Goal: Task Accomplishment & Management: Complete application form

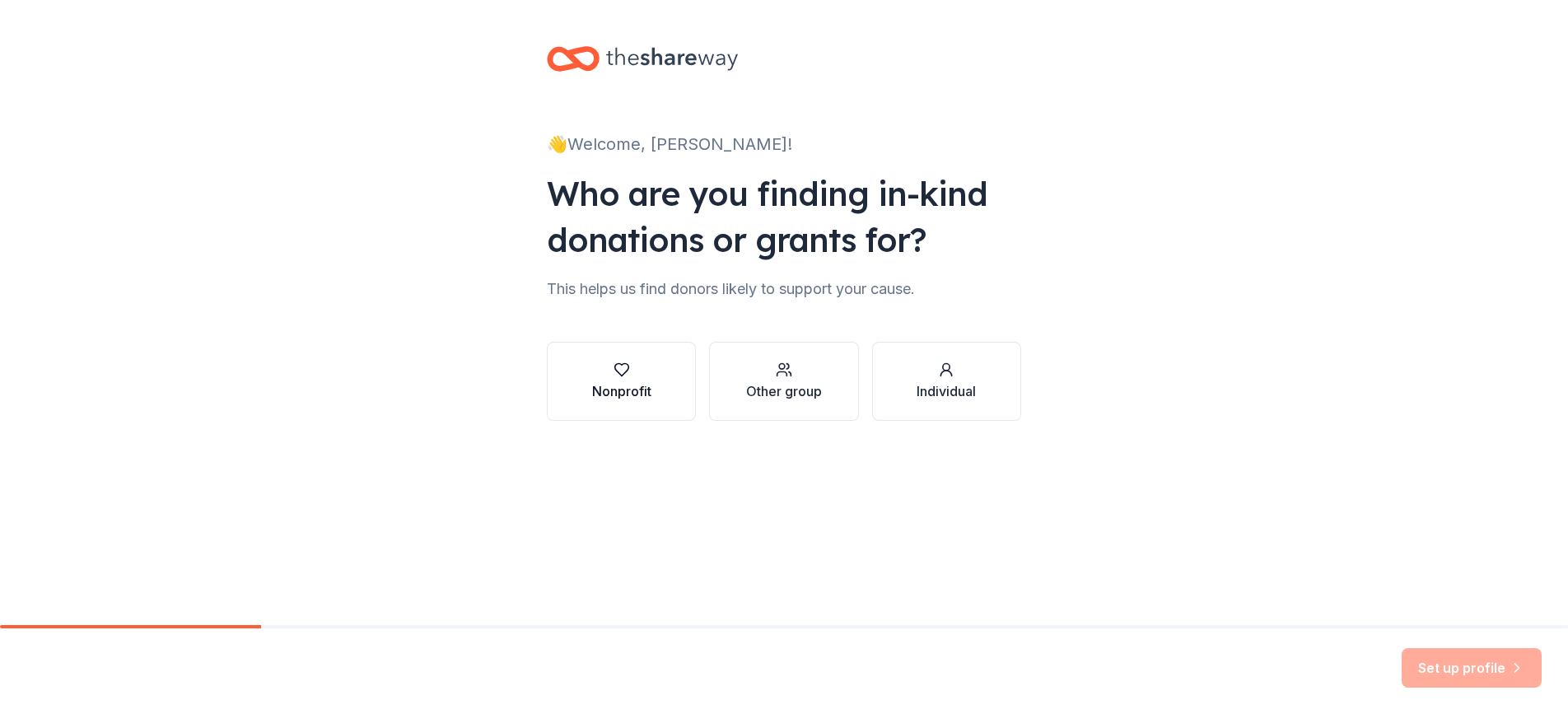
click at [648, 367] on div "button" at bounding box center [622, 370] width 59 height 17
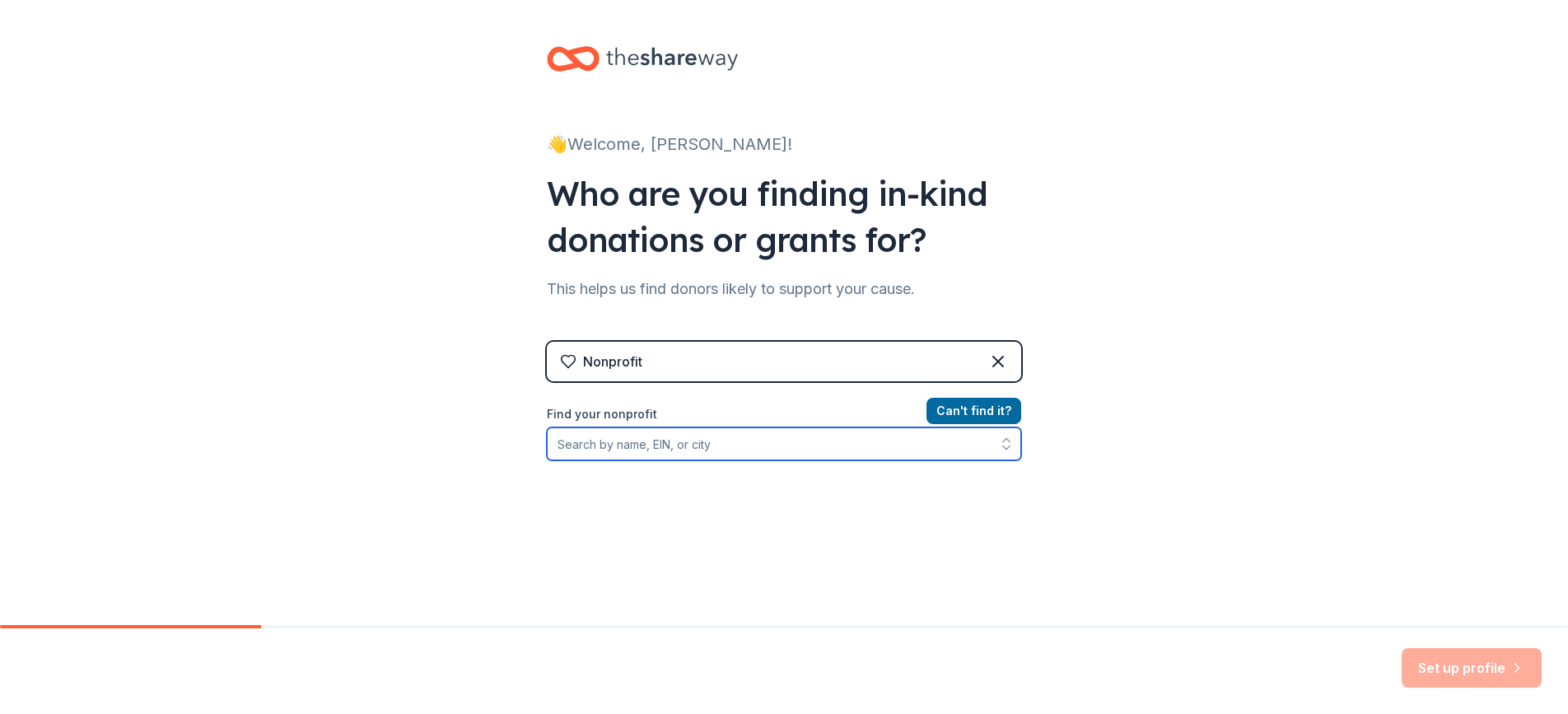
drag, startPoint x: 679, startPoint y: 441, endPoint x: 939, endPoint y: 393, distance: 264.4
click at [681, 440] on input "Find your nonprofit" at bounding box center [783, 444] width 474 height 33
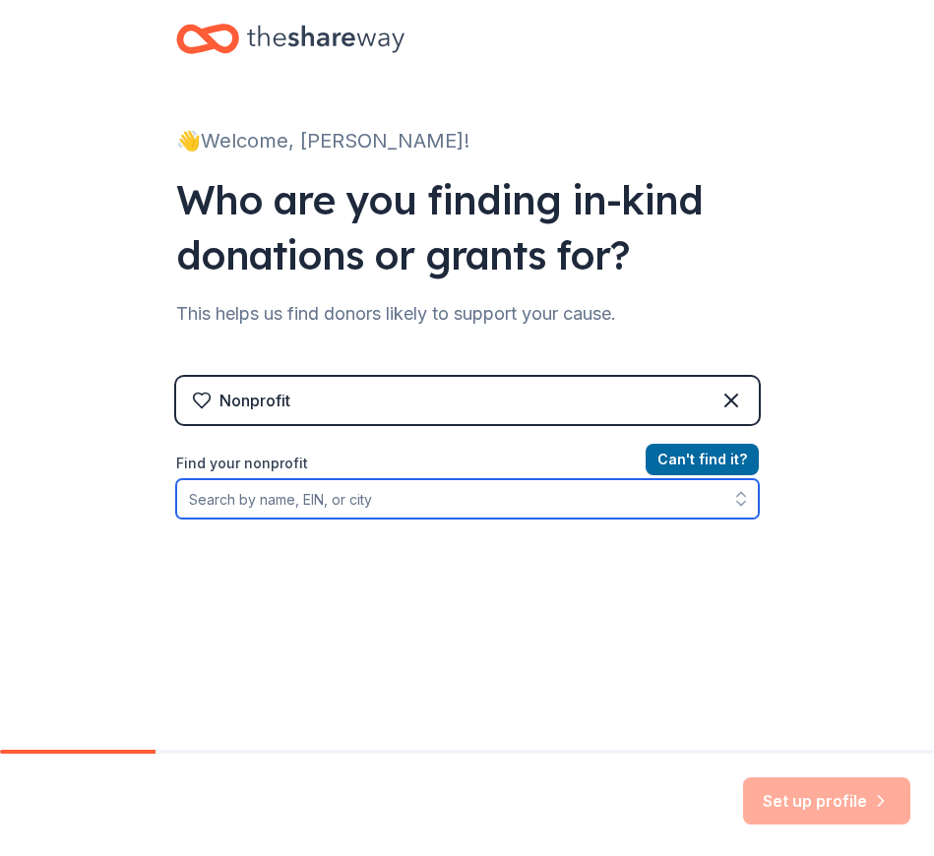
click at [293, 504] on input "Find your nonprofit" at bounding box center [467, 498] width 583 height 39
paste input "[US_EMPLOYER_IDENTIFICATION_NUMBER]"
type input "[US_EMPLOYER_IDENTIFICATION_NUMBER]"
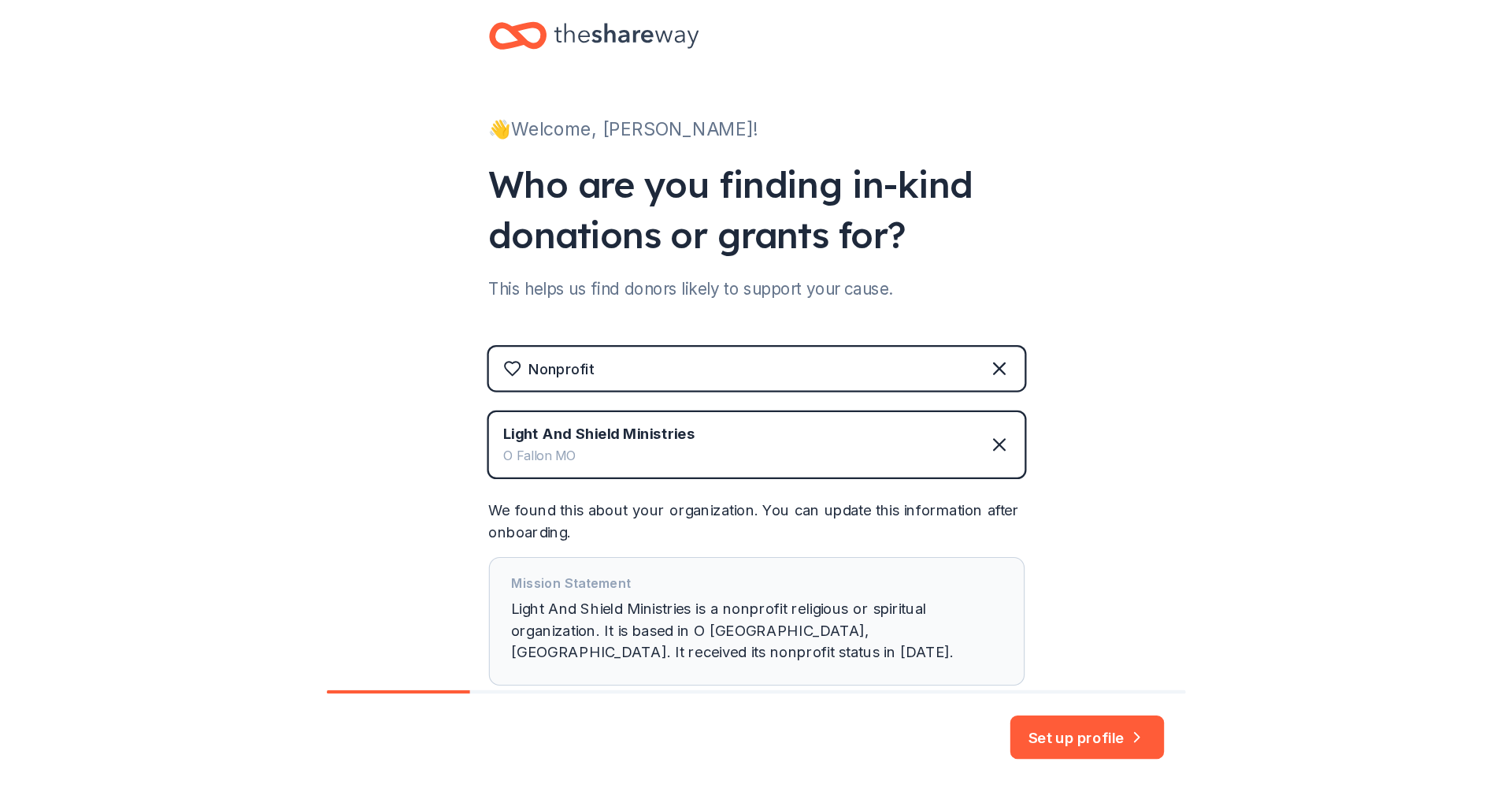
scroll to position [103, 0]
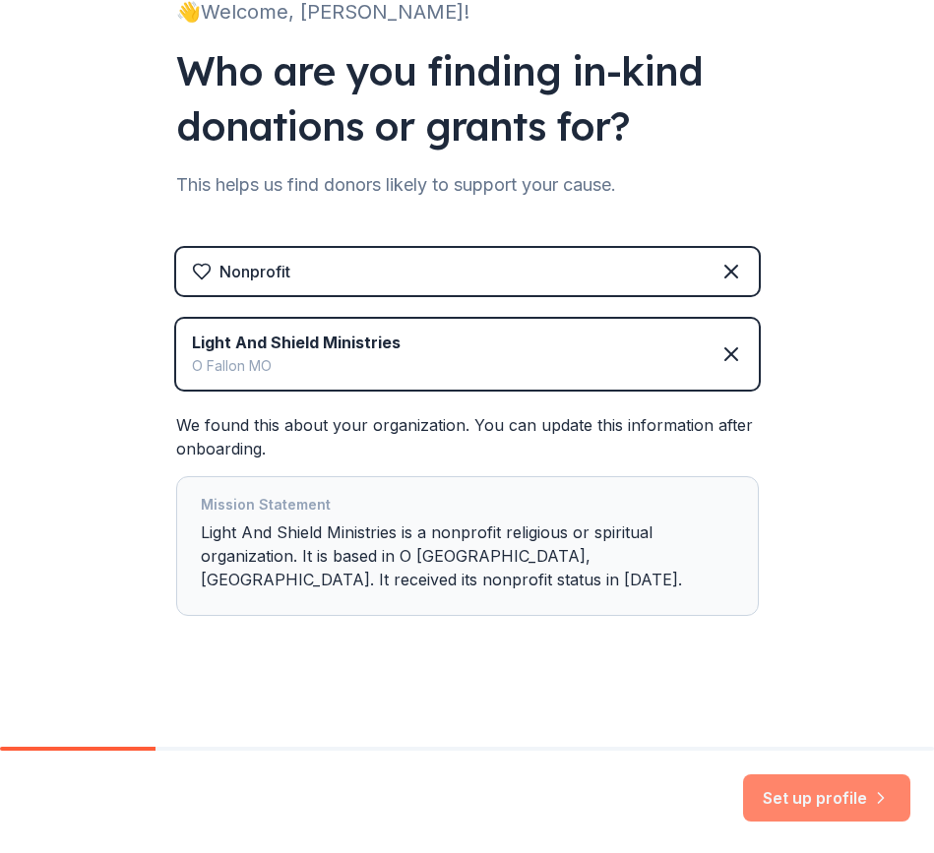
click at [835, 804] on button "Set up profile" at bounding box center [826, 797] width 167 height 47
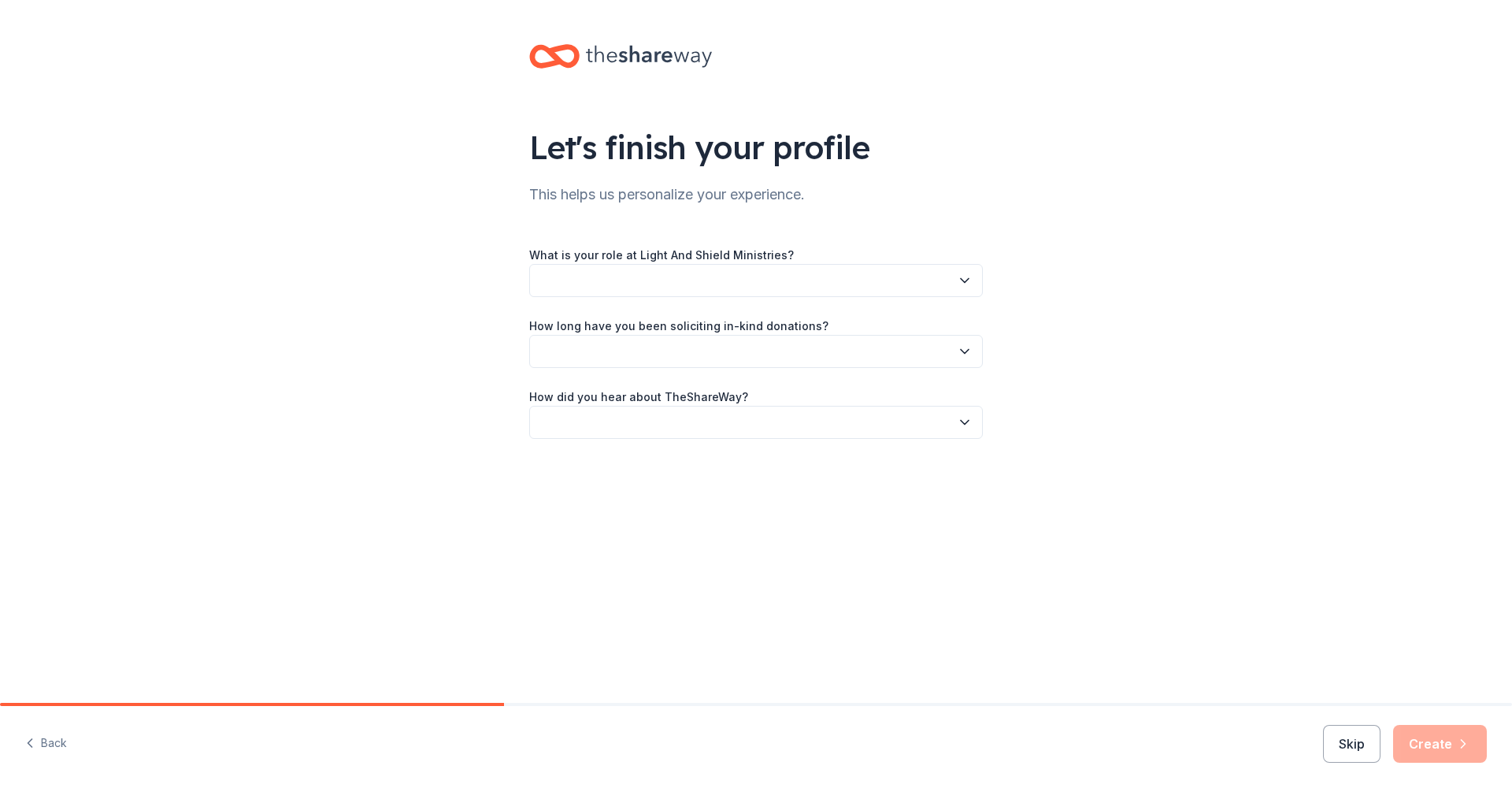
click at [788, 292] on button "button" at bounding box center [756, 280] width 454 height 33
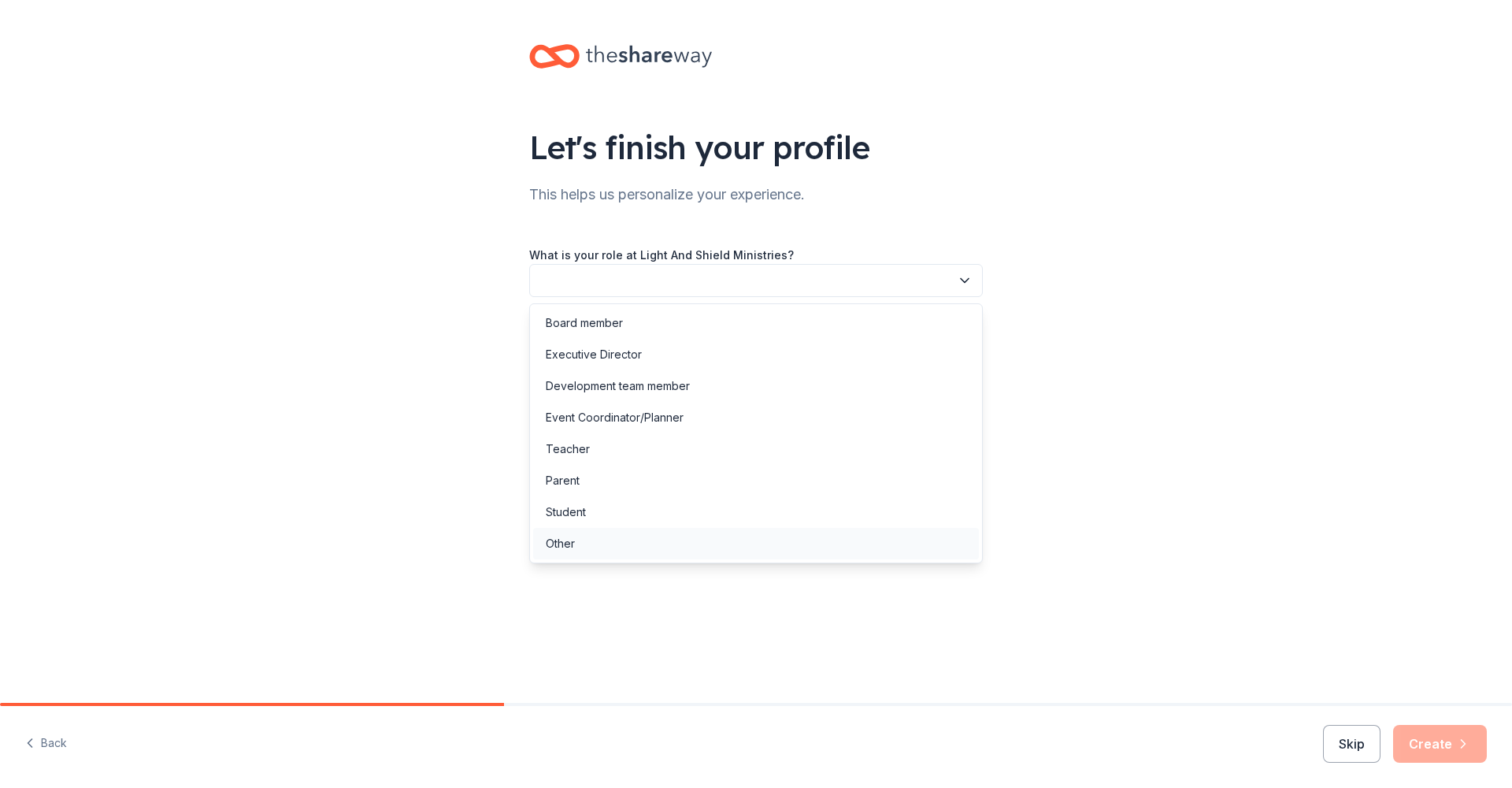
click at [621, 538] on div "Other" at bounding box center [756, 543] width 446 height 31
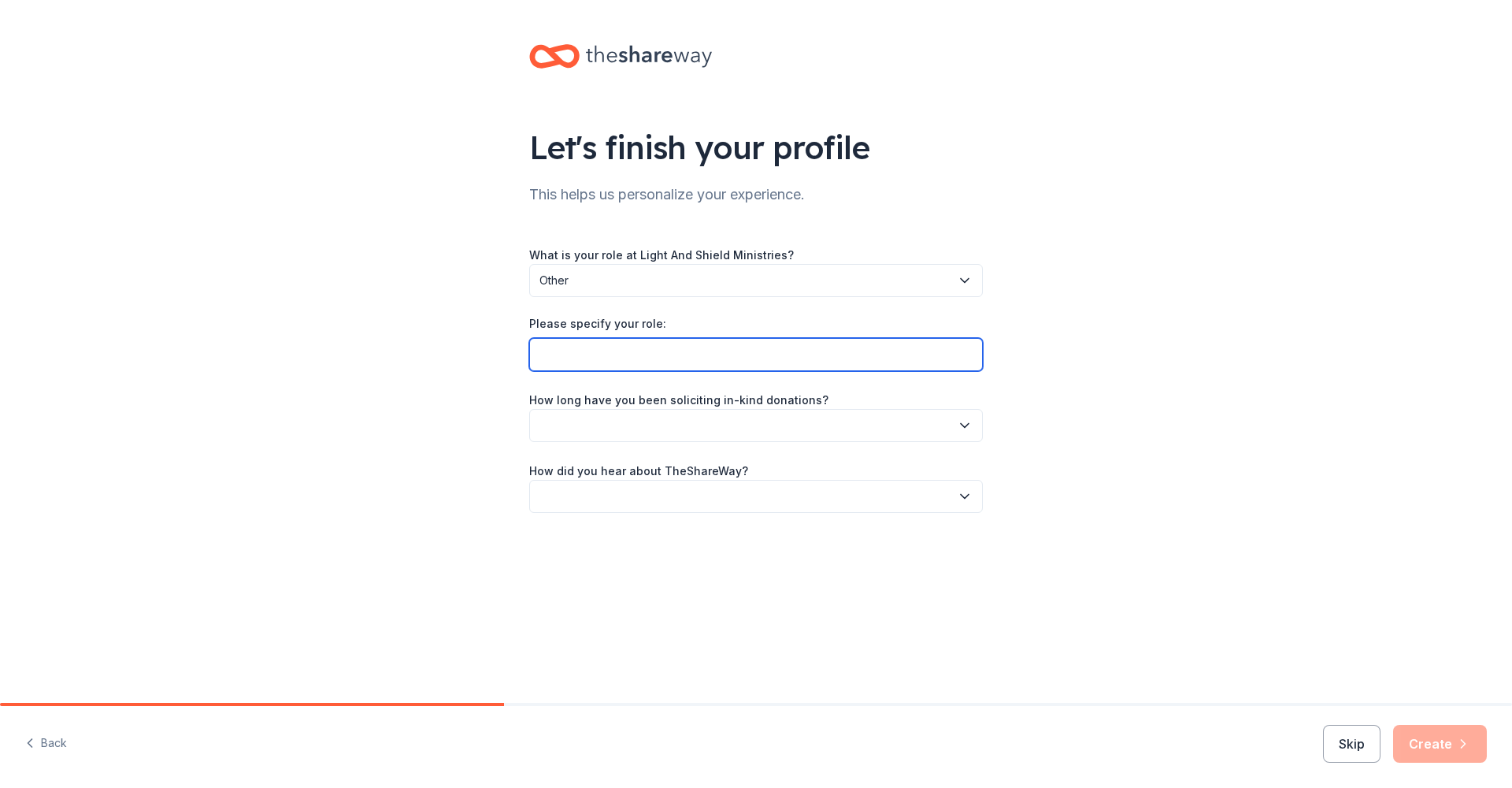
click at [609, 368] on input "Please specify your role:" at bounding box center [756, 354] width 454 height 33
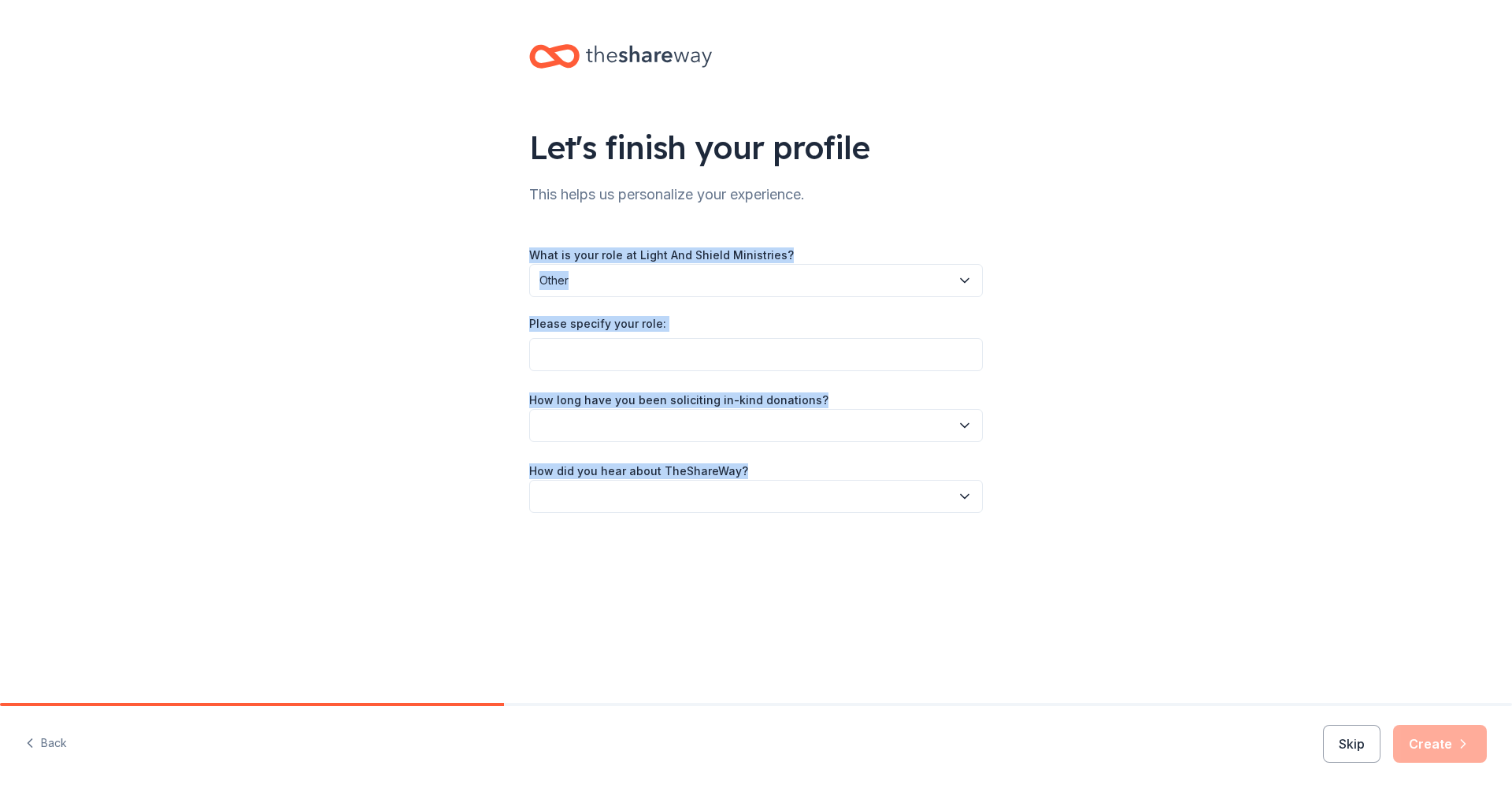
drag, startPoint x: 1057, startPoint y: 365, endPoint x: 1055, endPoint y: 505, distance: 140.0
click at [1055, 505] on div "Let's finish your profile This helps us personalize your experience. What is yo…" at bounding box center [756, 294] width 1512 height 589
click at [1085, 476] on div "Let's finish your profile This helps us personalize your experience. What is yo…" at bounding box center [756, 294] width 1512 height 589
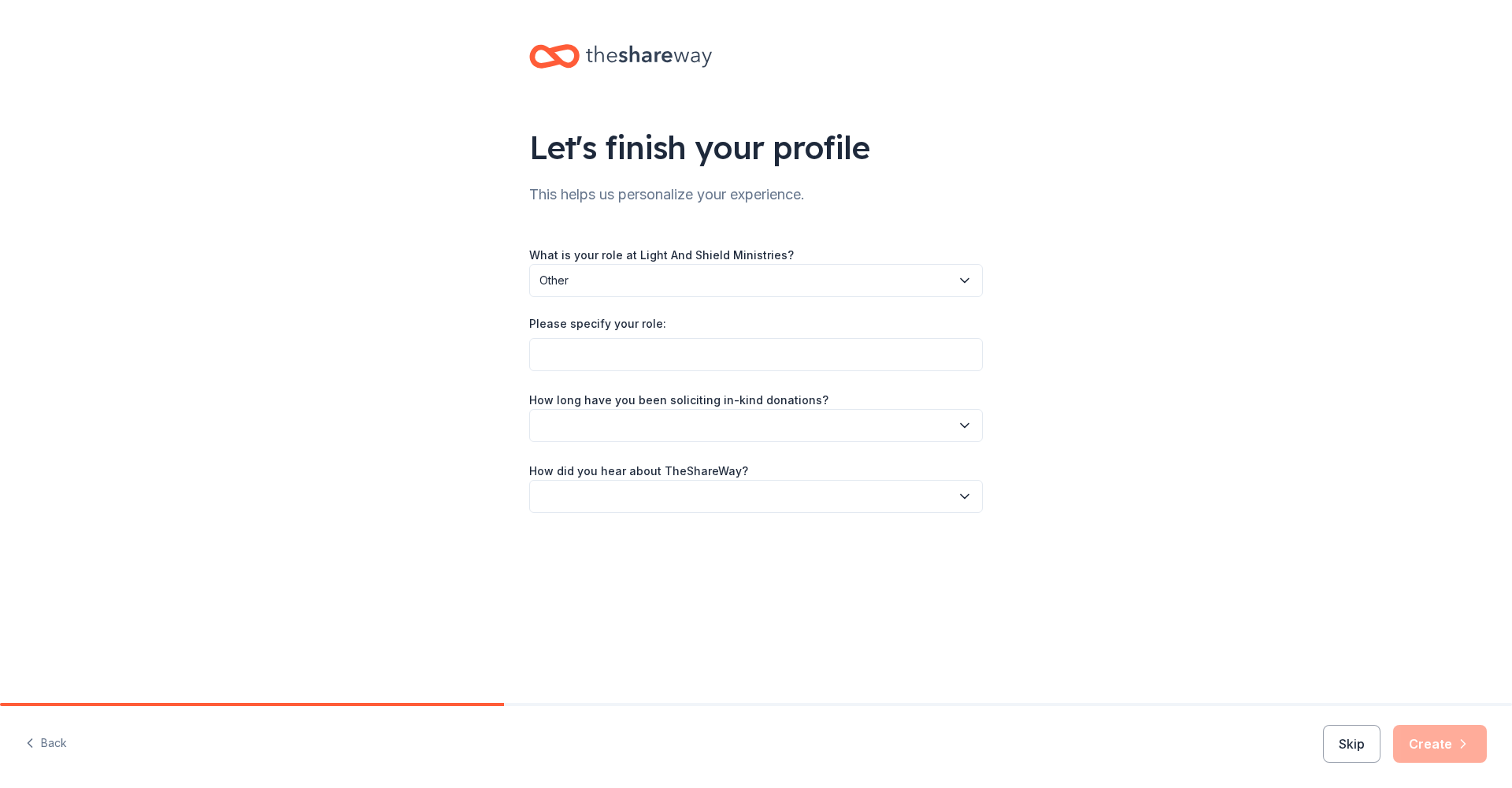
click at [821, 433] on button "button" at bounding box center [756, 425] width 454 height 33
drag, startPoint x: 604, startPoint y: 464, endPoint x: 591, endPoint y: 456, distance: 15.3
click at [604, 464] on div "This is my first time!" at bounding box center [596, 468] width 100 height 19
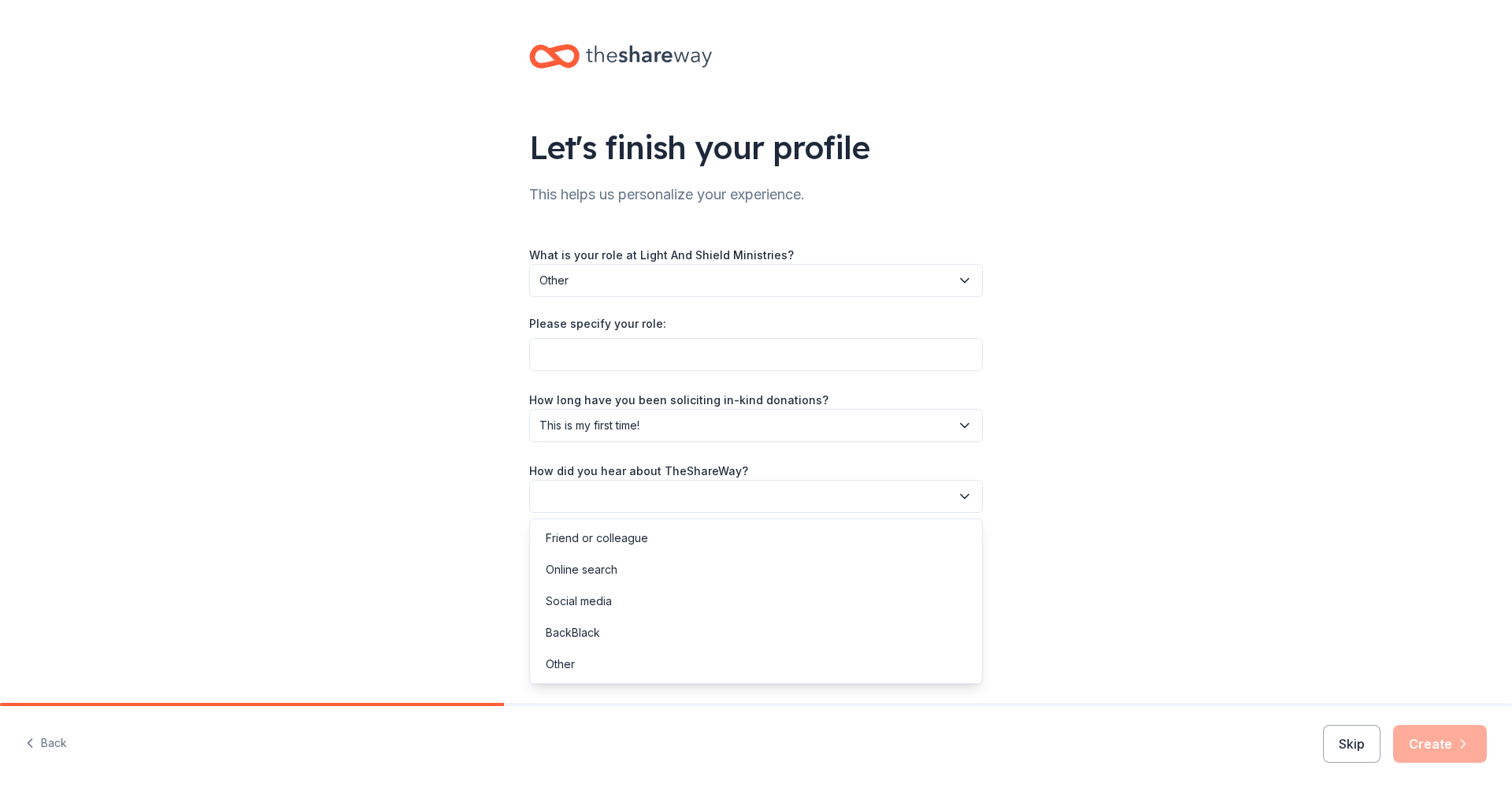
click at [638, 498] on button "button" at bounding box center [756, 496] width 454 height 33
click at [618, 563] on div "Online search" at bounding box center [756, 569] width 446 height 31
drag, startPoint x: 613, startPoint y: 327, endPoint x: 607, endPoint y: 339, distance: 13.4
click at [613, 327] on label "Please specify your role:" at bounding box center [597, 324] width 137 height 16
click at [613, 338] on input "Please specify your role:" at bounding box center [756, 354] width 454 height 33
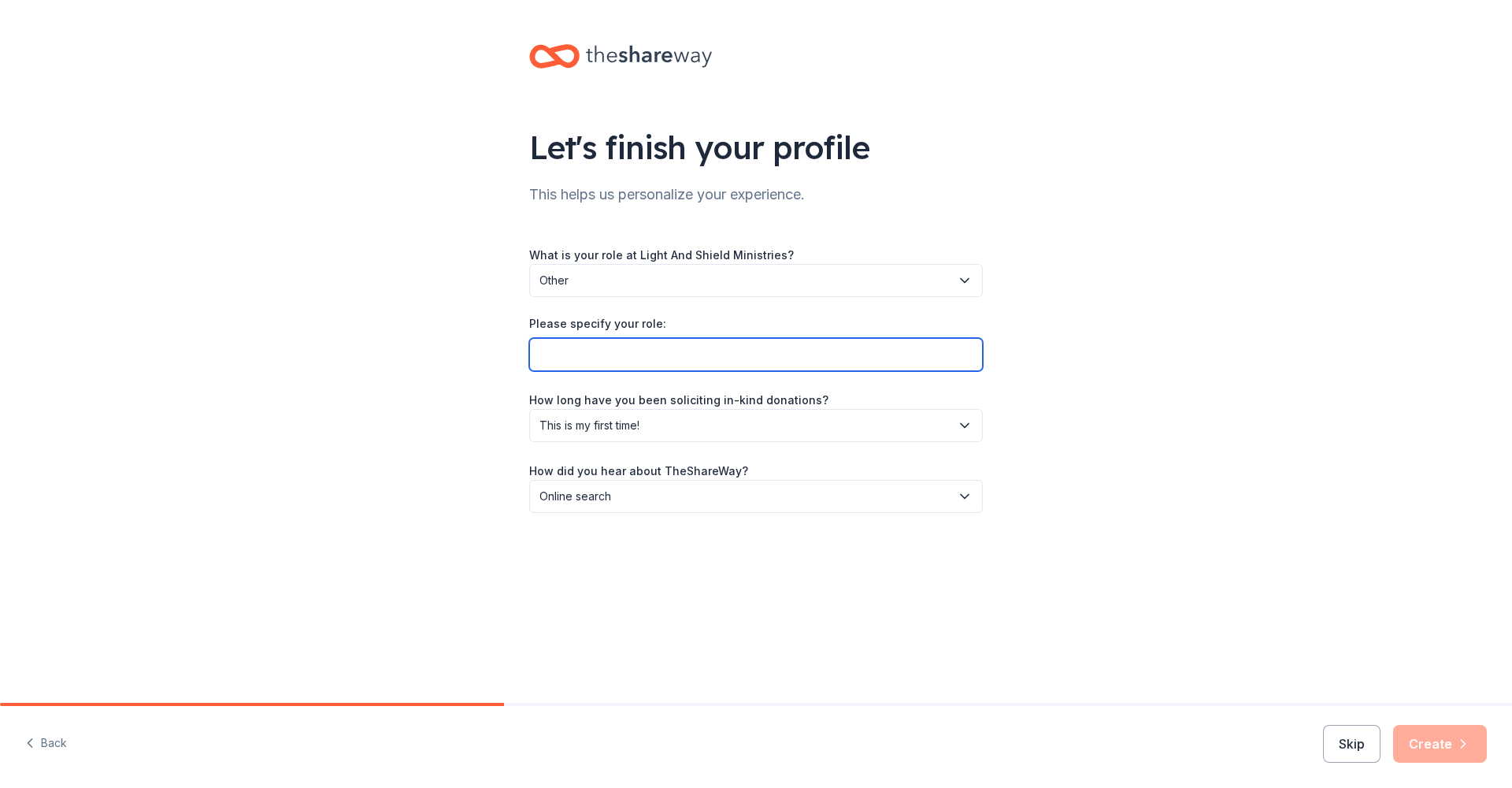
click at [607, 340] on input "Please specify your role:" at bounding box center [756, 354] width 454 height 33
type input "I"
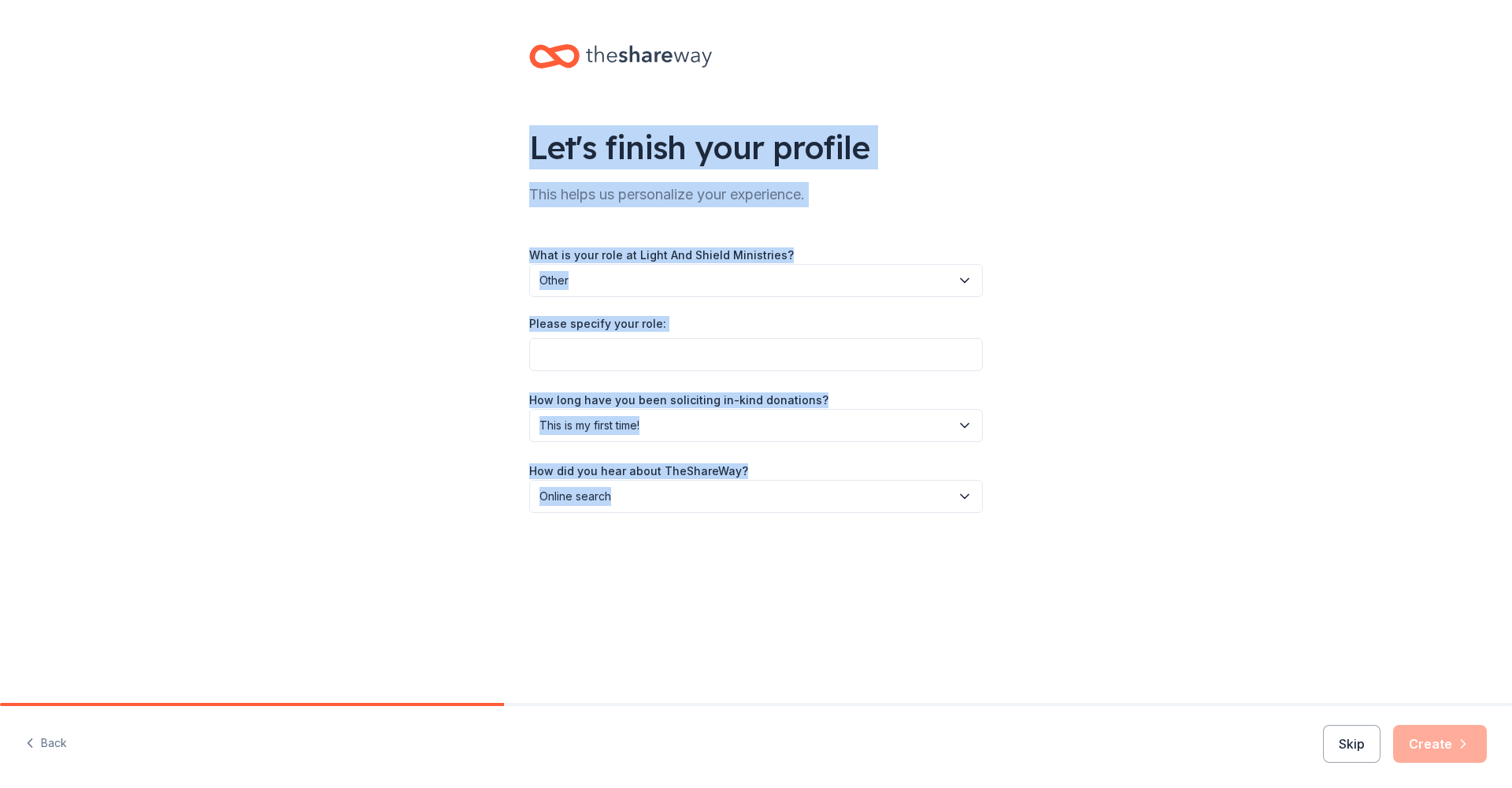
drag, startPoint x: 496, startPoint y: 50, endPoint x: 1041, endPoint y: 526, distance: 723.6
click at [923, 565] on div "Let's finish your profile This helps us personalize your experience. What is yo…" at bounding box center [756, 294] width 1512 height 589
click at [1080, 521] on div "Let's finish your profile This helps us personalize your experience. What is yo…" at bounding box center [756, 294] width 1512 height 589
drag, startPoint x: 1080, startPoint y: 521, endPoint x: 466, endPoint y: 40, distance: 780.0
click at [460, 48] on div "Let's finish your profile This helps us personalize your experience. What is yo…" at bounding box center [756, 294] width 1512 height 589
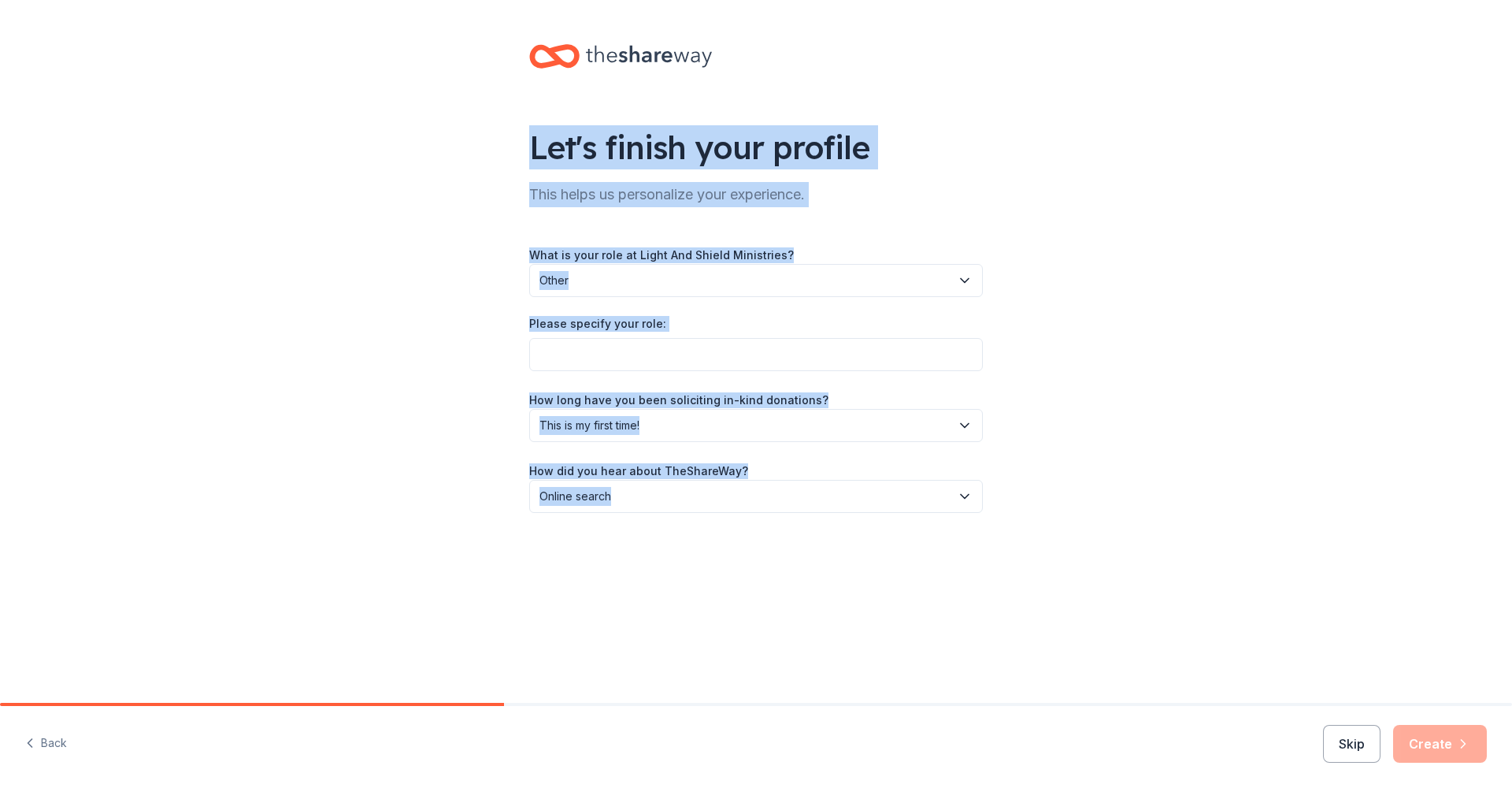
drag, startPoint x: 480, startPoint y: 32, endPoint x: 1045, endPoint y: 666, distance: 849.2
click at [1045, 666] on div "Let's finish your profile This helps us personalize your experience. What is yo…" at bounding box center [756, 352] width 1512 height 703
drag, startPoint x: 495, startPoint y: 105, endPoint x: 1033, endPoint y: 562, distance: 705.9
click at [1025, 562] on div "Let's finish your profile This helps us personalize your experience. What is yo…" at bounding box center [756, 294] width 1512 height 589
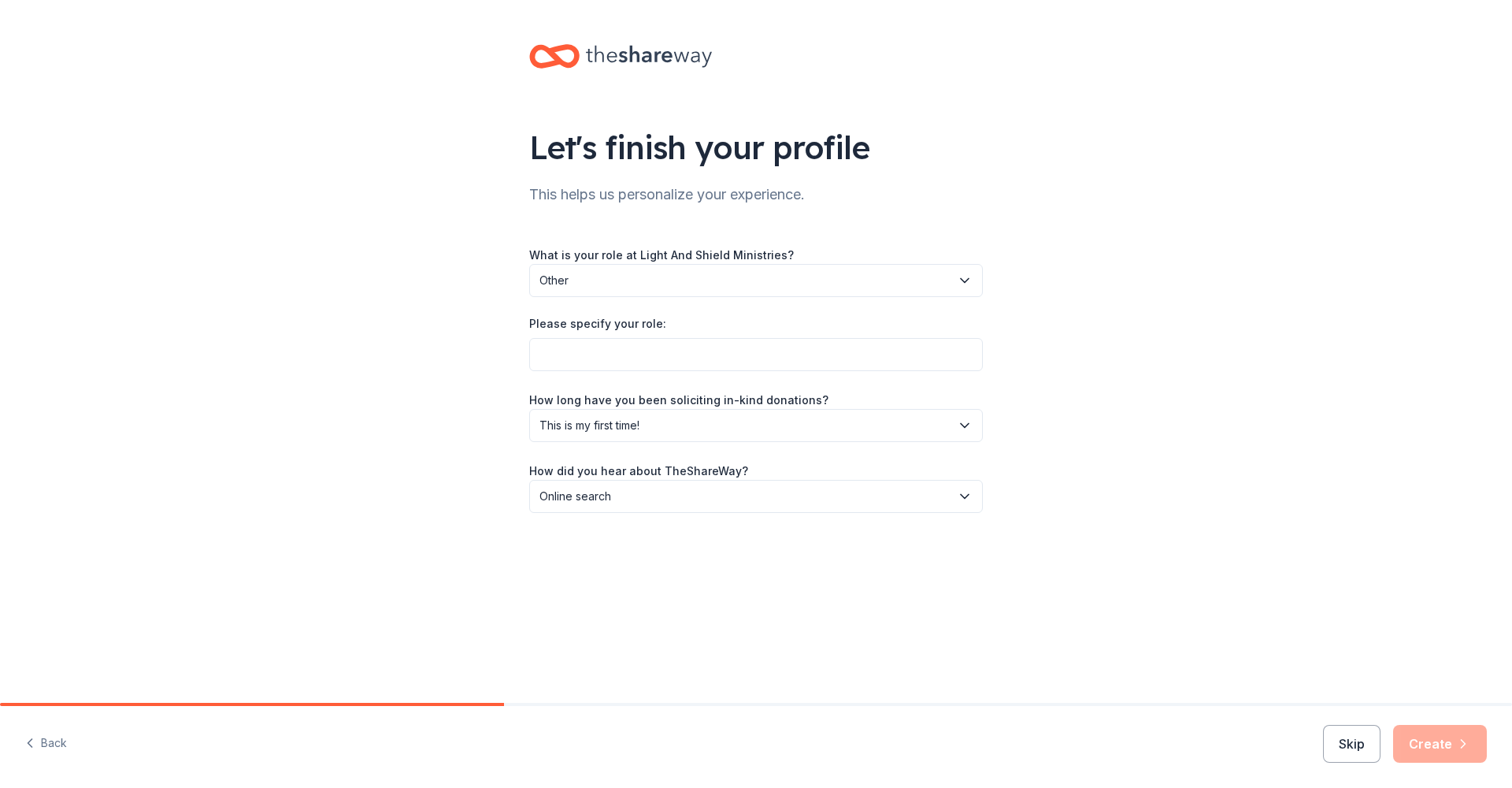
click at [1173, 406] on div "Let's finish your profile This helps us personalize your experience. What is yo…" at bounding box center [756, 294] width 1512 height 589
click at [768, 360] on input "Please specify your role:" at bounding box center [756, 354] width 454 height 33
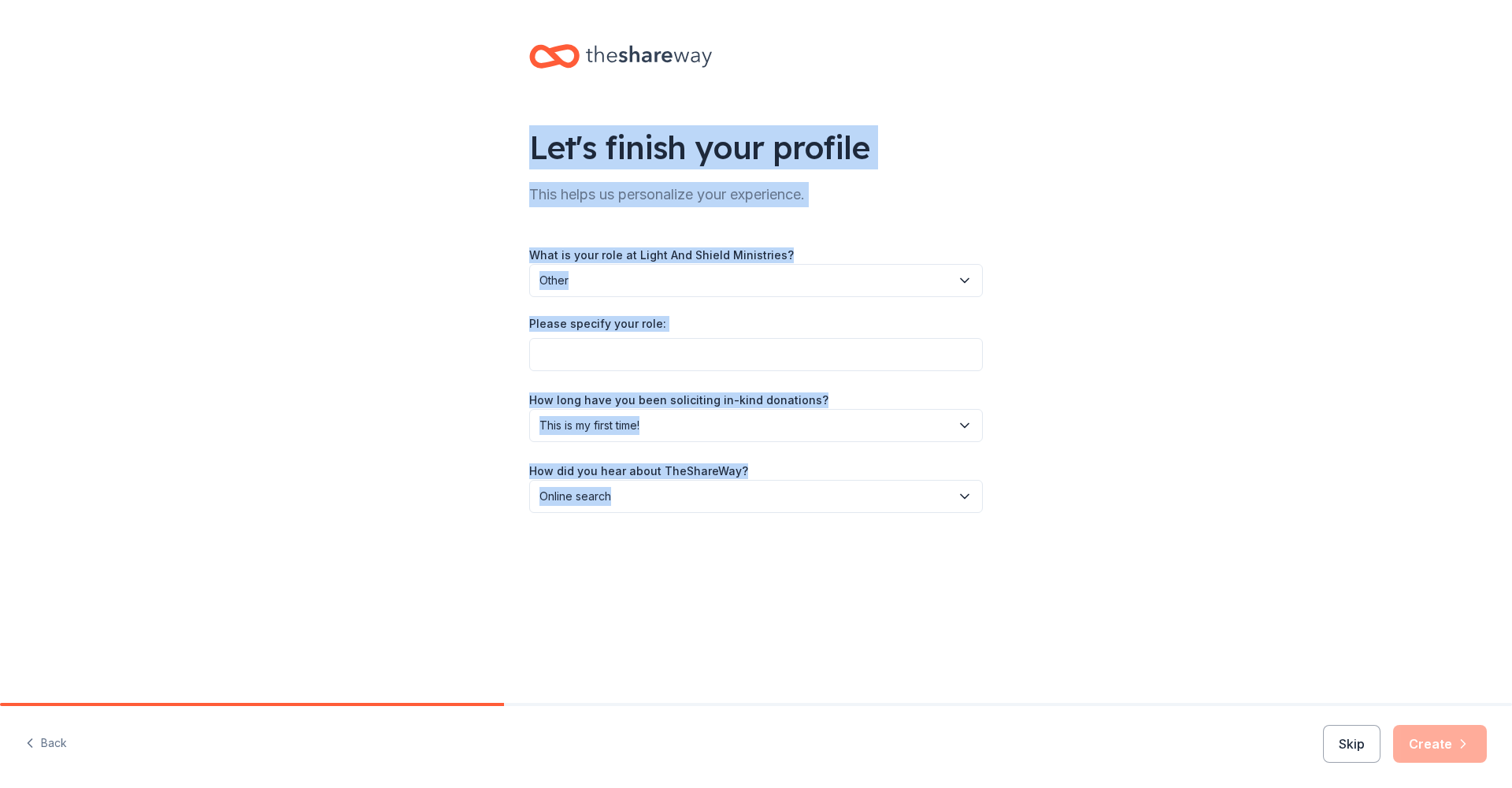
drag, startPoint x: 606, startPoint y: 271, endPoint x: 962, endPoint y: 500, distance: 423.3
click at [833, 492] on div "Let's finish your profile This helps us personalize your experience. What is yo…" at bounding box center [756, 294] width 504 height 589
click at [1085, 493] on div "Let's finish your profile This helps us personalize your experience. What is yo…" at bounding box center [756, 294] width 1512 height 589
drag, startPoint x: 1116, startPoint y: 524, endPoint x: 486, endPoint y: 115, distance: 751.1
click at [486, 115] on div "Let's finish your profile This helps us personalize your experience. What is yo…" at bounding box center [756, 294] width 1512 height 589
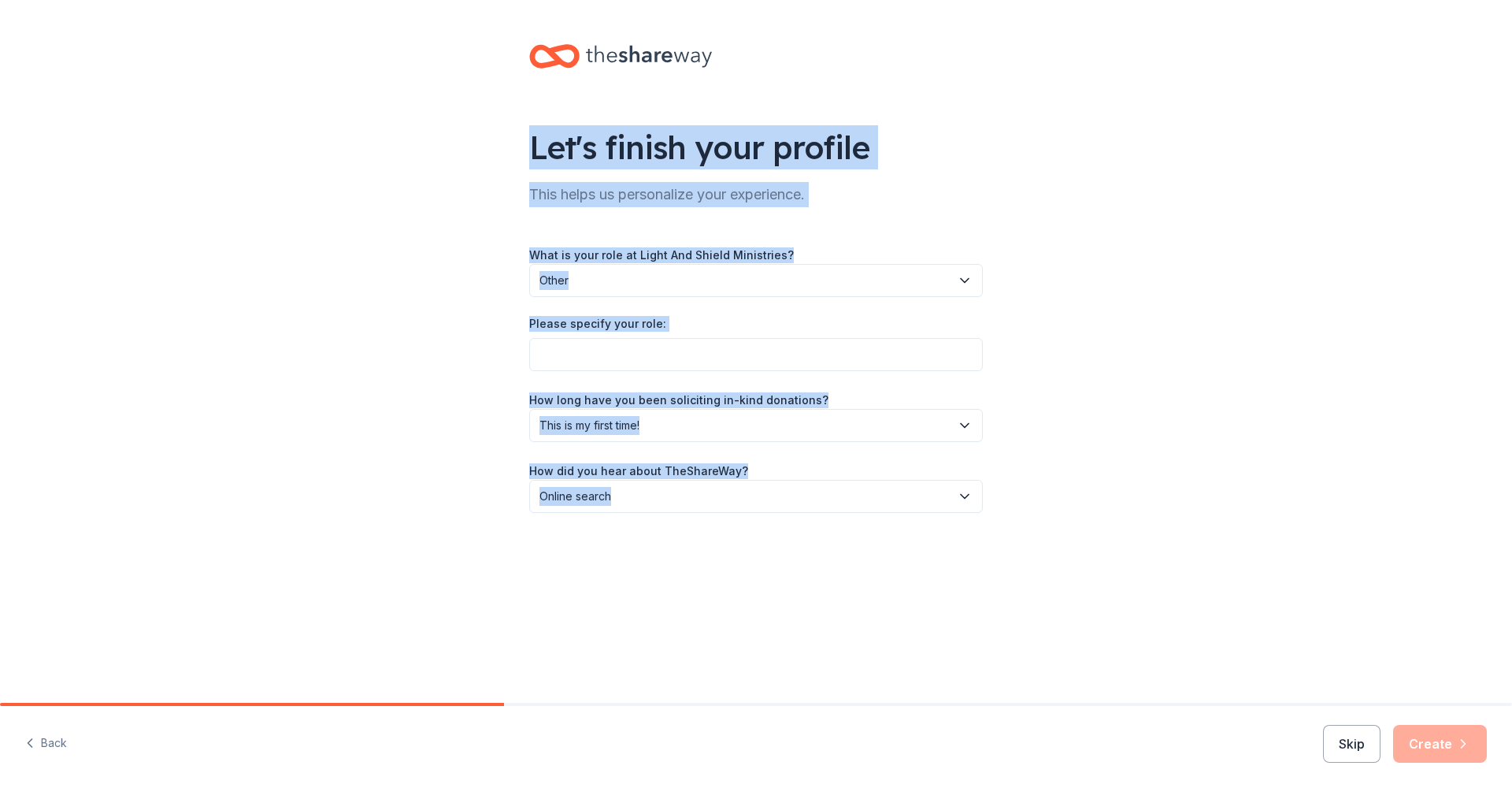
drag, startPoint x: 485, startPoint y: 127, endPoint x: 981, endPoint y: 529, distance: 638.5
click at [944, 532] on div "Let's finish your profile This helps us personalize your experience. What is yo…" at bounding box center [756, 294] width 1512 height 589
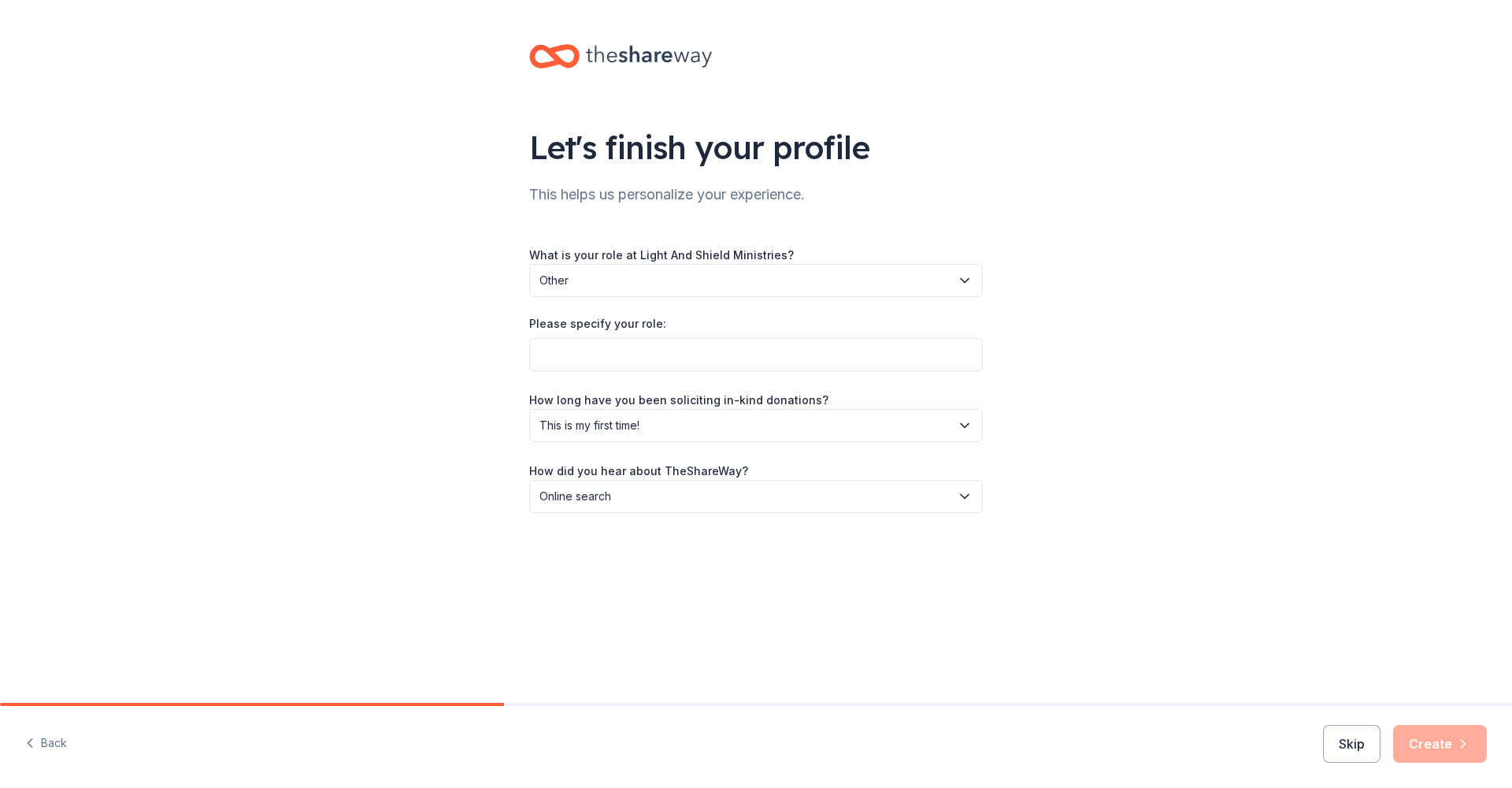
click at [1136, 499] on div "Let's finish your profile This helps us personalize your experience. What is yo…" at bounding box center [756, 294] width 1512 height 589
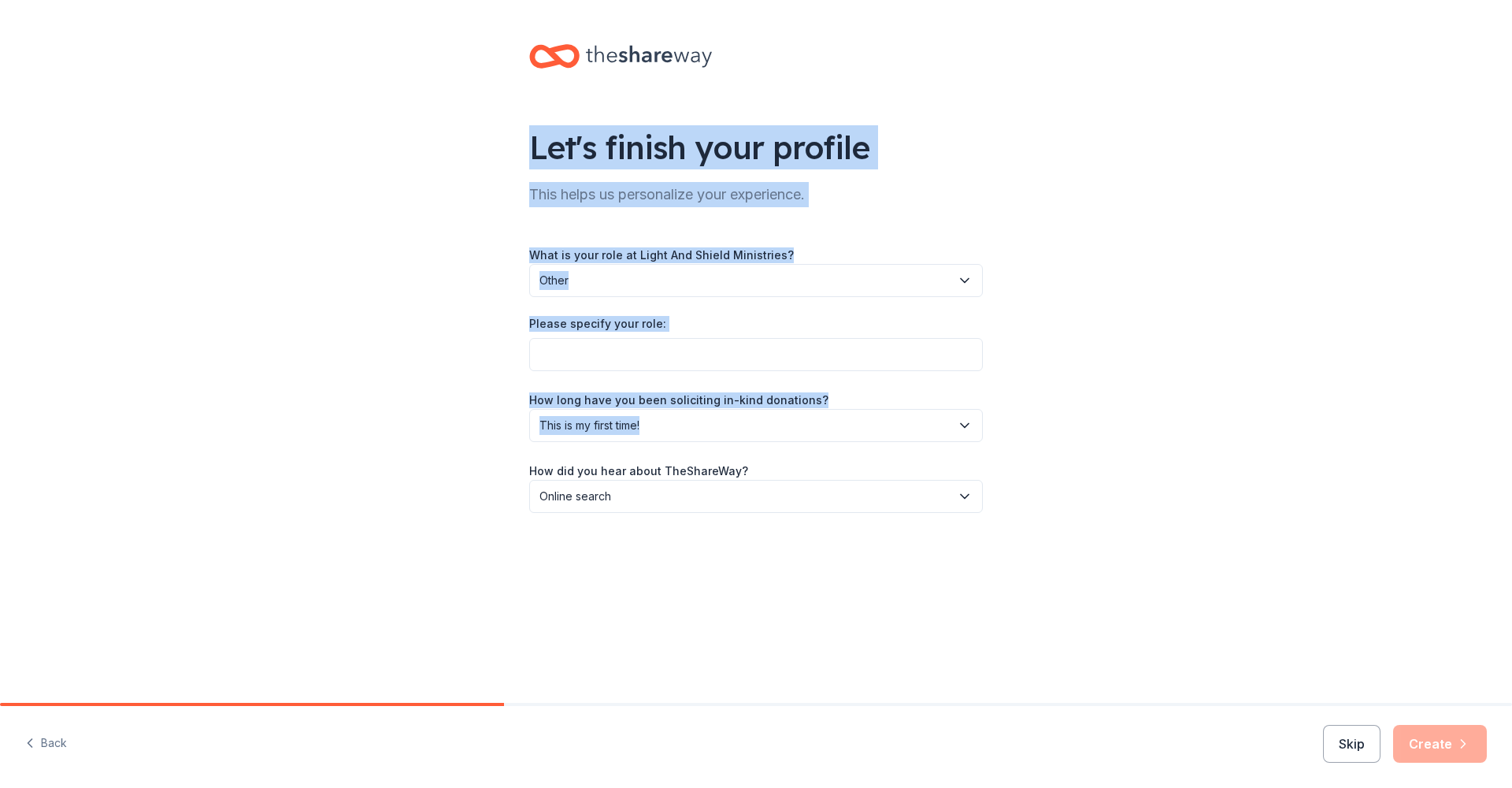
drag, startPoint x: 385, startPoint y: 119, endPoint x: 1185, endPoint y: 445, distance: 863.9
click at [1159, 445] on div "Let's finish your profile This helps us personalize your experience. What is yo…" at bounding box center [756, 294] width 1512 height 589
click at [1238, 376] on div "Let's finish your profile This helps us personalize your experience. What is yo…" at bounding box center [756, 294] width 1512 height 589
drag, startPoint x: 1084, startPoint y: 509, endPoint x: 406, endPoint y: 120, distance: 781.7
click at [406, 120] on div "Let's finish your profile This helps us personalize your experience. What is yo…" at bounding box center [756, 294] width 1512 height 589
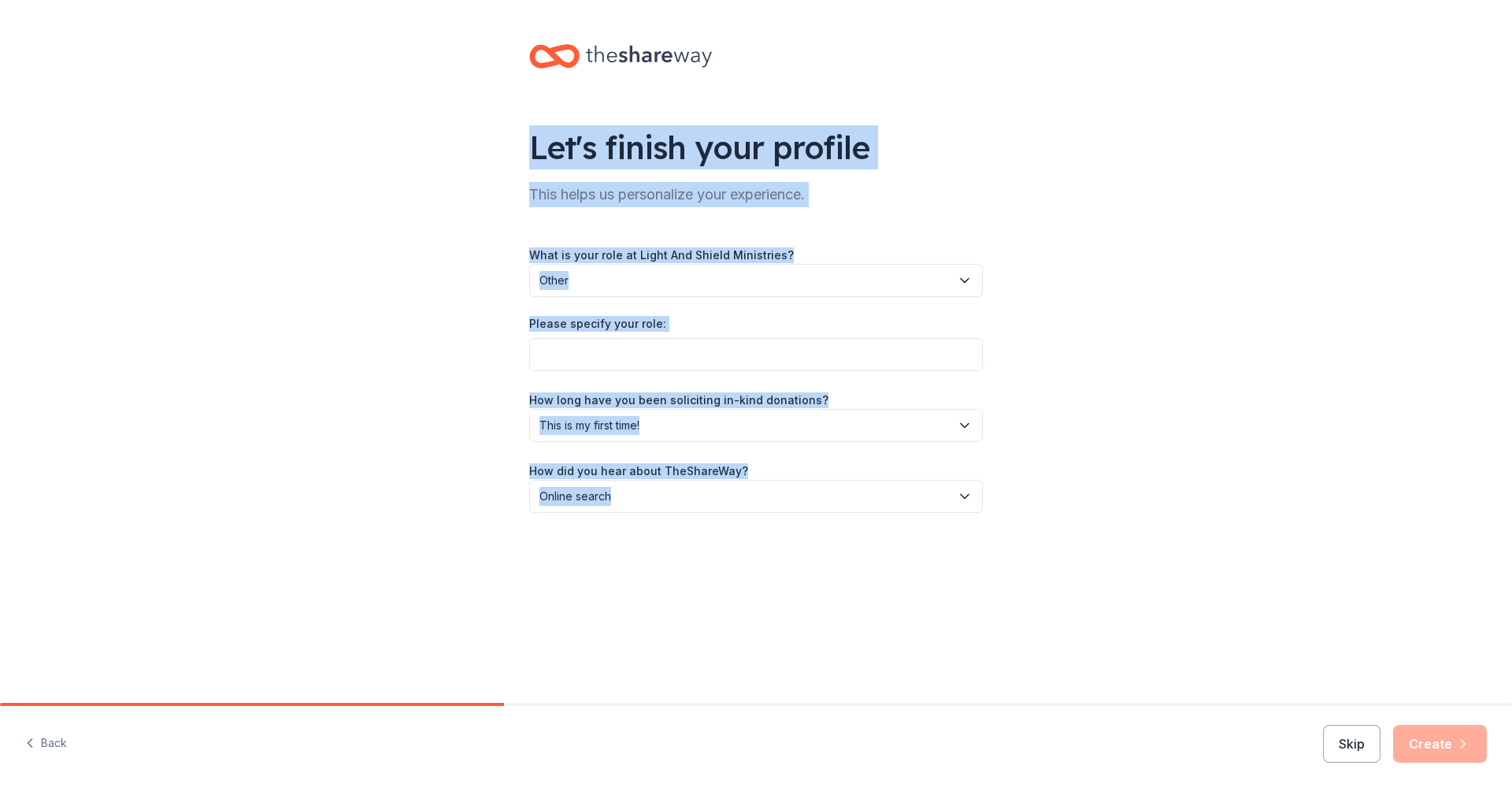
click at [399, 113] on div "Let's finish your profile This helps us personalize your experience. What is yo…" at bounding box center [756, 294] width 1512 height 589
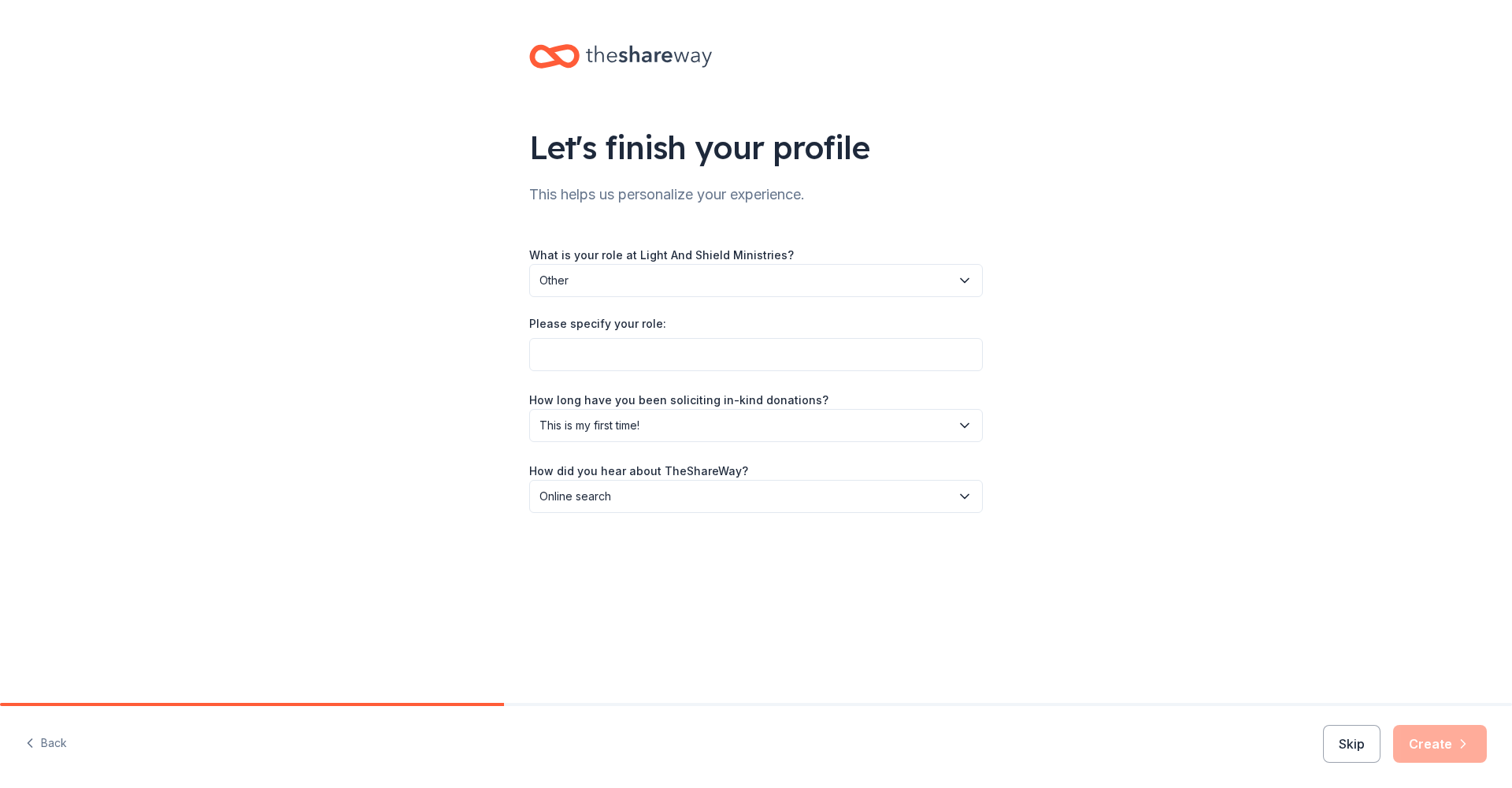
click at [677, 267] on button "Other" at bounding box center [756, 280] width 454 height 33
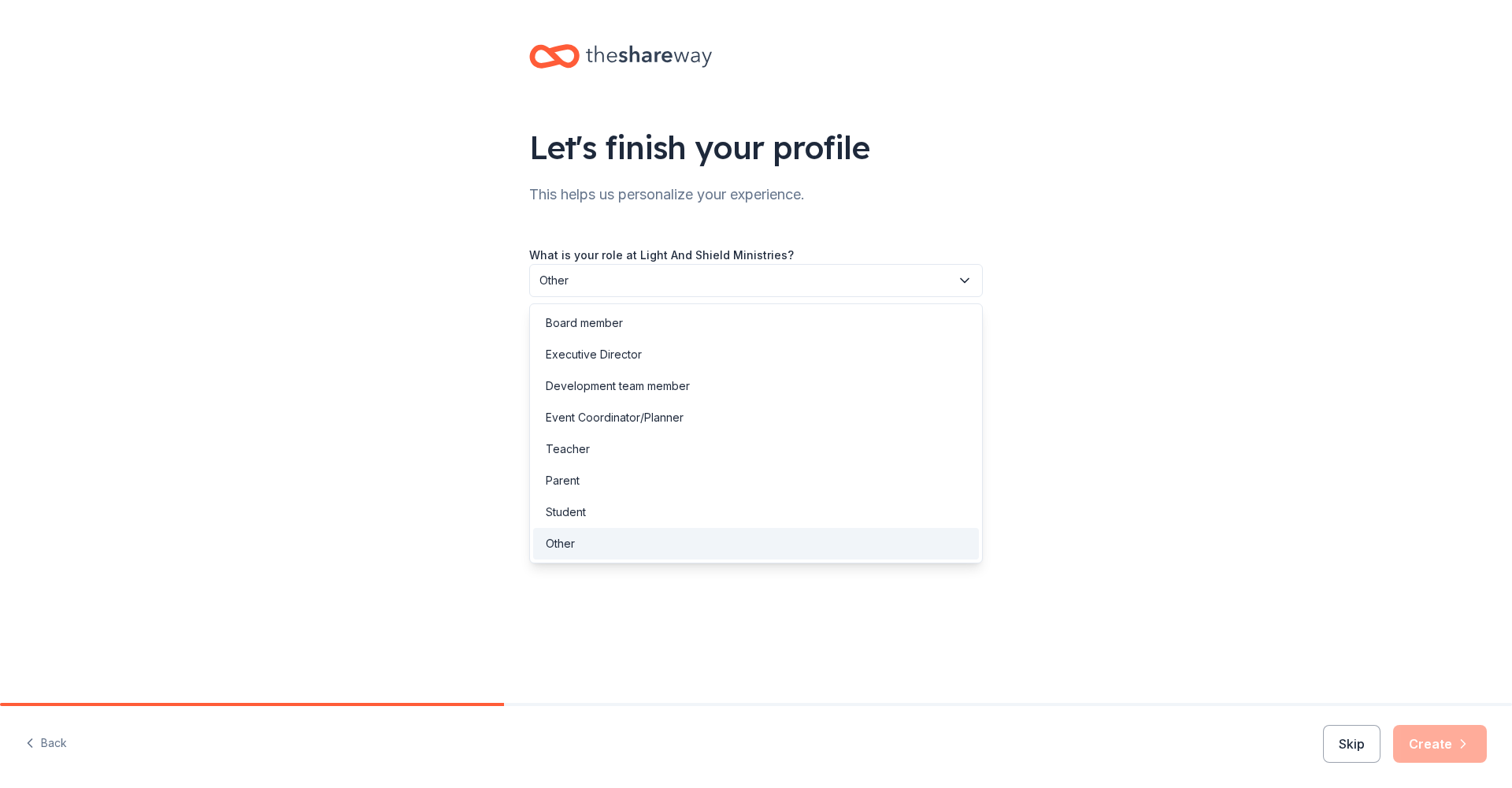
drag, startPoint x: 1086, startPoint y: 508, endPoint x: 848, endPoint y: 609, distance: 258.5
click at [875, 617] on div "Let's finish your profile This helps us personalize your experience. What is yo…" at bounding box center [756, 352] width 1512 height 703
click at [656, 276] on span "Other" at bounding box center [745, 281] width 411 height 19
drag, startPoint x: 466, startPoint y: 386, endPoint x: 605, endPoint y: 366, distance: 140.4
click at [467, 386] on div "Let's finish your profile This helps us personalize your experience. What is yo…" at bounding box center [756, 294] width 1512 height 589
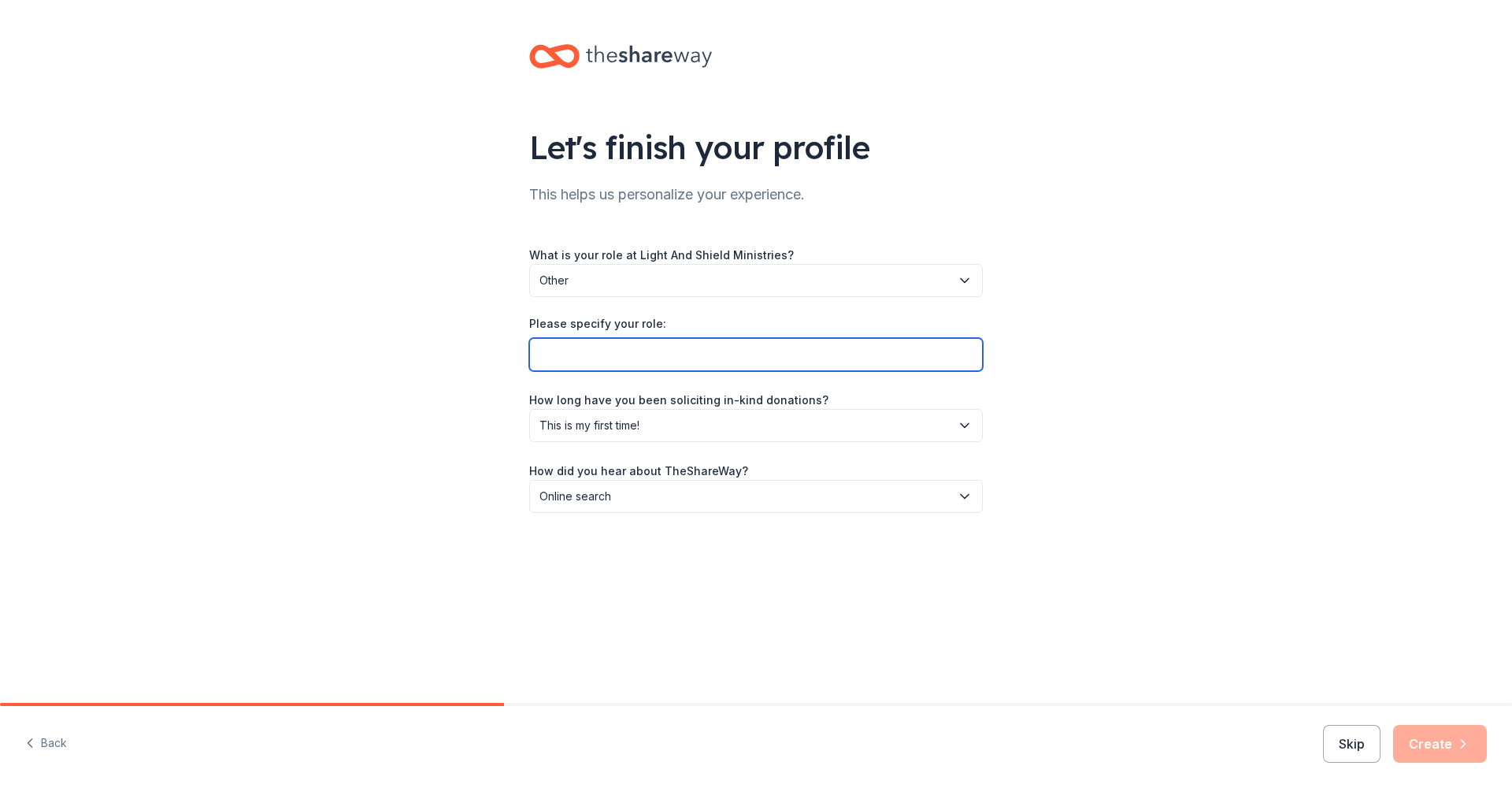
click at [696, 346] on input "Please specify your role:" at bounding box center [756, 354] width 454 height 33
click at [1094, 325] on div "Let's finish your profile This helps us personalize your experience. What is yo…" at bounding box center [756, 294] width 1512 height 589
click at [918, 278] on span "Other" at bounding box center [745, 281] width 411 height 19
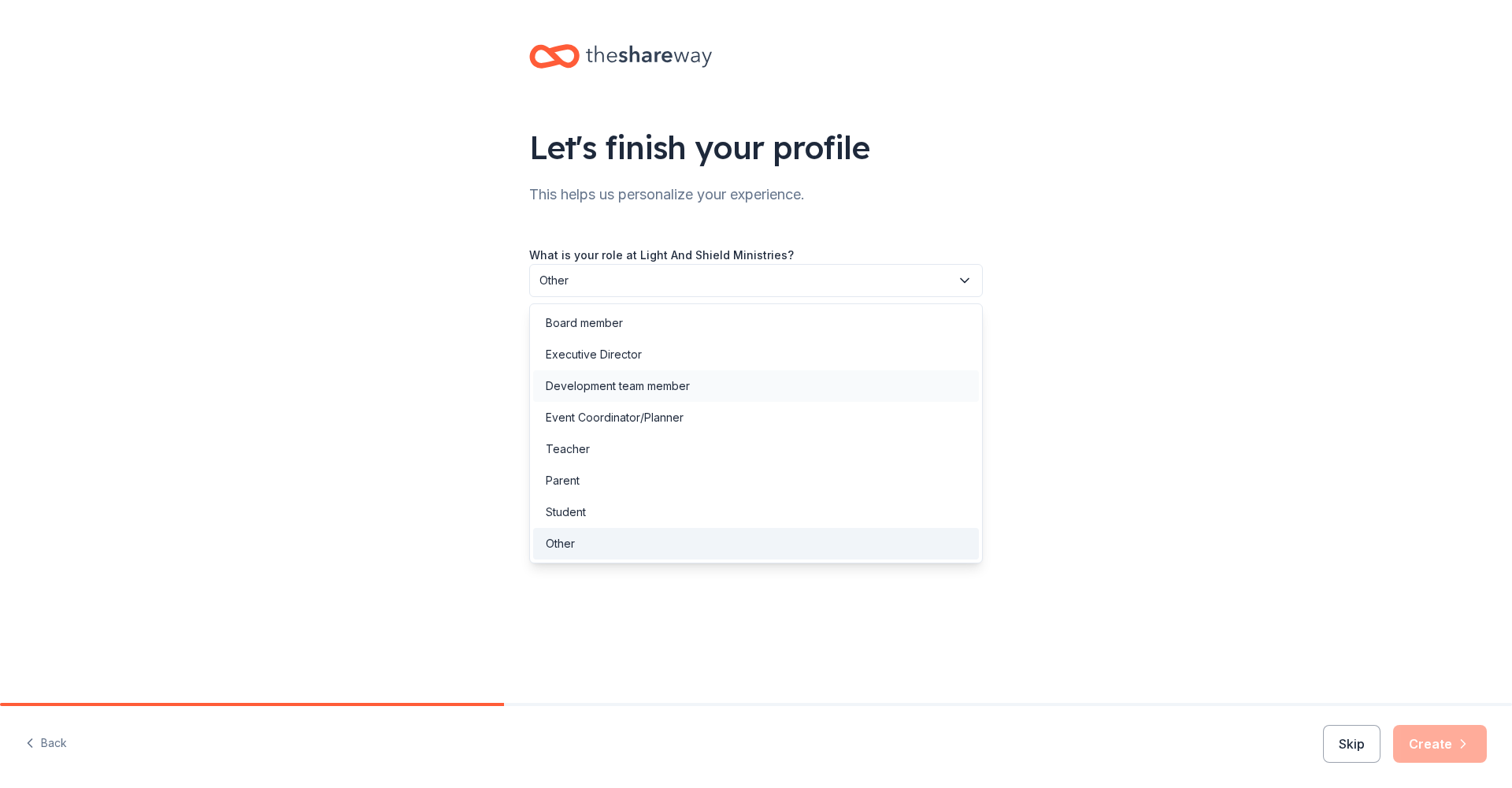
click at [658, 379] on div "Development team member" at bounding box center [618, 386] width 144 height 19
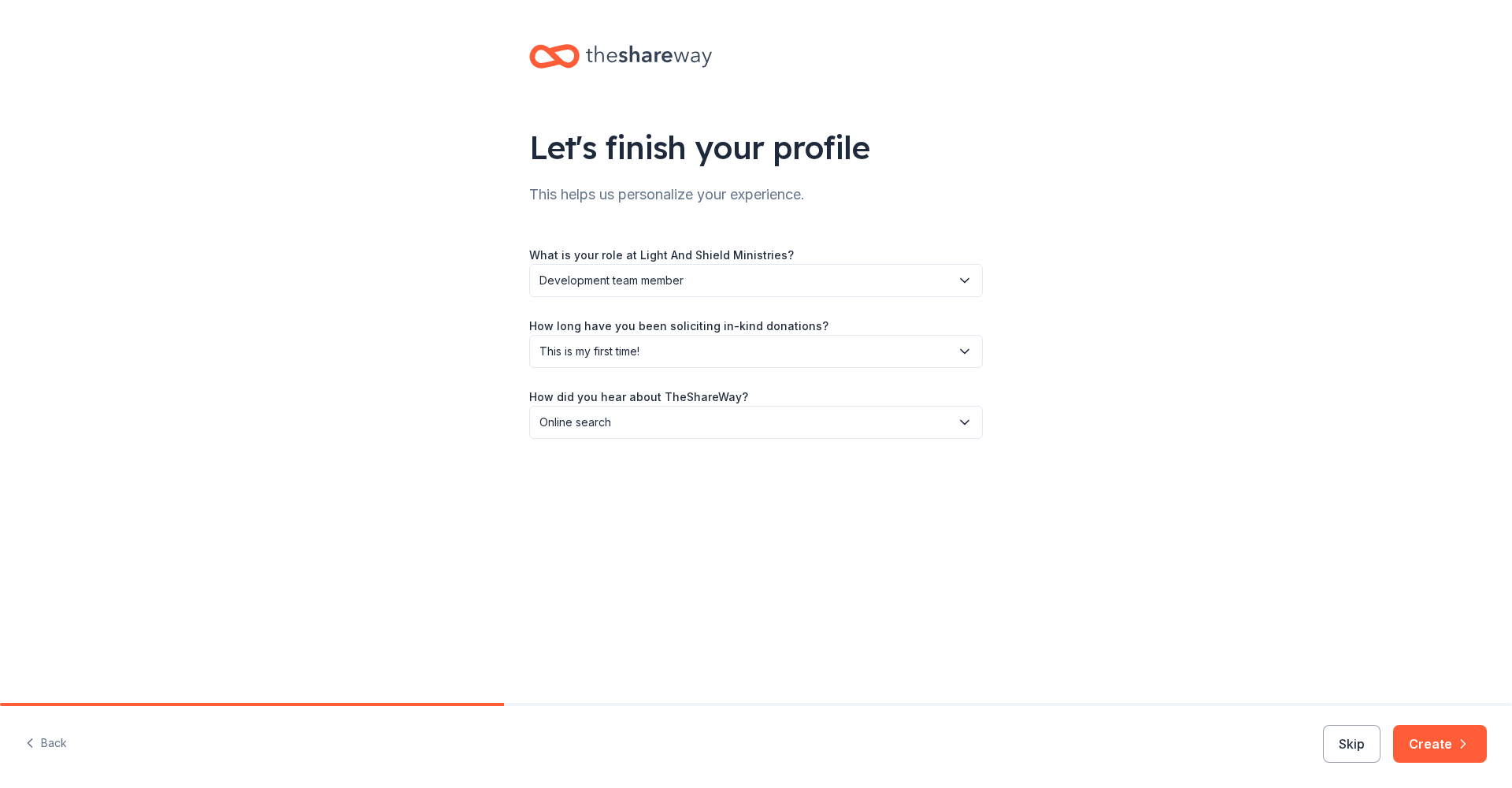
click at [1125, 344] on div "Let's finish your profile This helps us personalize your experience. What is yo…" at bounding box center [756, 257] width 1512 height 515
click at [1435, 682] on button "Create" at bounding box center [1440, 743] width 94 height 38
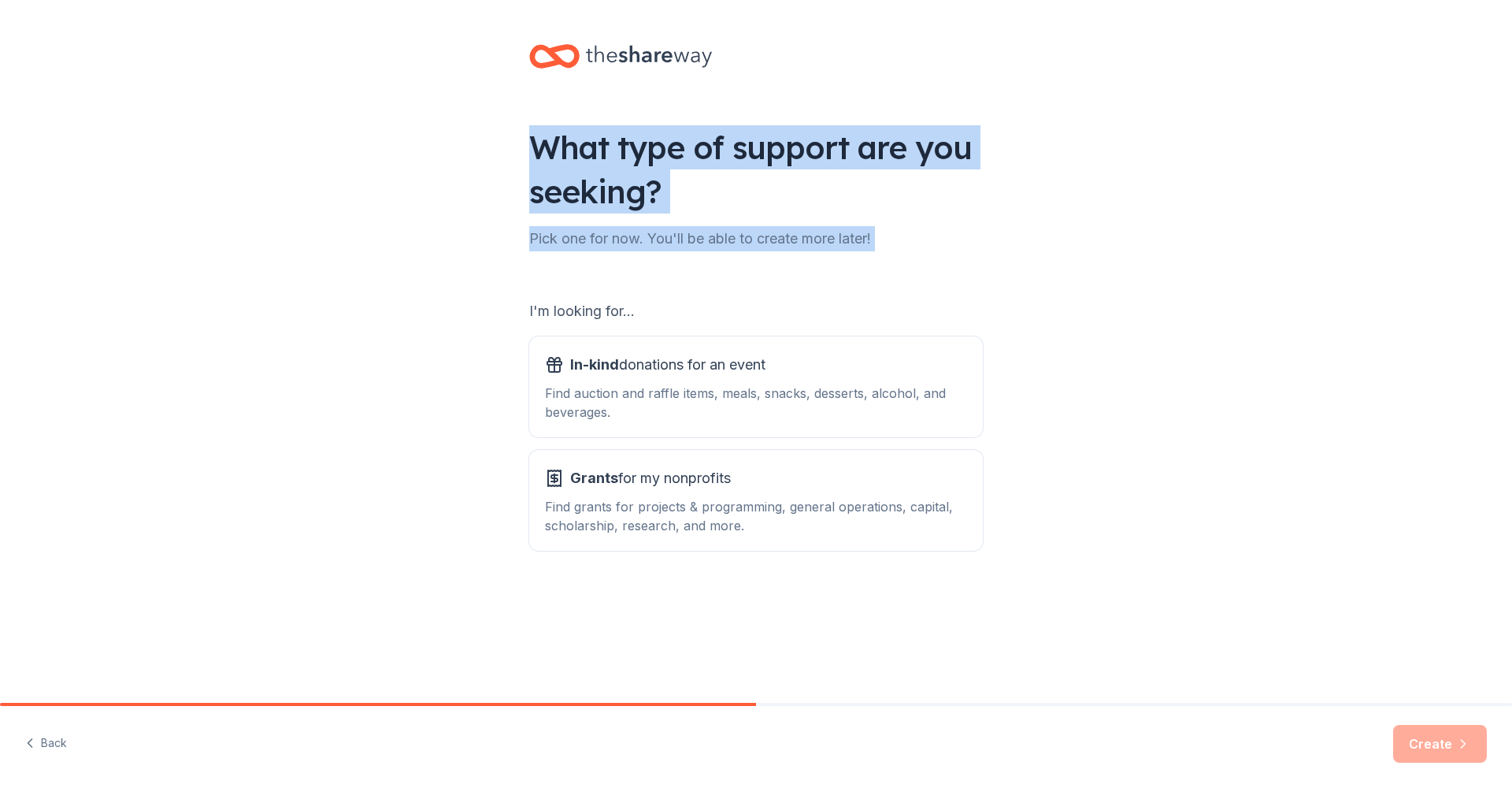
drag, startPoint x: 490, startPoint y: 135, endPoint x: 505, endPoint y: 282, distance: 147.8
click at [505, 282] on div "What type of support are you seeking? Pick one for now. You'll be able to creat…" at bounding box center [756, 318] width 1512 height 636
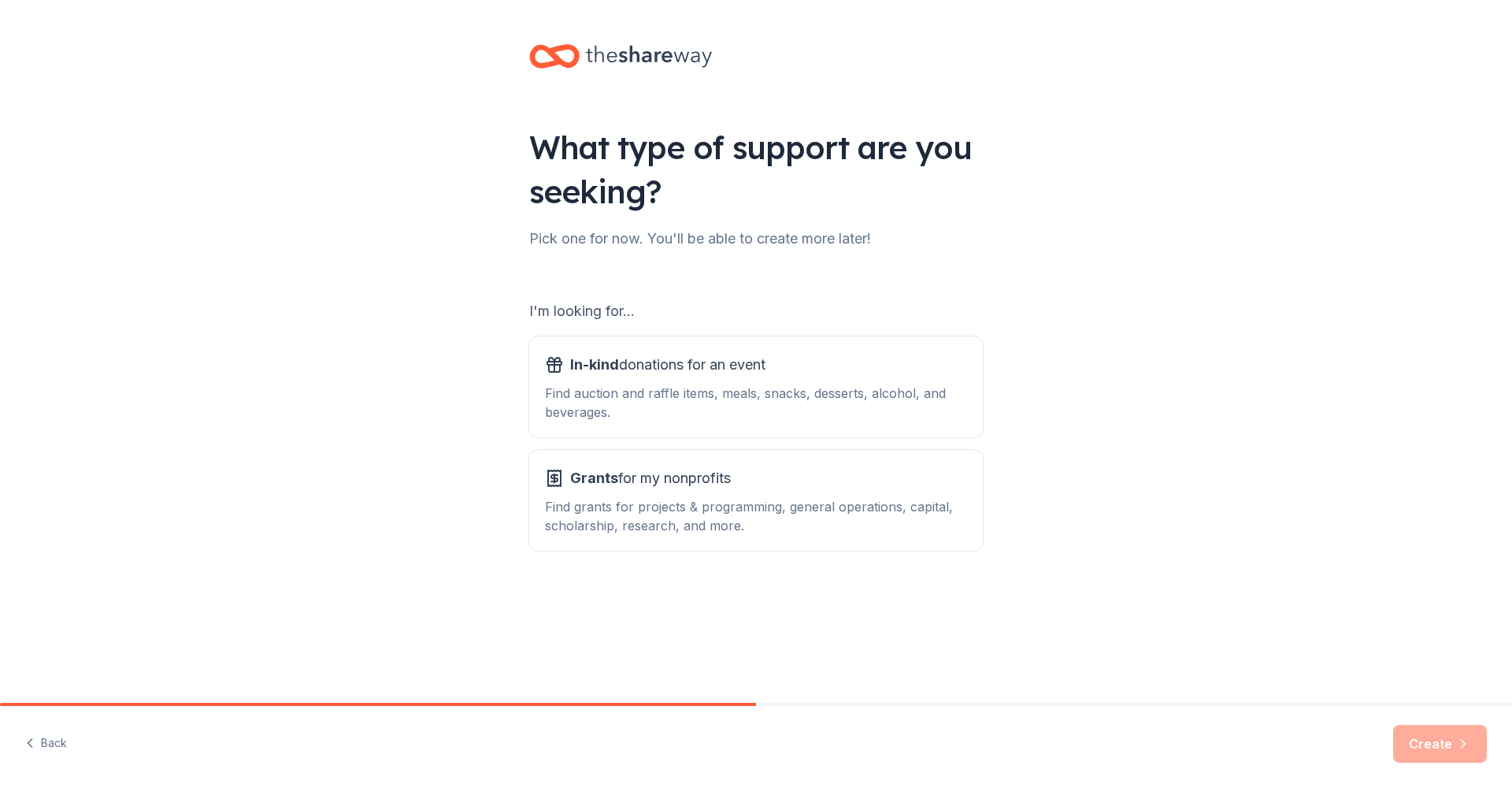
click at [499, 203] on div "What type of support are you seeking? Pick one for now. You'll be able to creat…" at bounding box center [756, 318] width 1512 height 636
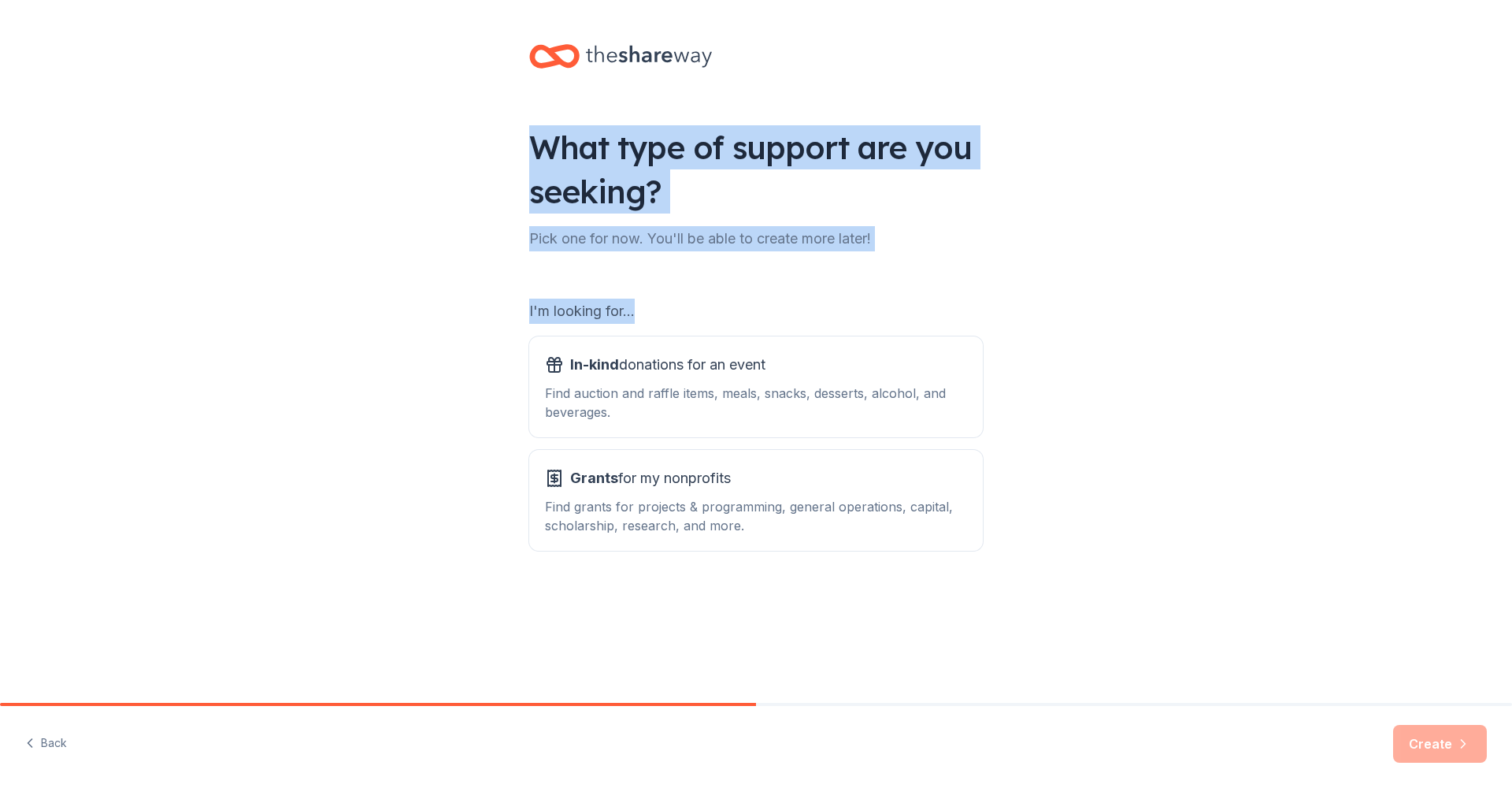
drag, startPoint x: 586, startPoint y: 173, endPoint x: 1090, endPoint y: 298, distance: 519.3
click at [1061, 316] on div "What type of support are you seeking? Pick one for now. You'll be able to creat…" at bounding box center [756, 318] width 1512 height 636
click at [1125, 280] on div "What type of support are you seeking? Pick one for now. You'll be able to creat…" at bounding box center [756, 318] width 1512 height 636
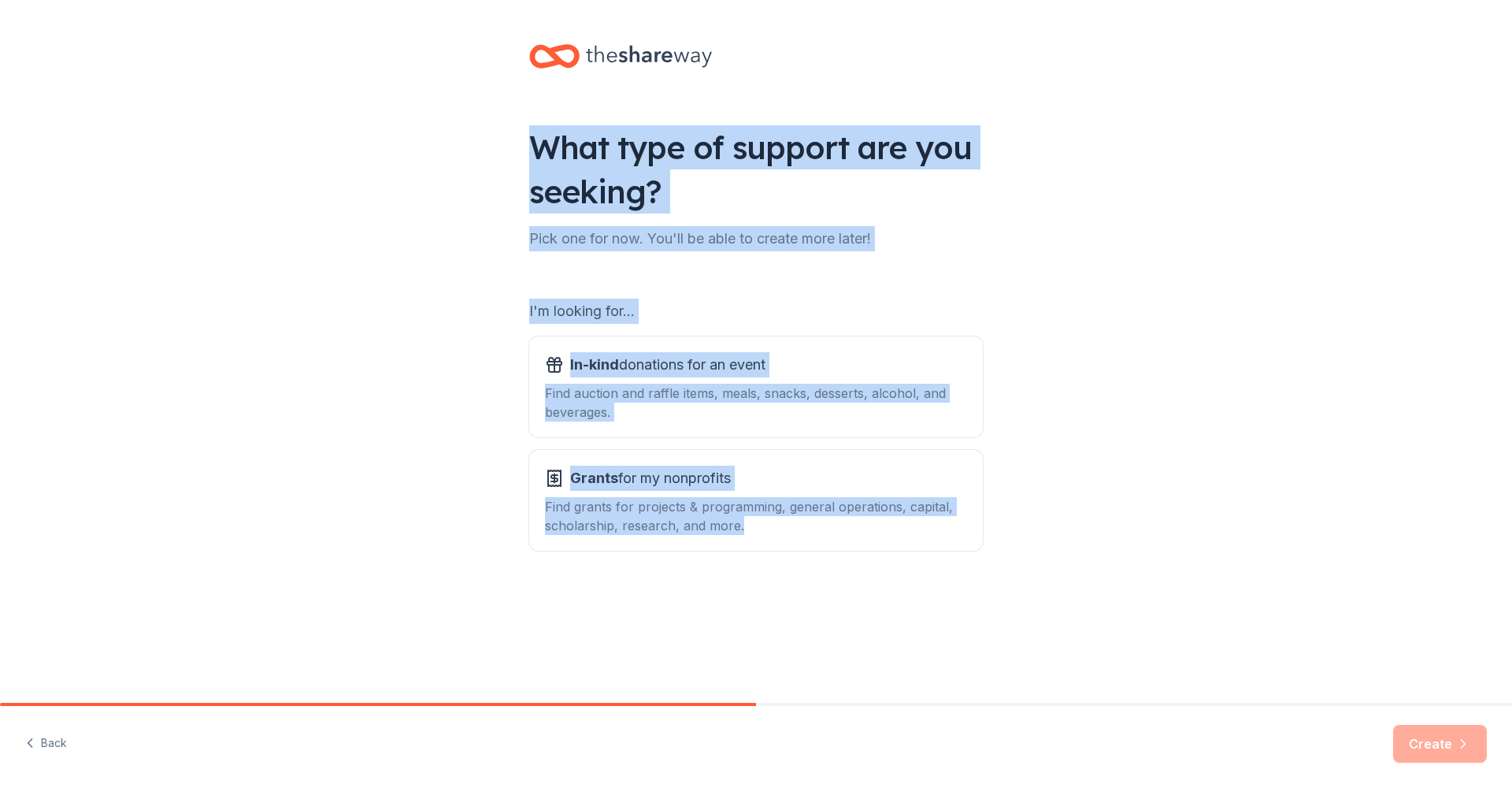
drag, startPoint x: 1084, startPoint y: 113, endPoint x: 1101, endPoint y: 525, distance: 412.4
click at [1101, 525] on div "What type of support are you seeking? Pick one for now. You'll be able to creat…" at bounding box center [756, 318] width 1512 height 636
click at [1109, 514] on div "What type of support are you seeking? Pick one for now. You'll be able to creat…" at bounding box center [756, 318] width 1512 height 636
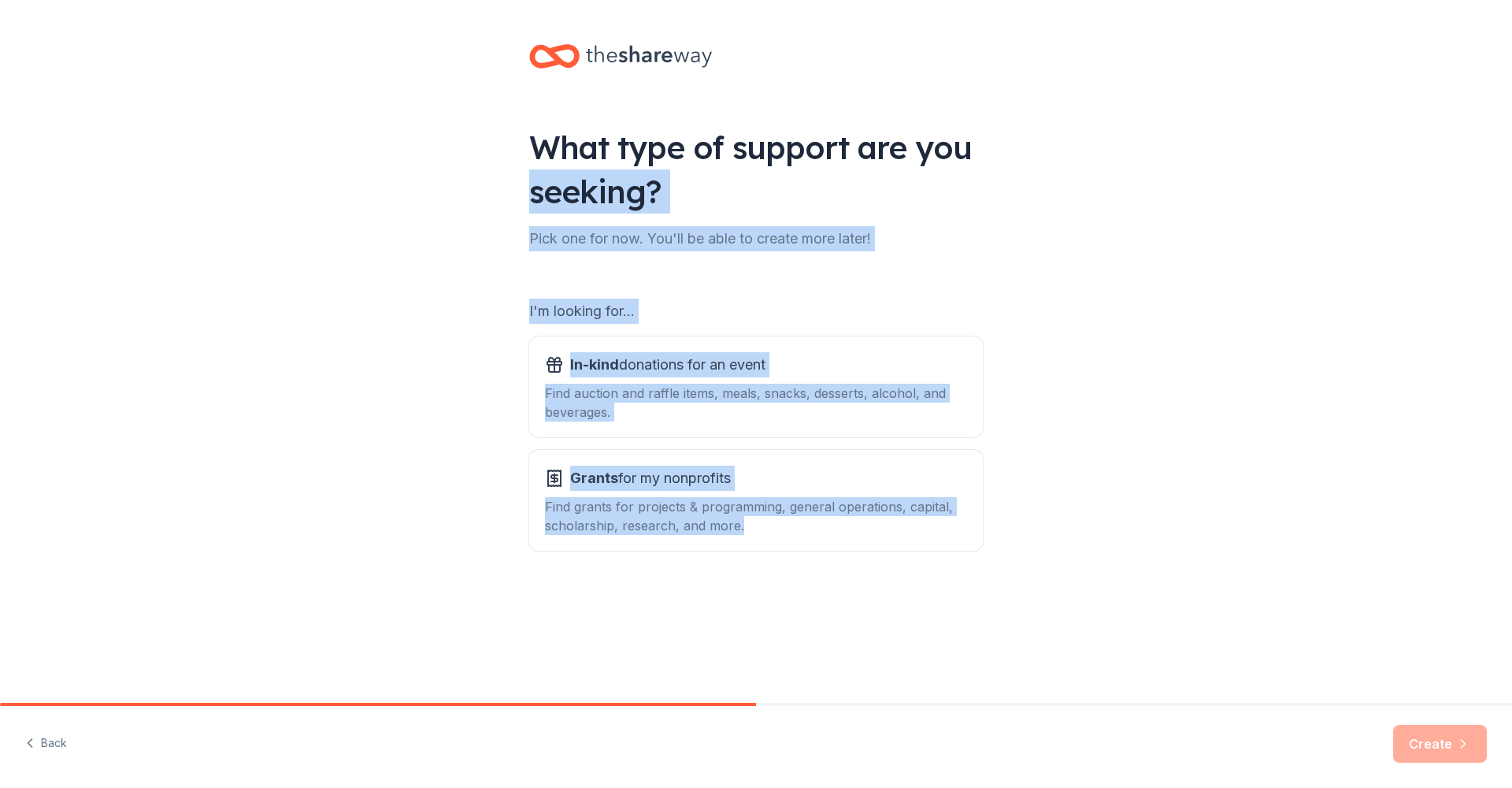
drag, startPoint x: 1066, startPoint y: 357, endPoint x: 1069, endPoint y: 563, distance: 206.0
click at [1069, 563] on div "What type of support are you seeking? Pick one for now. You'll be able to creat…" at bounding box center [756, 318] width 1512 height 636
drag, startPoint x: 1063, startPoint y: 597, endPoint x: 1045, endPoint y: 127, distance: 470.3
click at [1045, 127] on div "What type of support are you seeking? Pick one for now. You'll be able to creat…" at bounding box center [756, 318] width 1512 height 636
click at [1079, 208] on div "What type of support are you seeking? Pick one for now. You'll be able to creat…" at bounding box center [756, 318] width 1512 height 636
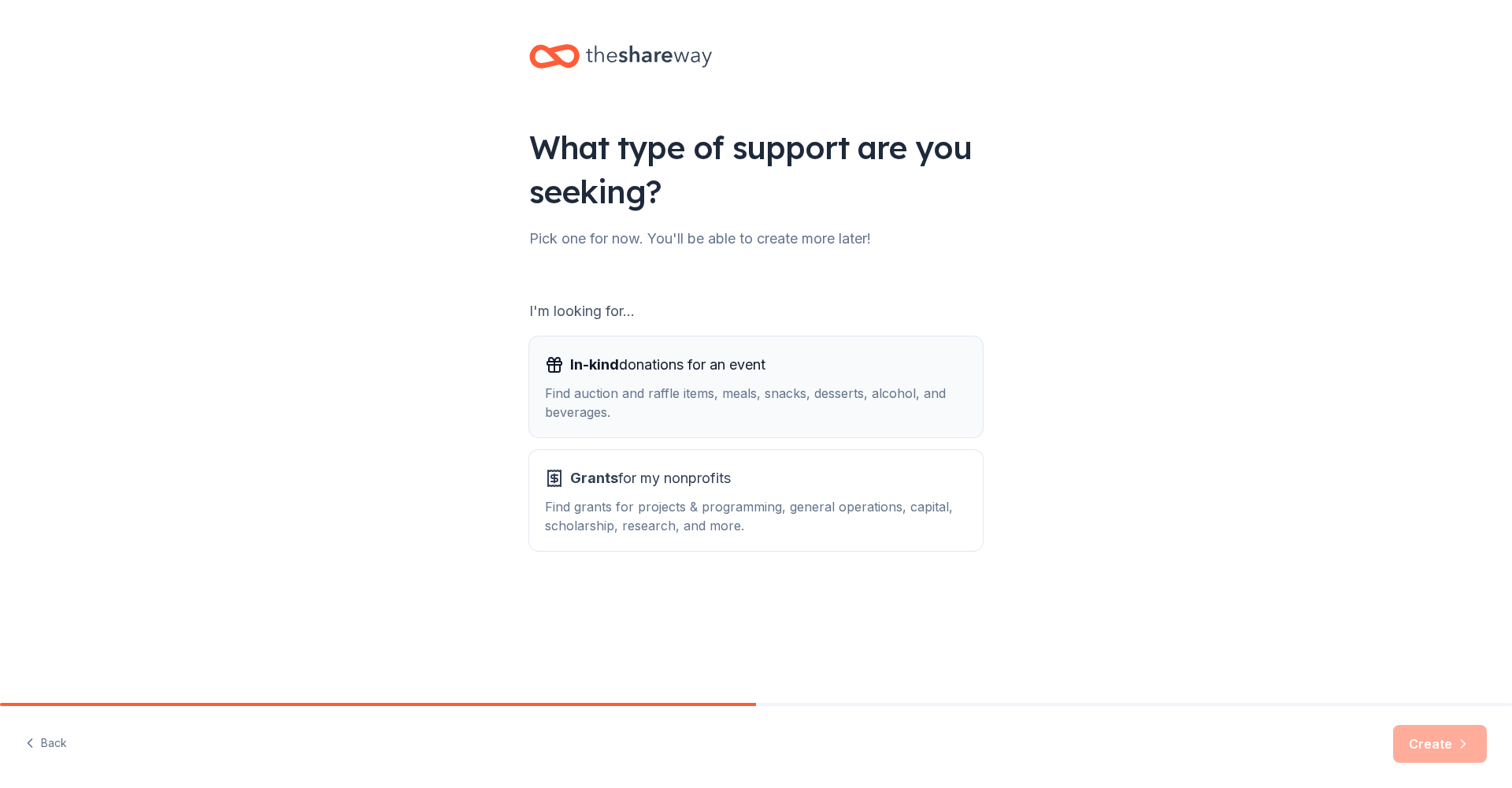
click at [757, 372] on span "In-kind donations for an event" at bounding box center [668, 364] width 195 height 25
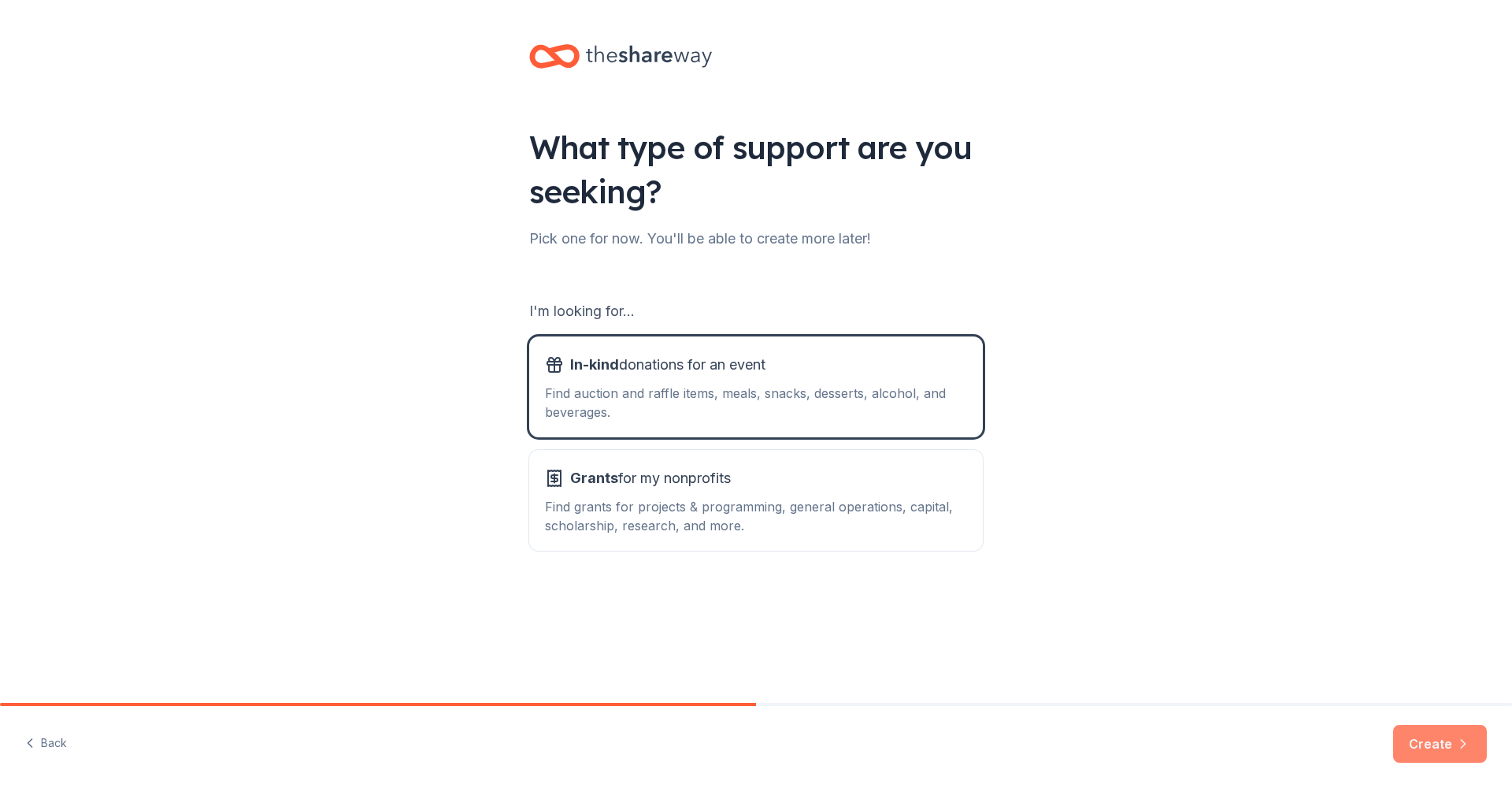
click at [1459, 682] on icon "button" at bounding box center [1463, 744] width 16 height 16
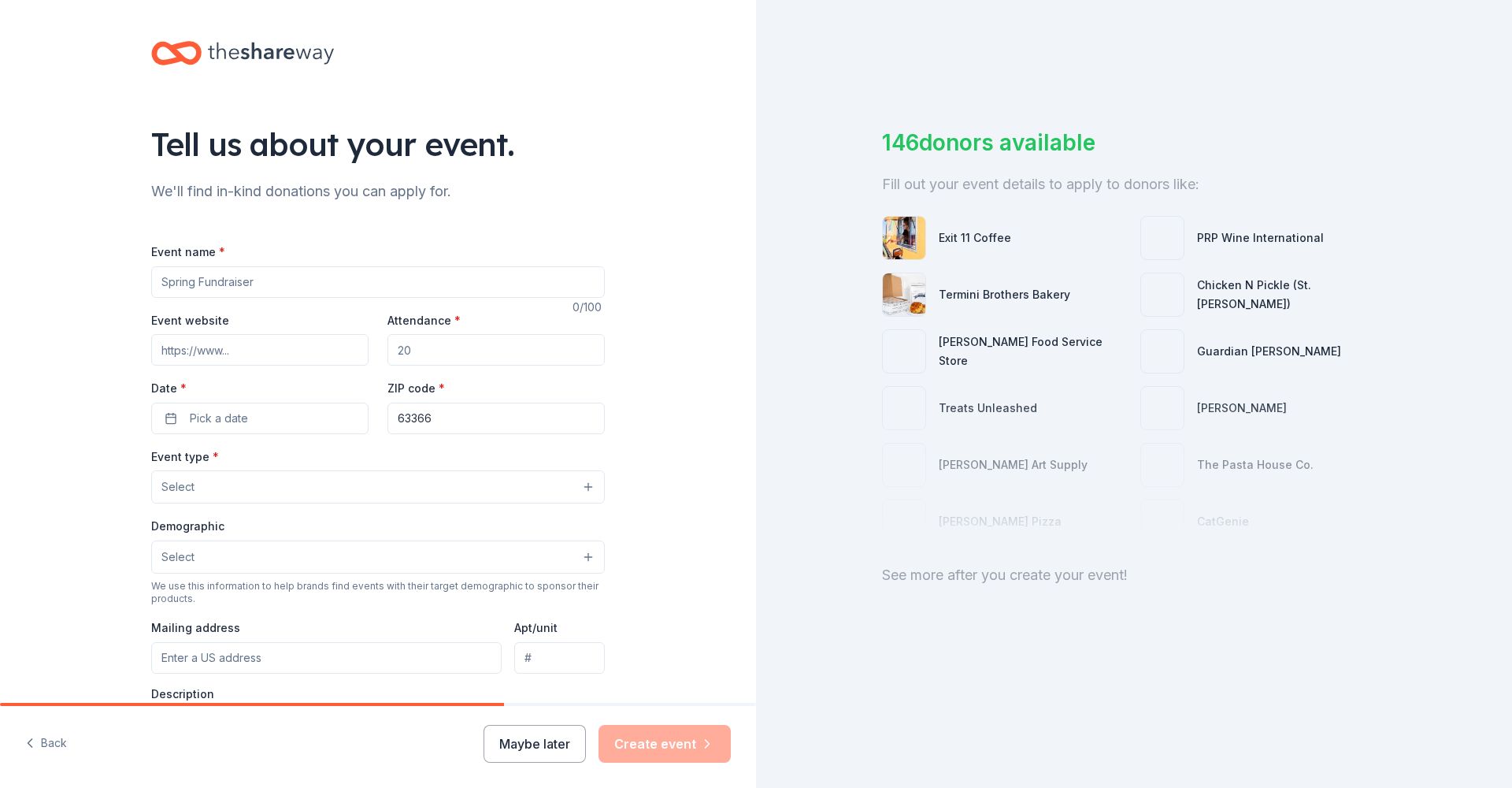
scroll to position [18, 0]
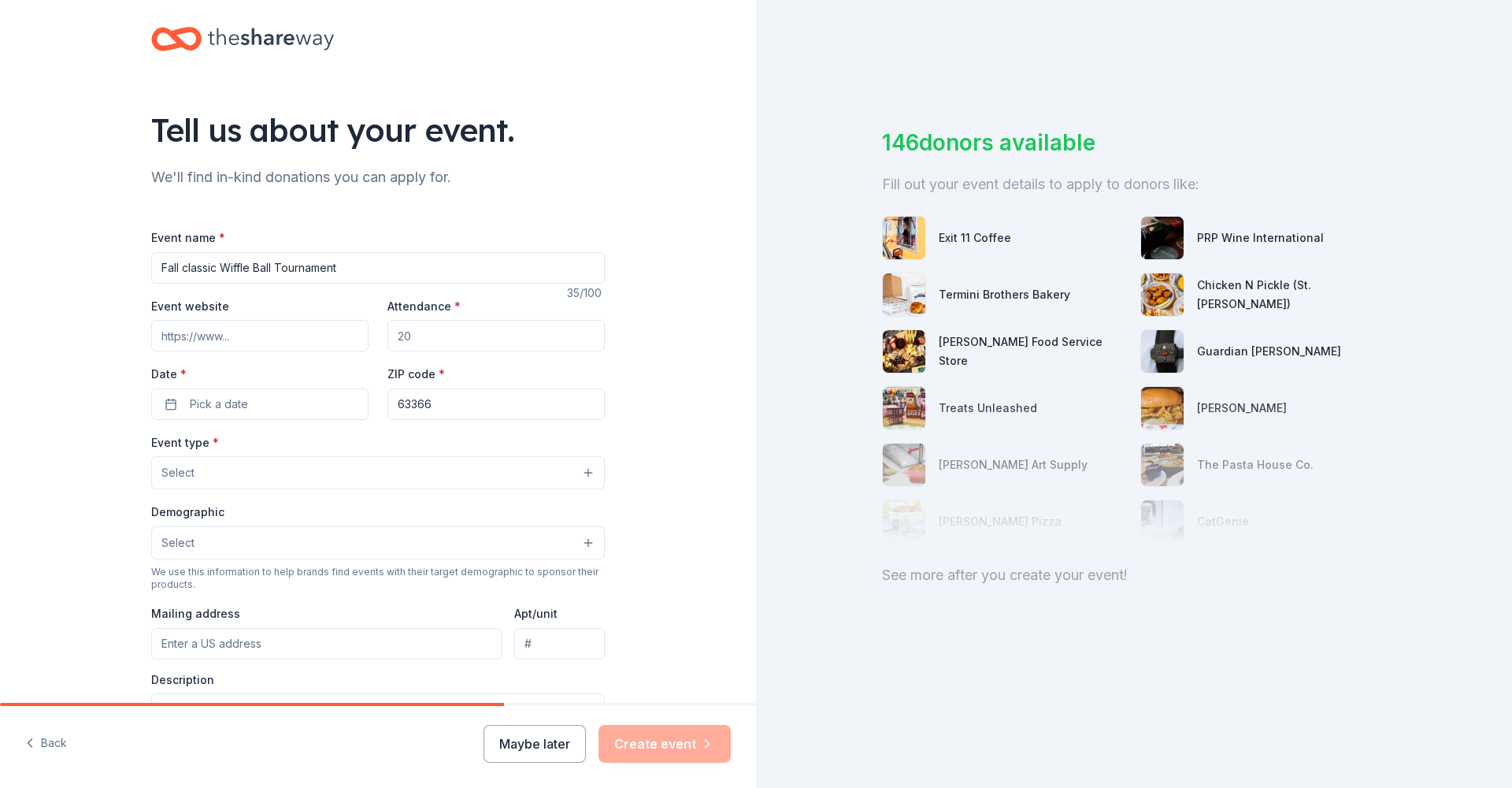
click at [186, 270] on input "Fall classic Wiffle Ball Tournament" at bounding box center [378, 267] width 454 height 31
type input "Fall Classic Wiffle Ball Tournament"
click at [268, 354] on div "Event website Attendance * Date * Pick a date ZIP code * 63366" at bounding box center [378, 358] width 454 height 123
click at [271, 329] on input "Event website" at bounding box center [260, 336] width 218 height 31
paste input "[URL][DOMAIN_NAME]"
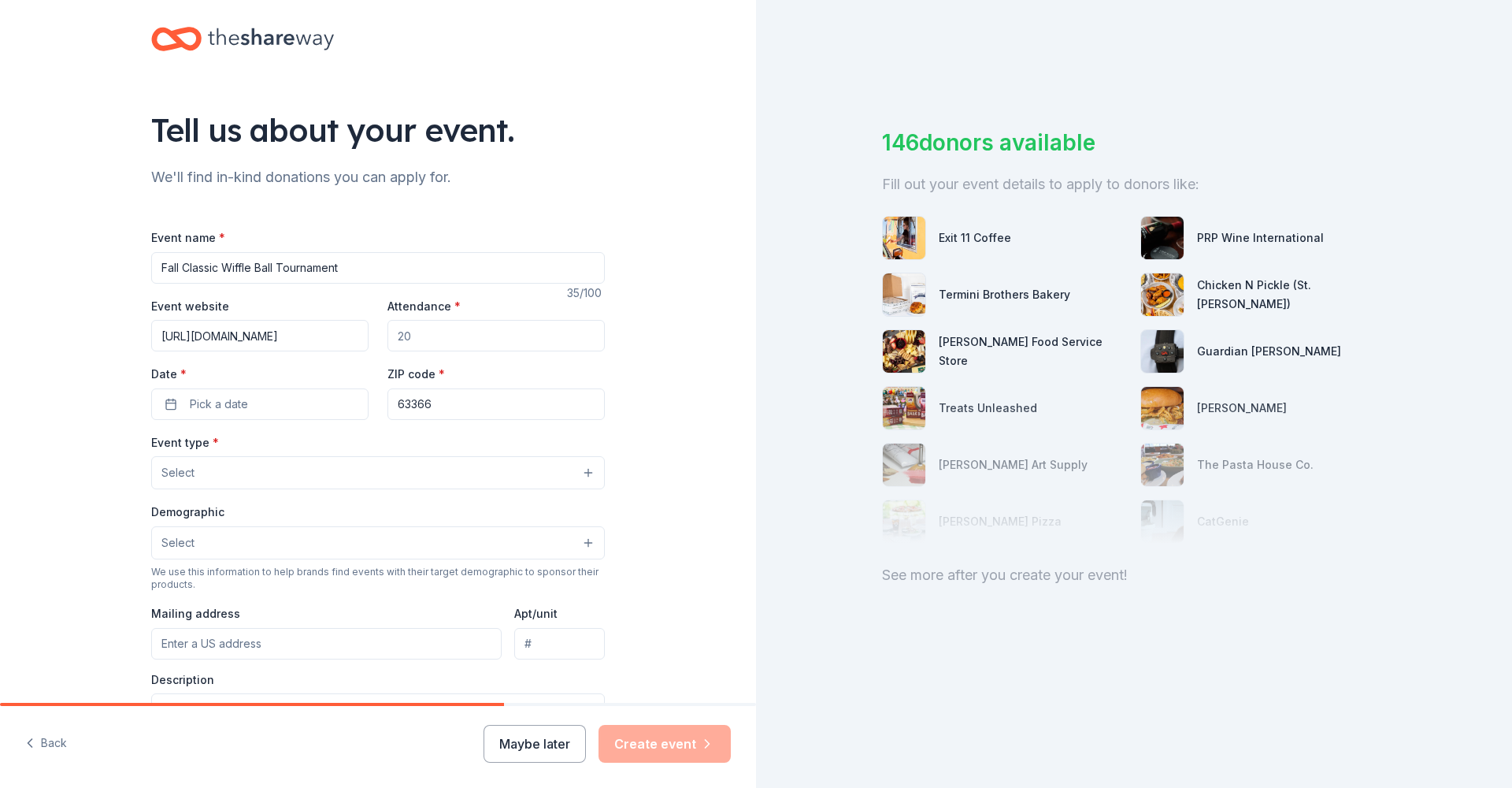
type input "[URL][DOMAIN_NAME]"
click at [514, 339] on input "Attendance *" at bounding box center [496, 336] width 218 height 31
type input "300"
click at [337, 400] on button "Pick a date" at bounding box center [260, 404] width 218 height 31
click at [344, 445] on button "Go to next month" at bounding box center [345, 444] width 22 height 22
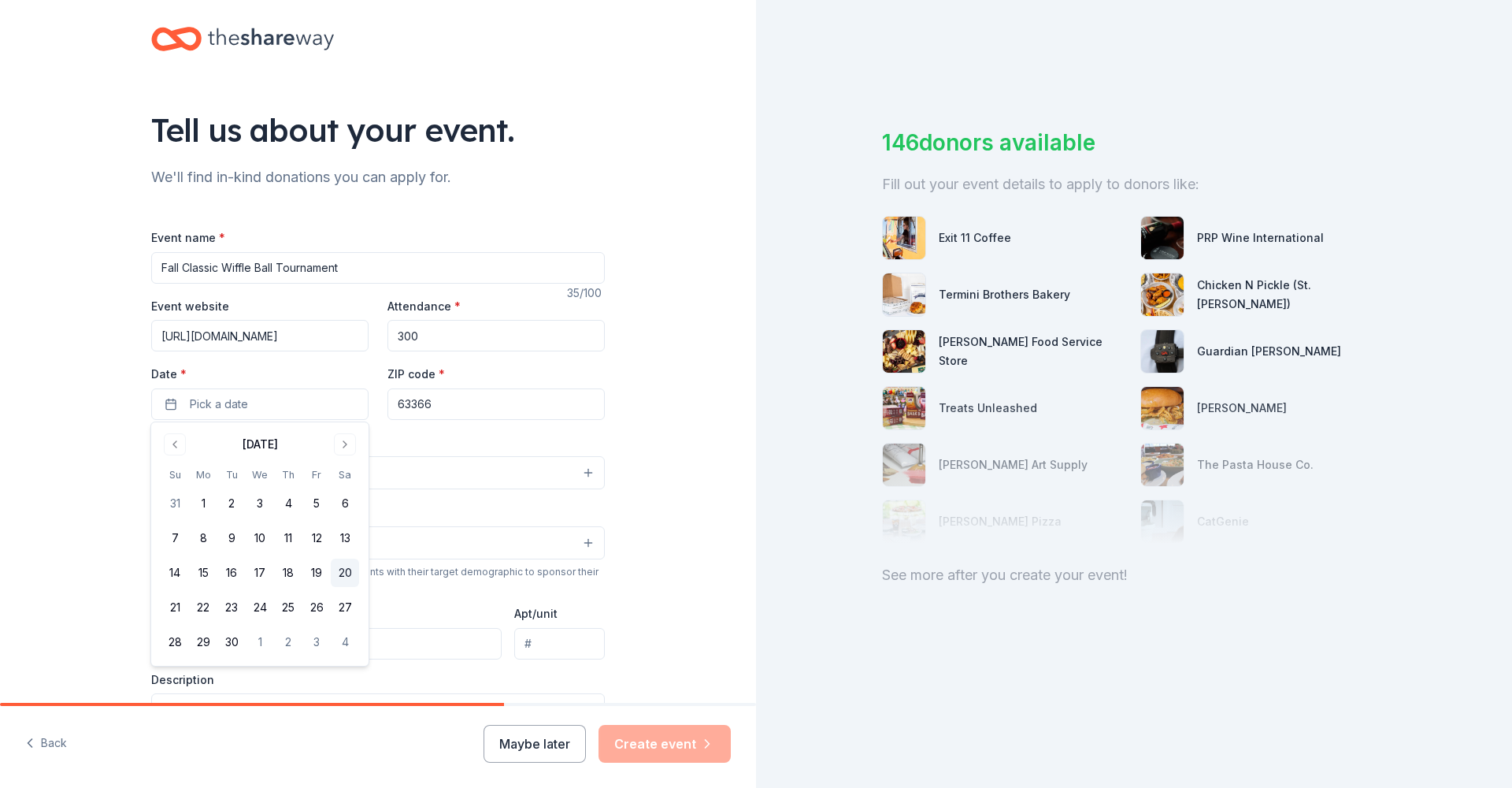
click at [337, 576] on button "20" at bounding box center [344, 573] width 28 height 28
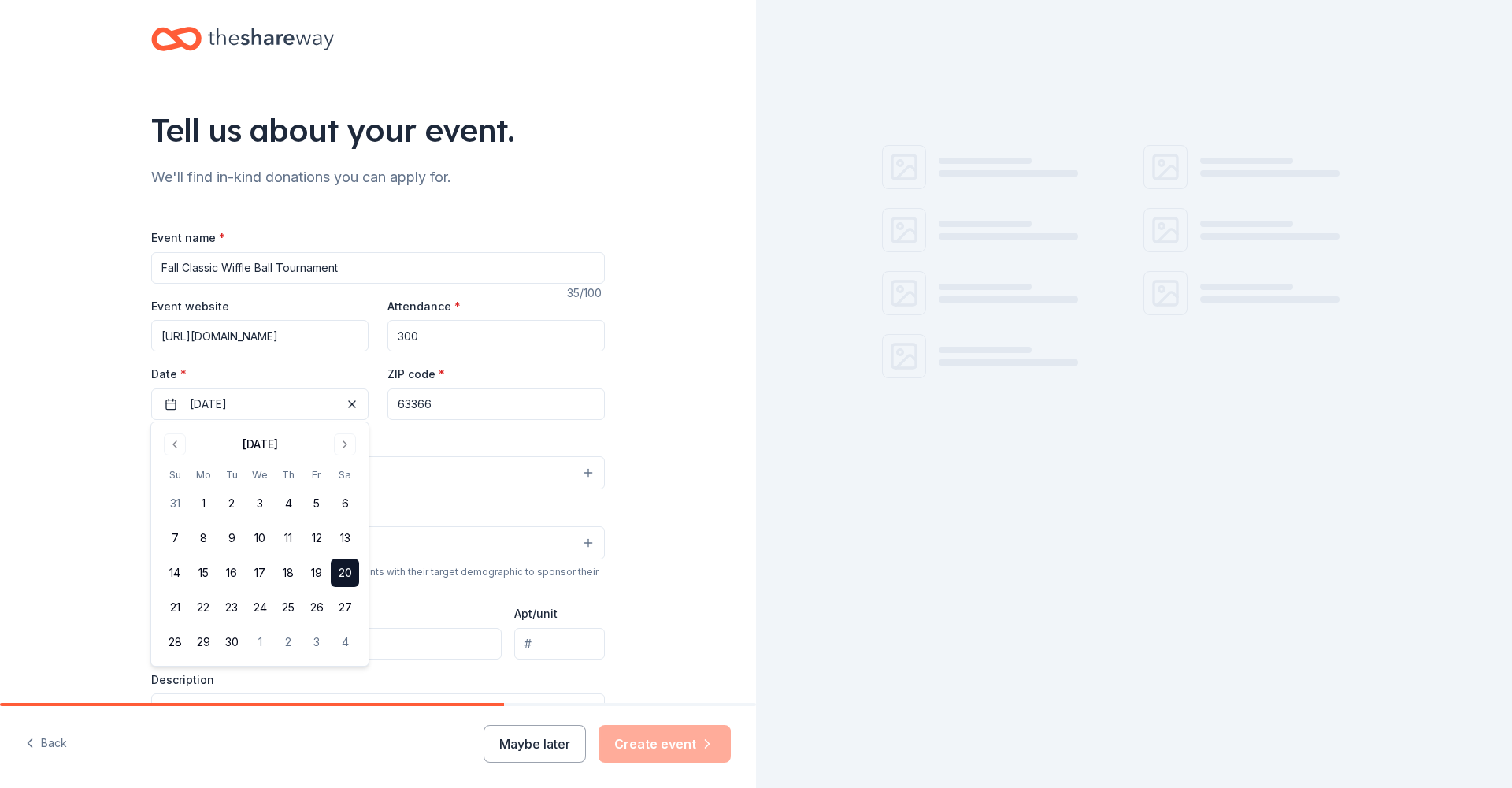
click at [667, 440] on div "Tell us about your event. We'll find in-kind donations you can apply for. Event…" at bounding box center [378, 507] width 756 height 1049
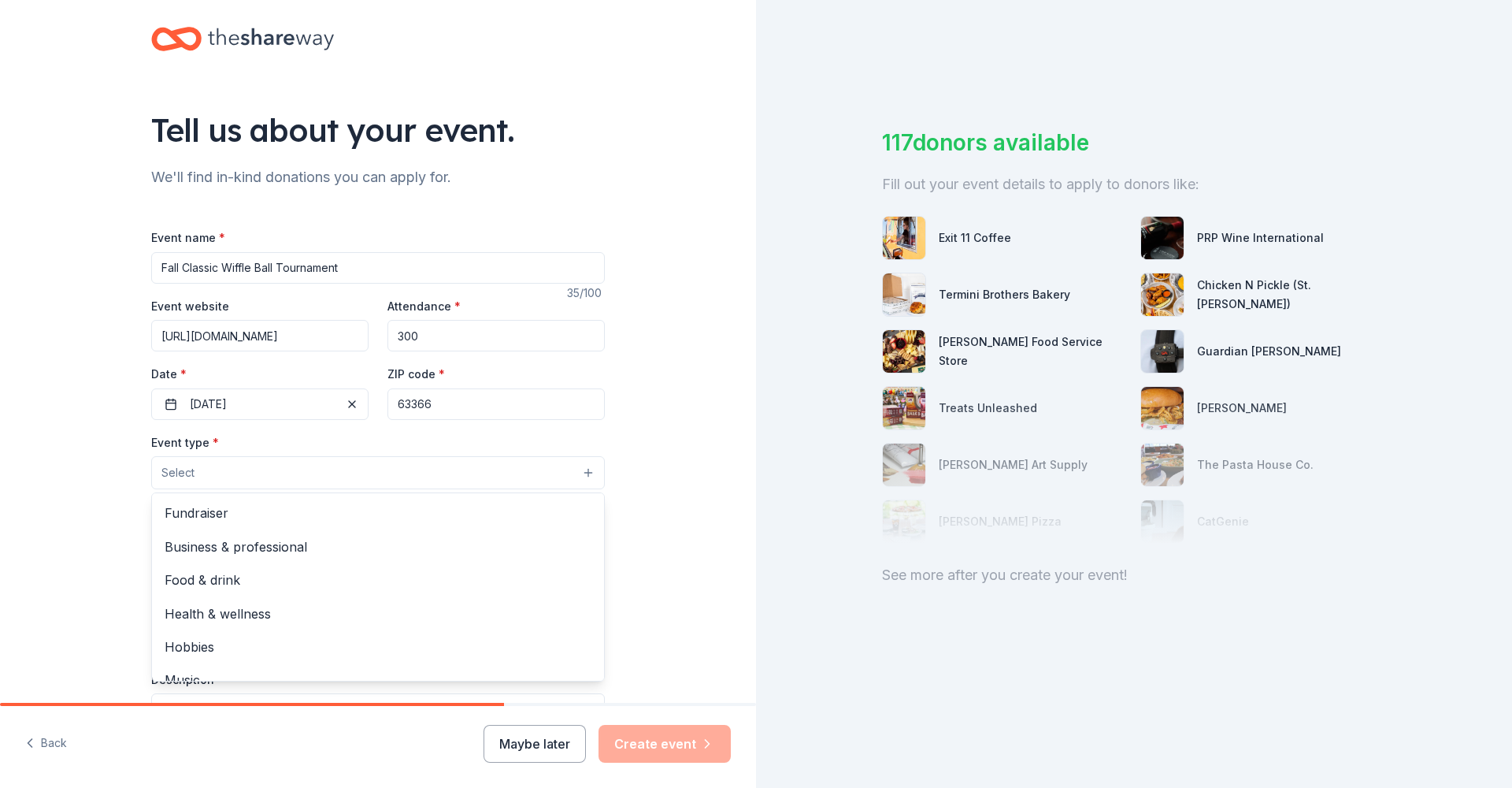
click at [530, 460] on button "Select" at bounding box center [378, 472] width 454 height 33
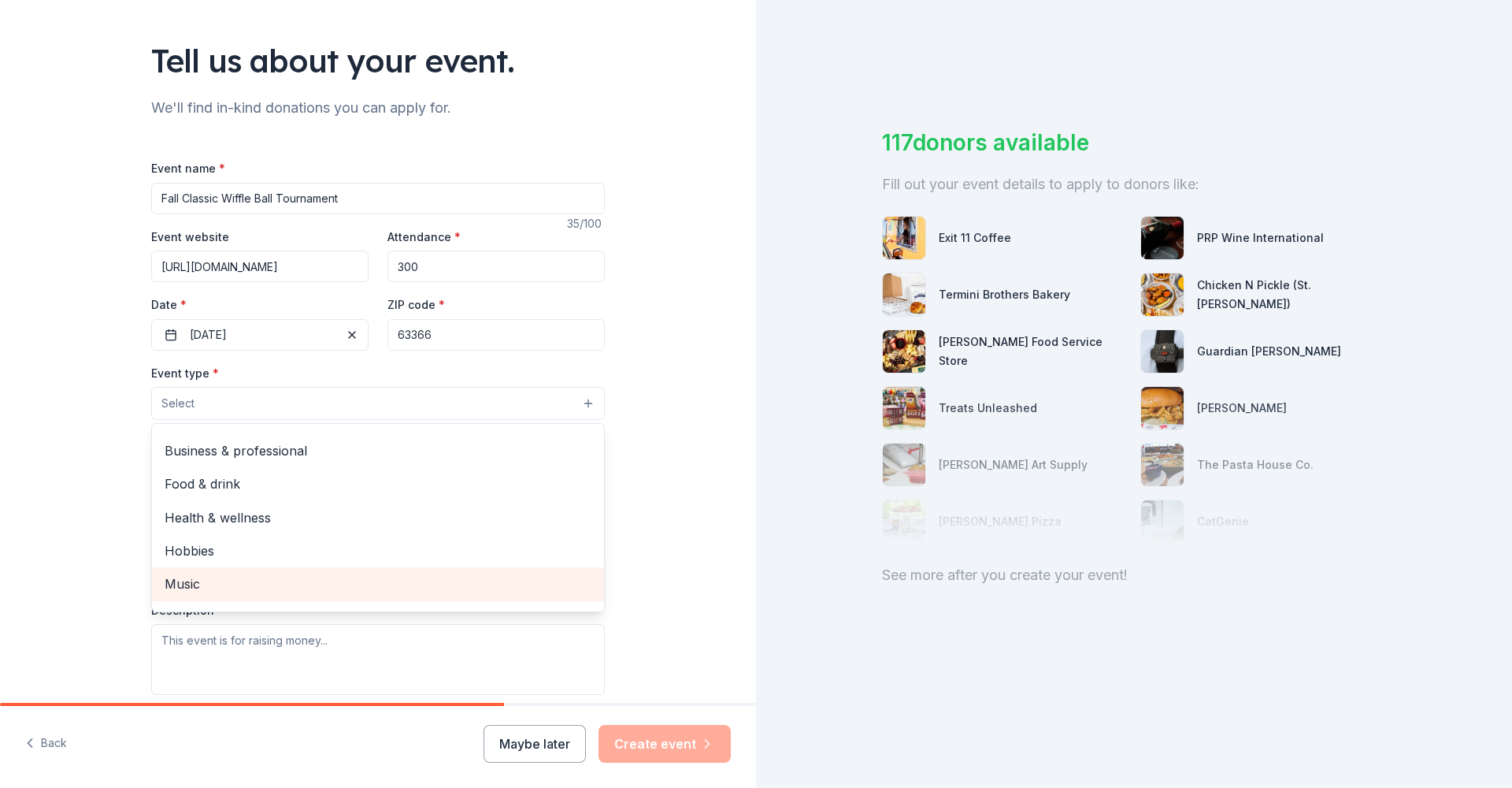
scroll to position [0, 0]
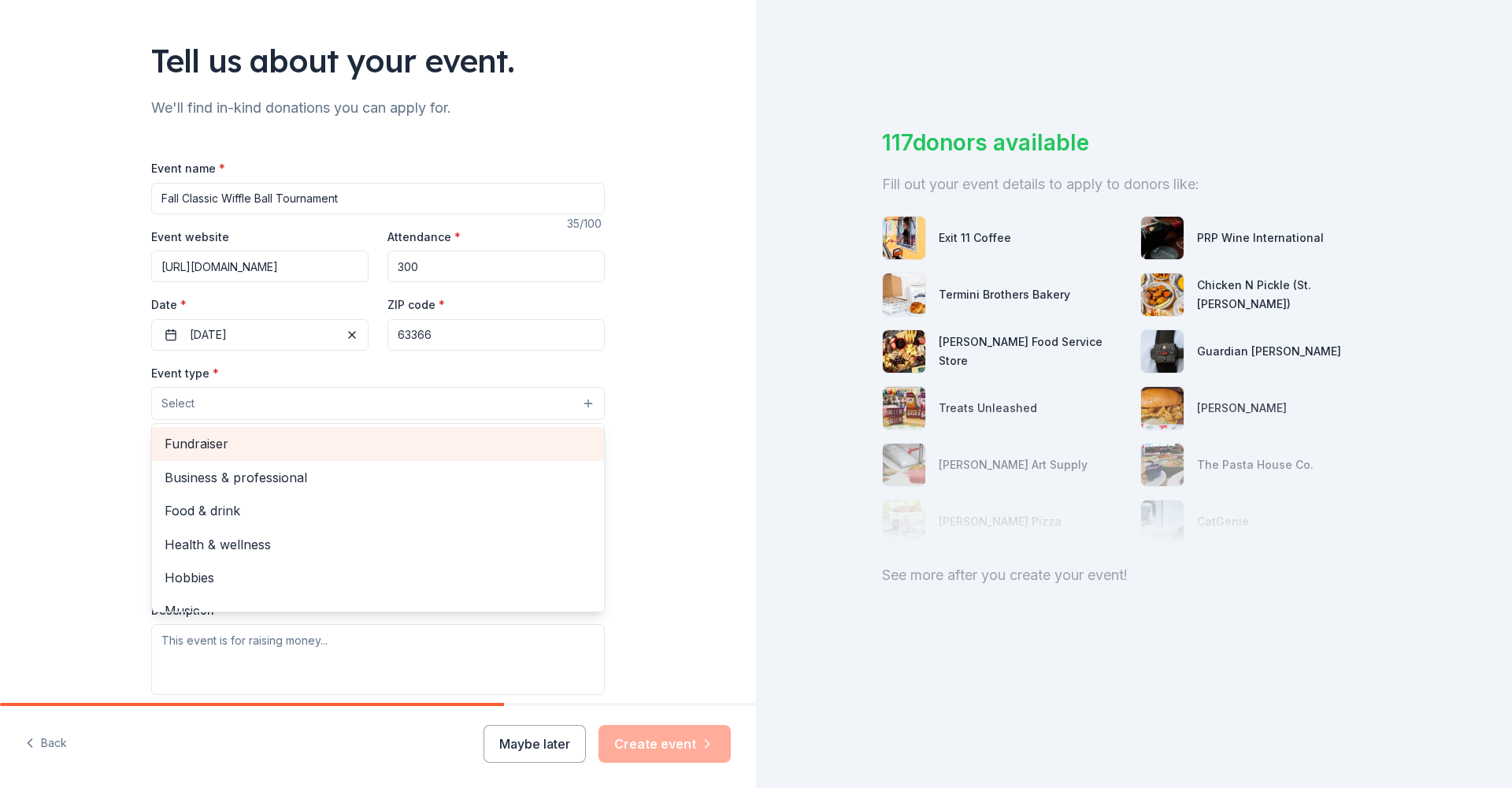
click at [228, 447] on span "Fundraiser" at bounding box center [378, 444] width 427 height 21
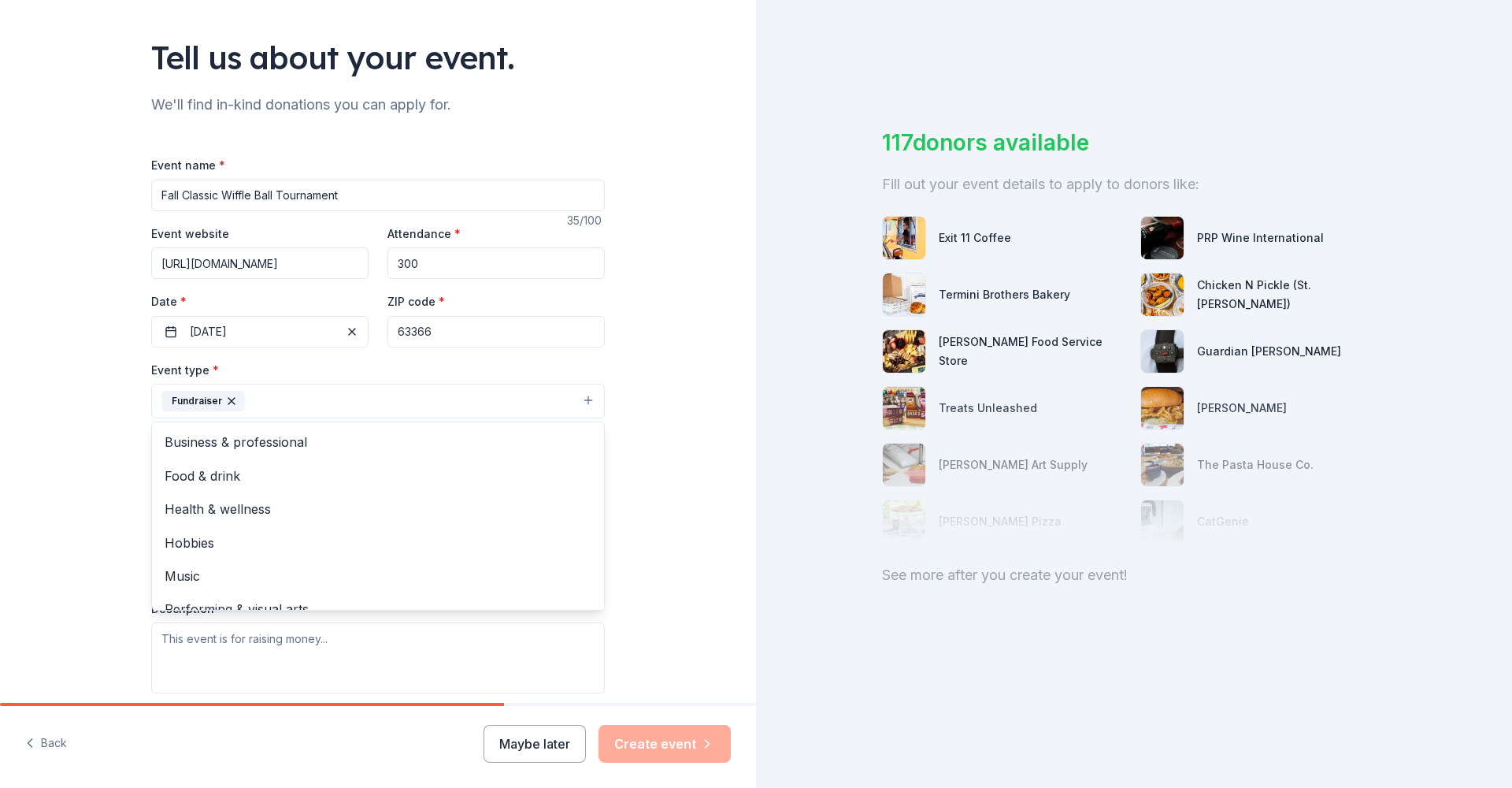
scroll to position [94, 0]
click at [127, 388] on div "Tell us about your event. We'll find in-kind donations you can apply for. Event…" at bounding box center [378, 432] width 504 height 1051
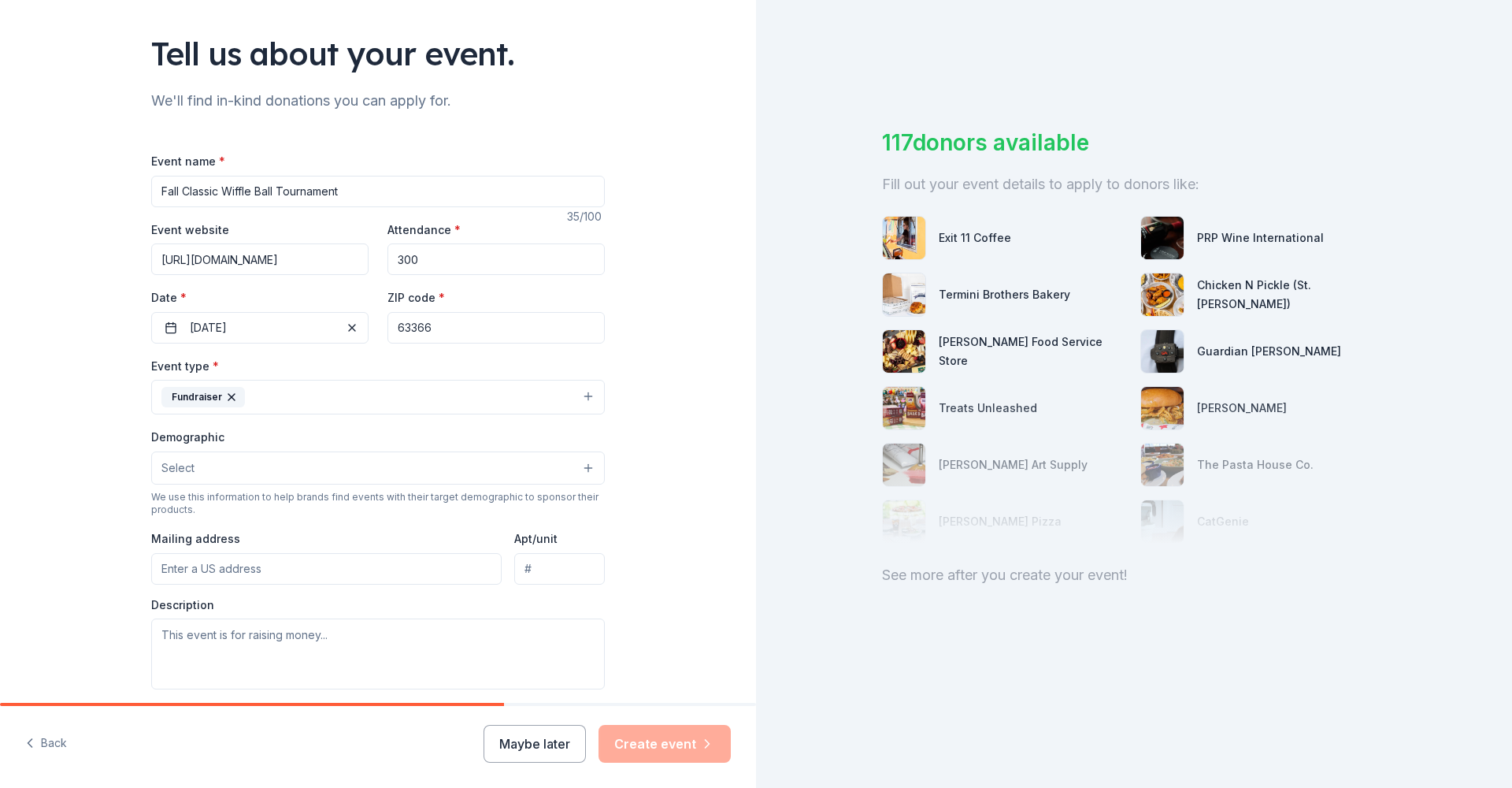
click at [240, 470] on button "Select" at bounding box center [378, 468] width 454 height 33
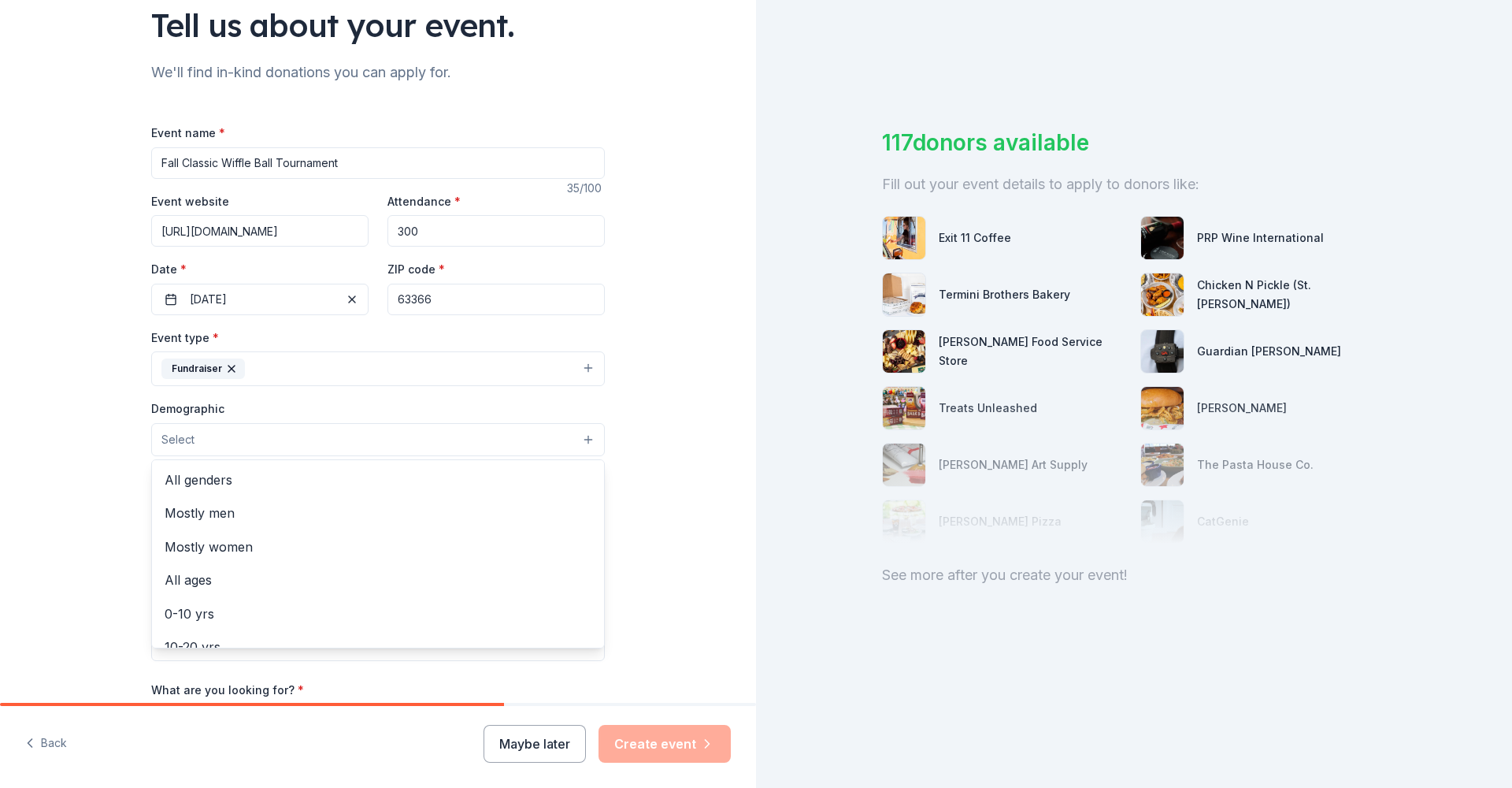
scroll to position [144, 0]
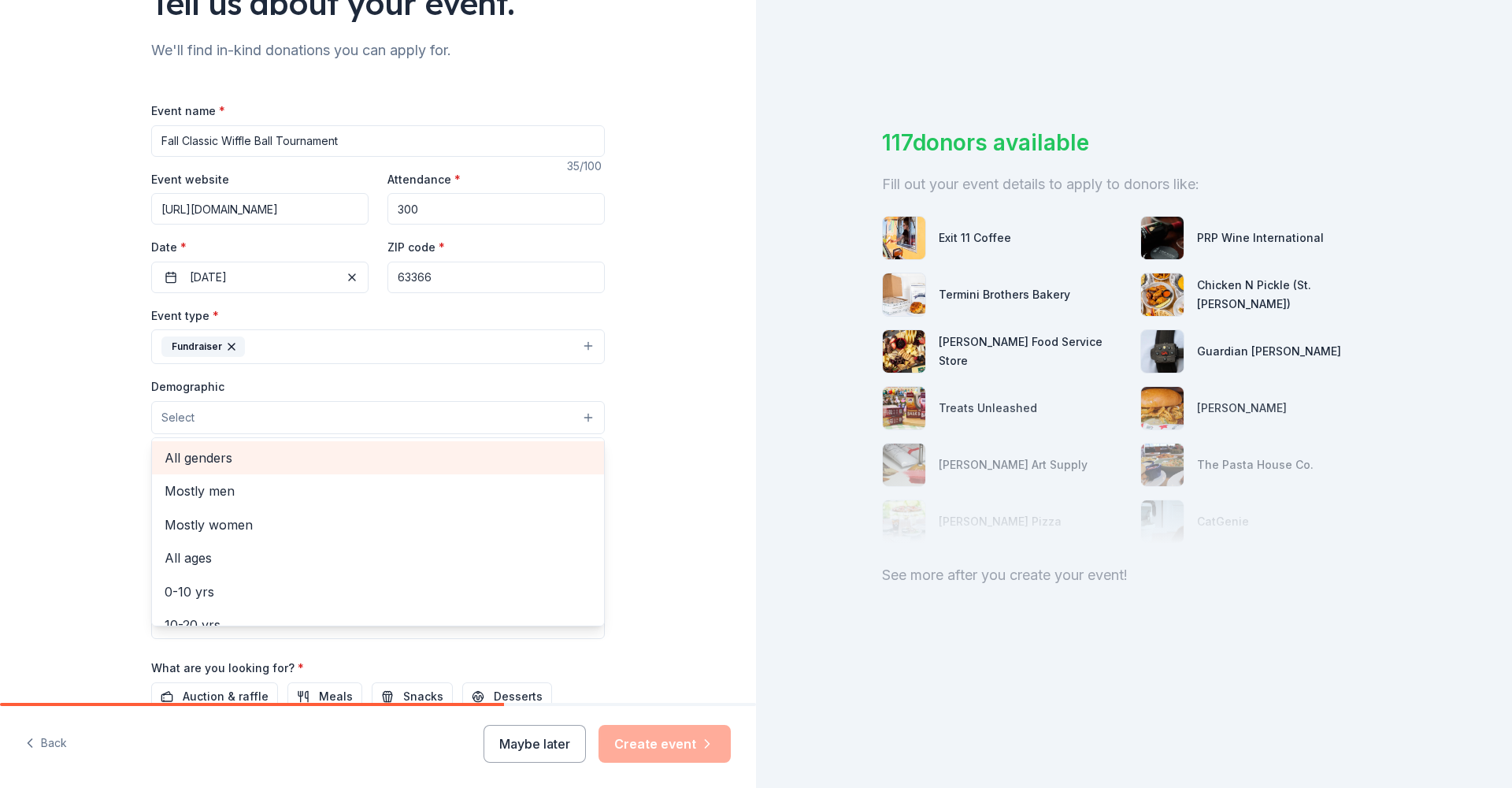
click at [220, 459] on span "All genders" at bounding box center [378, 458] width 427 height 21
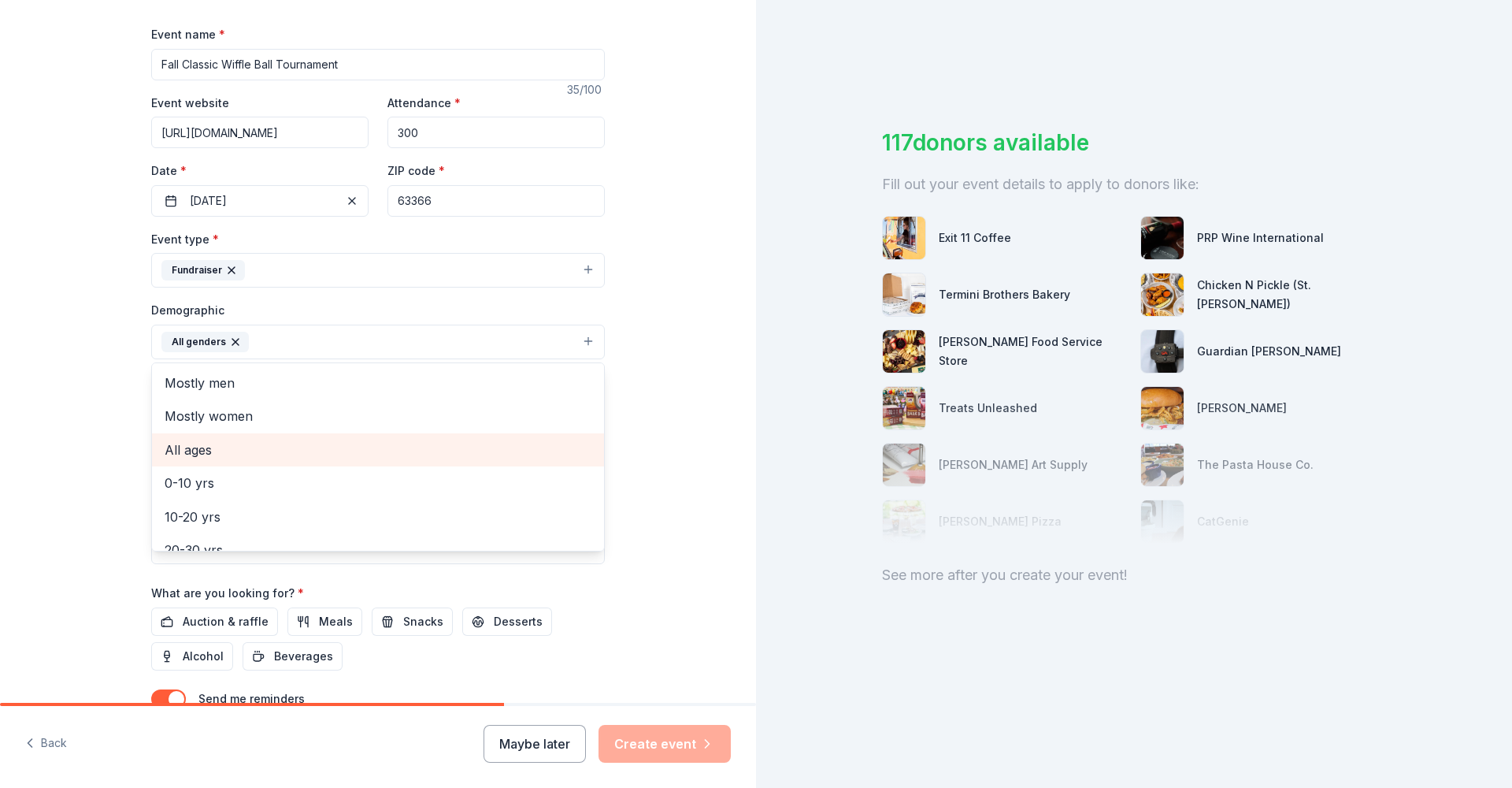
scroll to position [3, 0]
click at [263, 447] on span "All ages" at bounding box center [378, 447] width 427 height 21
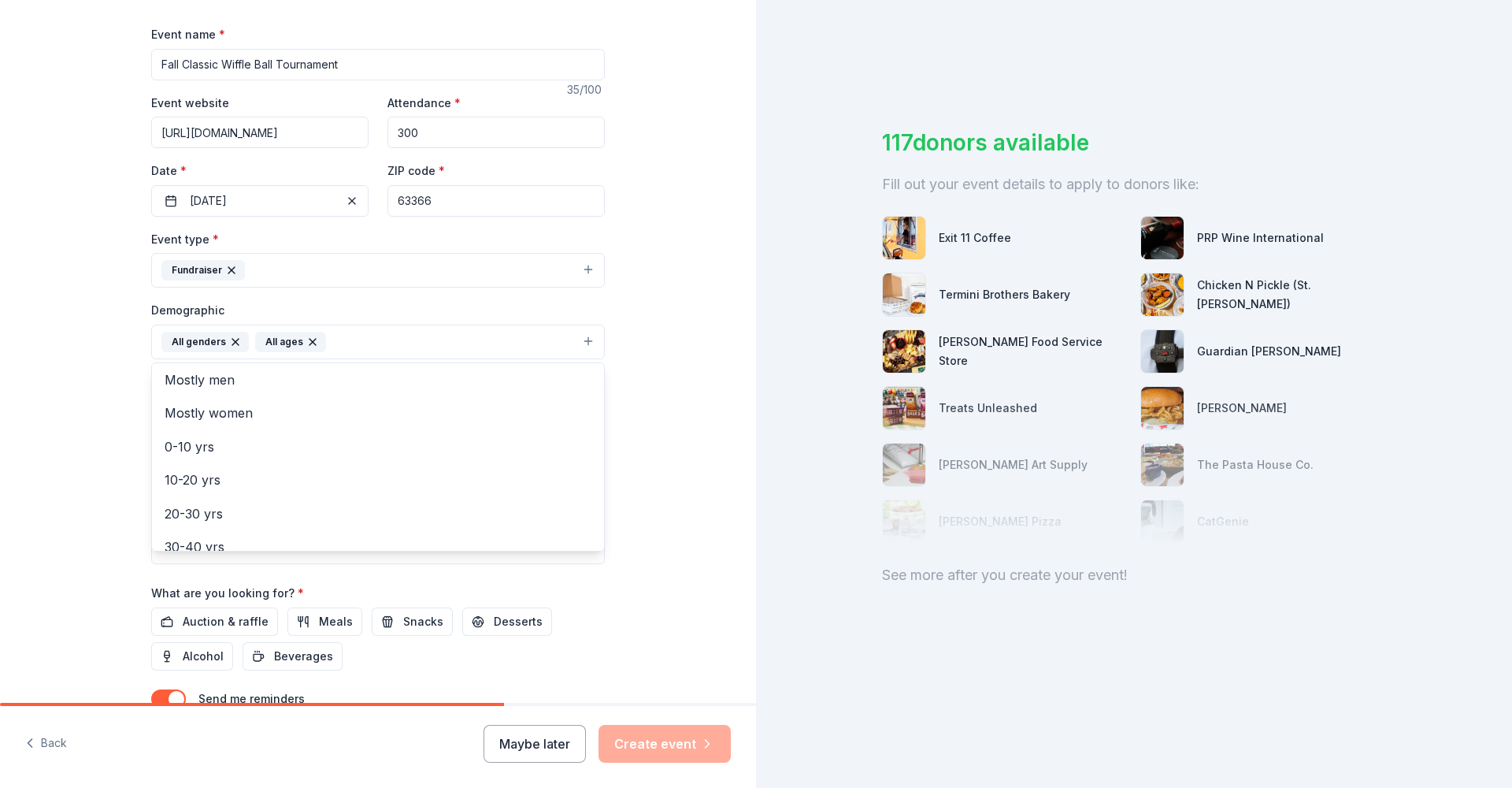
click at [87, 320] on div "Tell us about your event. We'll find in-kind donations you can apply for. Event…" at bounding box center [378, 305] width 756 height 1052
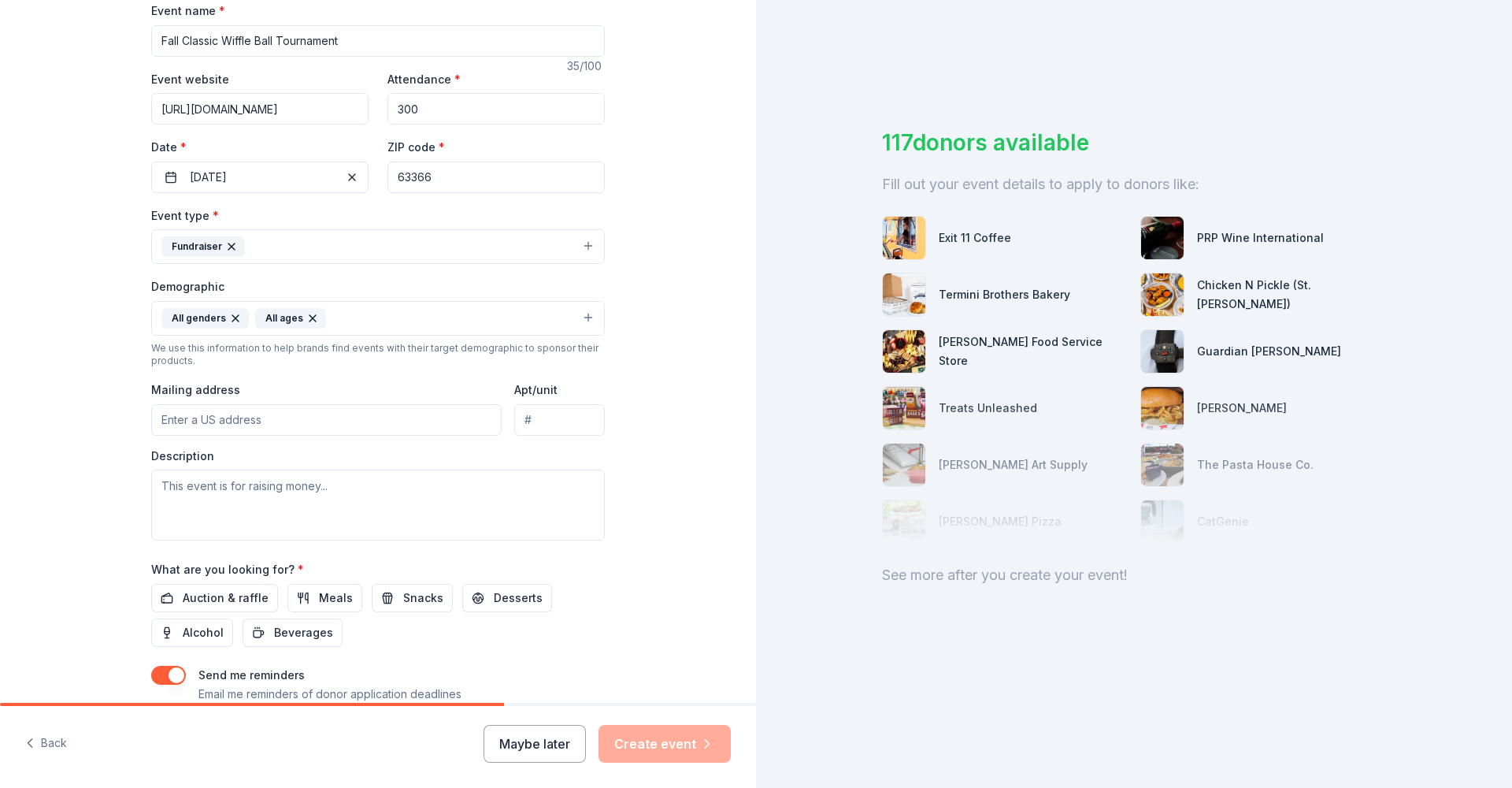
scroll to position [304, 0]
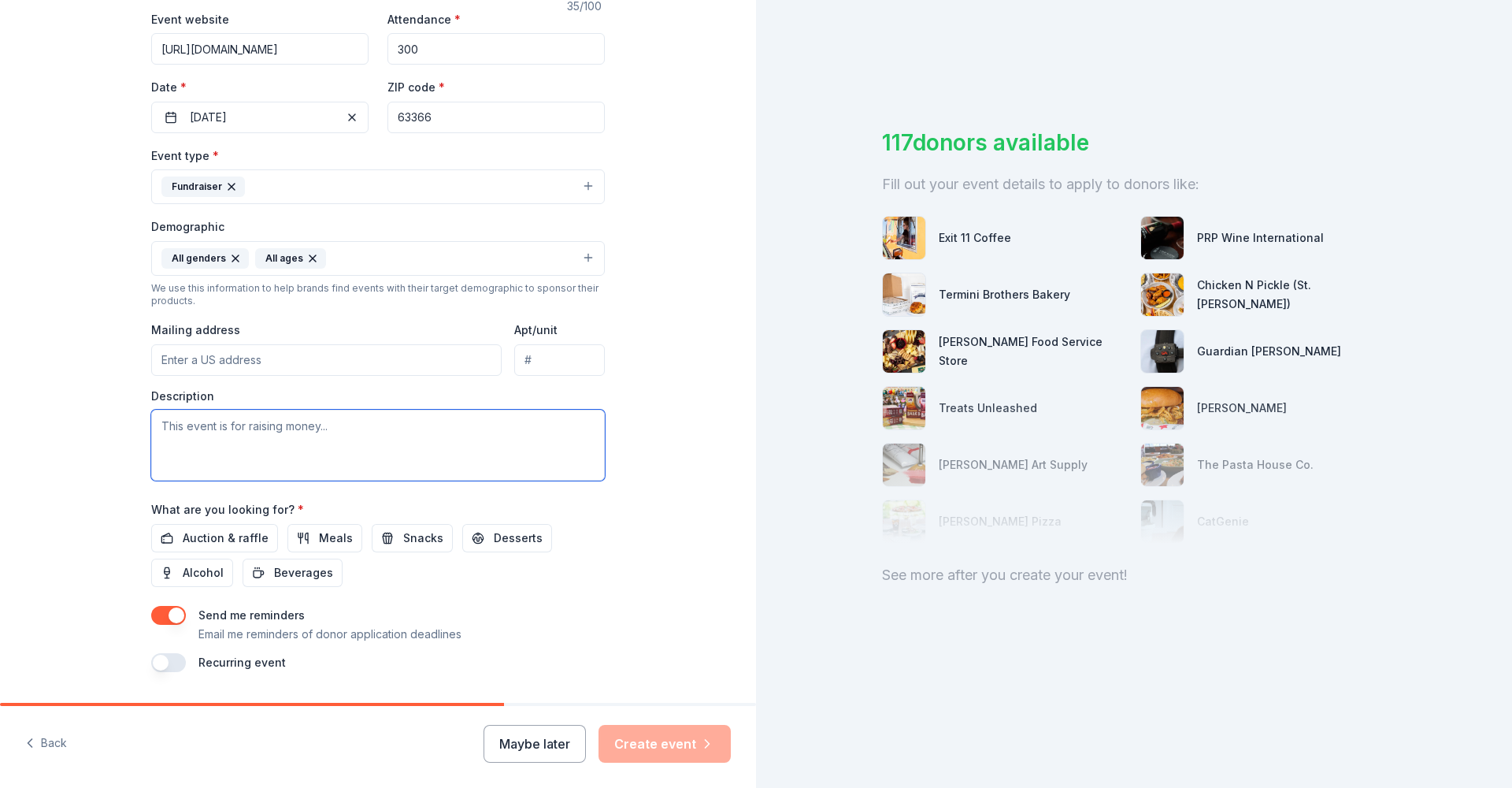
click at [371, 450] on textarea at bounding box center [378, 445] width 454 height 71
click at [673, 598] on div "Tell us about your event. We'll find in-kind donations you can apply for. Event…" at bounding box center [378, 222] width 756 height 1052
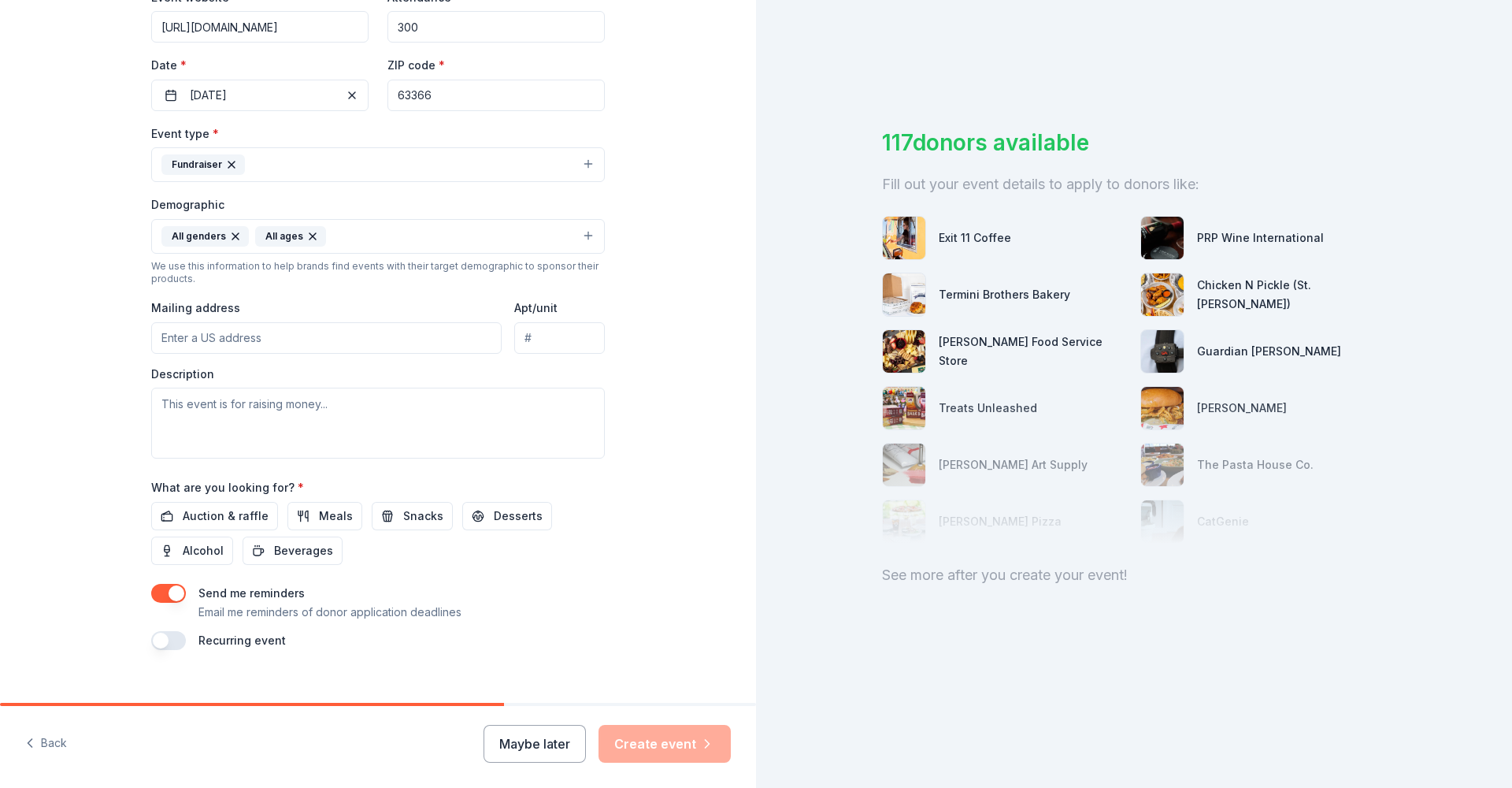
scroll to position [345, 0]
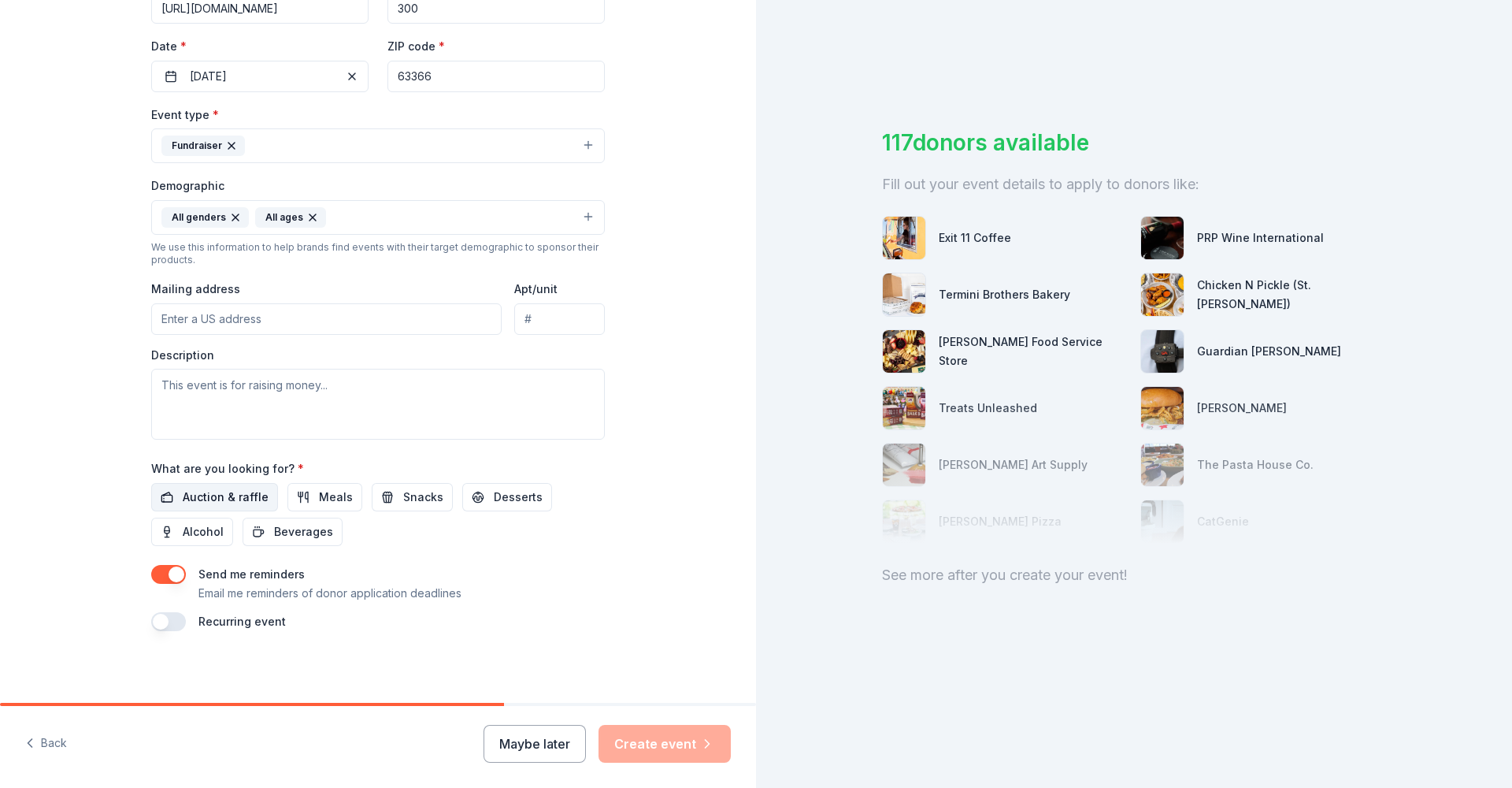
click at [211, 500] on span "Auction & raffle" at bounding box center [225, 497] width 86 height 19
click at [317, 321] on input "Mailing address" at bounding box center [327, 319] width 351 height 31
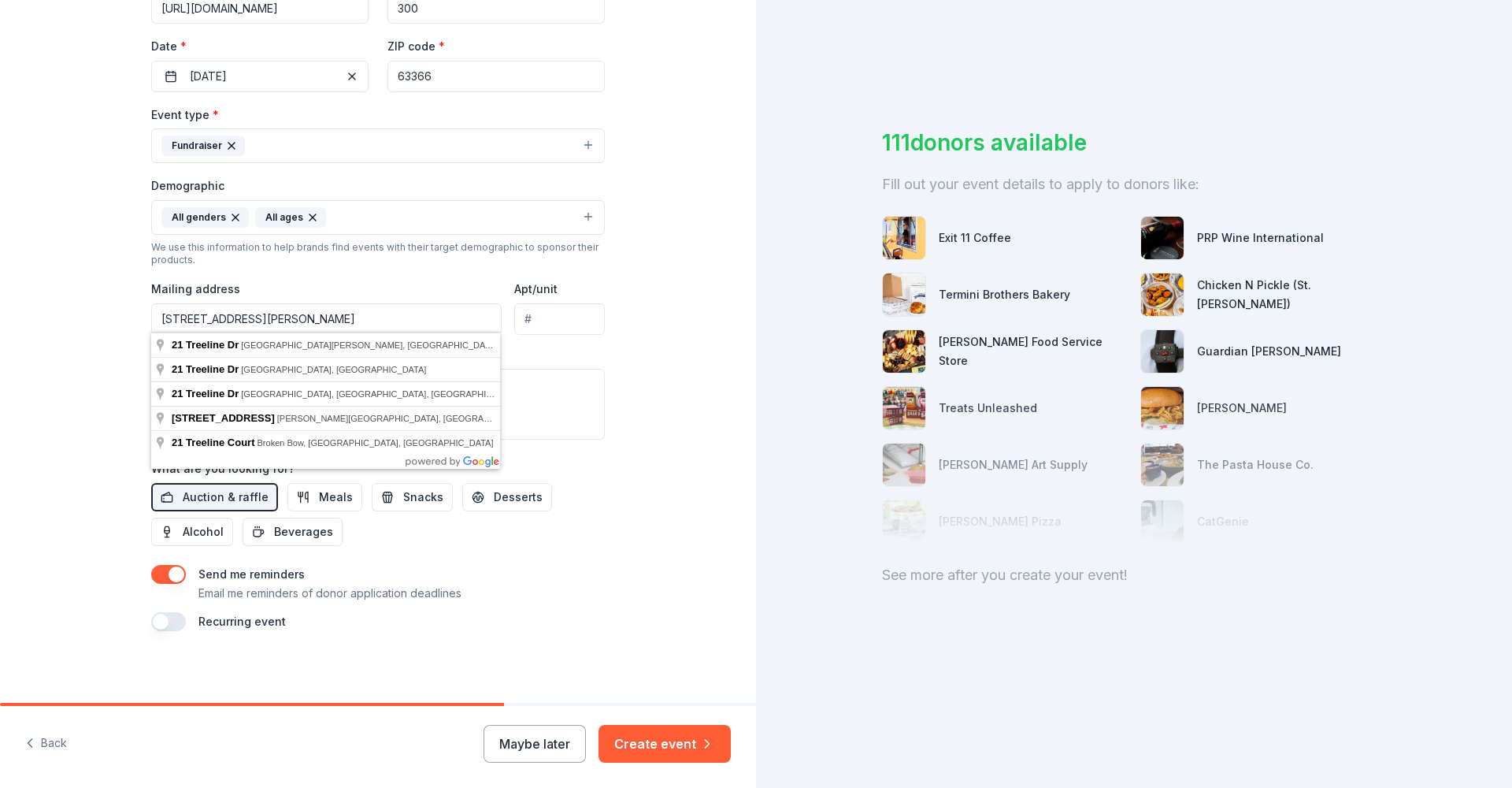
type input "[STREET_ADDRESS][PERSON_NAME]"
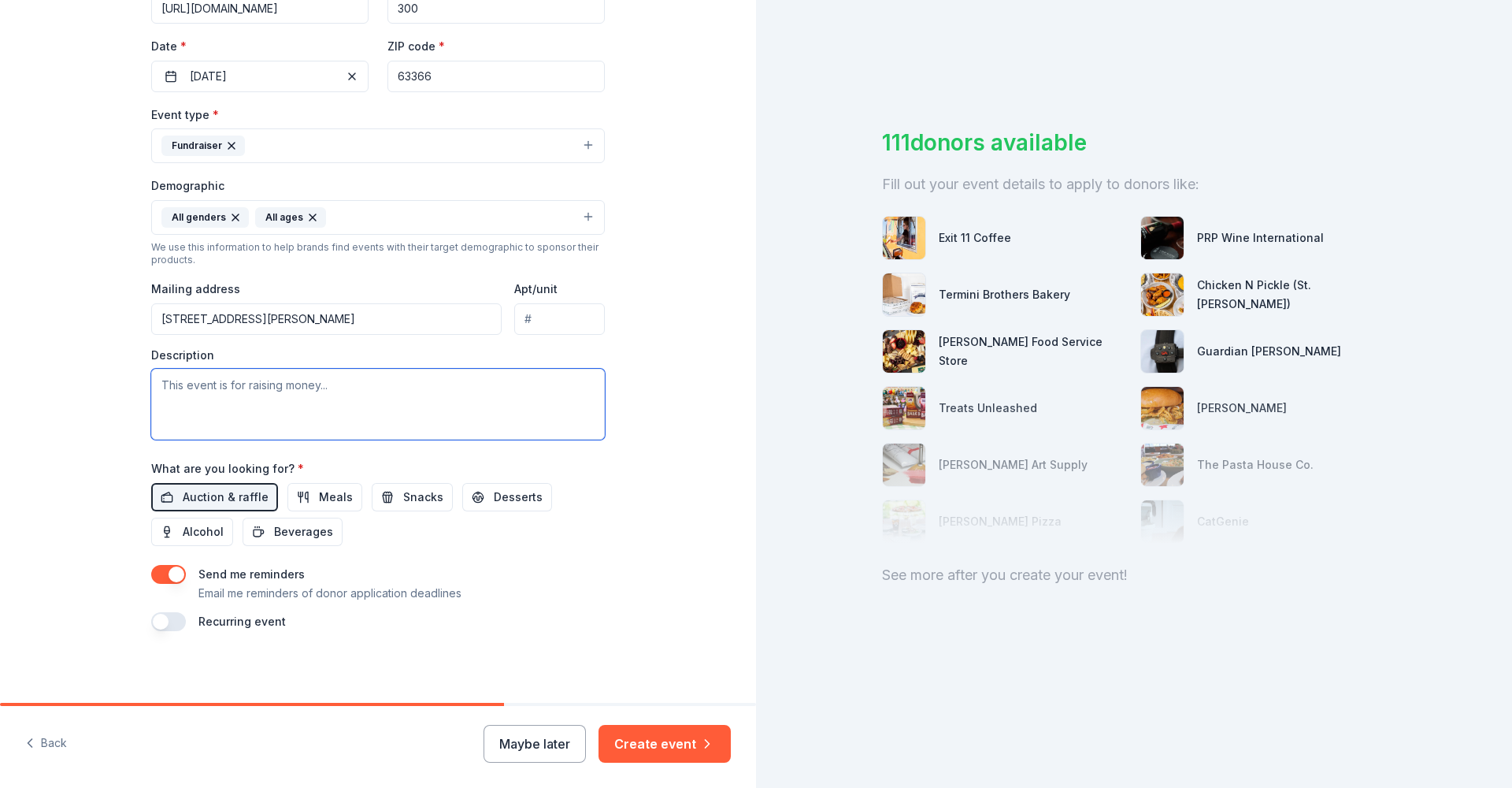
click at [331, 406] on textarea at bounding box center [378, 404] width 454 height 71
click at [403, 384] on textarea "This event is to raise money for our non-profit , created to s" at bounding box center [378, 404] width 454 height 71
drag, startPoint x: 519, startPoint y: 394, endPoint x: 311, endPoint y: 382, distance: 208.3
click at [311, 382] on textarea "This event is to raise money for our non-profit, created to s" at bounding box center [378, 404] width 454 height 71
click at [737, 372] on div "Tell us about your event. We'll find in-kind donations you can apply for. Event…" at bounding box center [378, 181] width 756 height 1052
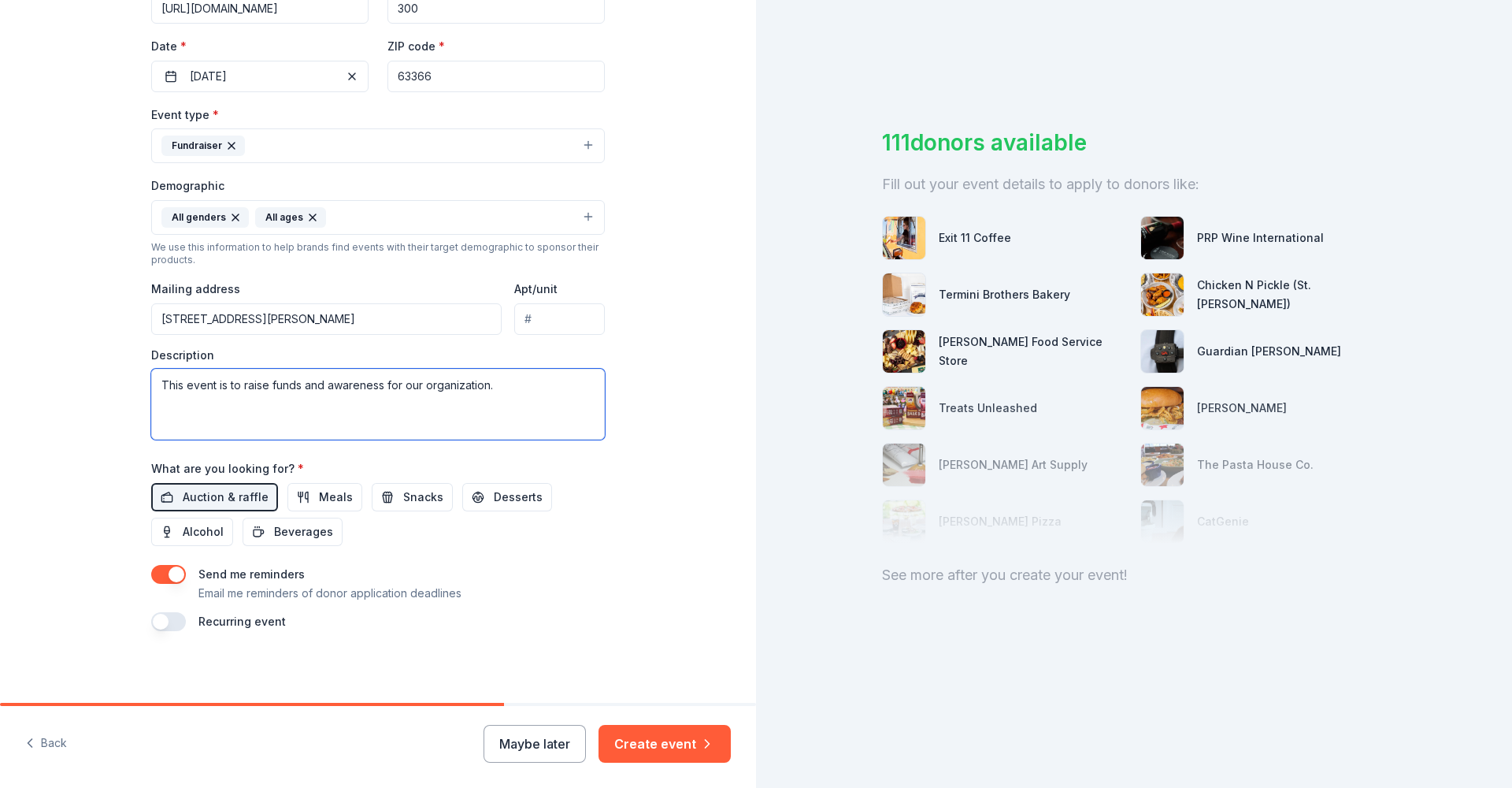
click at [525, 382] on textarea "This event is to raise funds and awareness for our organization." at bounding box center [378, 404] width 454 height 71
click at [330, 409] on textarea "This event is to raise funds and awareness for our organization. It is a wiffle…" at bounding box center [378, 404] width 454 height 71
click at [527, 381] on textarea "This event is to raise funds and awareness for our organization. It is a wiffle…" at bounding box center [378, 404] width 454 height 71
click at [475, 429] on textarea "This event is to raise funds and awareness for our organization. It is a compet…" at bounding box center [378, 404] width 454 height 71
click at [168, 402] on textarea "This event is to raise funds and awareness for our organization. It is a compet…" at bounding box center [378, 404] width 454 height 71
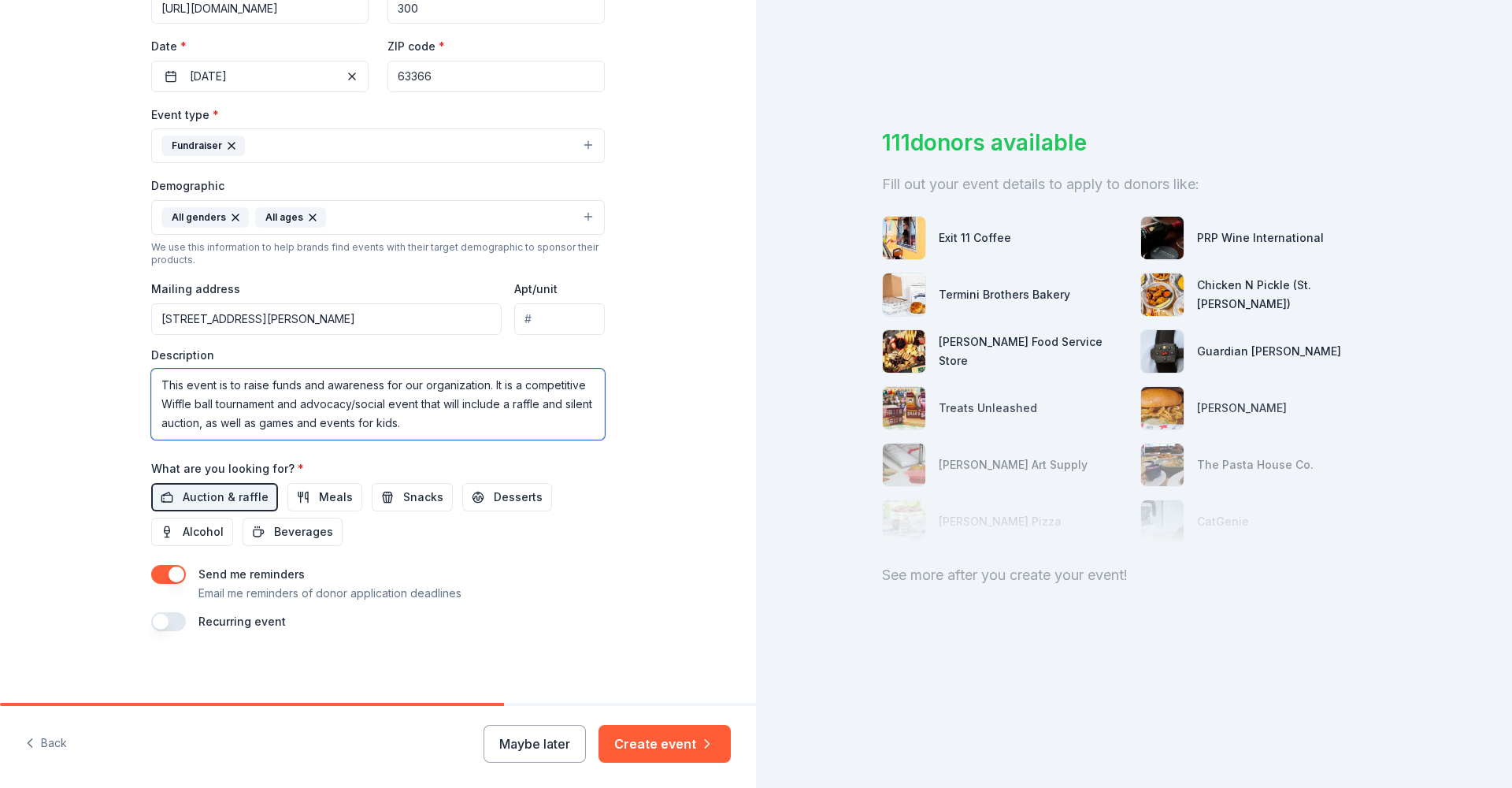
click at [524, 428] on textarea "This event is to raise funds and awareness for our organization. It is a compet…" at bounding box center [378, 404] width 454 height 71
type textarea "This event is to raise funds and awareness for our organization. It is a compet…"
click at [660, 682] on button "Create event" at bounding box center [664, 743] width 132 height 38
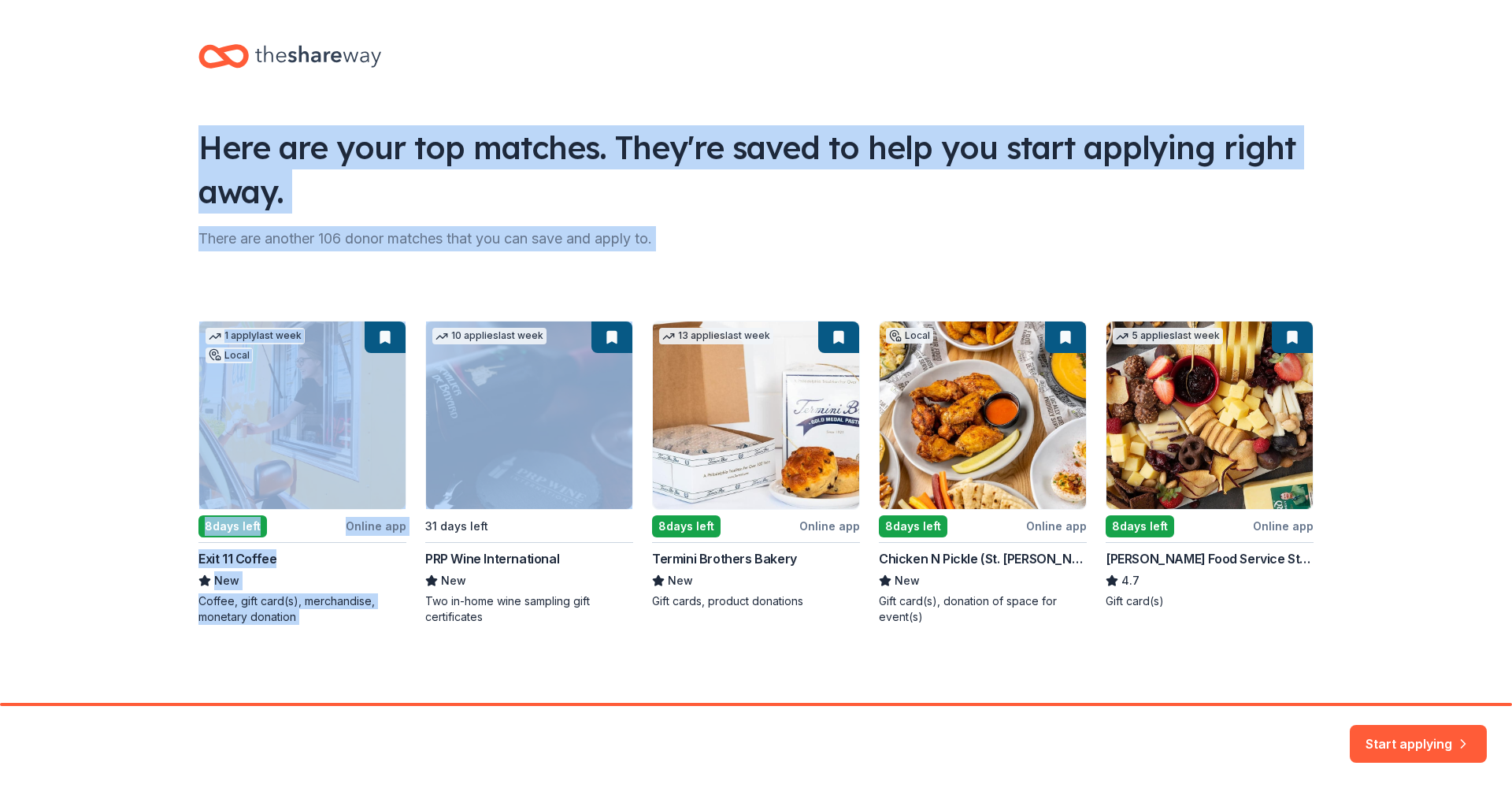
drag, startPoint x: 143, startPoint y: 116, endPoint x: 609, endPoint y: 253, distance: 485.7
click at [609, 253] on div "Here are your top matches. They're saved to help you start applying right away.…" at bounding box center [756, 350] width 1512 height 701
click at [667, 239] on div "There are another 106 donor matches that you can save and apply to." at bounding box center [756, 238] width 1115 height 25
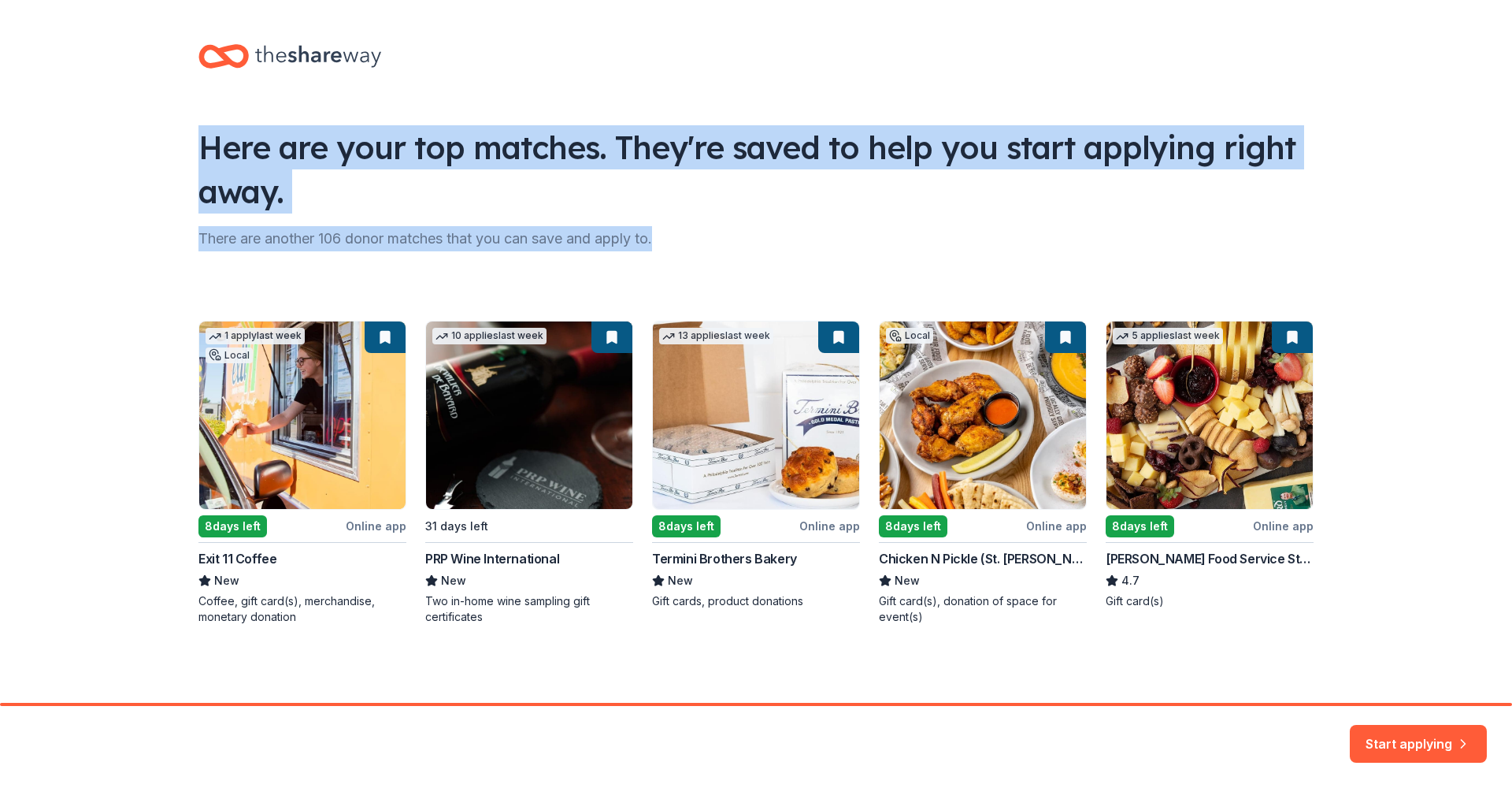
drag, startPoint x: 670, startPoint y: 239, endPoint x: 188, endPoint y: 131, distance: 494.0
click at [188, 131] on div "Here are your top matches. They're saved to help you start applying right away.…" at bounding box center [756, 350] width 1165 height 701
drag, startPoint x: 186, startPoint y: 131, endPoint x: 692, endPoint y: 242, distance: 518.0
click at [692, 242] on div "Here are your top matches. They're saved to help you start applying right away.…" at bounding box center [756, 350] width 1165 height 701
click at [692, 243] on div "There are another 106 donor matches that you can save and apply to." at bounding box center [756, 238] width 1115 height 25
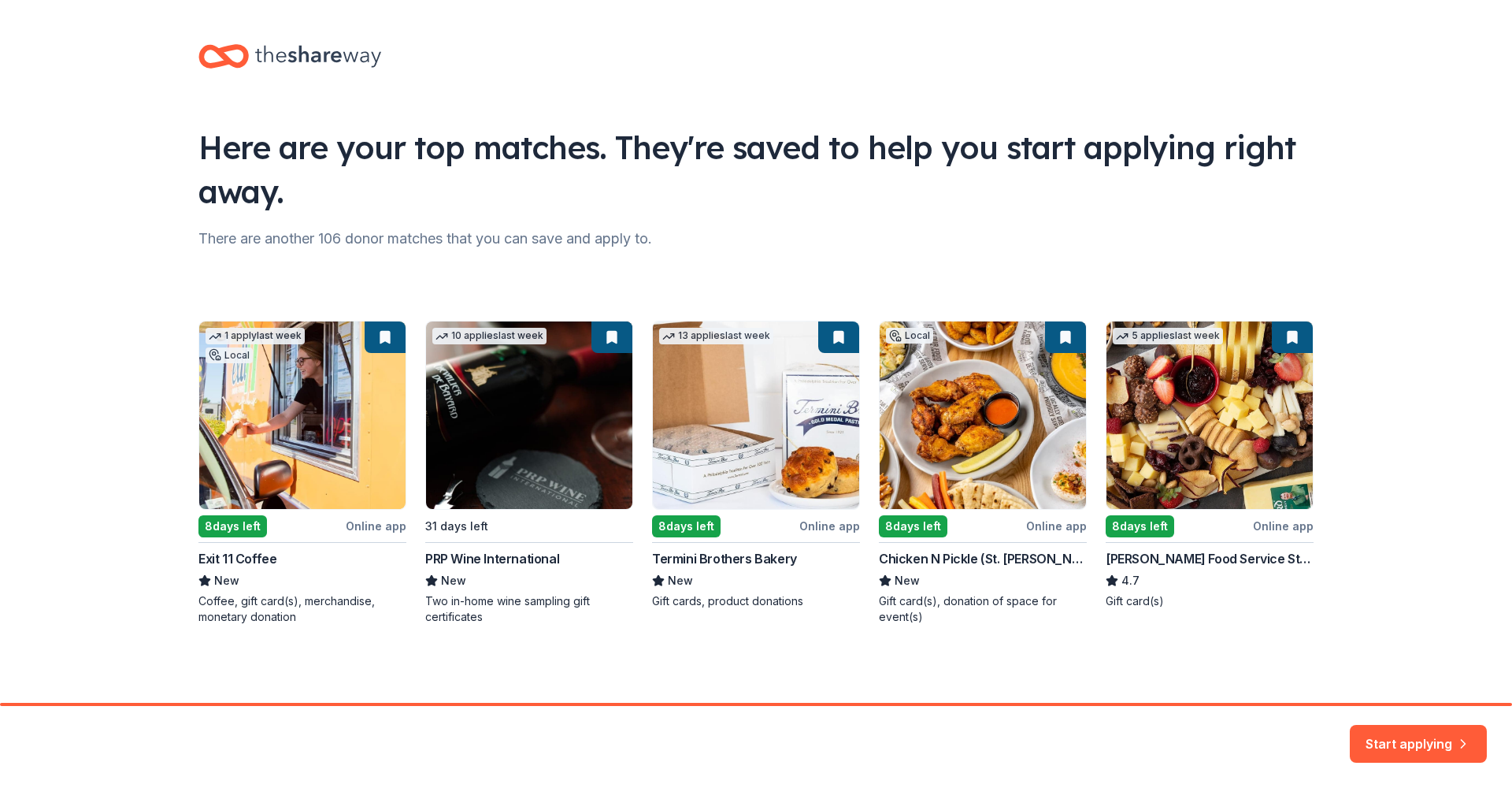
click at [1427, 612] on div "Here are your top matches. They're saved to help you start applying right away.…" at bounding box center [756, 350] width 1512 height 701
click at [984, 389] on div "1 apply last week Local 8 days left Online app Exit 11 Coffee New Coffee, gift …" at bounding box center [756, 473] width 1115 height 304
click at [1402, 682] on button "Start applying" at bounding box center [1418, 734] width 137 height 38
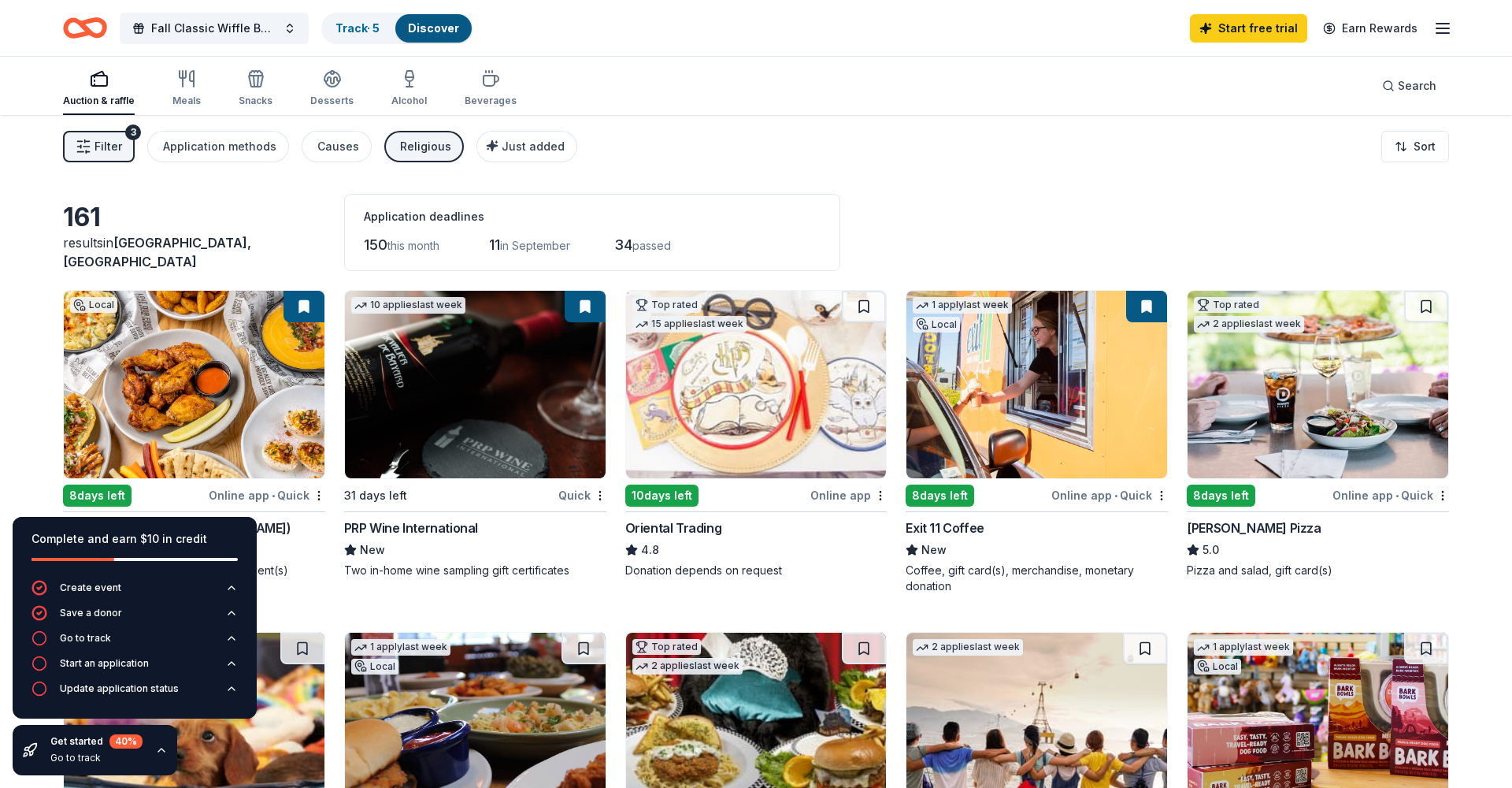
click at [981, 141] on div "Filter 3 Application methods Causes Religious Just added Sort" at bounding box center [756, 147] width 1512 height 63
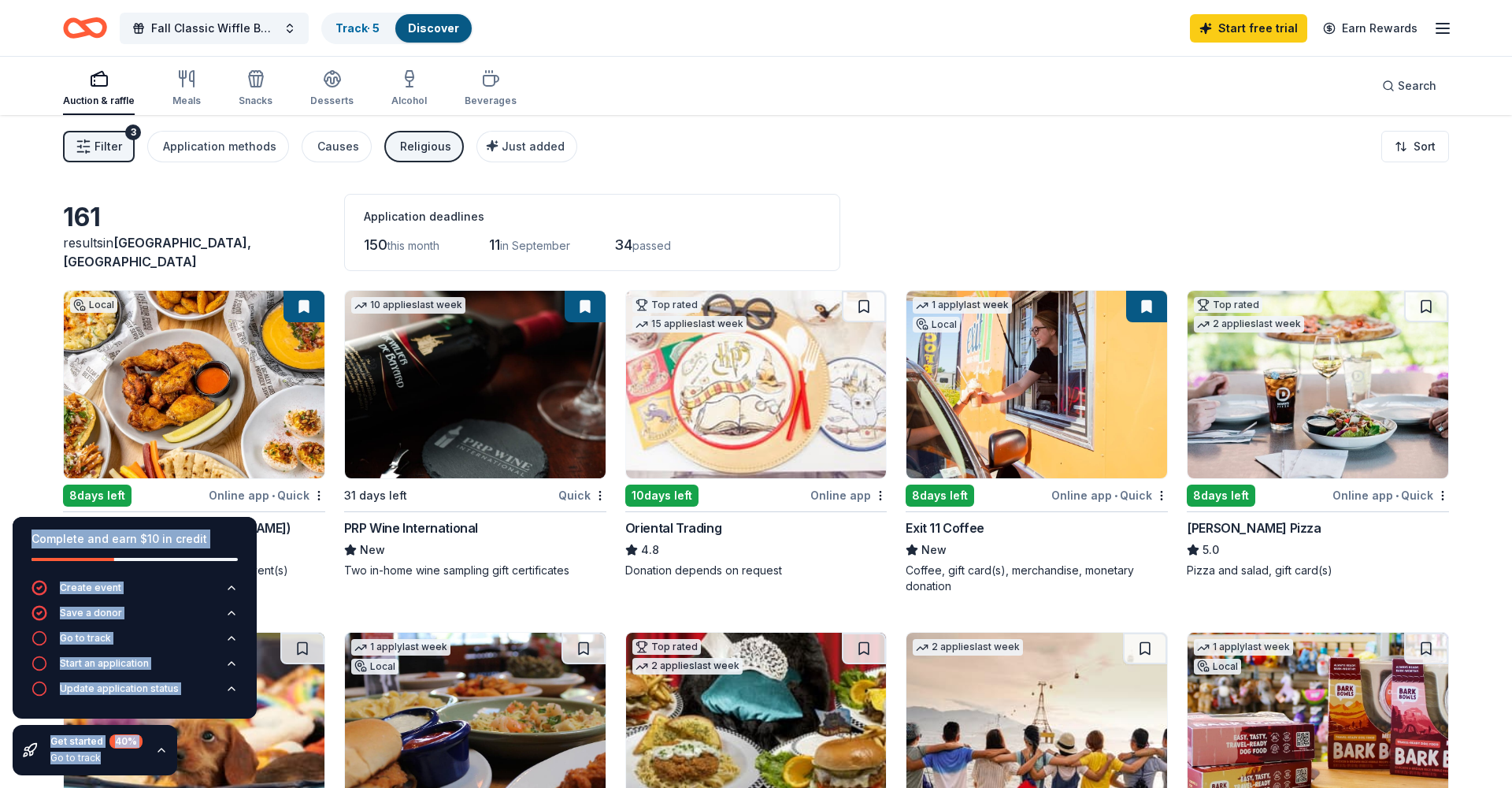
drag, startPoint x: 955, startPoint y: 194, endPoint x: 1026, endPoint y: 243, distance: 86.3
click at [1025, 195] on div "161 results in Dardenne Prairie, MO Application deadlines 150 this month 11 in …" at bounding box center [756, 232] width 1386 height 77
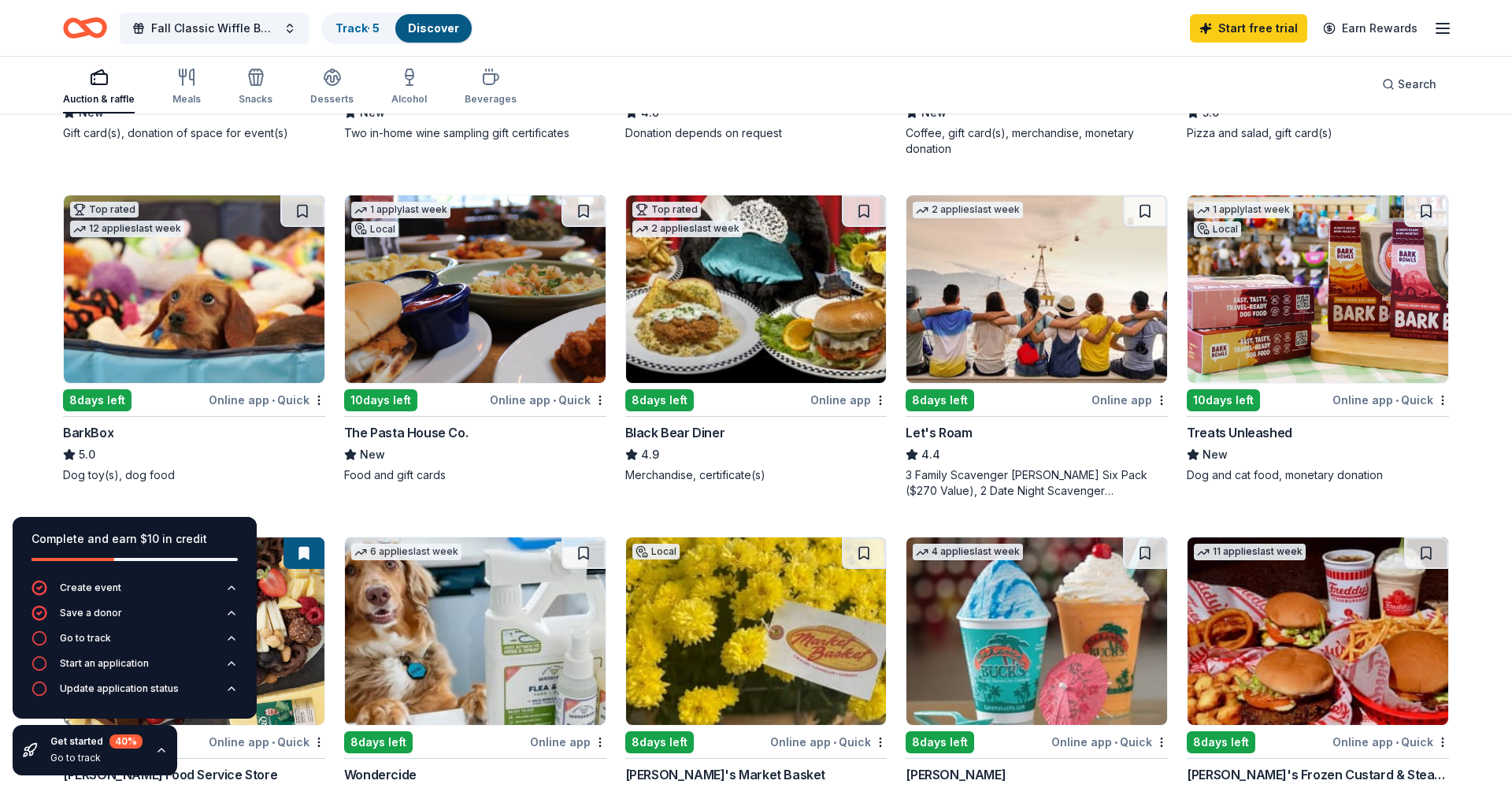
scroll to position [518, 0]
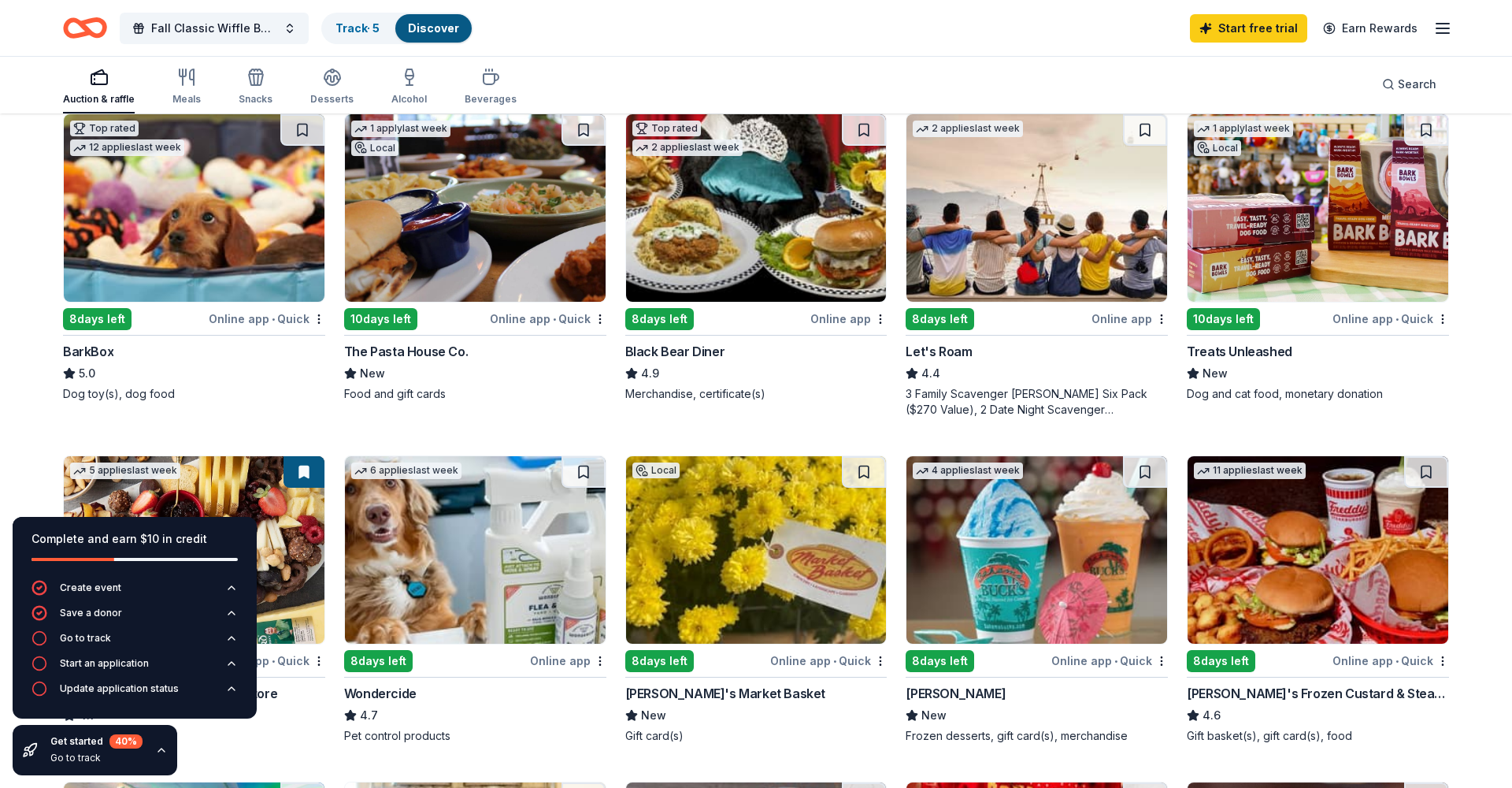
click at [169, 682] on div "Get started 40 % Go to track" at bounding box center [95, 750] width 165 height 50
drag, startPoint x: 10, startPoint y: 448, endPoint x: 14, endPoint y: 461, distance: 13.6
click at [10, 448] on div "161 results in Dardenne Prairie, MO Application deadlines 150 this month 11 in …" at bounding box center [756, 668] width 1512 height 2144
click at [14, 432] on div "161 results in Dardenne Prairie, MO Application deadlines 150 this month 11 in …" at bounding box center [756, 668] width 1512 height 2144
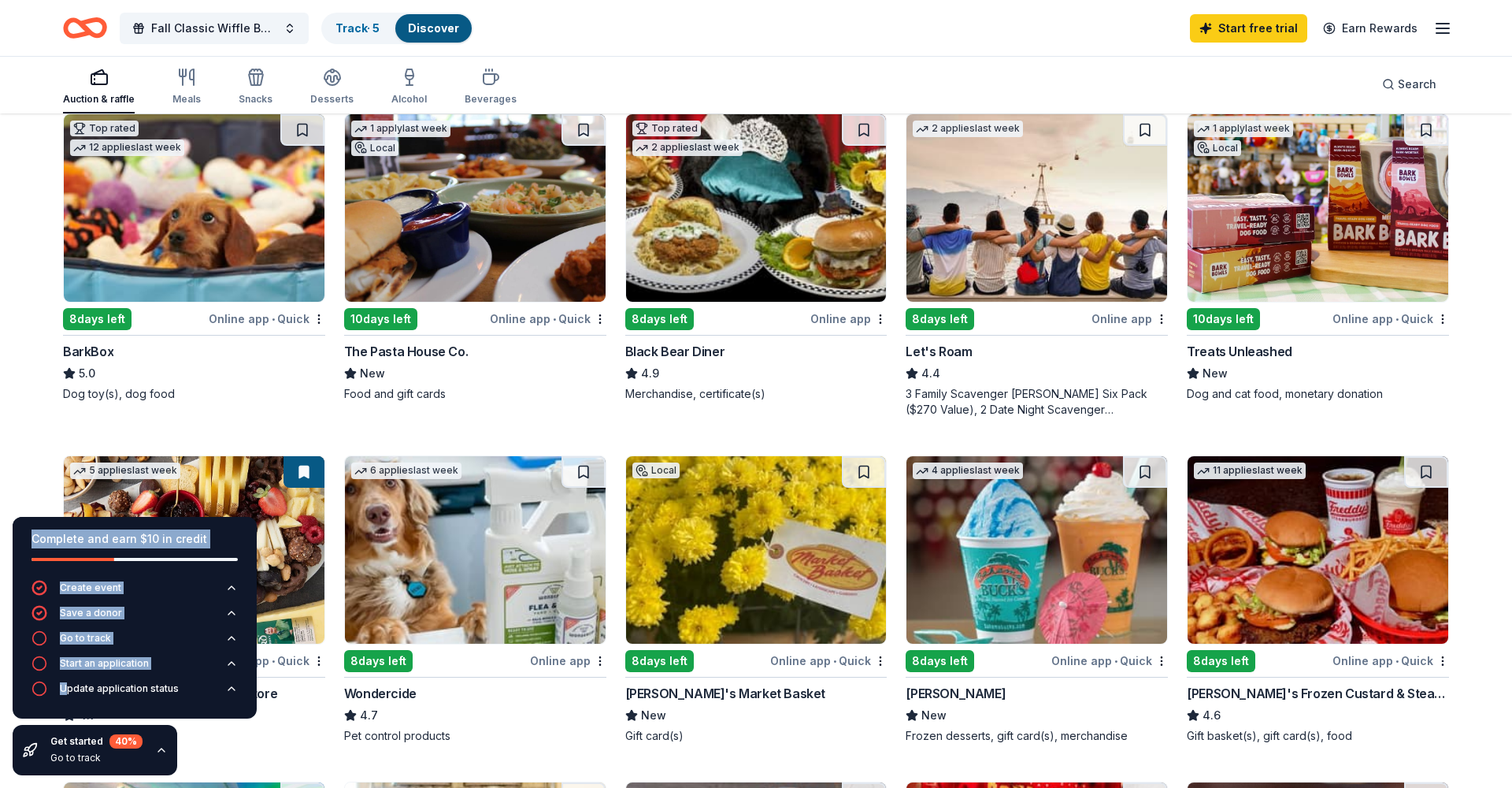
drag, startPoint x: 26, startPoint y: 533, endPoint x: 47, endPoint y: 497, distance: 41.7
click at [67, 682] on div "Complete and earn $10 in credit Create event Save a donor Go to track Start an …" at bounding box center [134, 618] width 244 height 202
click at [8, 356] on div "161 results in Dardenne Prairie, MO Application deadlines 150 this month 11 in …" at bounding box center [756, 668] width 1512 height 2144
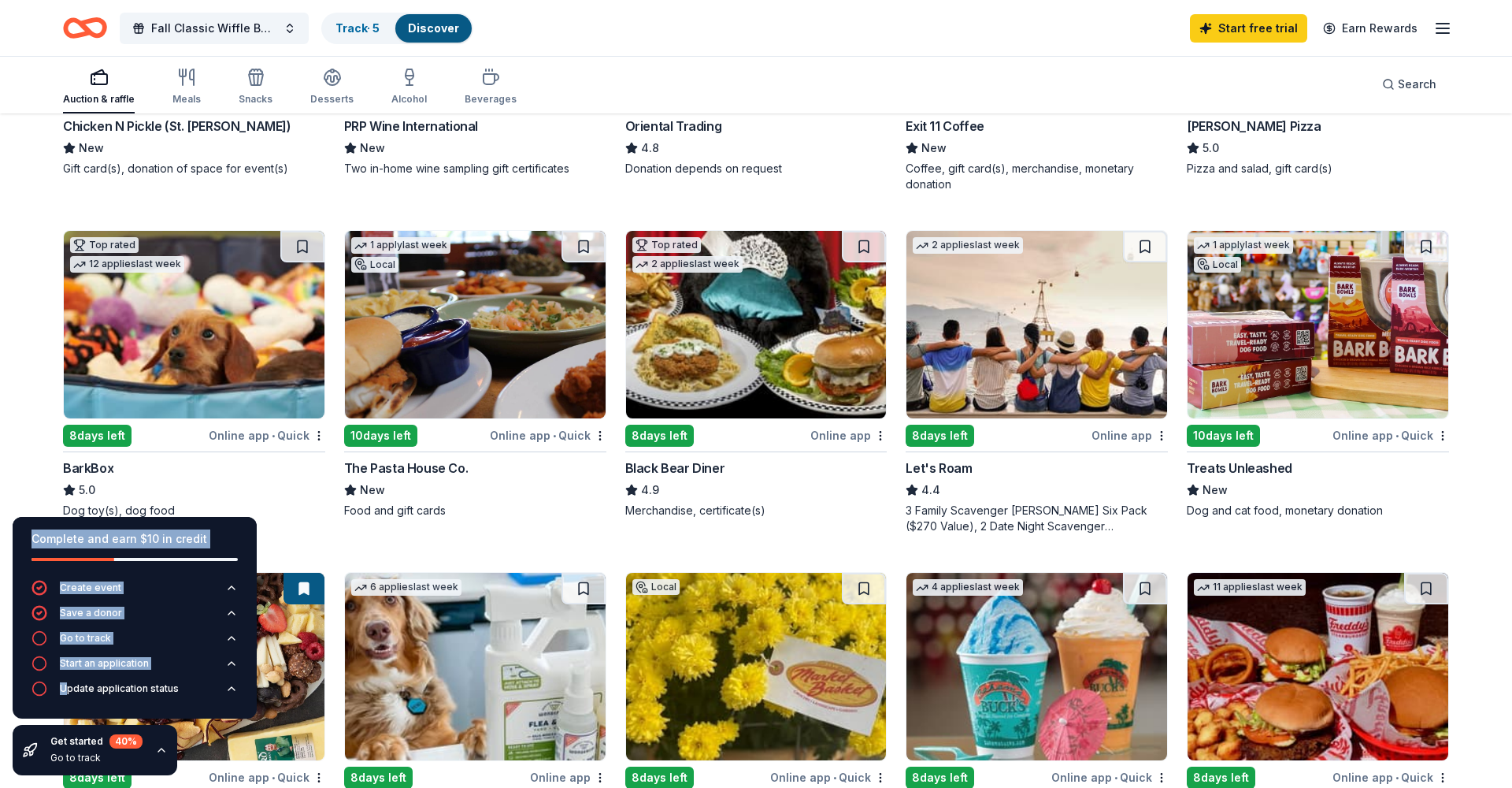
click at [20, 279] on div "161 results in Dardenne Prairie, MO Application deadlines 150 this month 11 in …" at bounding box center [756, 785] width 1512 height 2144
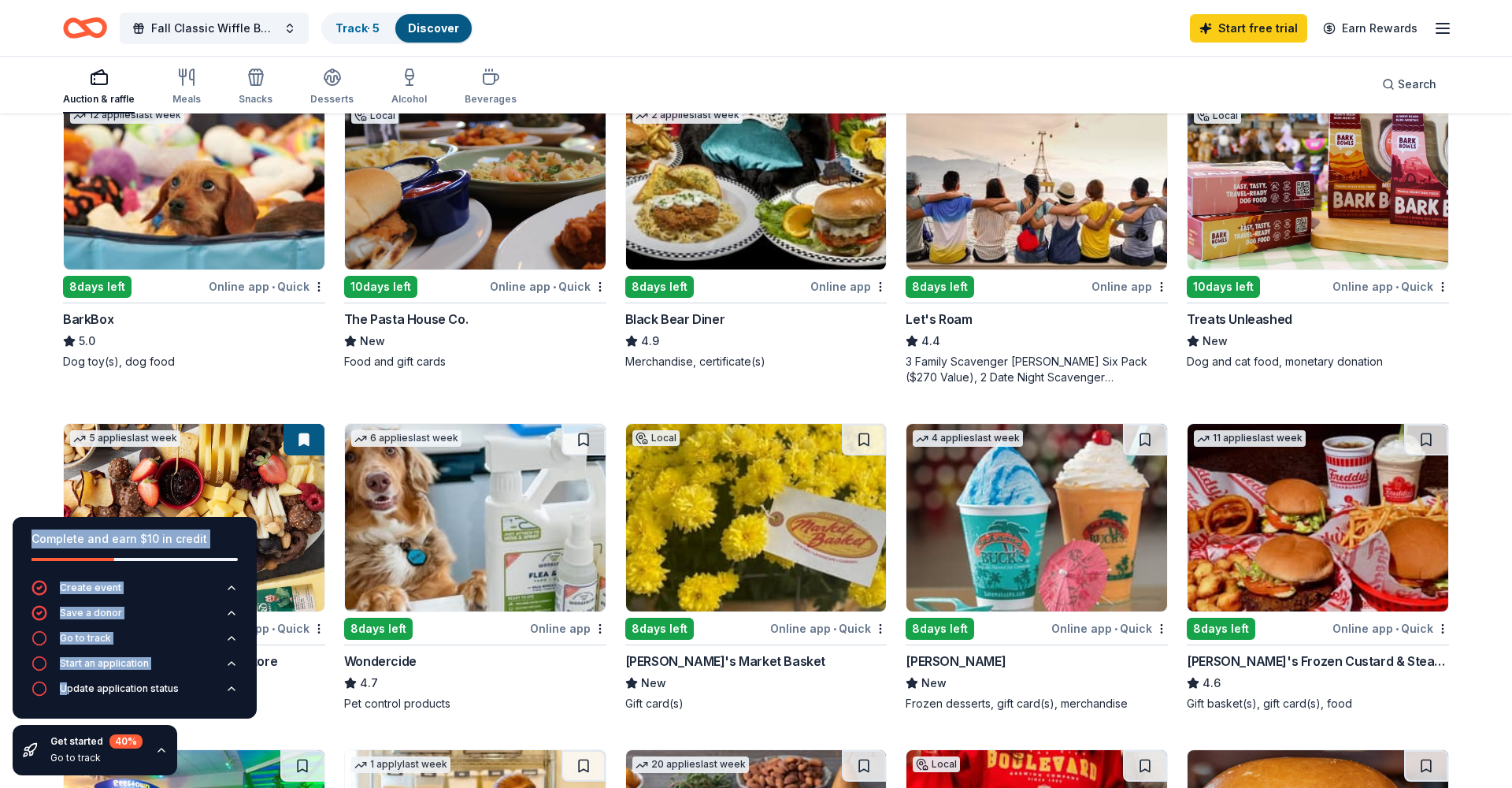
scroll to position [0, 0]
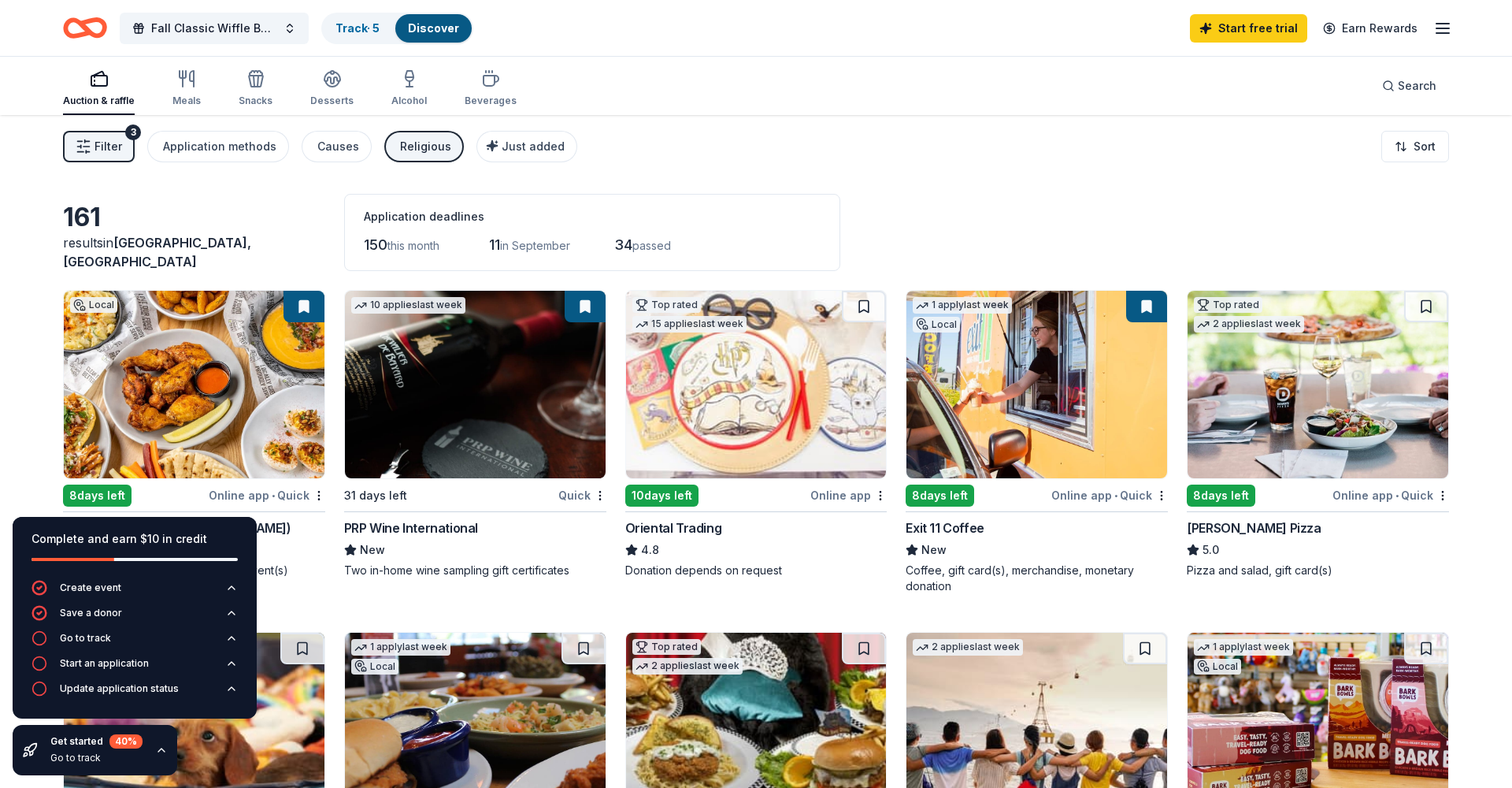
click at [1118, 219] on div "161 results in Dardenne Prairie, MO Application deadlines 150 this month 11 in …" at bounding box center [756, 232] width 1386 height 77
drag, startPoint x: 235, startPoint y: 186, endPoint x: 918, endPoint y: 215, distance: 683.6
click at [1023, 209] on div "161 results in Dardenne Prairie, MO Application deadlines 150 this month 11 in …" at bounding box center [756, 232] width 1386 height 77
drag, startPoint x: 879, startPoint y: 369, endPoint x: 875, endPoint y: 437, distance: 68.1
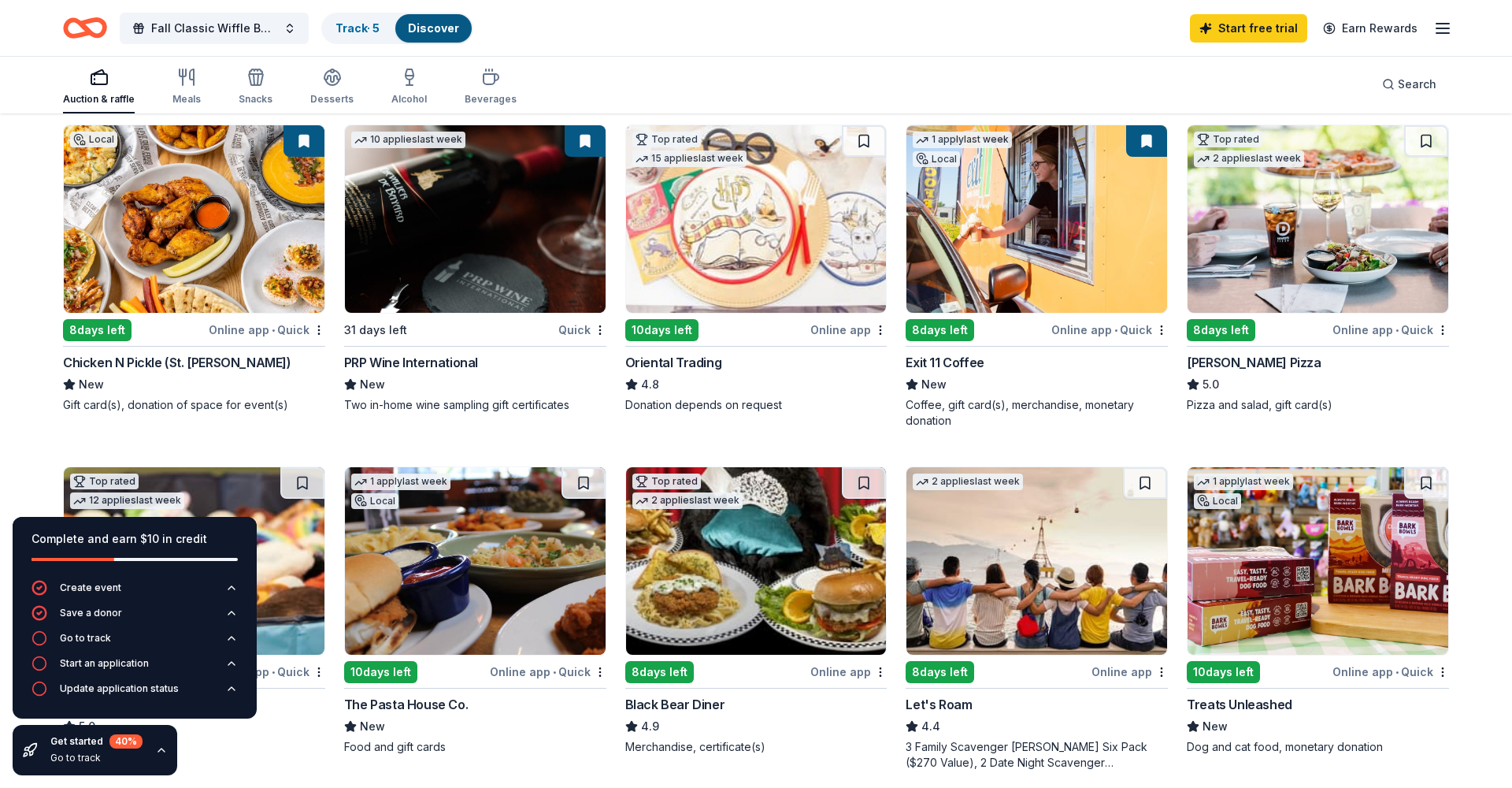
scroll to position [151, 0]
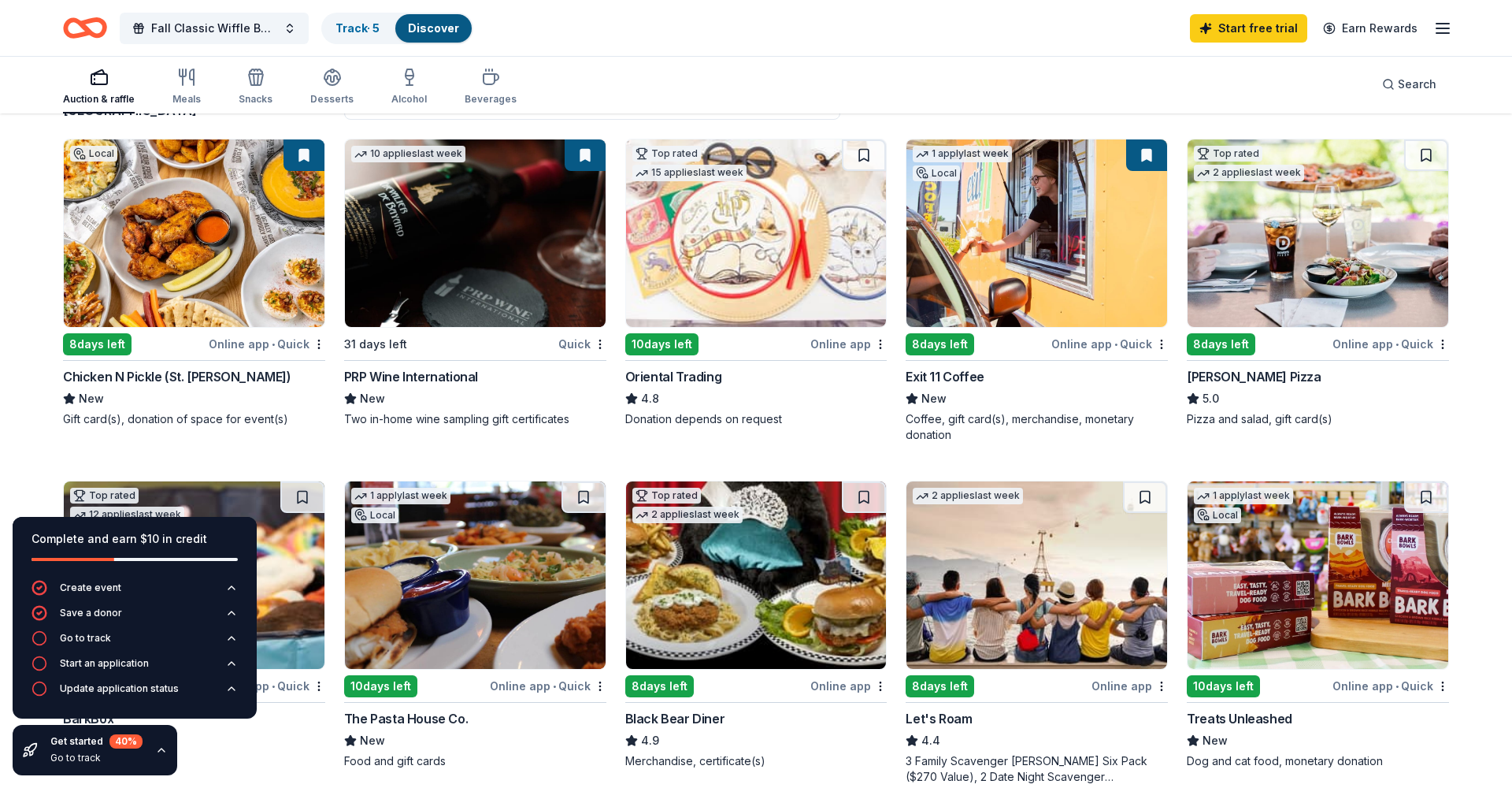
click at [194, 247] on img at bounding box center [195, 233] width 261 height 187
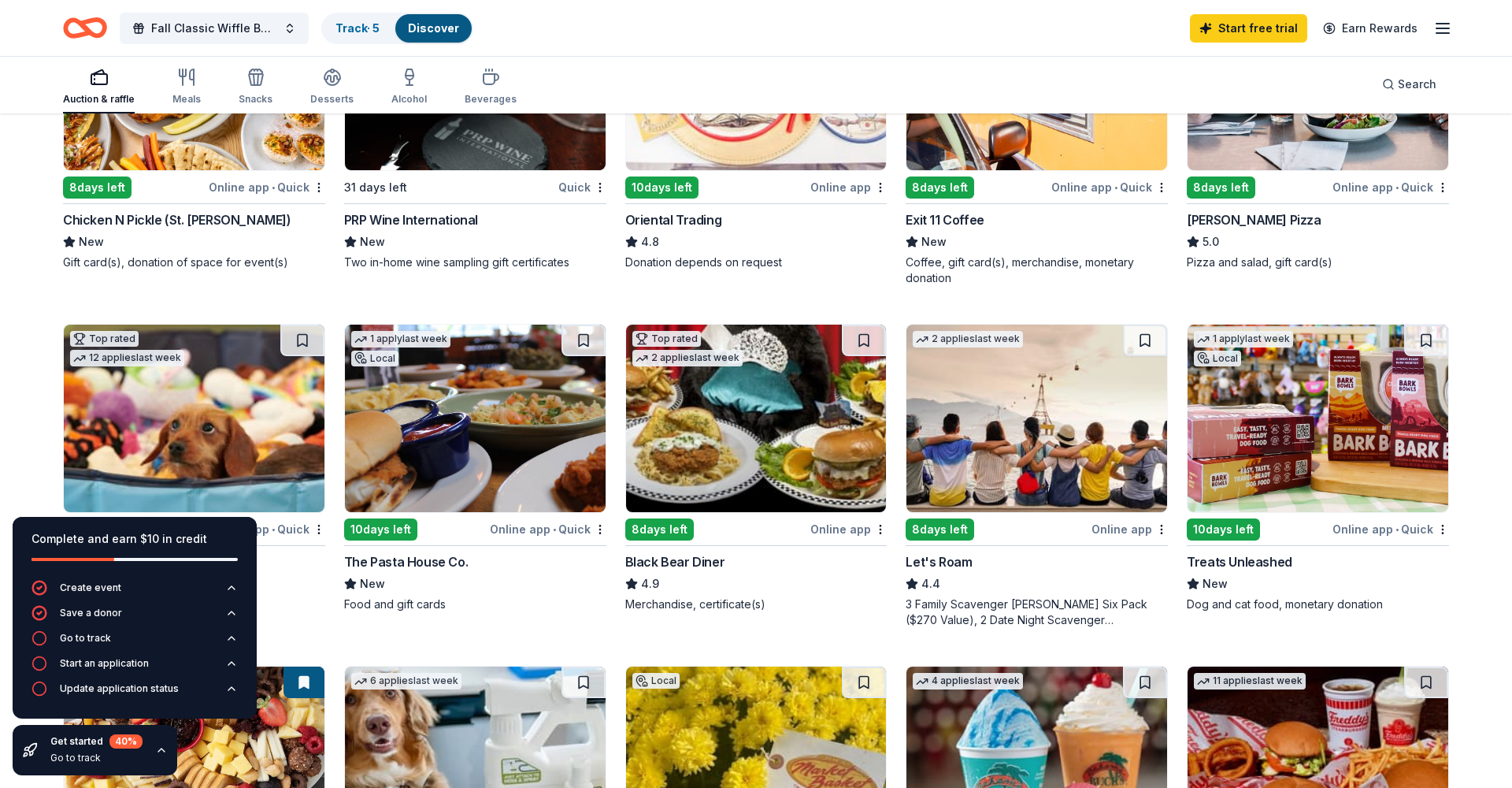
scroll to position [0, 0]
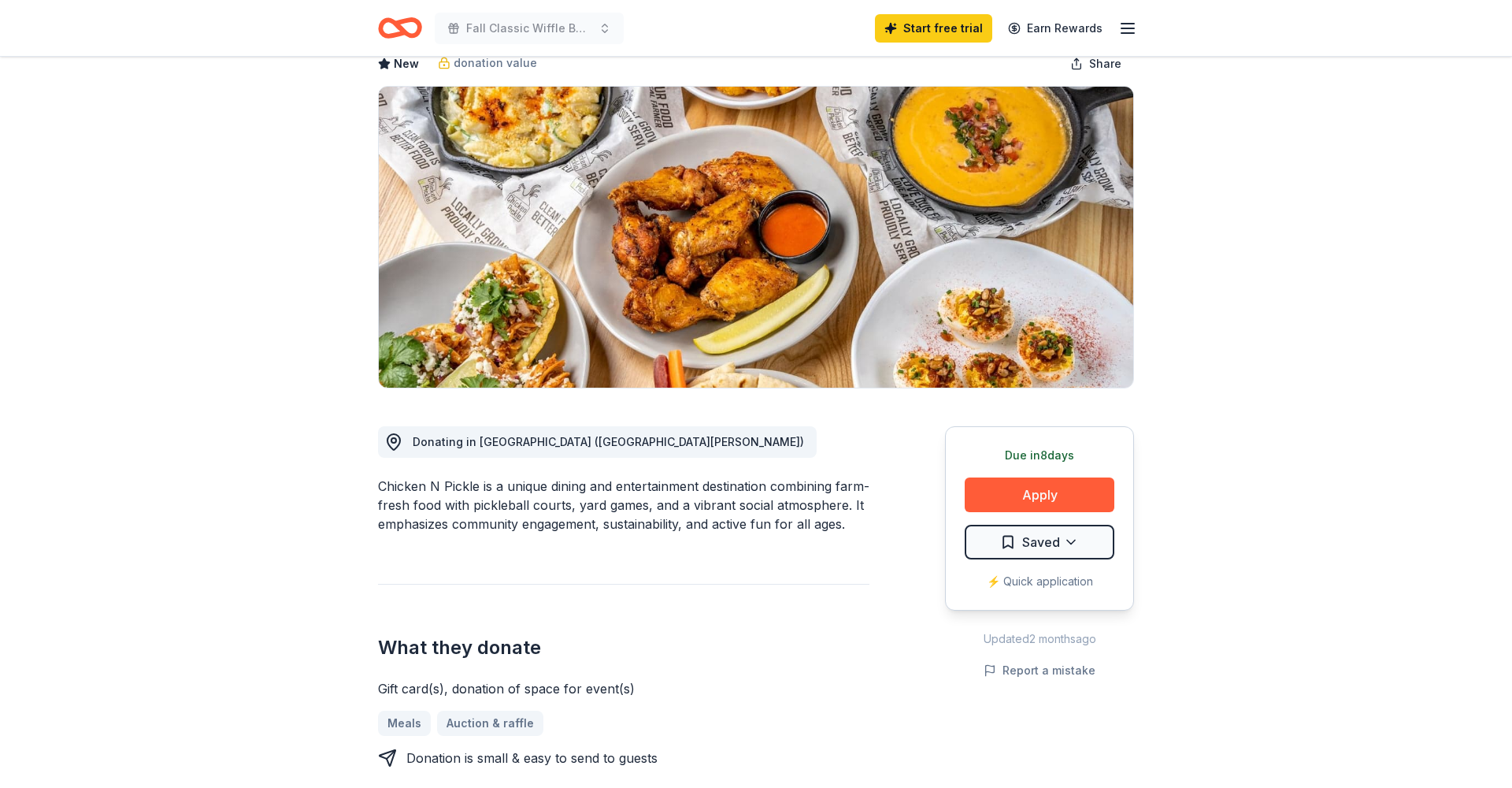
scroll to position [223, 0]
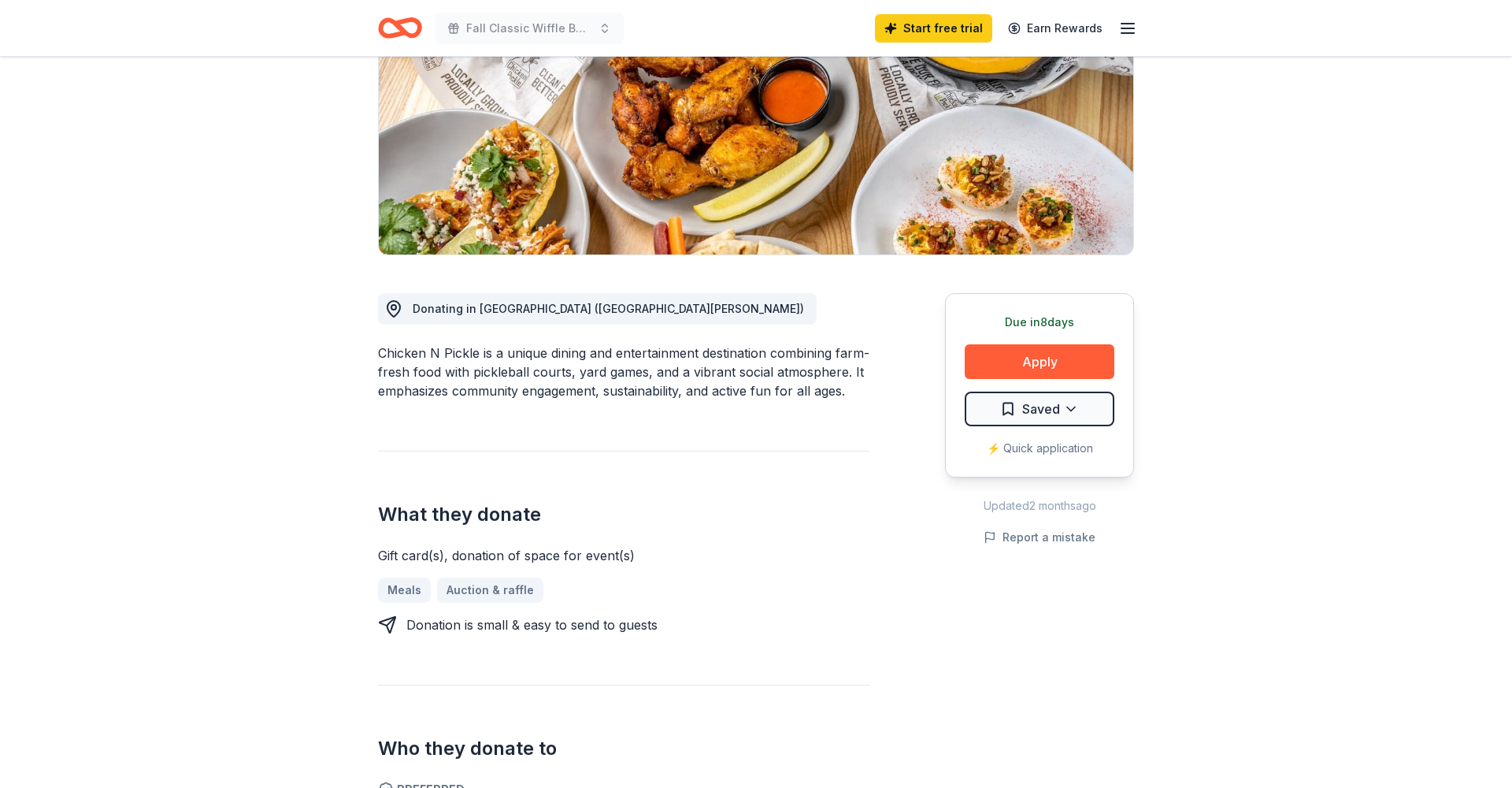
drag, startPoint x: 308, startPoint y: 317, endPoint x: 307, endPoint y: 532, distance: 215.0
drag, startPoint x: 307, startPoint y: 532, endPoint x: 323, endPoint y: 478, distance: 56.3
drag, startPoint x: 511, startPoint y: 611, endPoint x: 731, endPoint y: 692, distance: 234.4
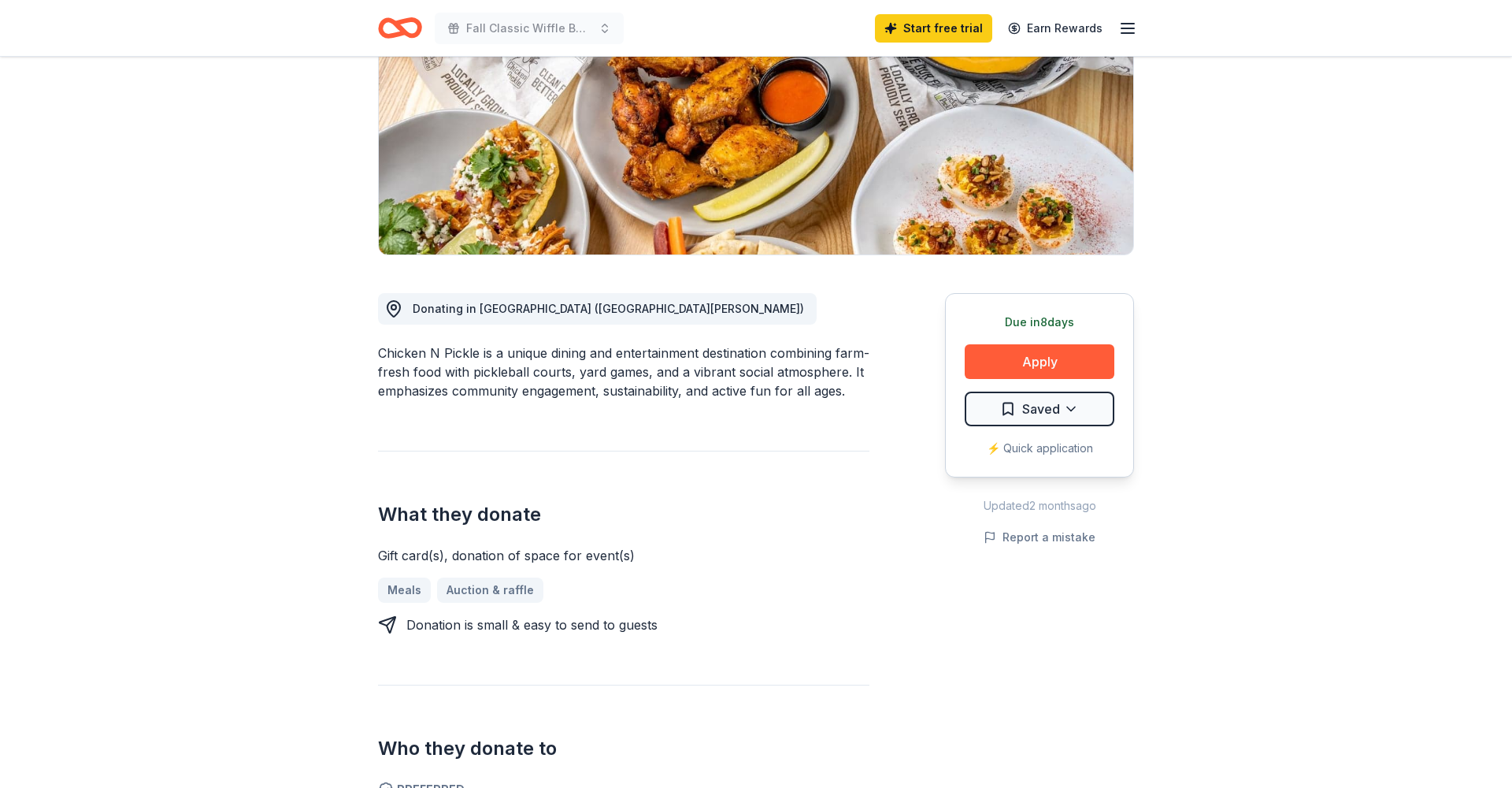
click at [822, 634] on div "Donation is small & easy to send to guests" at bounding box center [624, 625] width 491 height 19
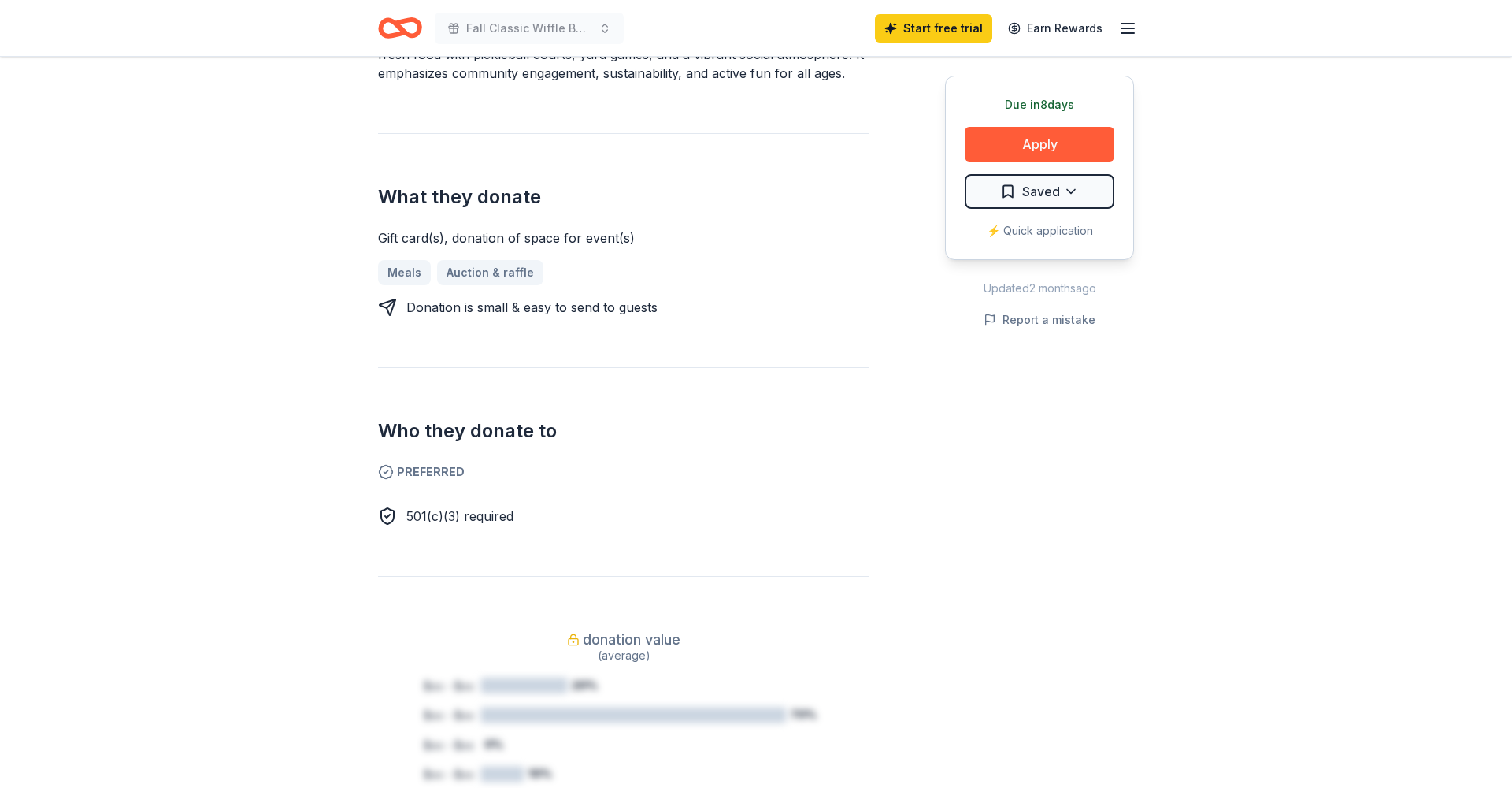
scroll to position [116, 0]
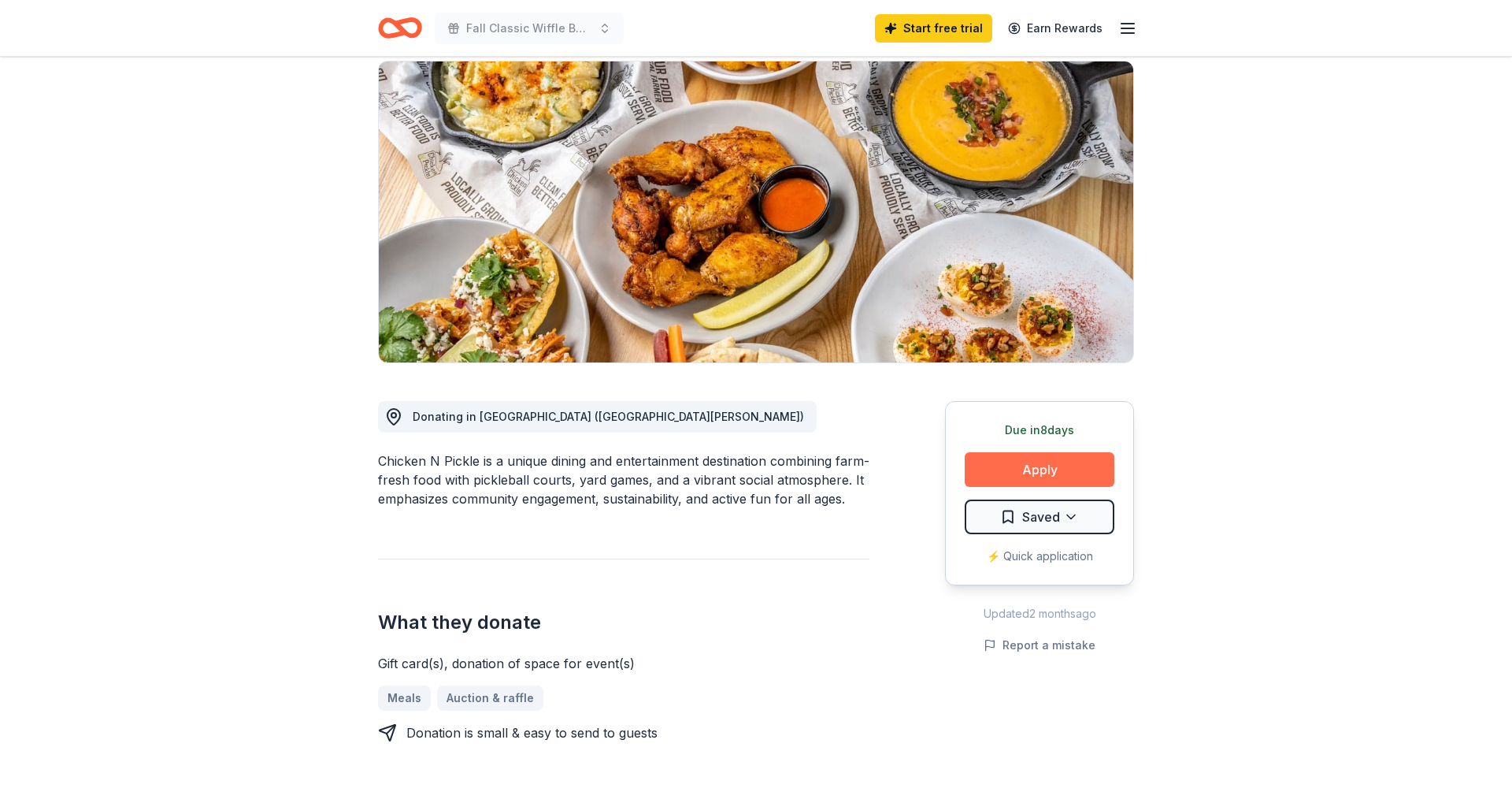
click at [1019, 470] on button "Apply" at bounding box center [1039, 469] width 150 height 34
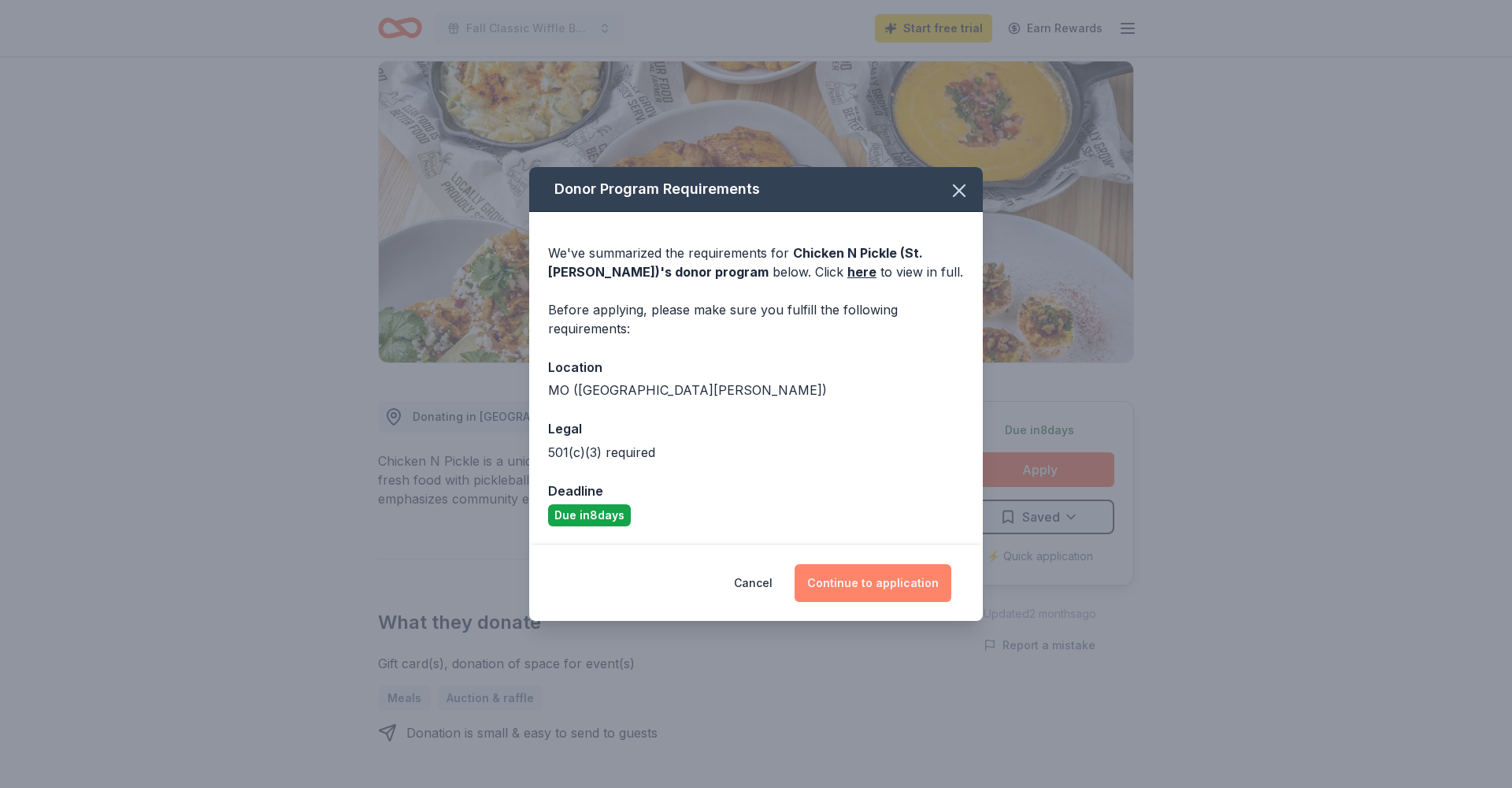
click at [856, 582] on button "Continue to application" at bounding box center [873, 583] width 157 height 38
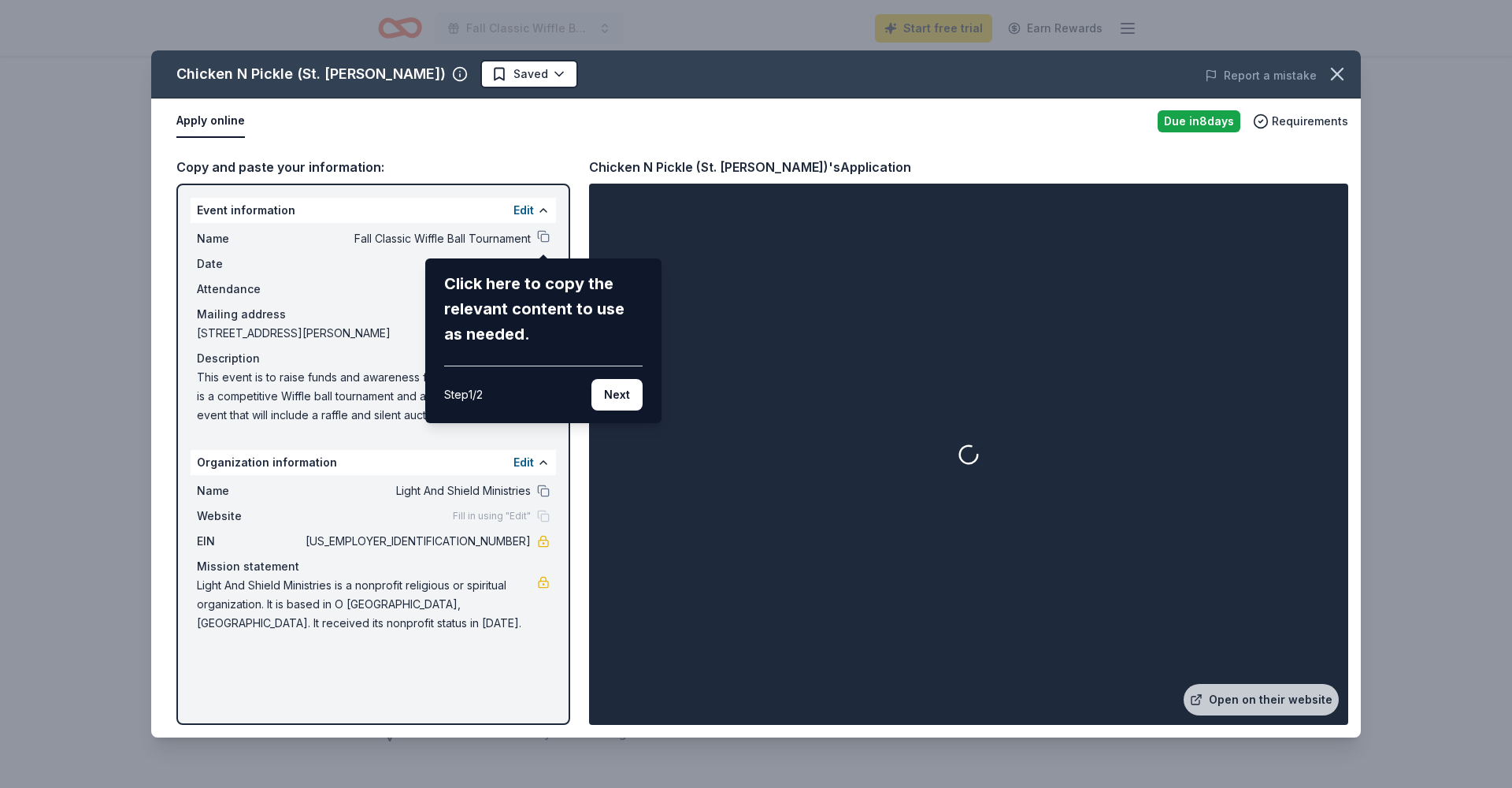
click at [391, 271] on div "Chicken N Pickle ([GEOGRAPHIC_DATA][PERSON_NAME]) Saved Report a mistake Apply …" at bounding box center [756, 394] width 1209 height 687
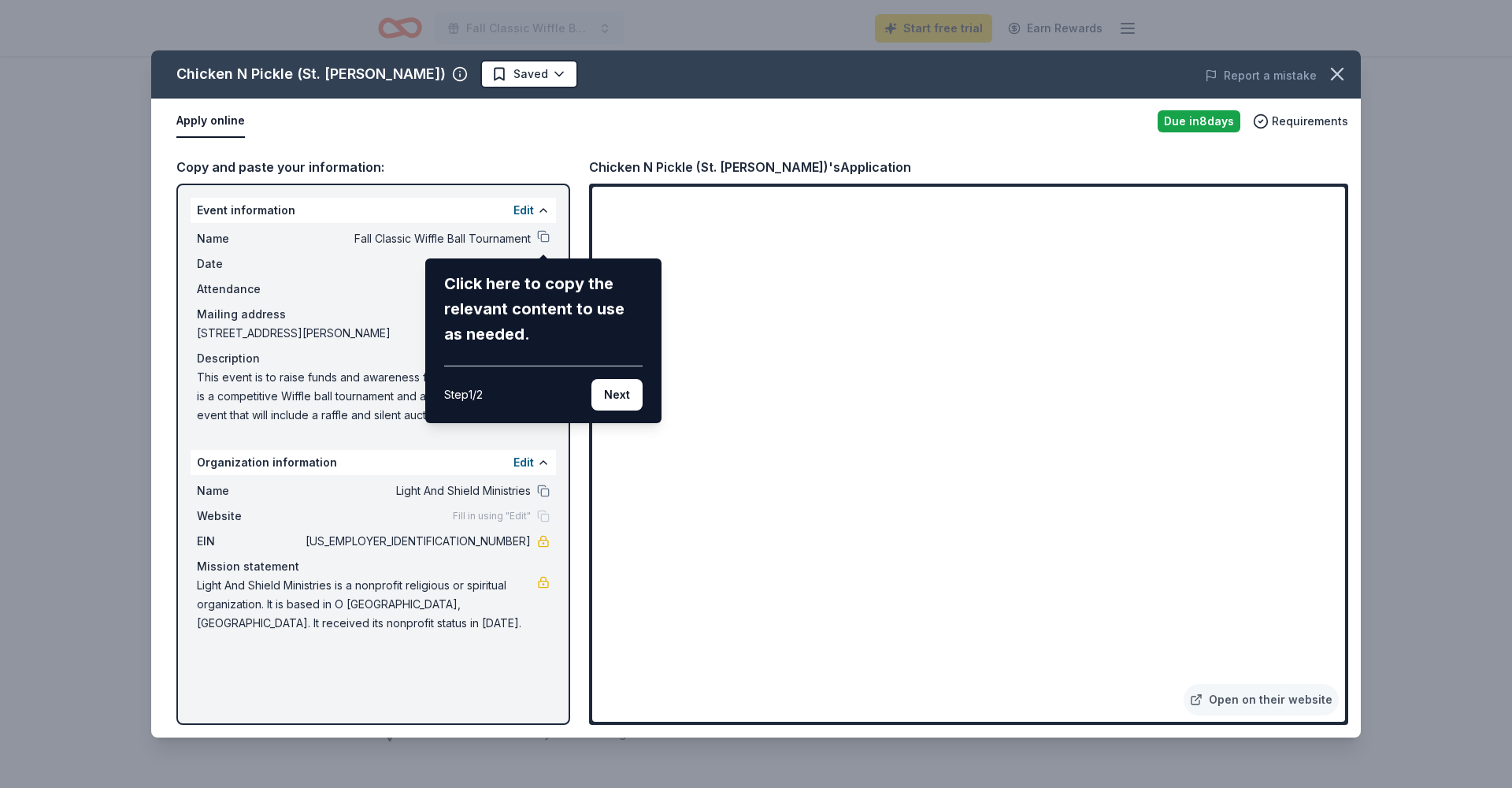
click at [517, 205] on div "Chicken N Pickle ([GEOGRAPHIC_DATA][PERSON_NAME]) Saved Report a mistake Apply …" at bounding box center [756, 394] width 1209 height 687
click at [856, 368] on div "Chicken N Pickle ([GEOGRAPHIC_DATA][PERSON_NAME]) Saved Report a mistake Apply …" at bounding box center [756, 394] width 1209 height 687
drag, startPoint x: 713, startPoint y: 475, endPoint x: 710, endPoint y: 450, distance: 25.2
click at [712, 474] on div "Chicken N Pickle ([GEOGRAPHIC_DATA][PERSON_NAME]) Saved Report a mistake Apply …" at bounding box center [756, 394] width 1209 height 687
click at [710, 450] on div "Chicken N Pickle ([GEOGRAPHIC_DATA][PERSON_NAME]) Saved Report a mistake Apply …" at bounding box center [756, 394] width 1209 height 687
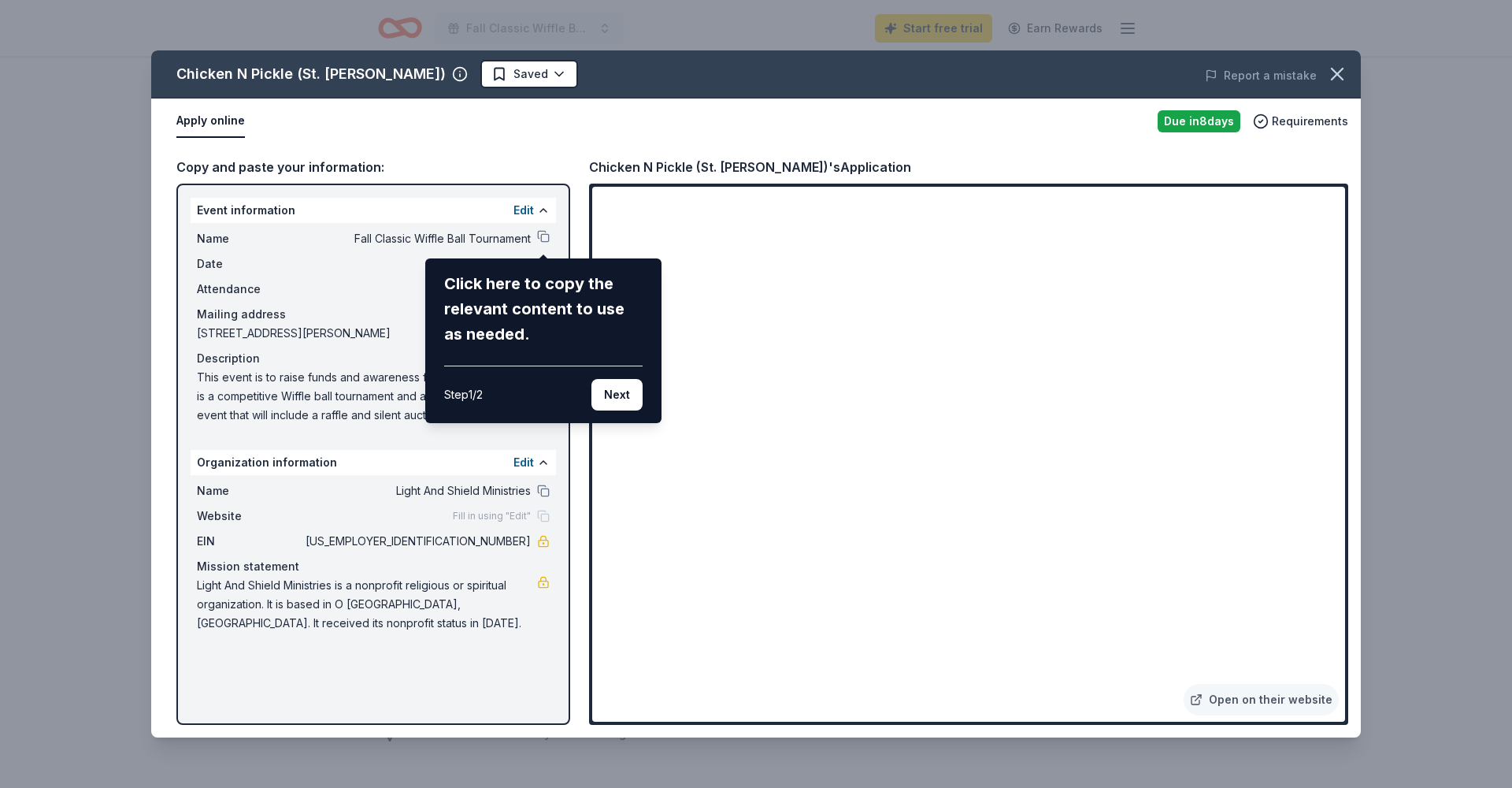
click at [776, 441] on div "Chicken N Pickle ([GEOGRAPHIC_DATA][PERSON_NAME]) Saved Report a mistake Apply …" at bounding box center [756, 394] width 1209 height 687
click at [617, 399] on button "Next" at bounding box center [617, 394] width 51 height 31
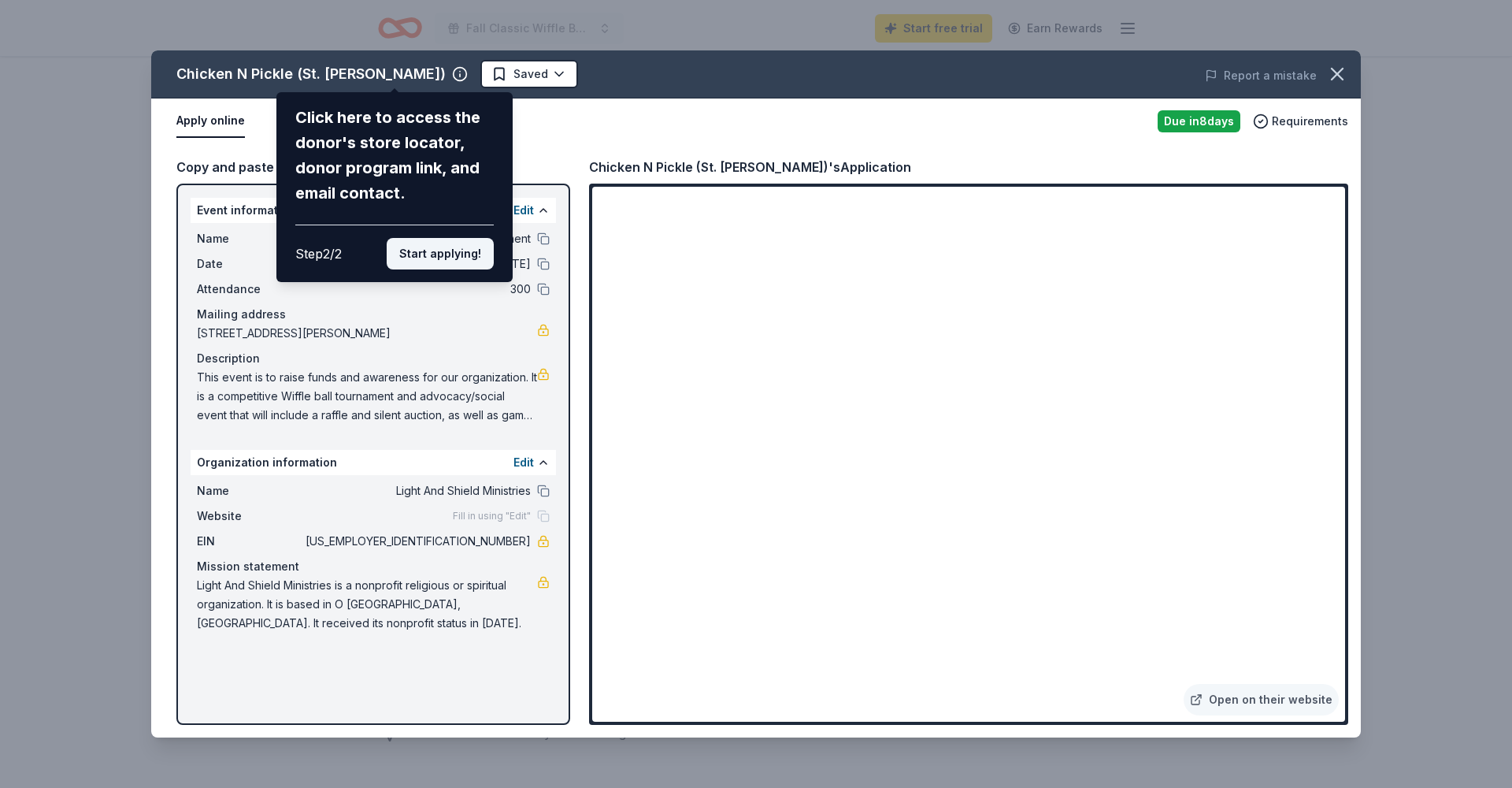
click at [467, 238] on button "Start applying!" at bounding box center [440, 253] width 107 height 31
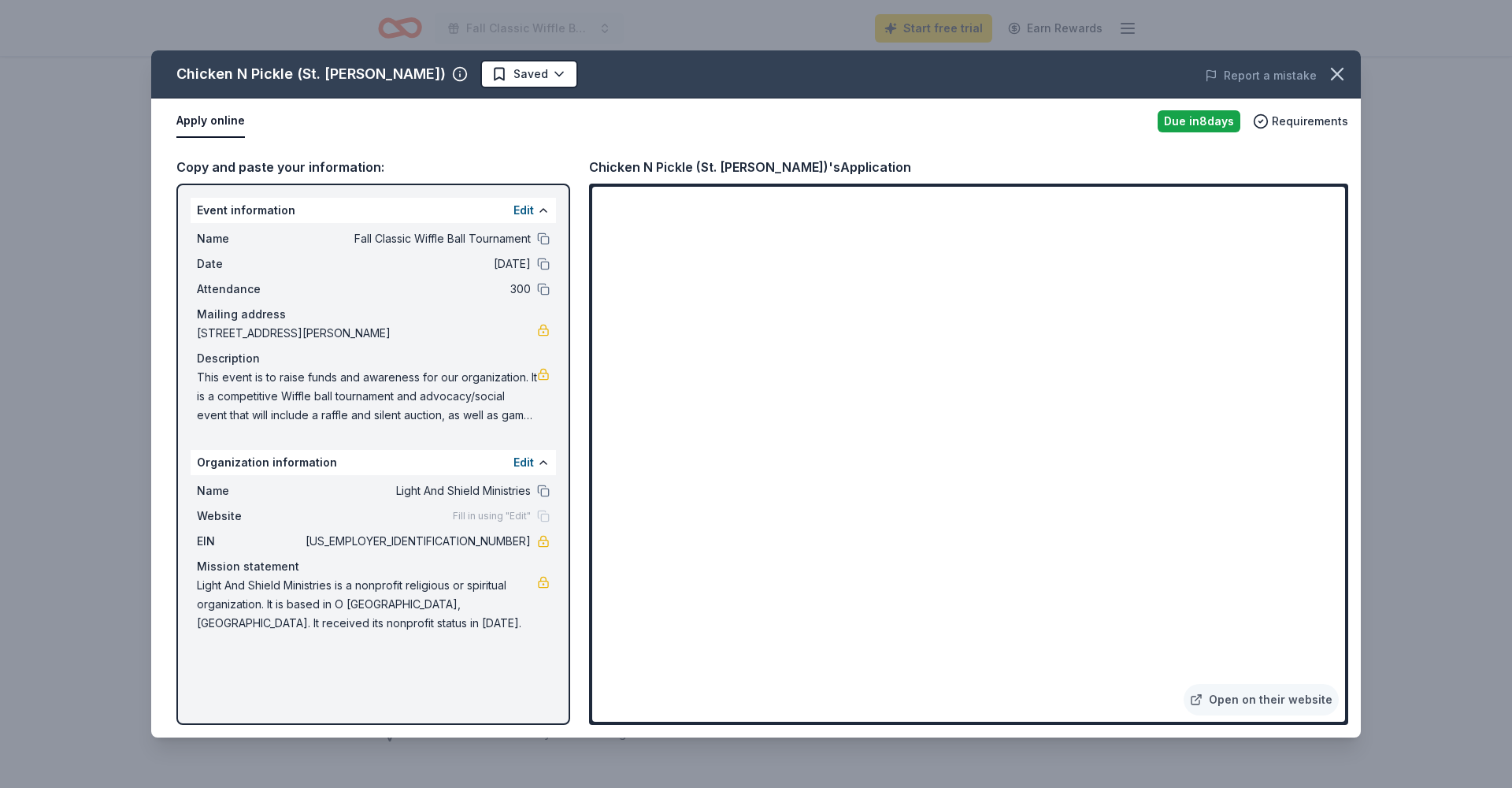
click at [749, 471] on div "Chicken N Pickle ([GEOGRAPHIC_DATA][PERSON_NAME]) Saved Report a mistake Apply …" at bounding box center [756, 394] width 1209 height 687
click at [523, 206] on button "Edit" at bounding box center [524, 211] width 21 height 19
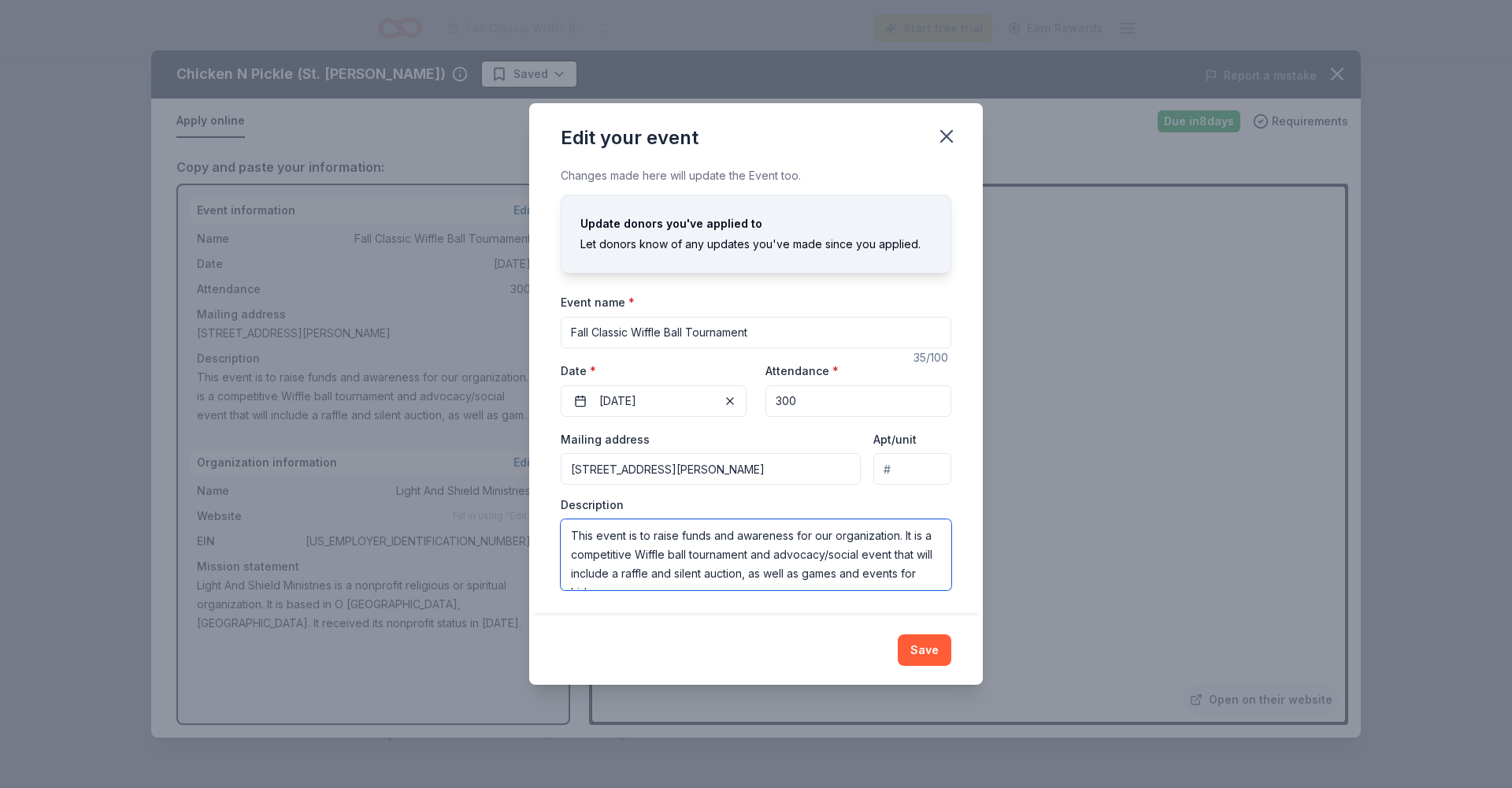
drag, startPoint x: 928, startPoint y: 578, endPoint x: 637, endPoint y: 534, distance: 294.3
click at [637, 534] on textarea "This event is to raise funds and awareness for our organization. It is a compet…" at bounding box center [756, 554] width 391 height 71
click at [951, 128] on icon "button" at bounding box center [947, 136] width 22 height 22
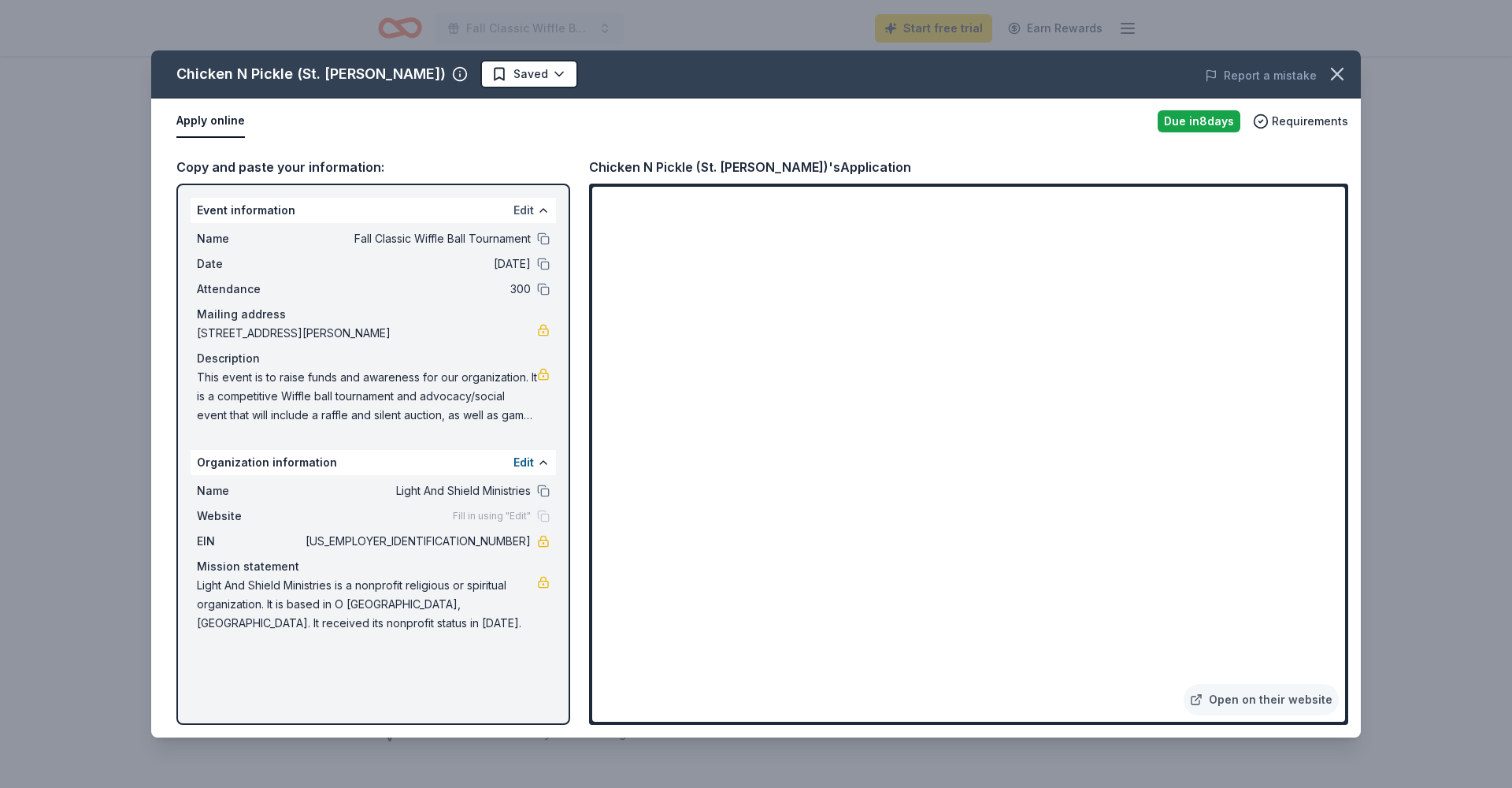
click at [526, 213] on button "Edit" at bounding box center [524, 211] width 21 height 19
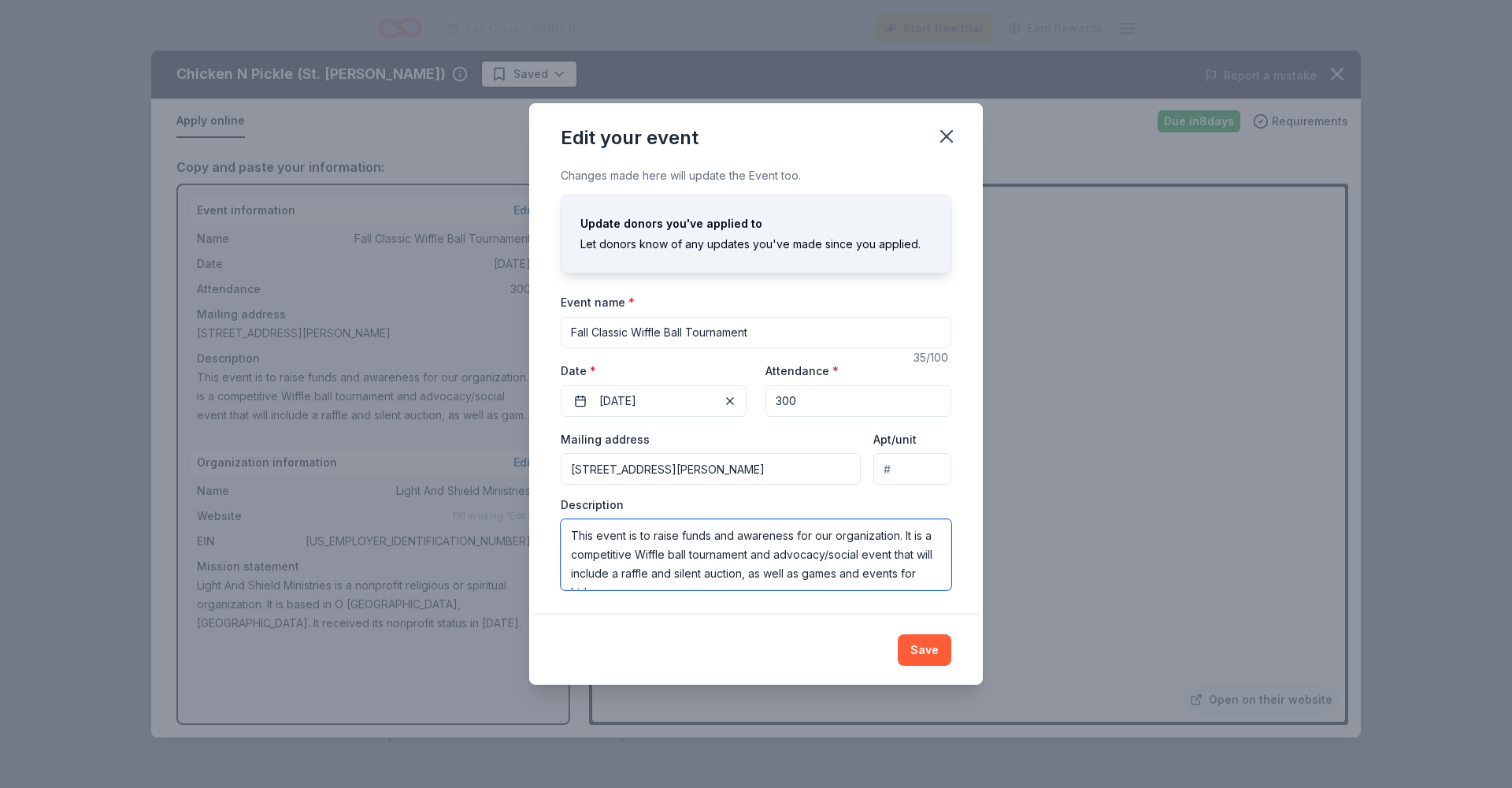
drag, startPoint x: 639, startPoint y: 539, endPoint x: 700, endPoint y: 528, distance: 62.0
click at [639, 538] on textarea "This event is to raise funds and awareness for our organization. It is a compet…" at bounding box center [756, 554] width 391 height 71
drag, startPoint x: 767, startPoint y: 576, endPoint x: 570, endPoint y: 515, distance: 206.2
click at [570, 515] on div "Description This event is a Wiffle ball tournto raise funds and awareness for o…" at bounding box center [756, 544] width 391 height 93
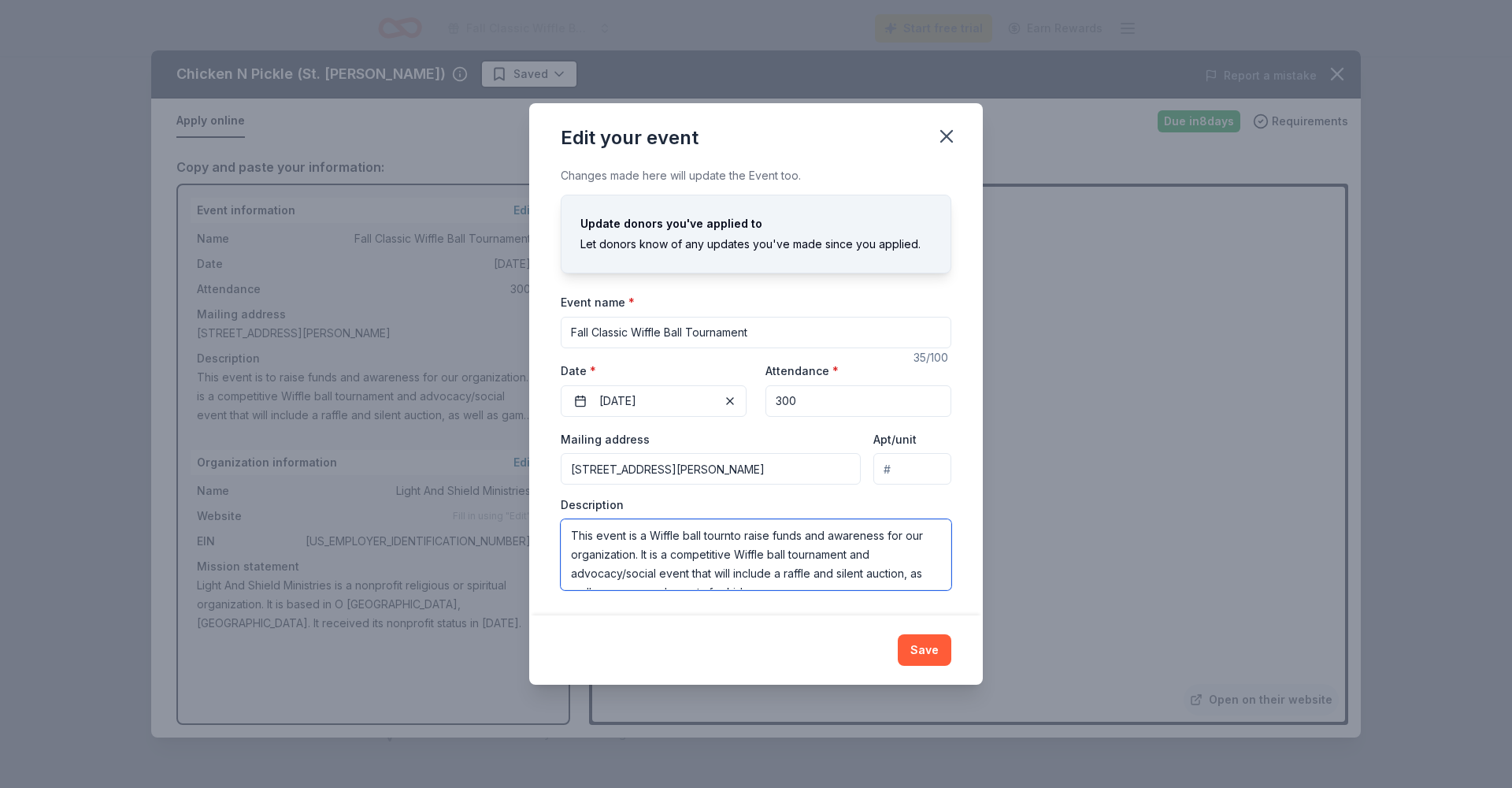
click at [680, 553] on textarea "This event is a Wiffle ball tournto raise funds and awareness for our organizat…" at bounding box center [756, 554] width 391 height 71
drag, startPoint x: 660, startPoint y: 542, endPoint x: 842, endPoint y: 597, distance: 190.1
click at [842, 597] on div "Changes made here will update the Event too. Update donors you've applied to Le…" at bounding box center [756, 391] width 454 height 448
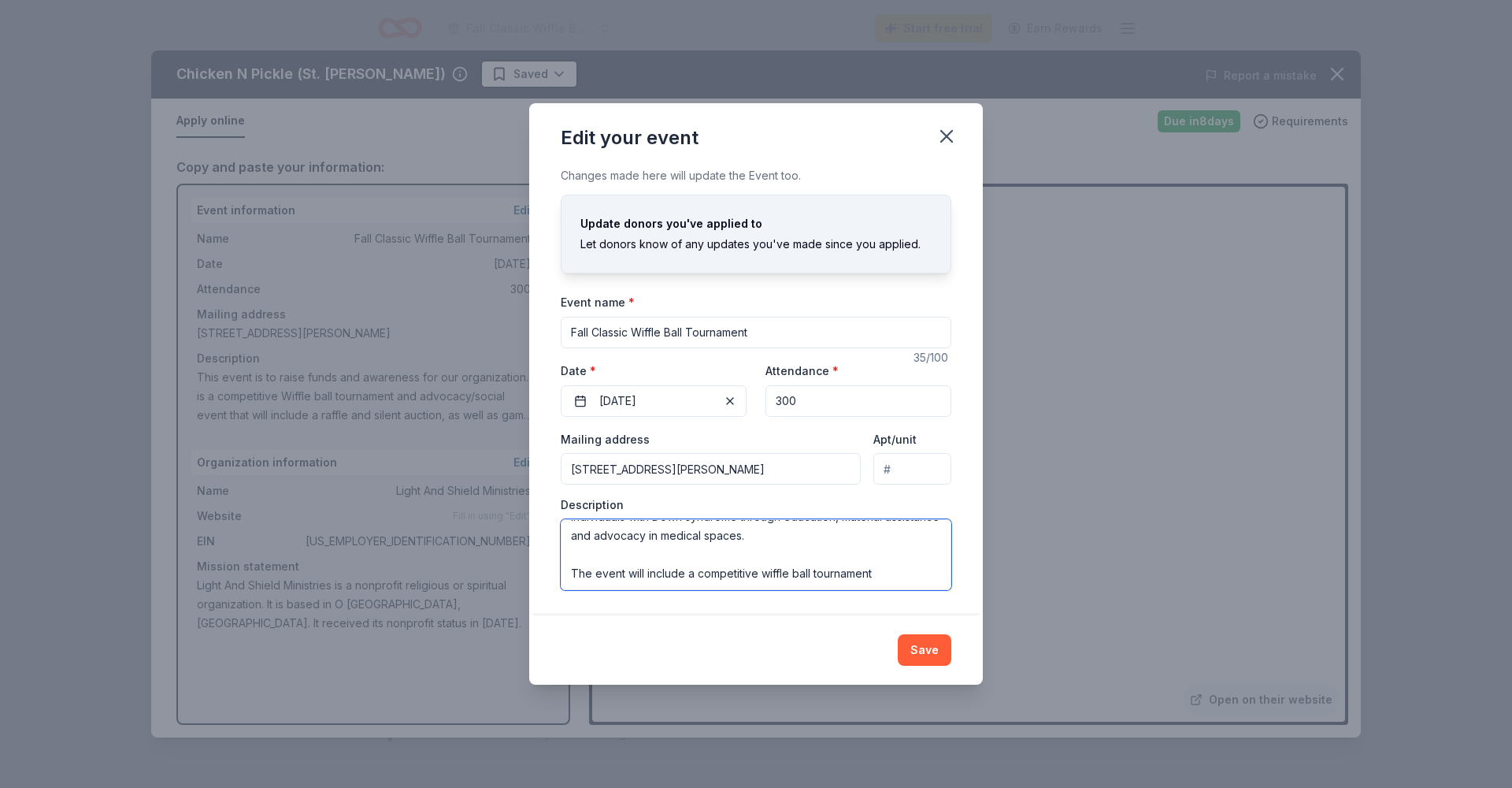
click at [768, 574] on textarea "This event is a wiffle ball tournament being held to raise funds and awareness …" at bounding box center [756, 554] width 391 height 71
click at [656, 536] on textarea "This event is a wiffle ball tournament being held to raise funds and awareness …" at bounding box center [756, 554] width 391 height 71
click at [894, 577] on textarea "This event is a Wiffle ball tournament being held to raise funds and awareness …" at bounding box center [756, 554] width 391 height 71
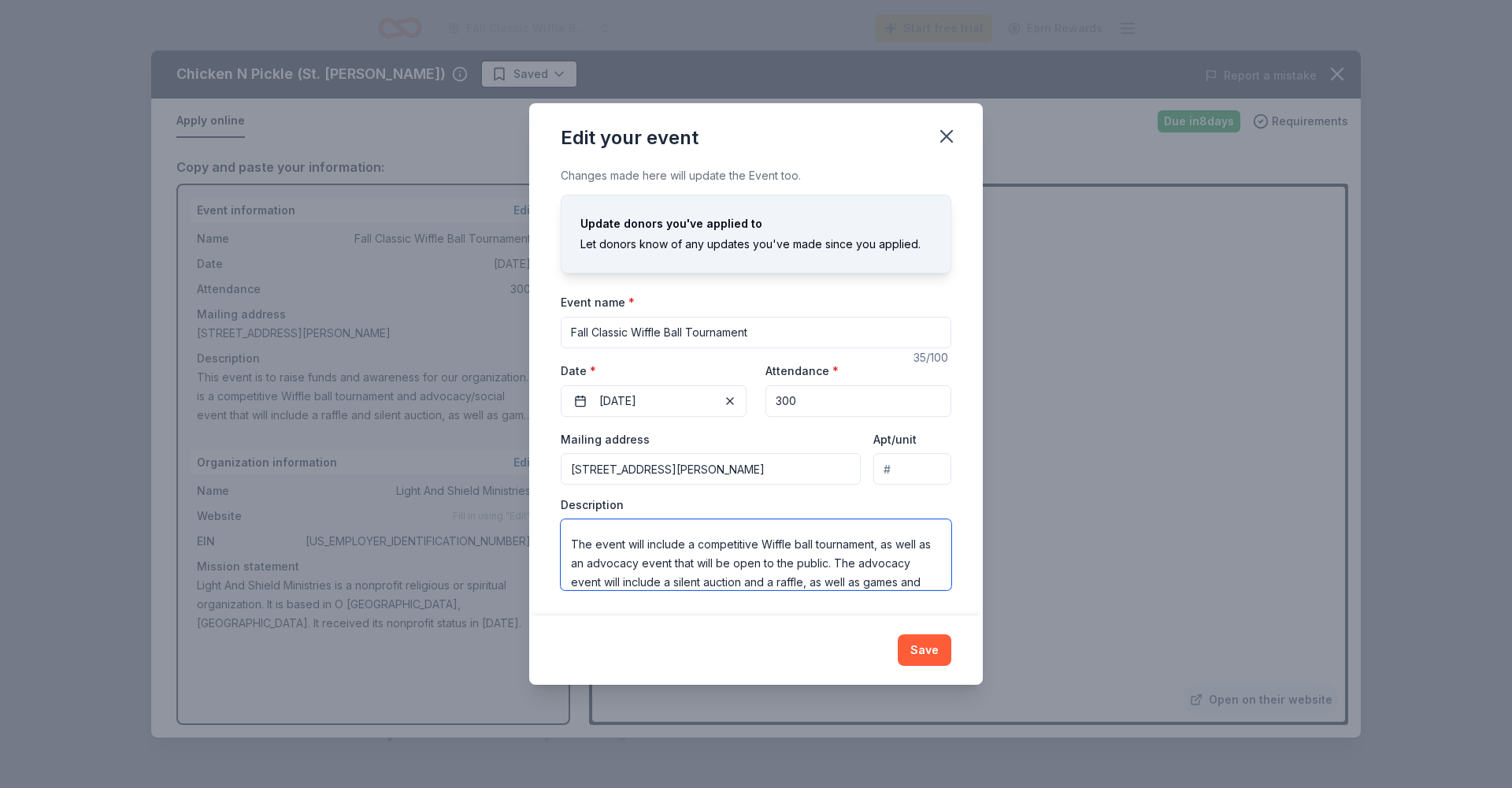
scroll to position [105, 0]
type textarea "This event is a Wiffle ball tournament being held to raise funds and awareness …"
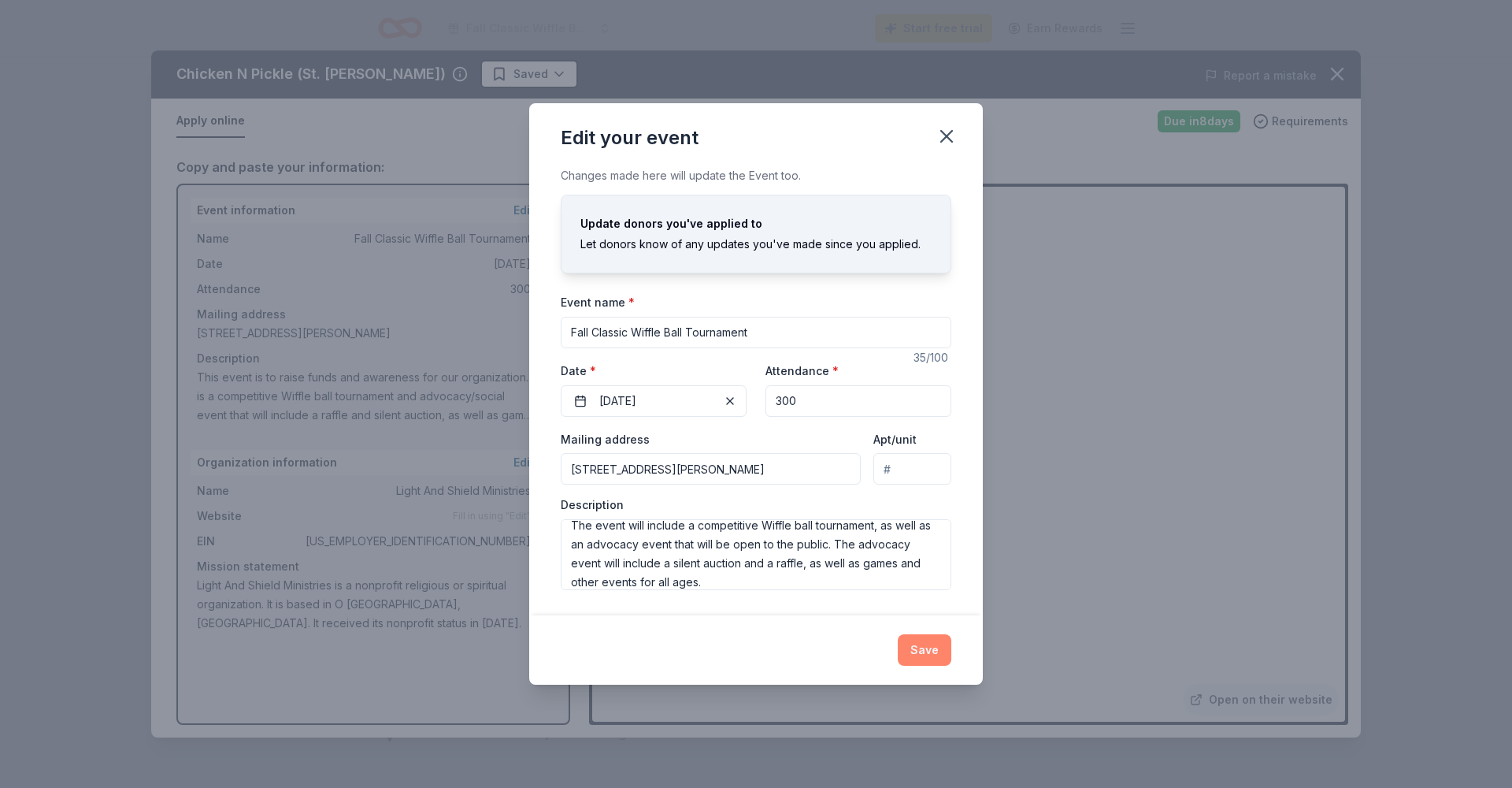
click at [936, 661] on button "Save" at bounding box center [924, 649] width 54 height 31
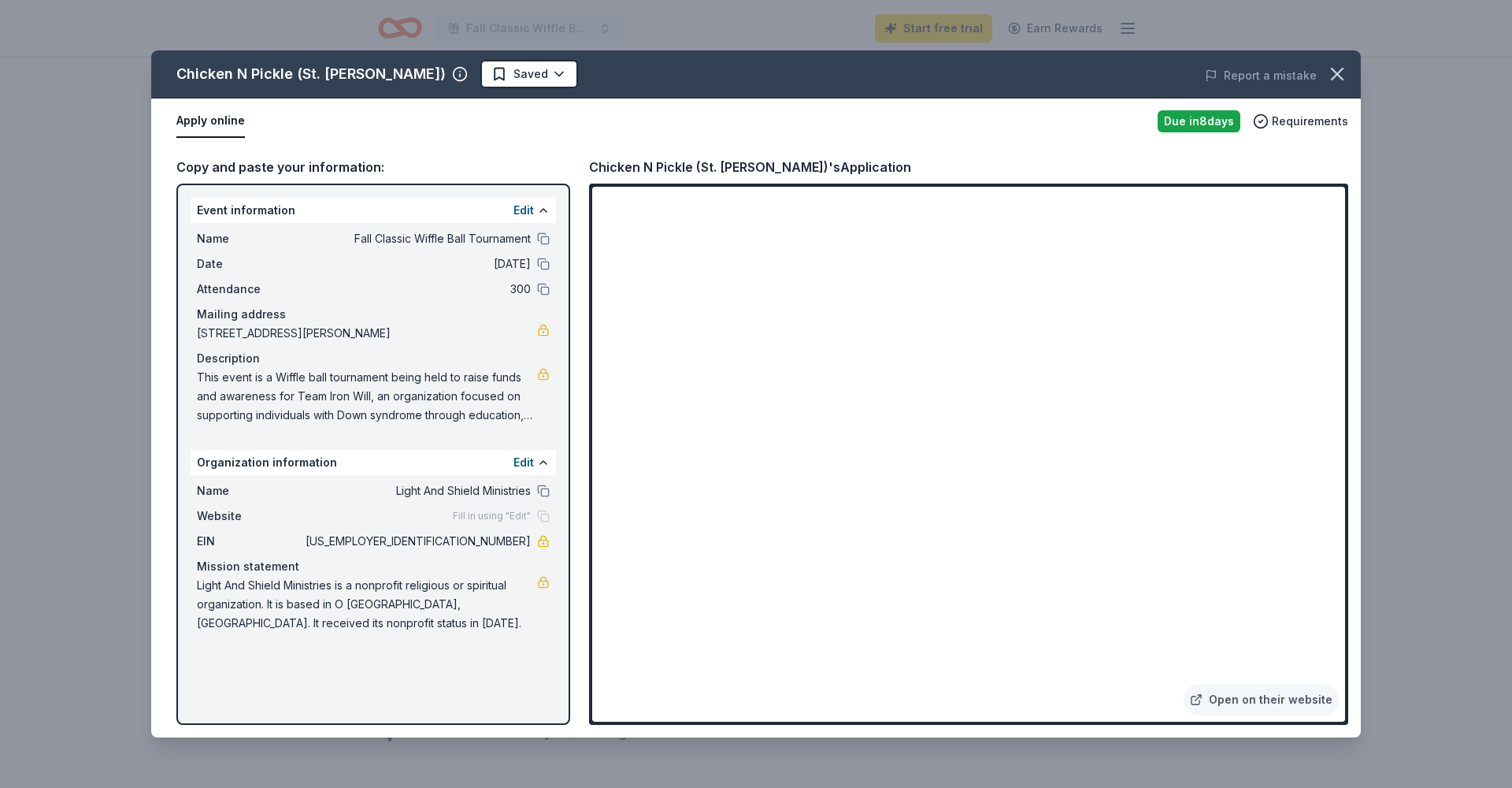
click at [317, 412] on span "This event is a Wiffle ball tournament being held to raise funds and awareness …" at bounding box center [367, 396] width 340 height 57
click at [1473, 517] on div "Chicken N Pickle ([GEOGRAPHIC_DATA][PERSON_NAME]) Saved Report a mistake Apply …" at bounding box center [756, 394] width 1512 height 788
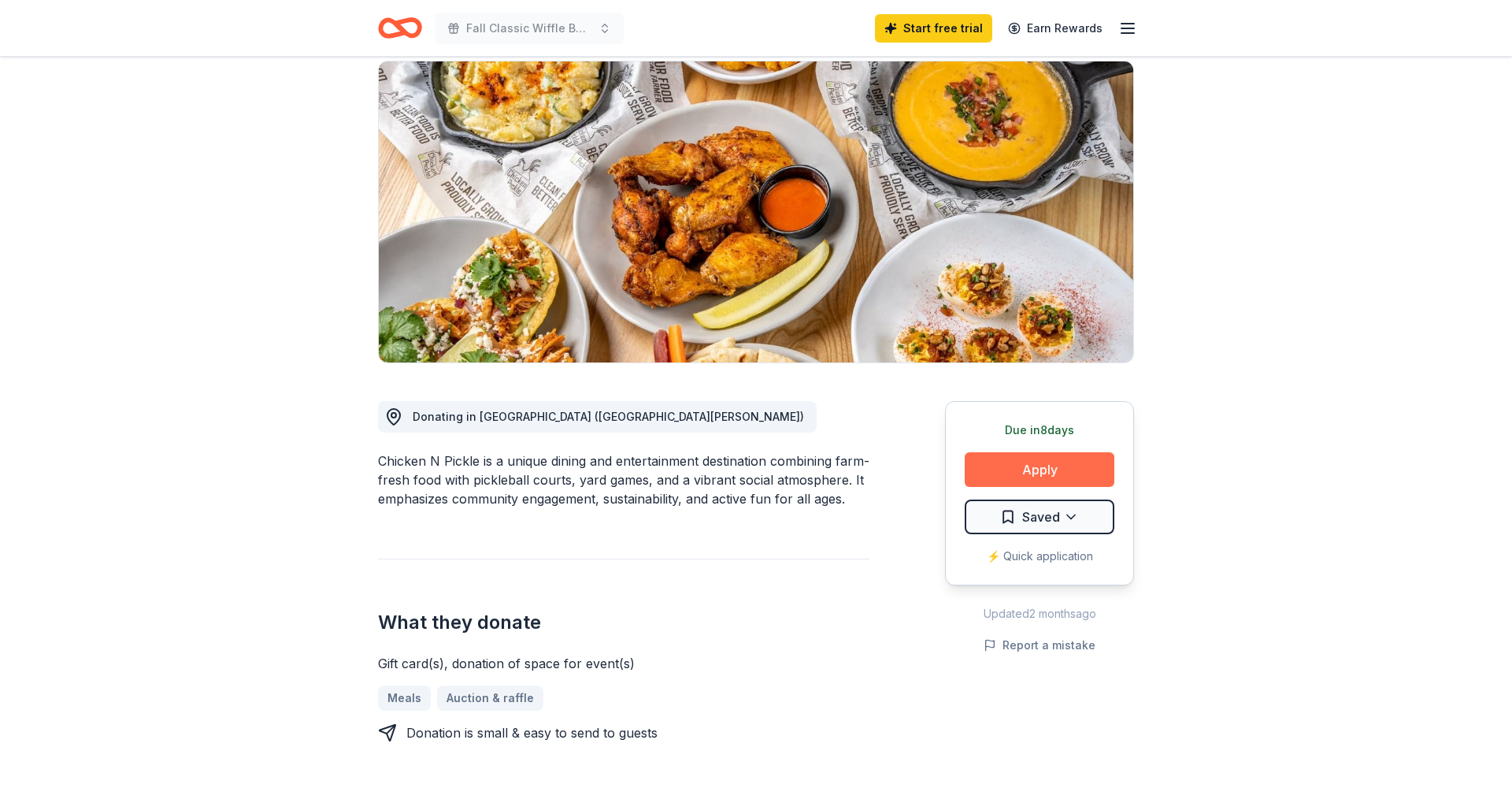
click at [1057, 472] on button "Apply" at bounding box center [1039, 469] width 150 height 34
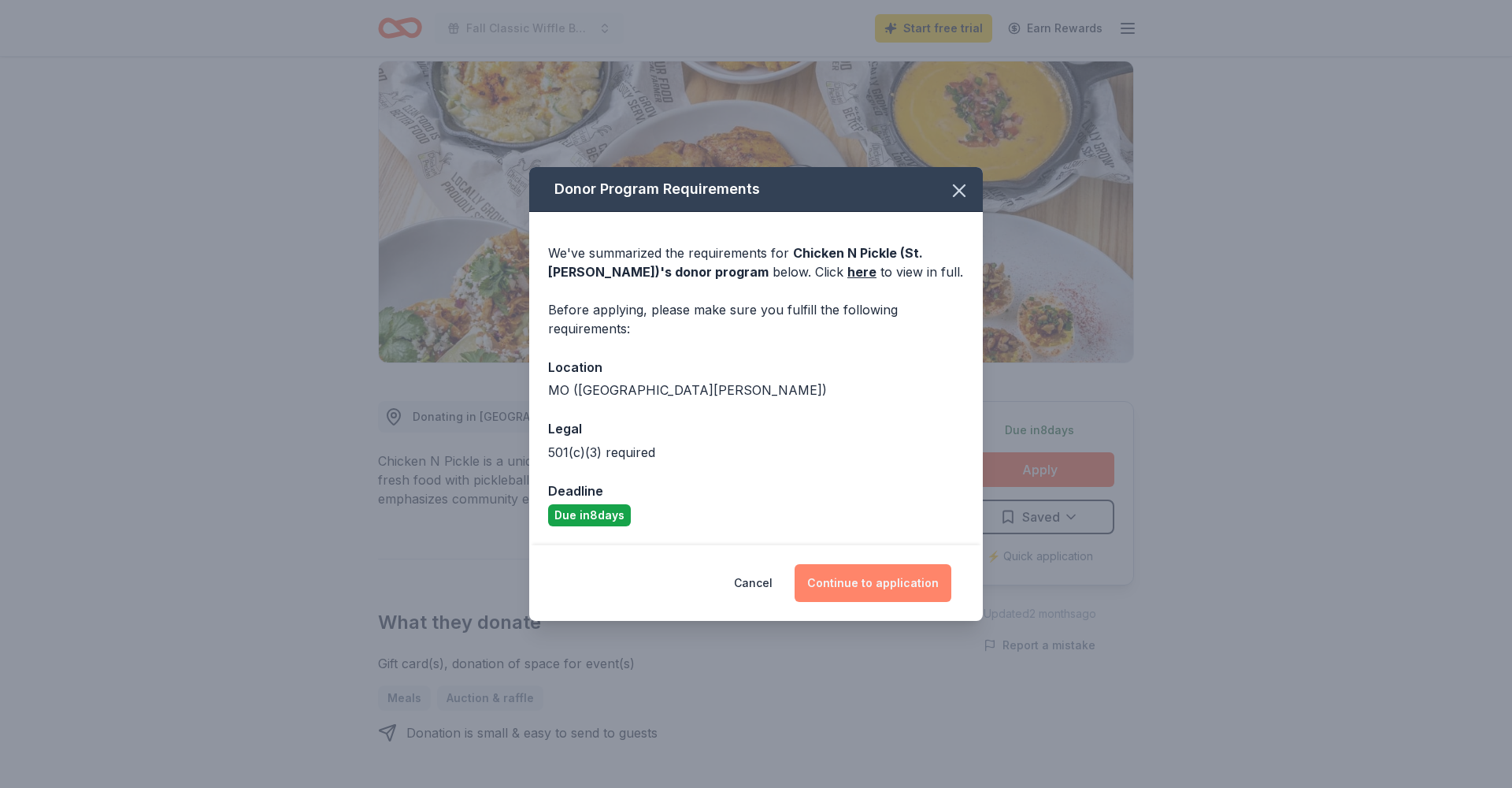
click at [894, 589] on button "Continue to application" at bounding box center [873, 583] width 157 height 38
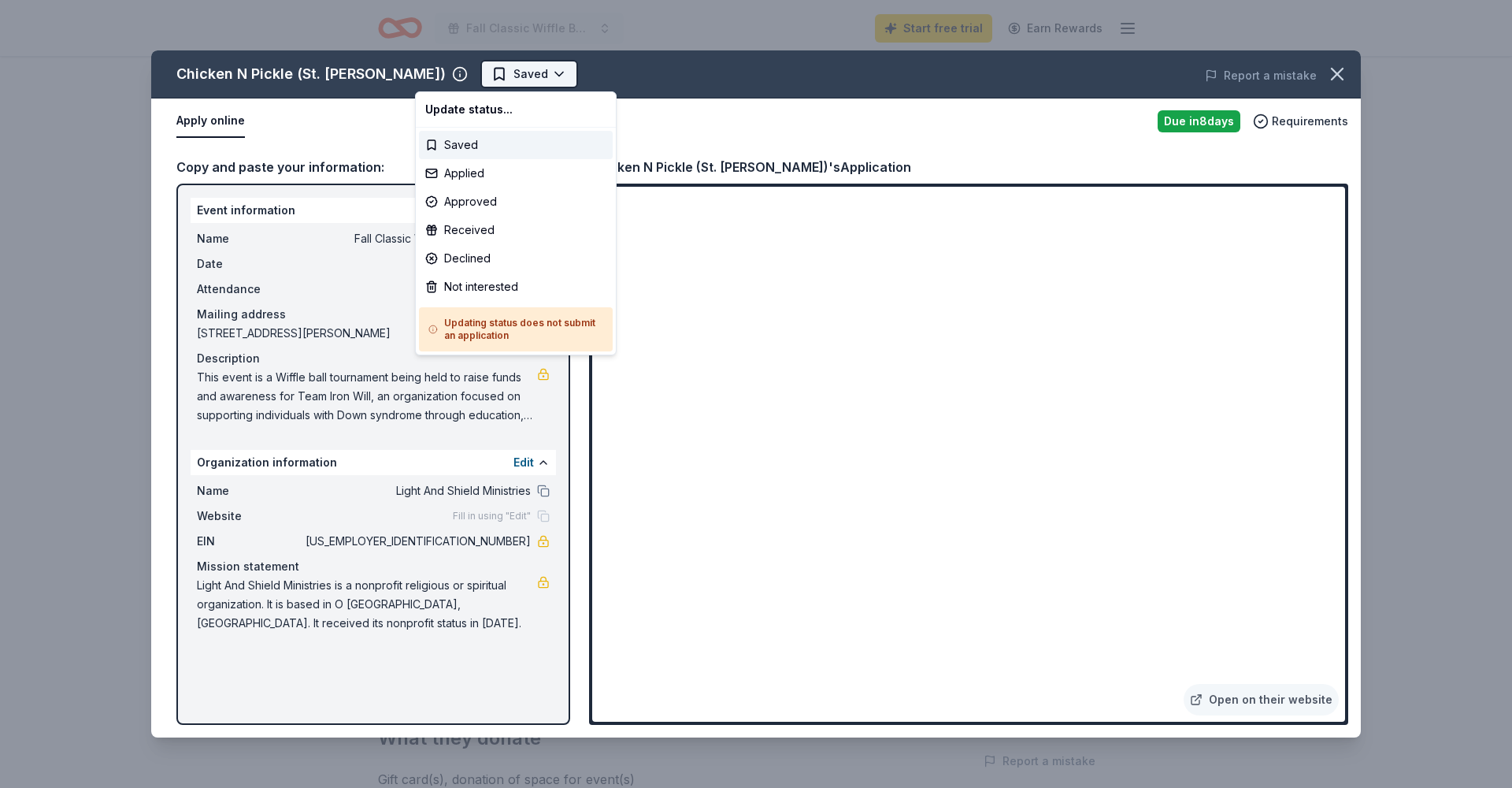
scroll to position [0, 0]
click at [459, 79] on html "Fall Classic Wiffle Ball Tournament Start free trial Earn Rewards Due [DATE] Sh…" at bounding box center [756, 394] width 1512 height 788
click at [660, 111] on html "Fall Classic Wiffle Ball Tournament Start free trial Earn Rewards Due [DATE] Sh…" at bounding box center [756, 394] width 1512 height 788
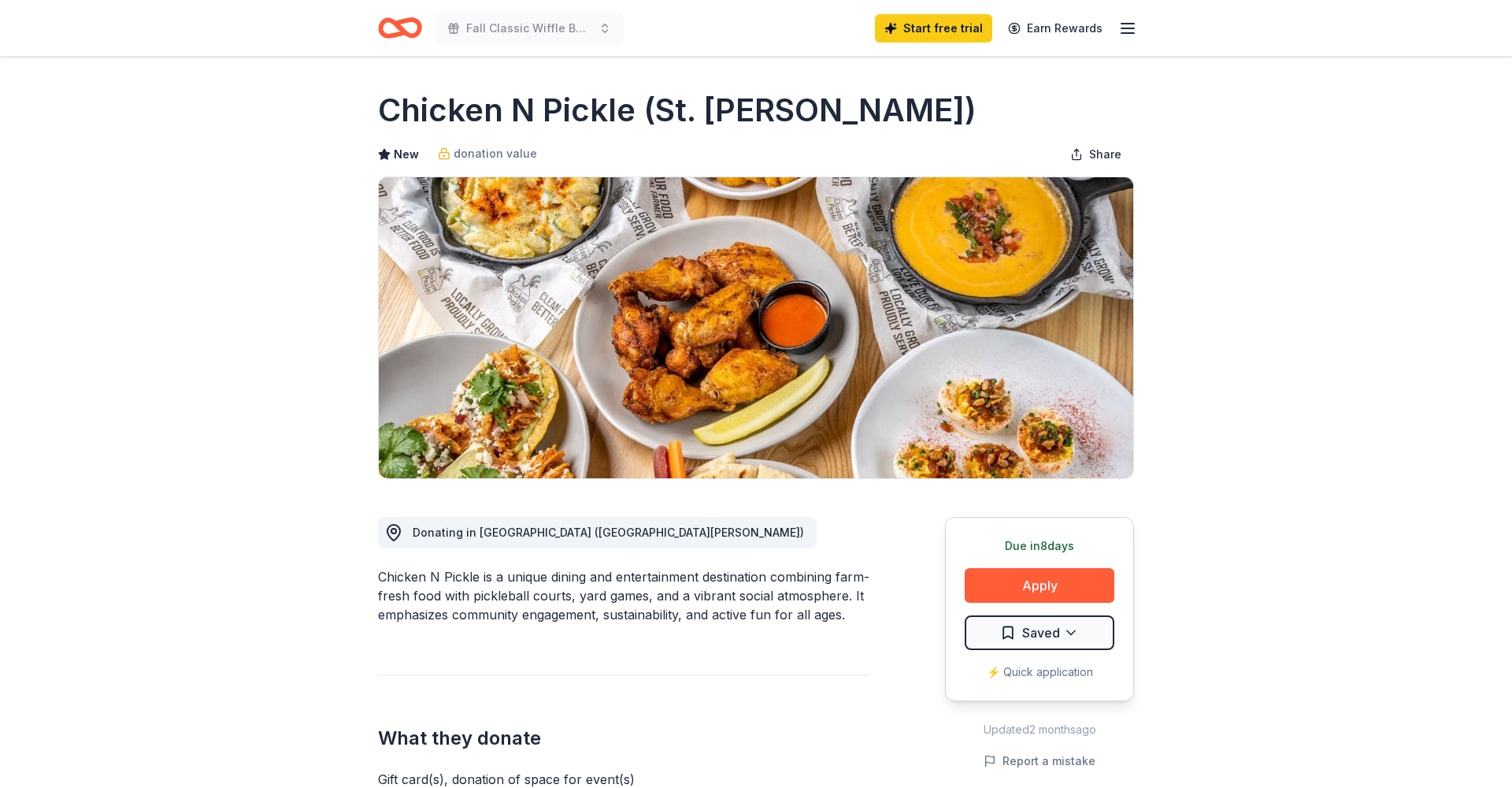
drag, startPoint x: 1249, startPoint y: 6, endPoint x: 1402, endPoint y: 343, distance: 370.1
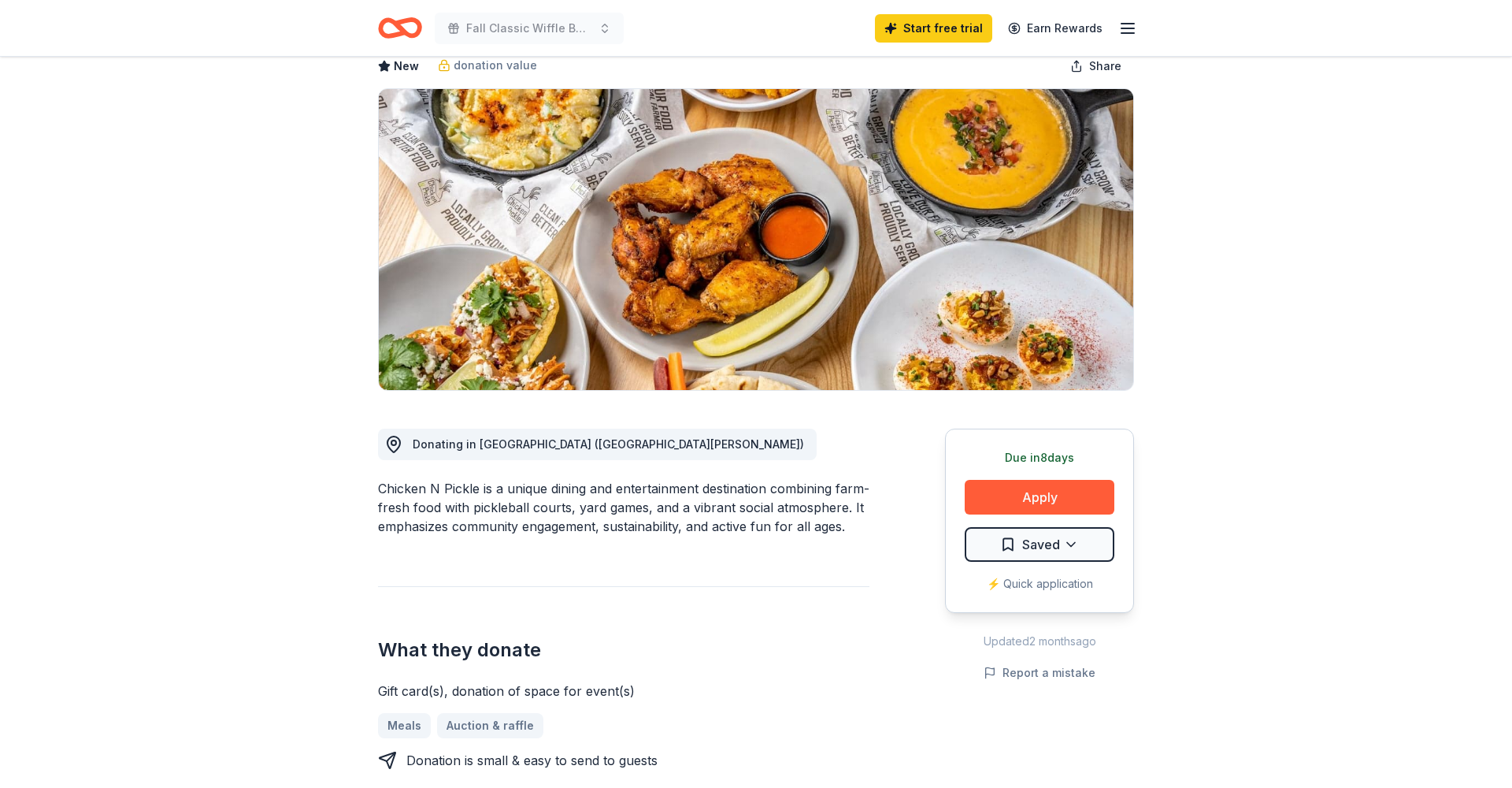
scroll to position [527, 0]
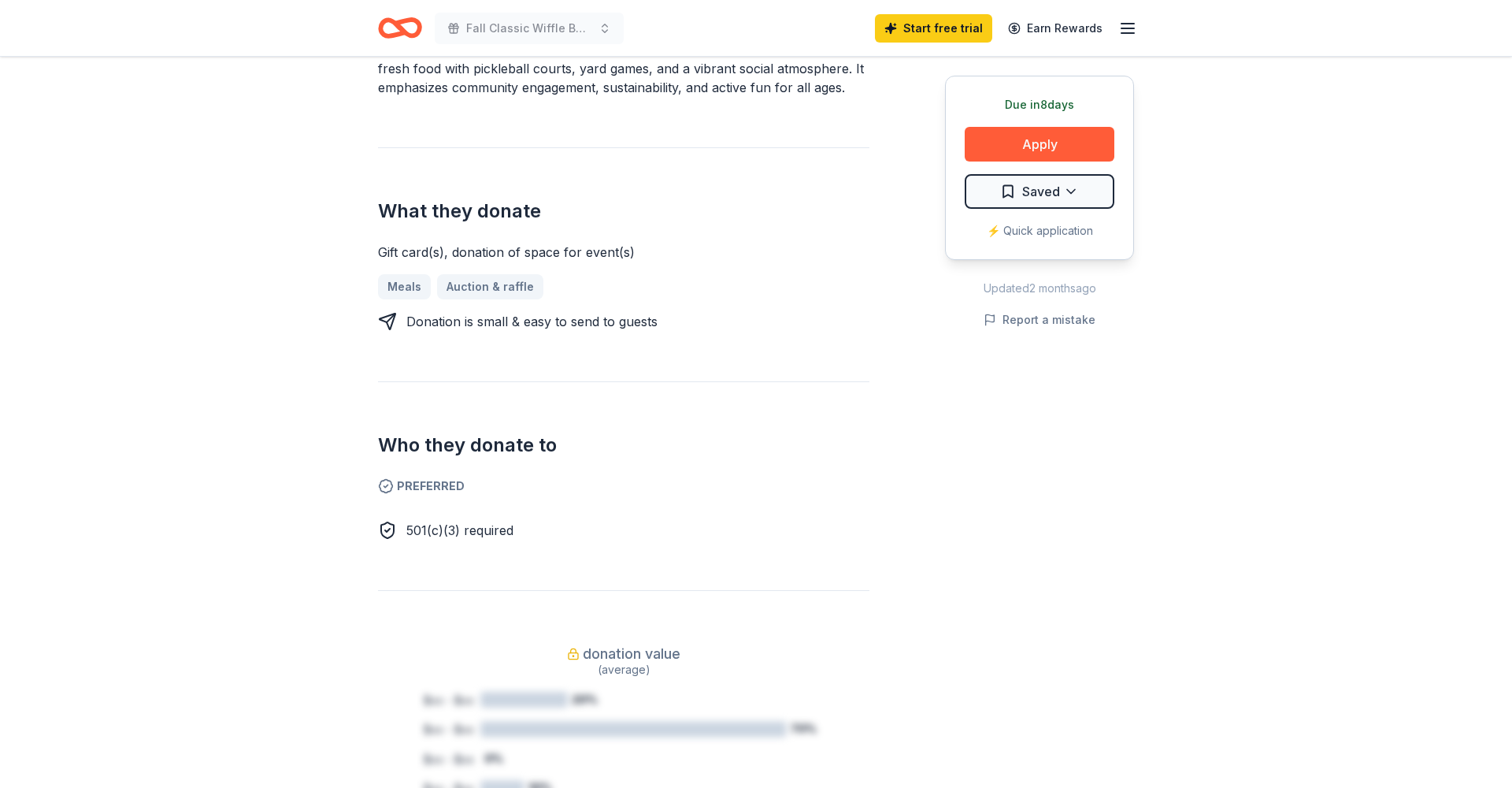
drag, startPoint x: 368, startPoint y: 222, endPoint x: 605, endPoint y: 318, distance: 255.7
click at [593, 318] on div "Chicken N Pickle ([GEOGRAPHIC_DATA][PERSON_NAME]) New donation value Share Dona…" at bounding box center [756, 593] width 807 height 2125
click at [683, 331] on div "Donation is small & easy to send to guests" at bounding box center [624, 322] width 491 height 19
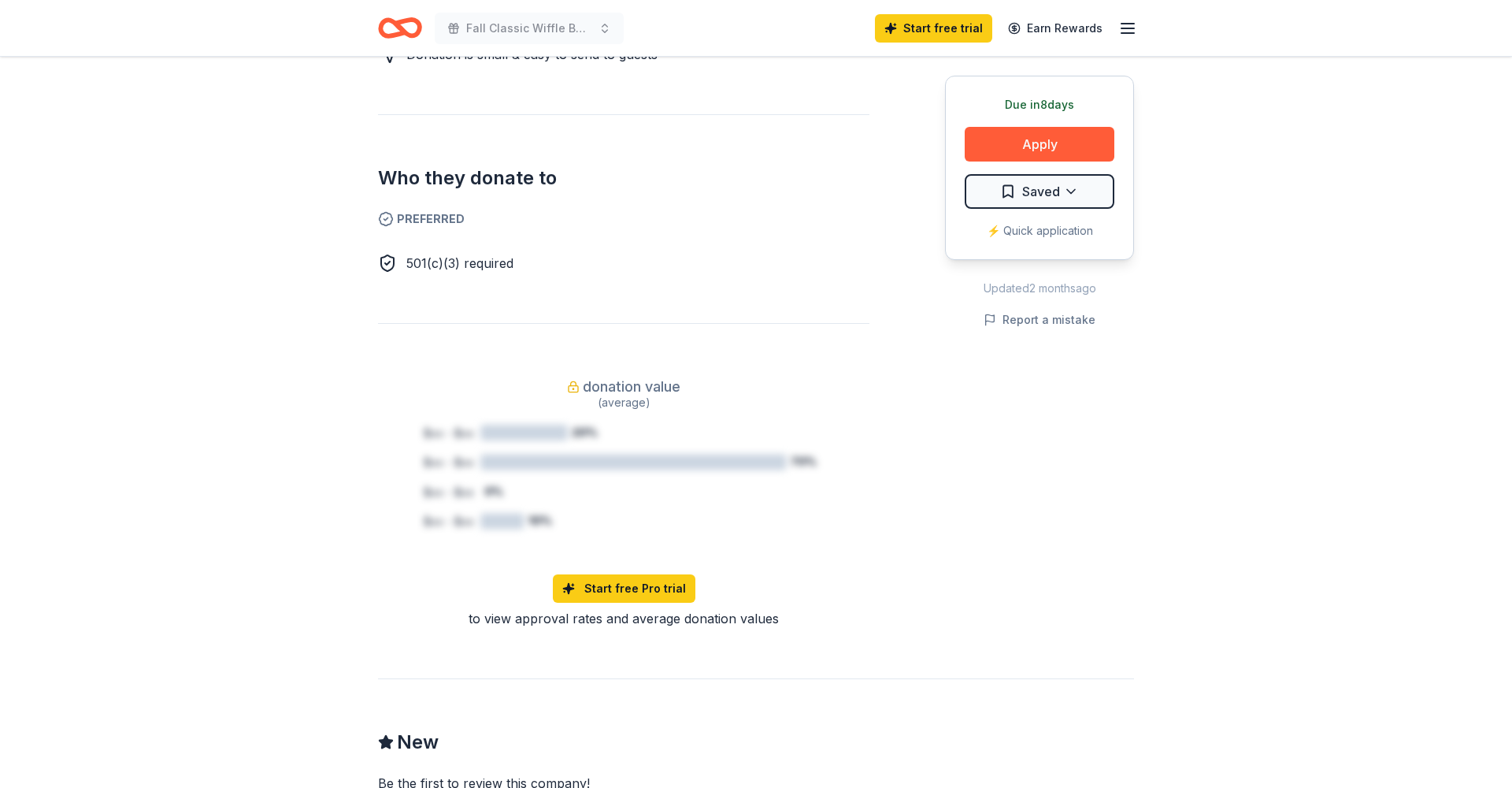
drag, startPoint x: 512, startPoint y: 189, endPoint x: 514, endPoint y: 296, distance: 107.0
click at [514, 296] on div "Donating in [GEOGRAPHIC_DATA] ([GEOGRAPHIC_DATA][PERSON_NAME]) Chicken N Pickle…" at bounding box center [624, 156] width 491 height 943
click at [570, 270] on div "501(c)(3) required" at bounding box center [624, 256] width 491 height 31
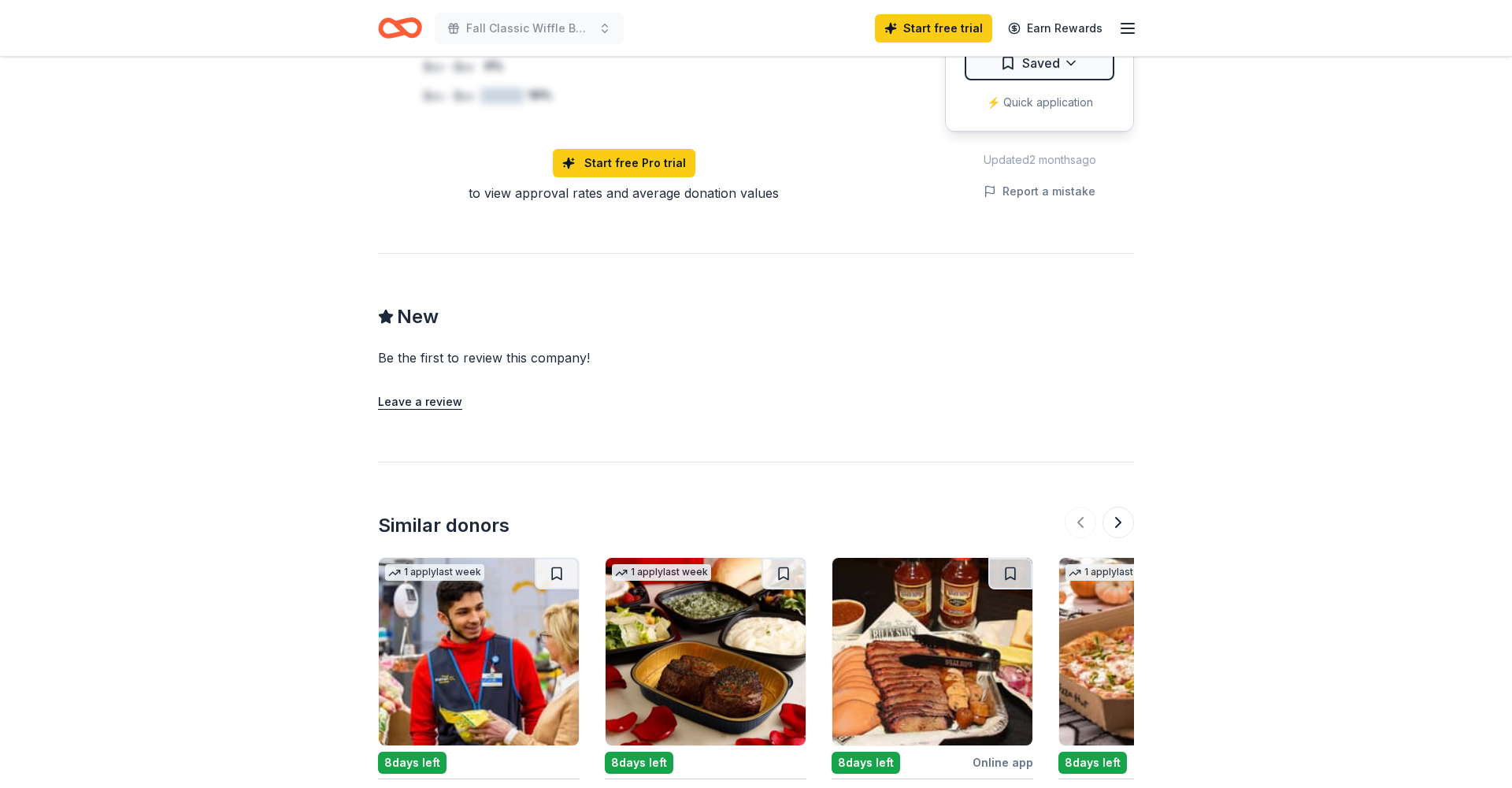
scroll to position [1361, 0]
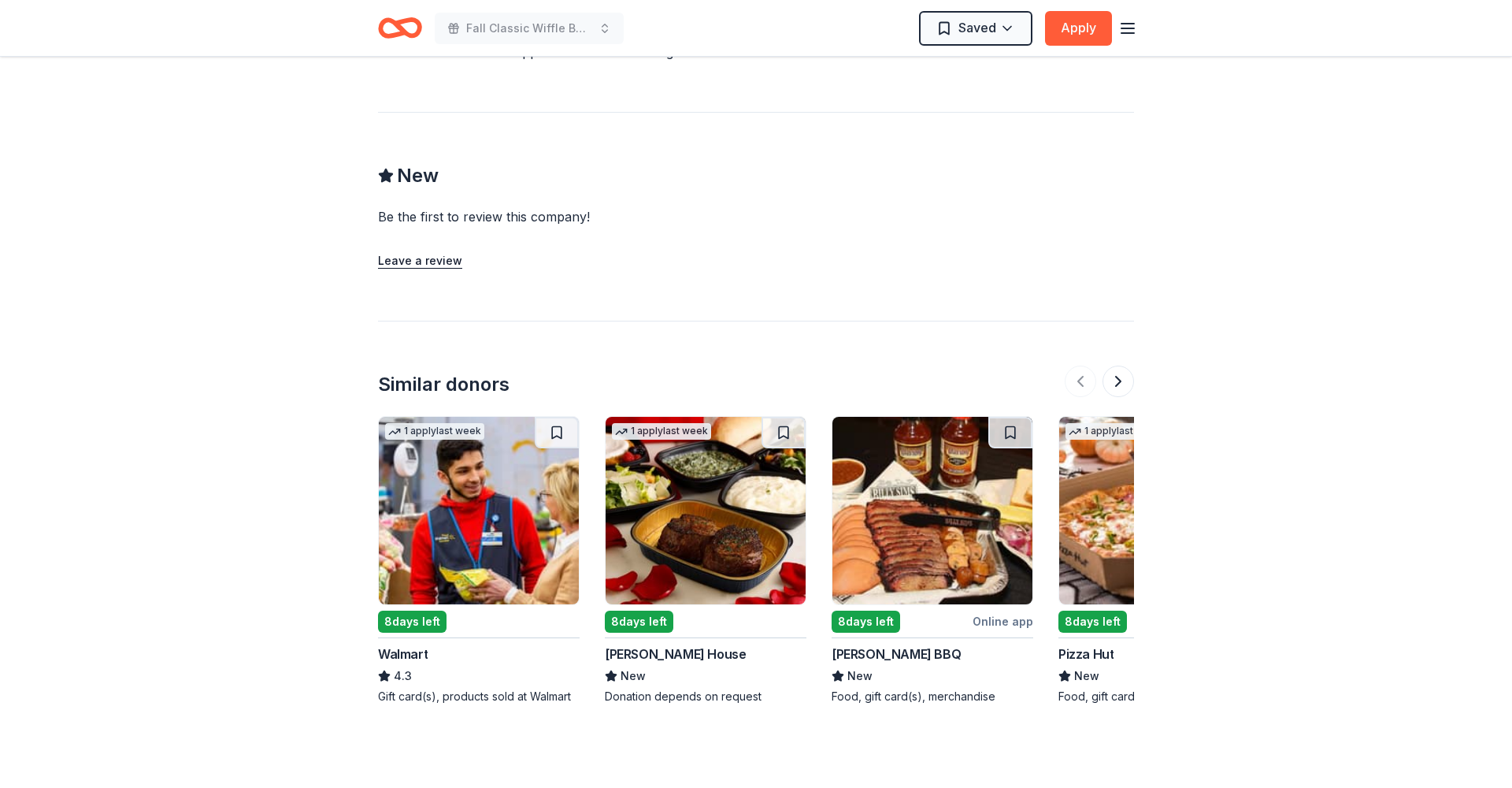
drag, startPoint x: 364, startPoint y: 173, endPoint x: 340, endPoint y: 303, distance: 132.2
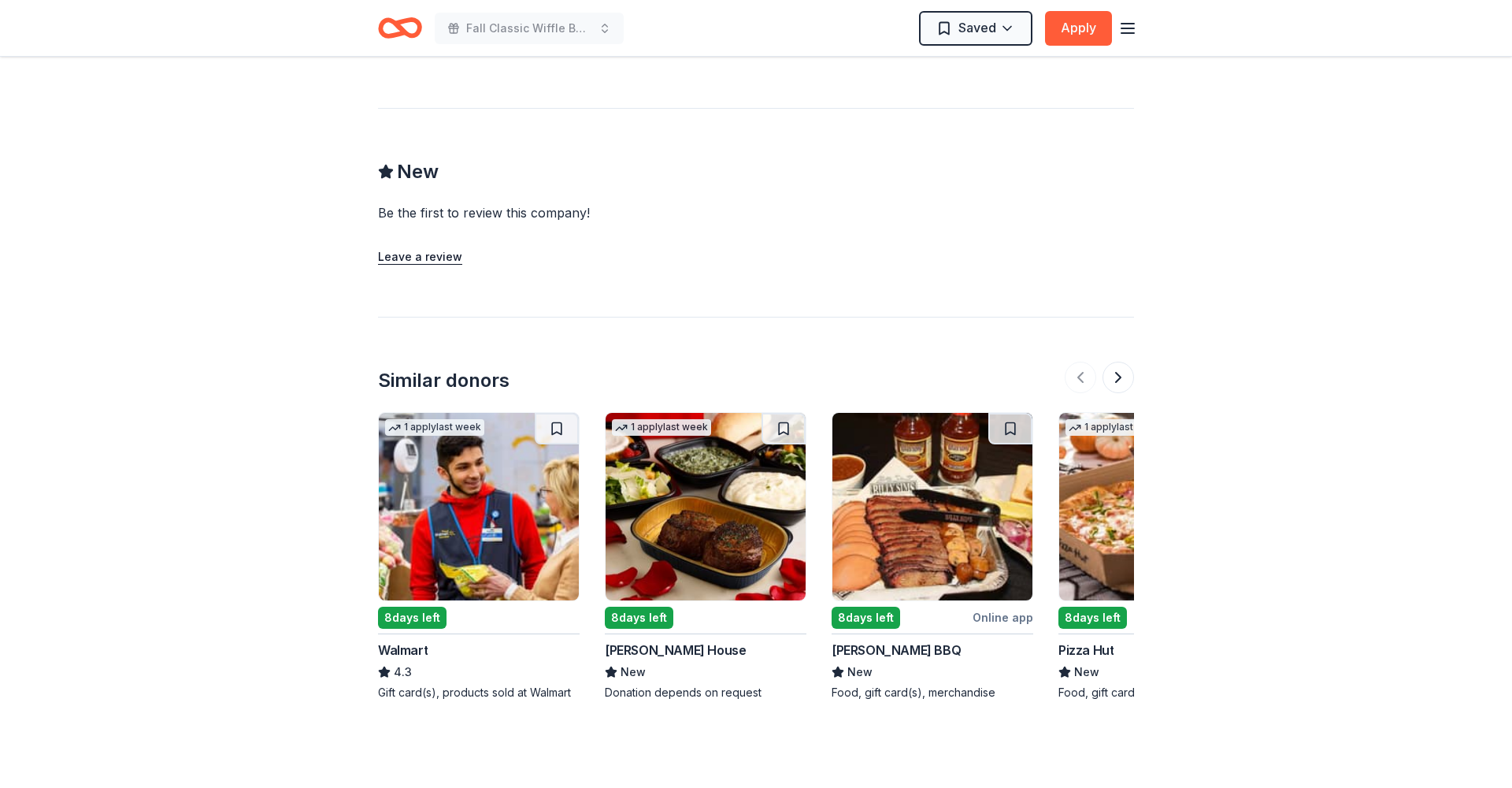
scroll to position [1349, 0]
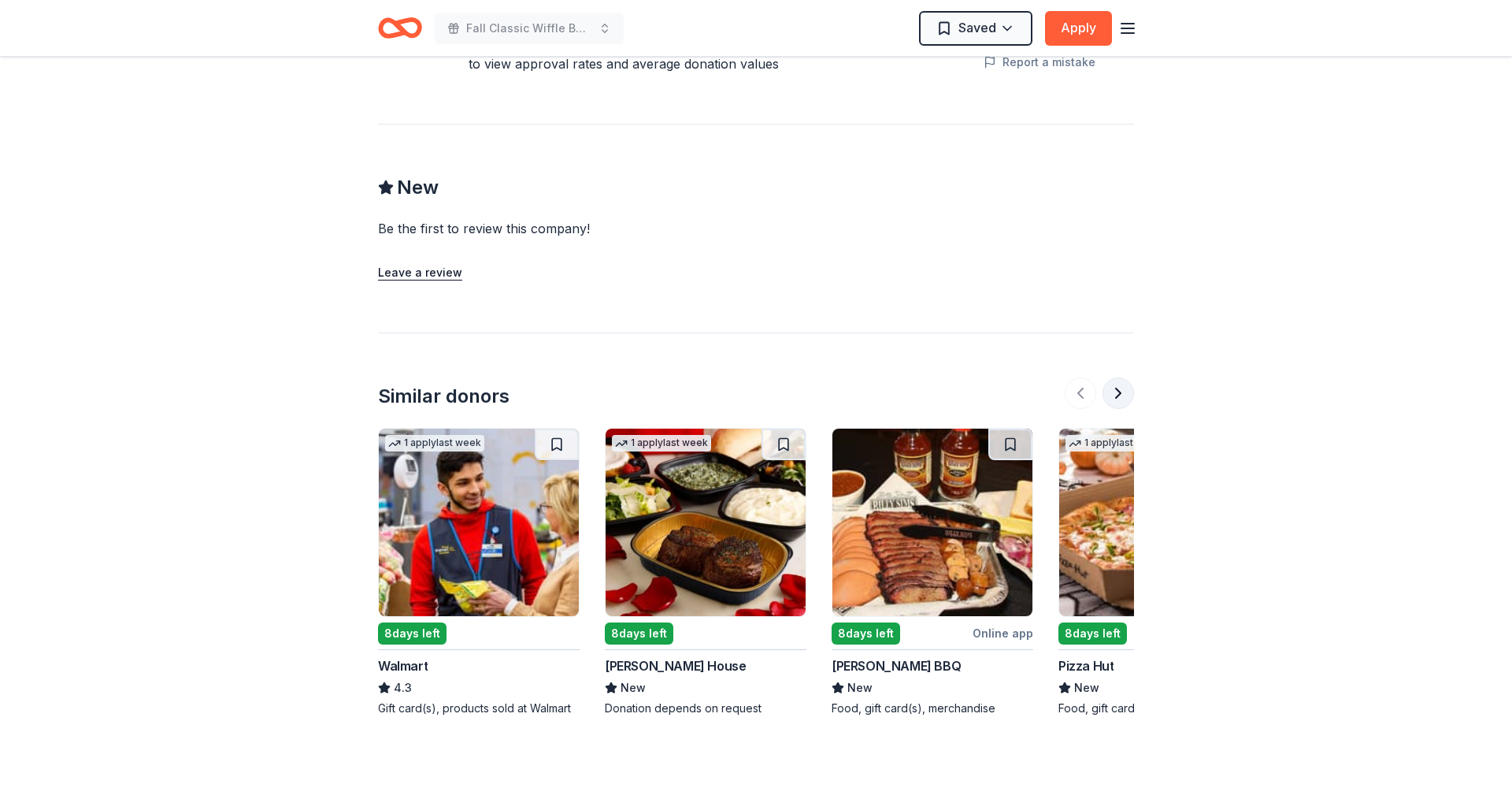
click at [1125, 409] on button at bounding box center [1118, 392] width 31 height 31
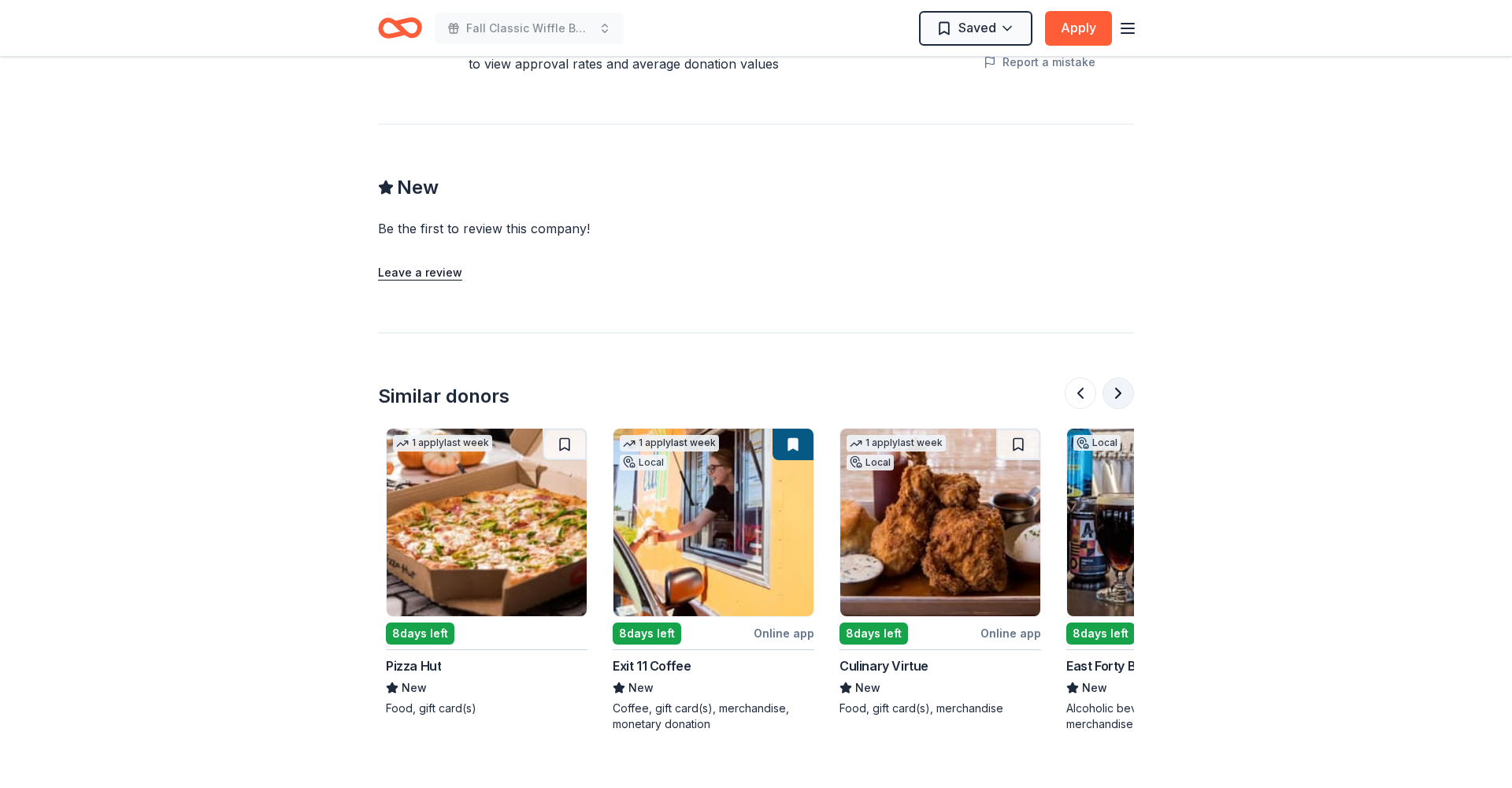
scroll to position [0, 680]
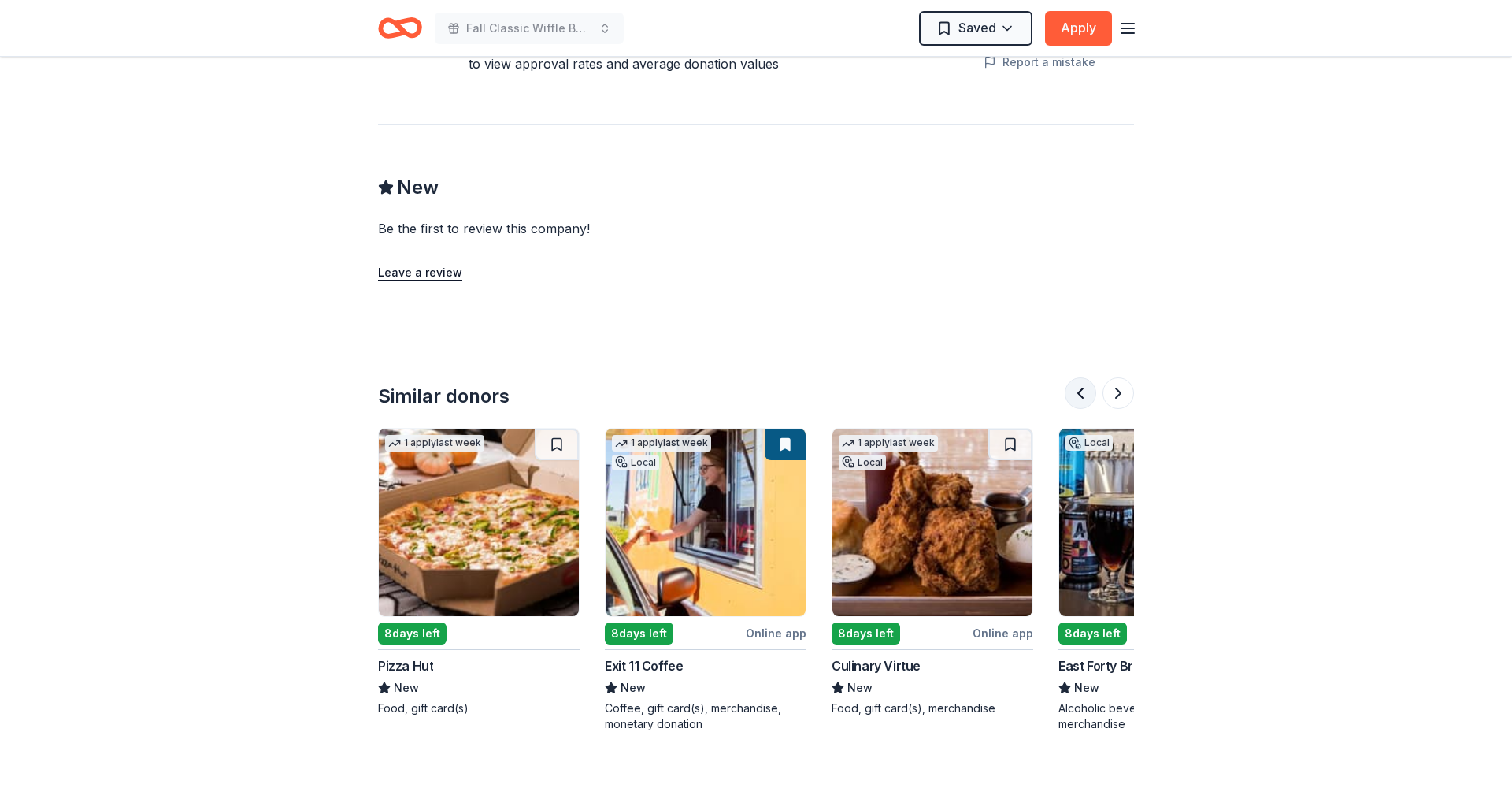
click at [1079, 409] on button at bounding box center [1080, 392] width 31 height 31
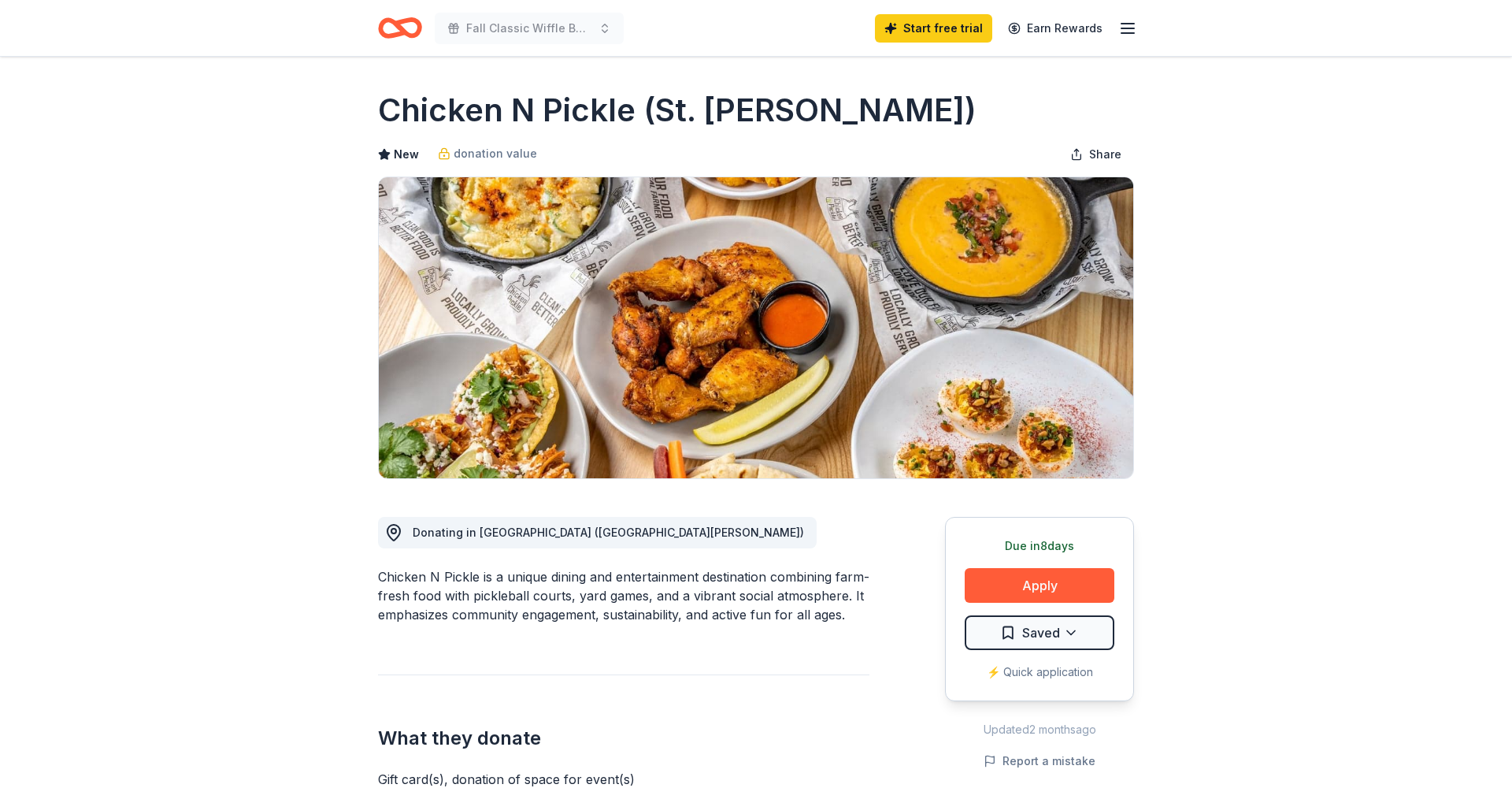
scroll to position [28, 0]
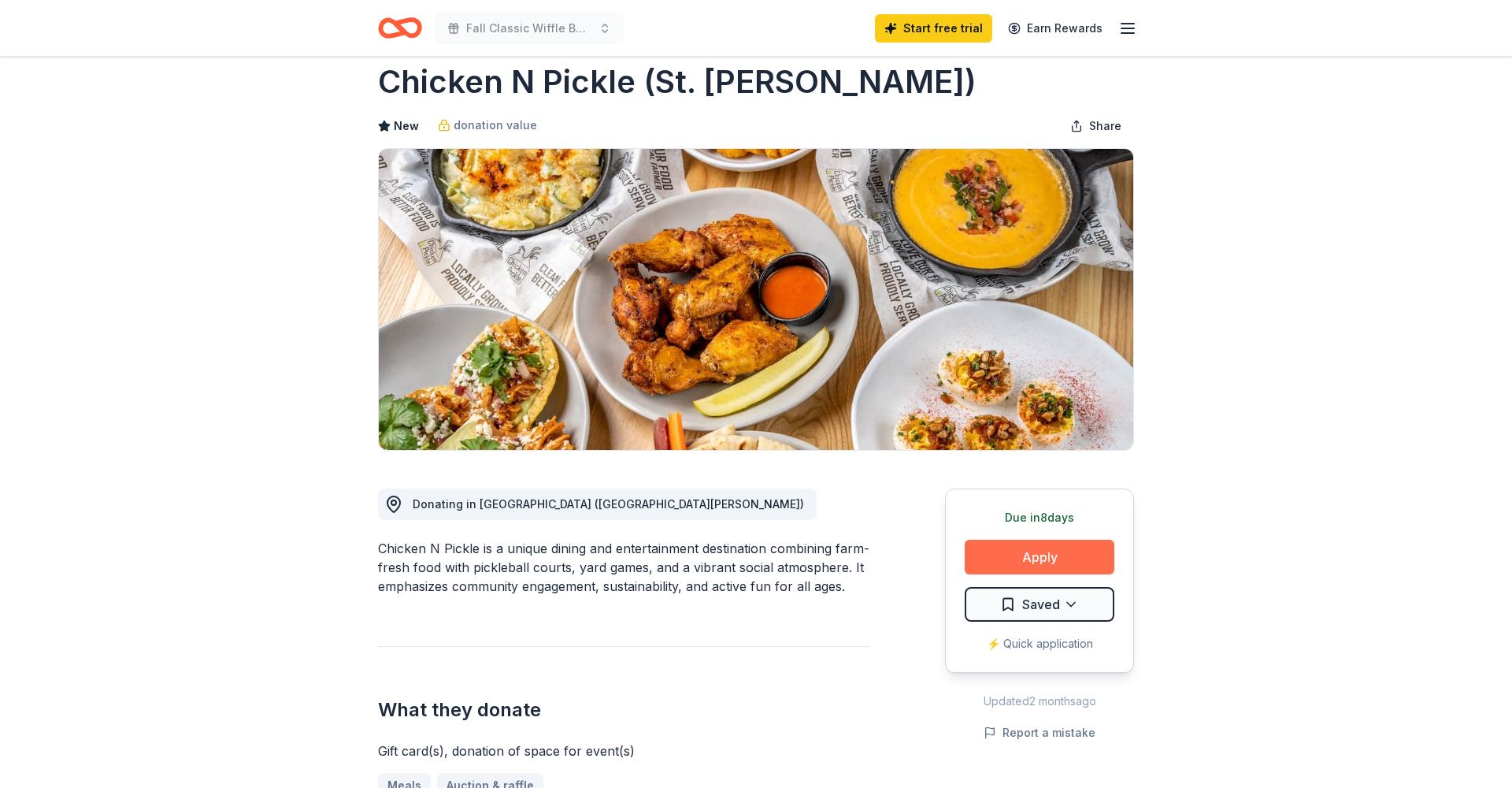
click at [1049, 550] on button "Apply" at bounding box center [1039, 557] width 150 height 34
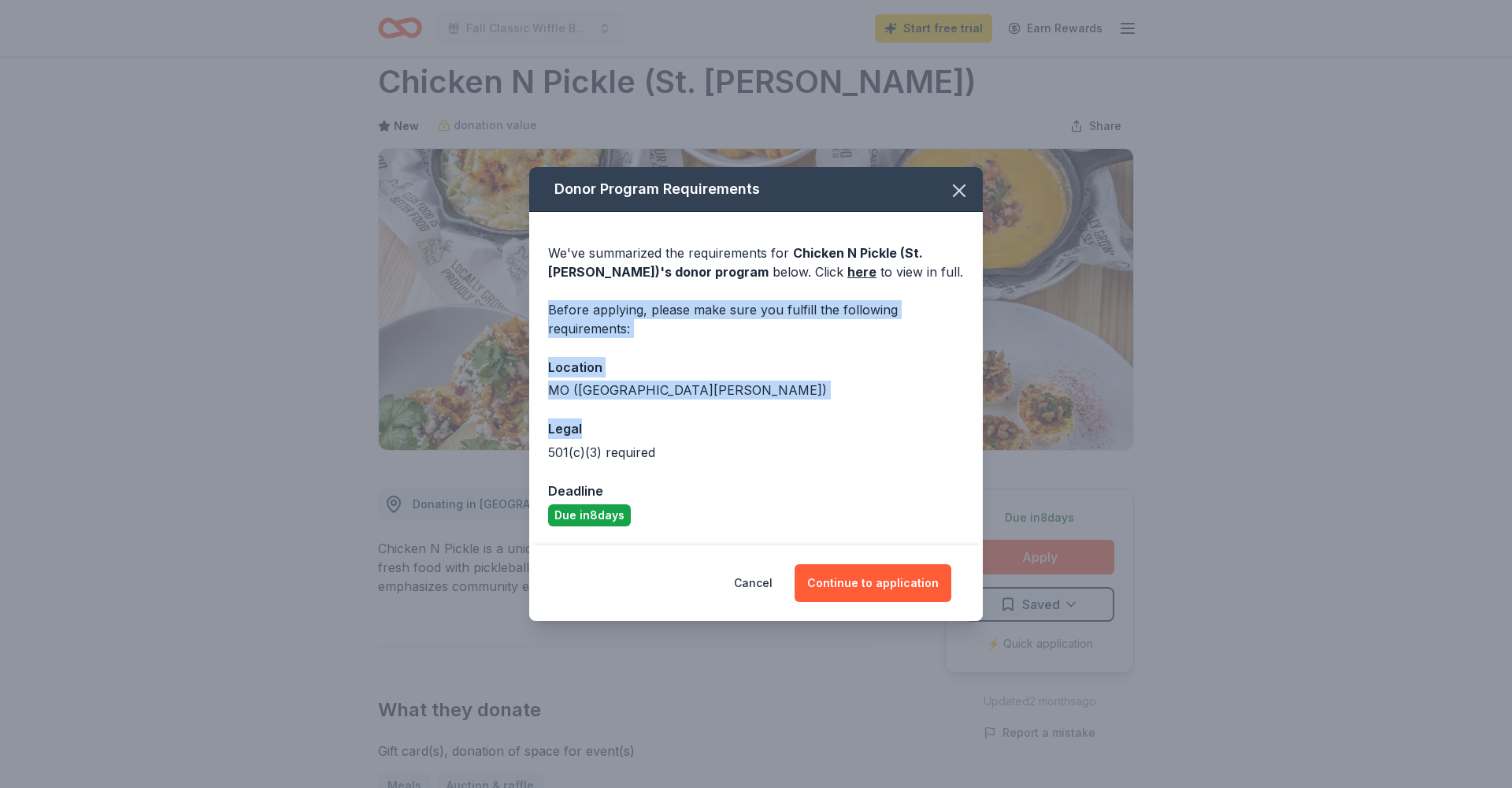
drag, startPoint x: 795, startPoint y: 292, endPoint x: 800, endPoint y: 426, distance: 134.1
click at [800, 426] on div "We've summarized the requirements for Chicken N Pickle (St. [PERSON_NAME]) 's d…" at bounding box center [756, 379] width 454 height 333
click at [800, 426] on div "Legal" at bounding box center [756, 429] width 416 height 21
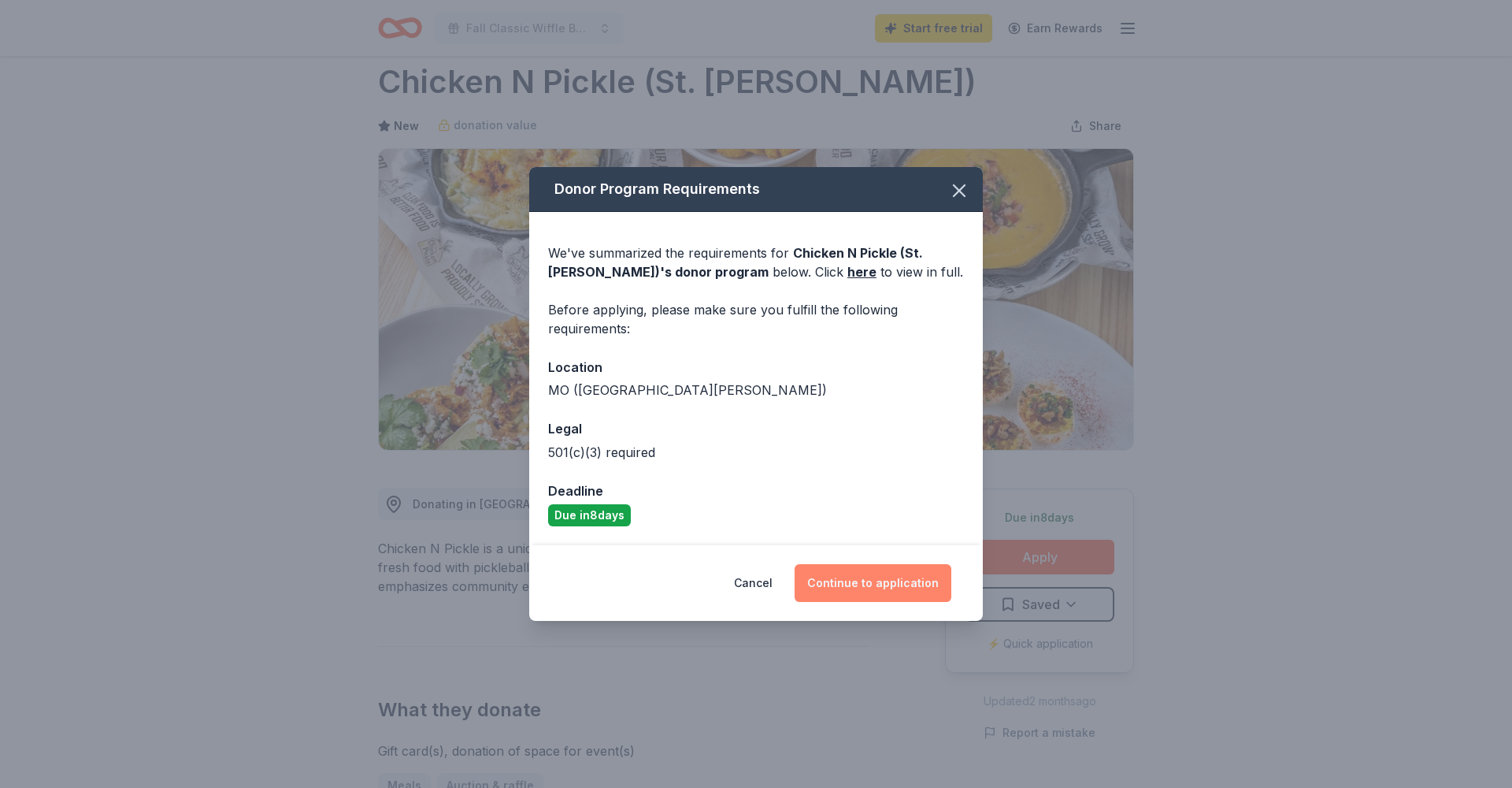
click at [892, 583] on button "Continue to application" at bounding box center [873, 583] width 157 height 38
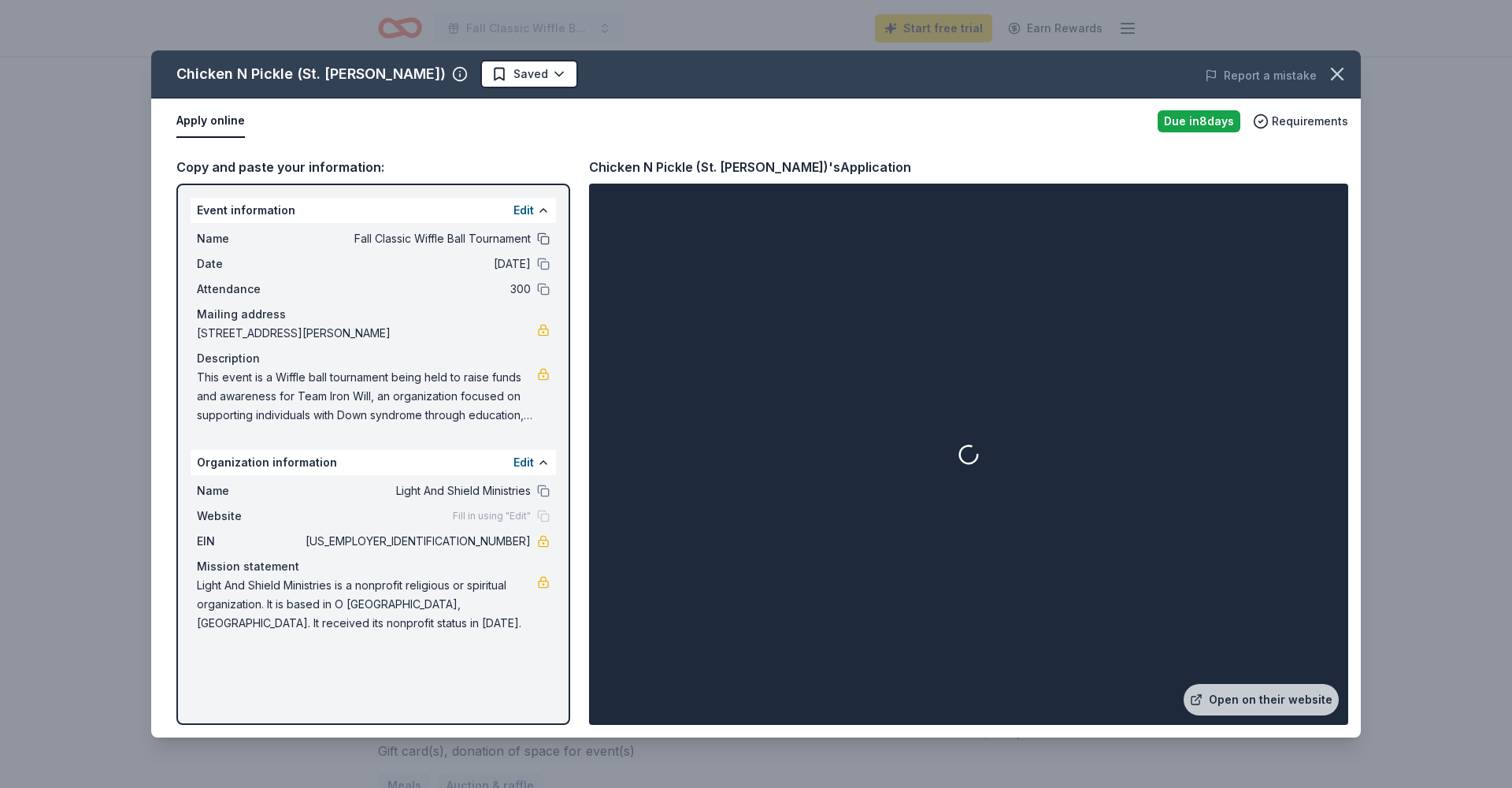
click at [539, 239] on button at bounding box center [543, 239] width 13 height 13
click at [904, 128] on div "Apply online" at bounding box center [660, 121] width 969 height 33
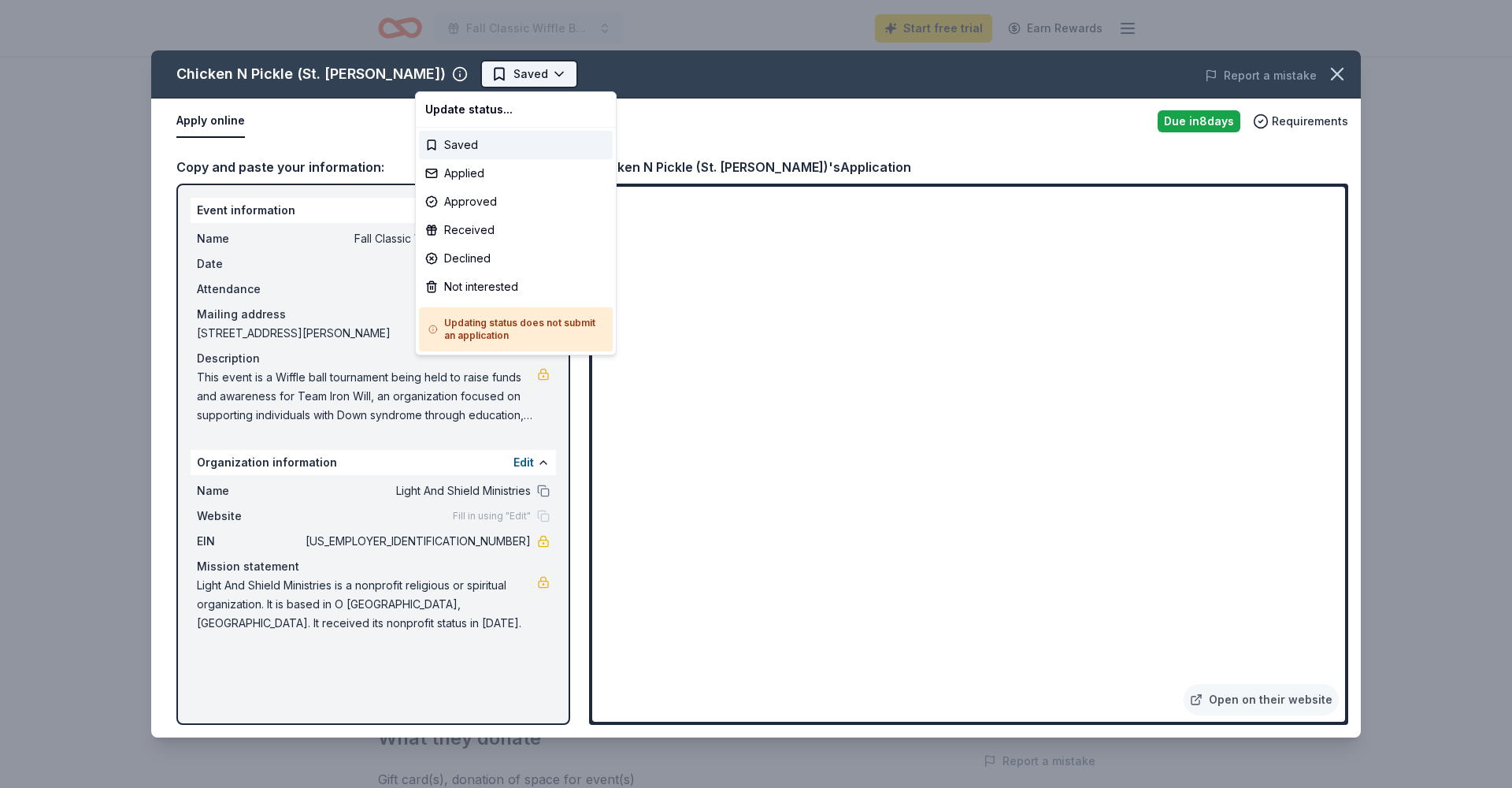
scroll to position [0, 0]
click at [496, 76] on html "Fall Classic Wiffle Ball Tournament Start free trial Earn Rewards Due [DATE] Sh…" at bounding box center [756, 394] width 1512 height 788
click at [496, 179] on div "Applied" at bounding box center [516, 173] width 194 height 28
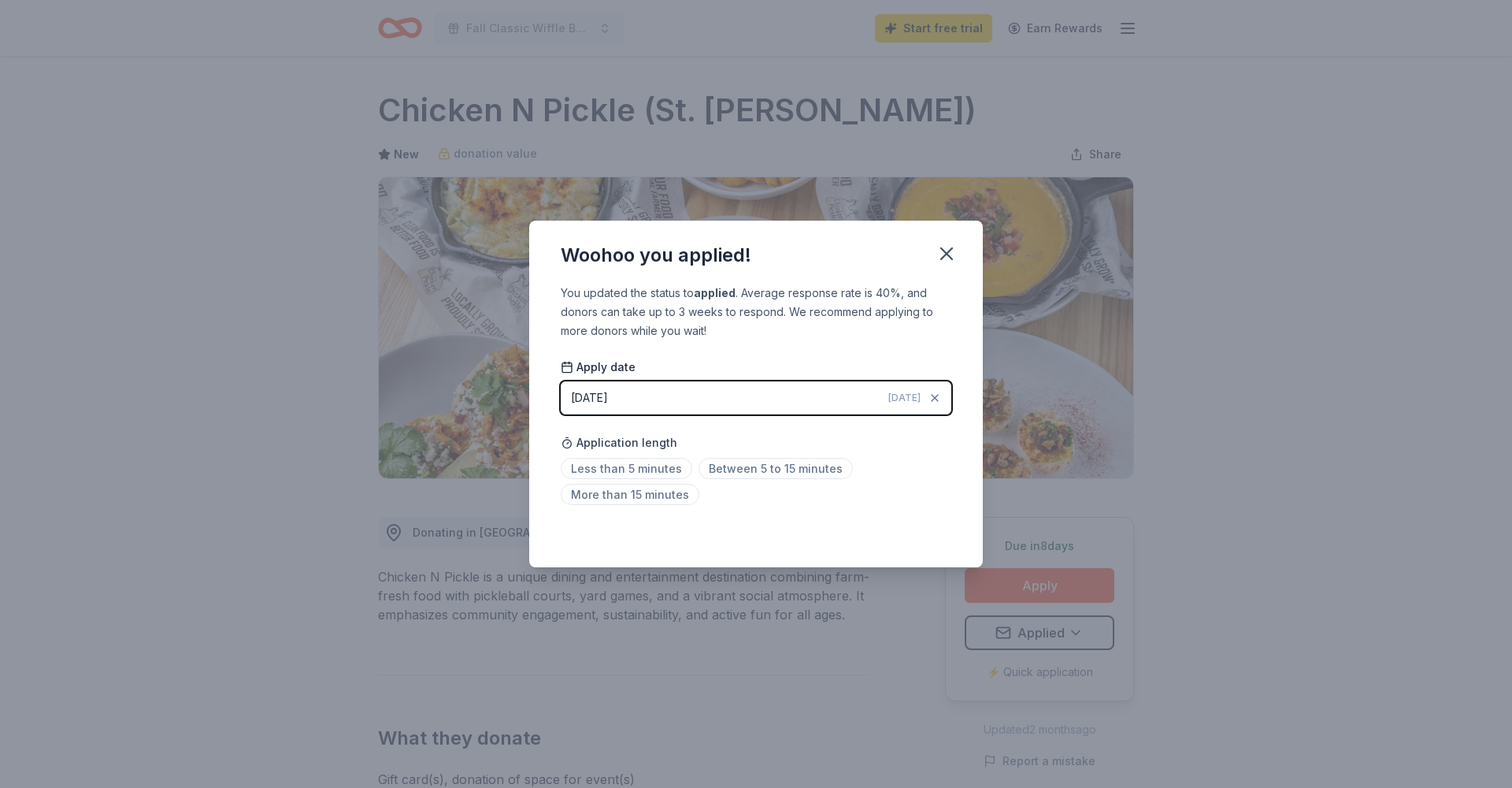
click at [954, 508] on div "You updated the status to applied . Average response rate is 40%, and donors ca…" at bounding box center [756, 425] width 454 height 283
click at [633, 468] on span "Less than 5 minutes" at bounding box center [627, 468] width 131 height 22
click at [949, 250] on icon "button" at bounding box center [947, 254] width 22 height 22
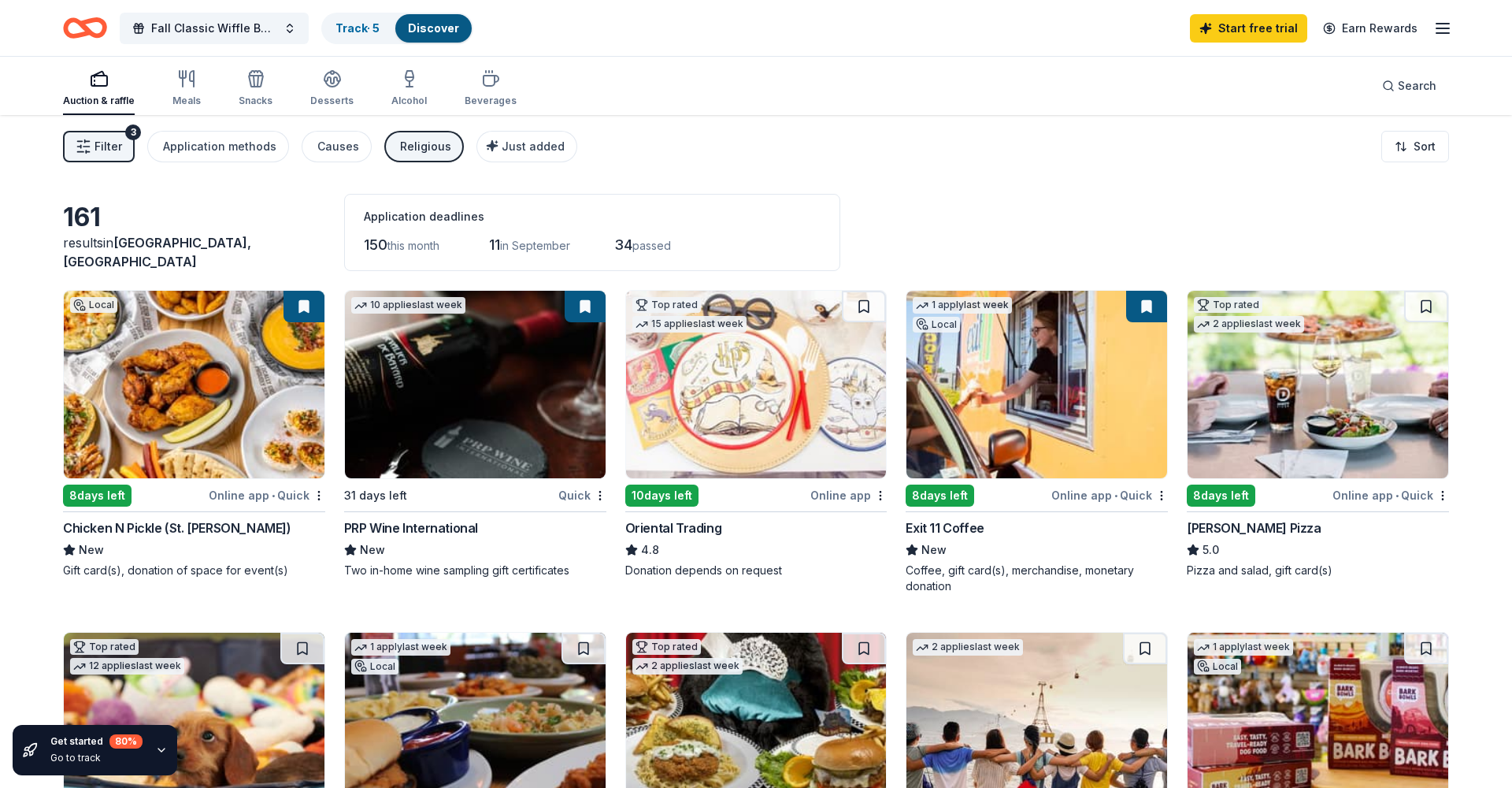
click at [246, 379] on img at bounding box center [195, 384] width 261 height 187
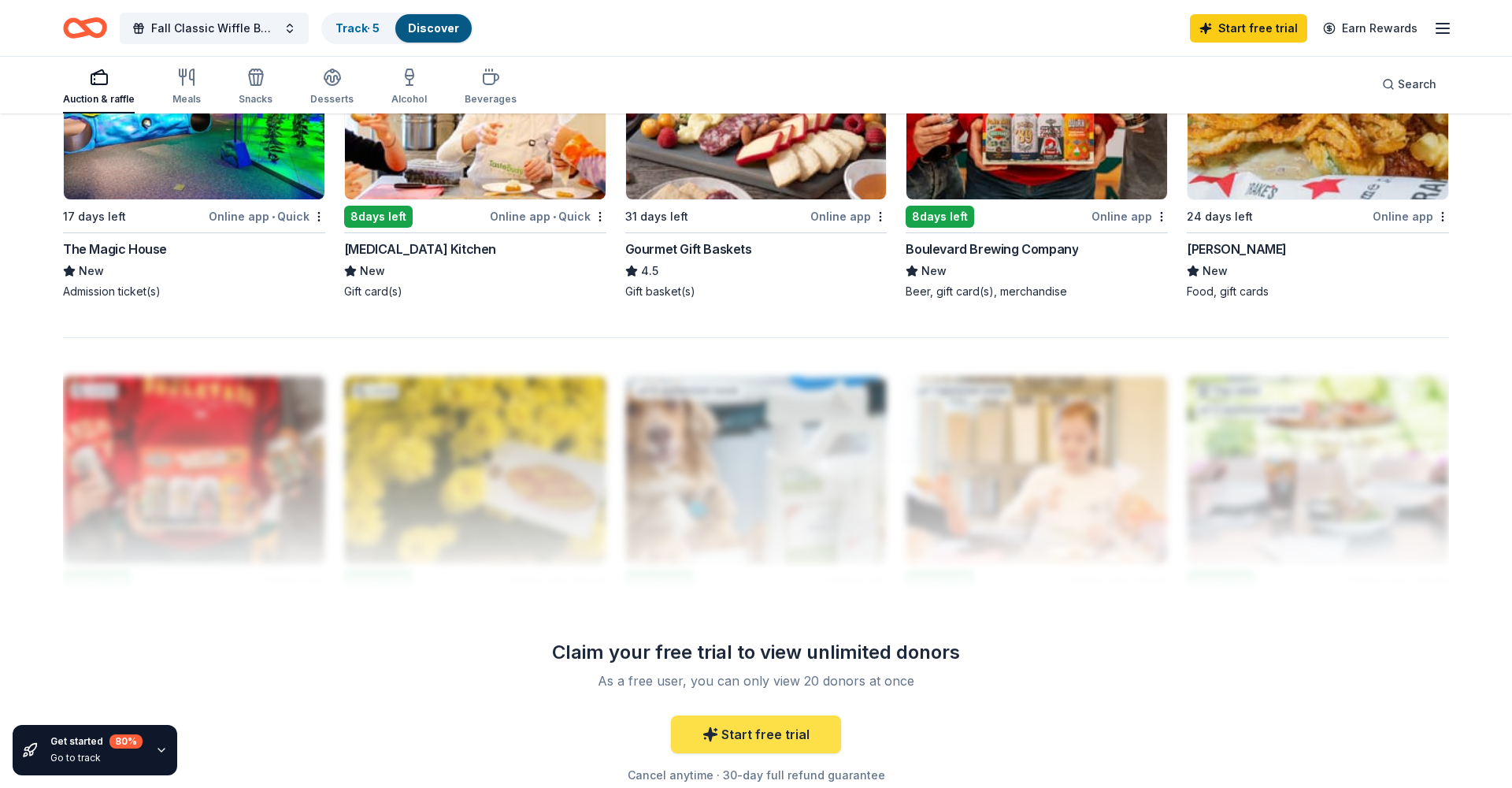
click at [771, 722] on link "Start free trial" at bounding box center [756, 734] width 170 height 38
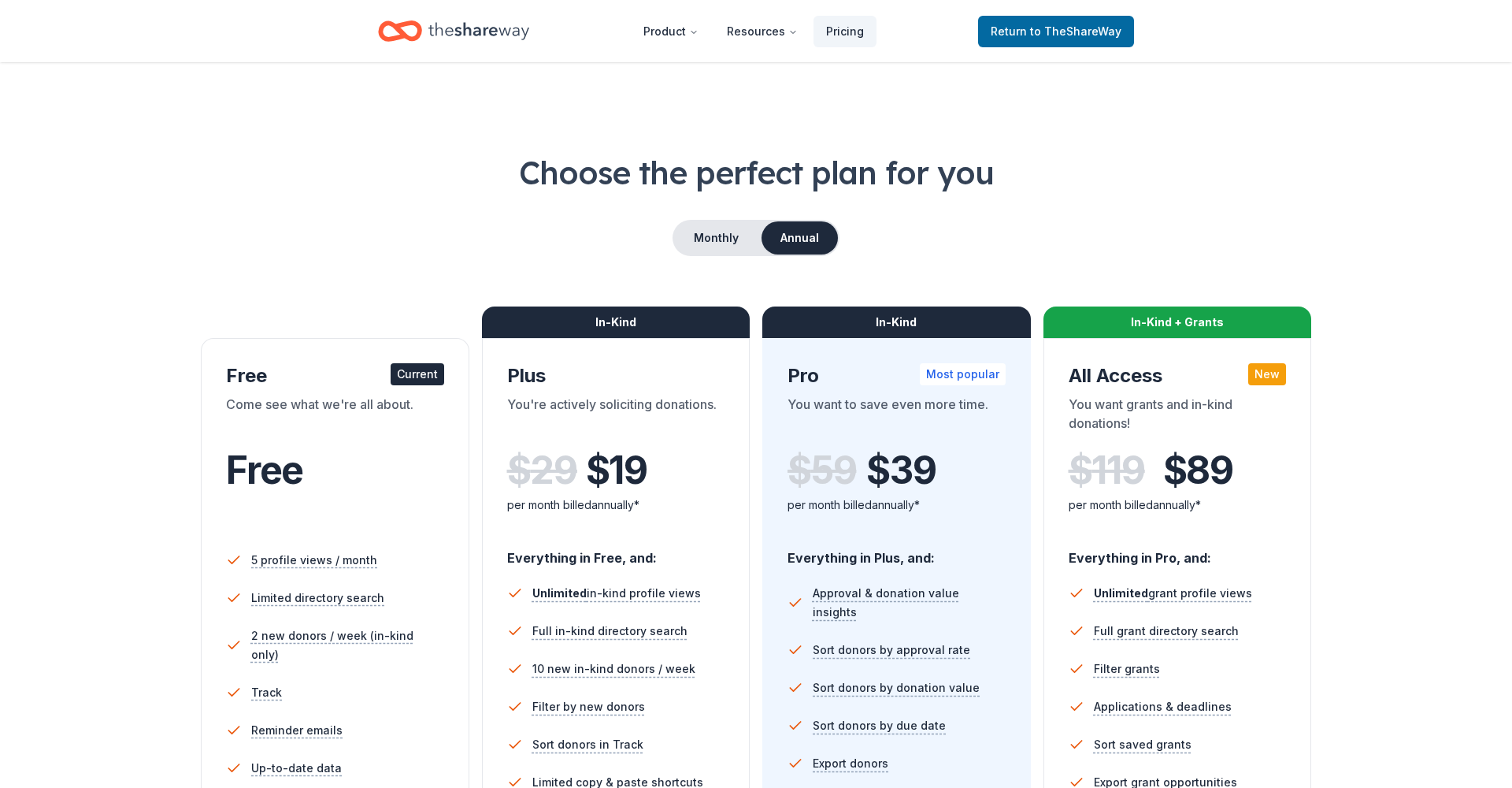
click at [306, 199] on div "Choose the perfect plan for you Monthly Annual Free Current Come see what we're…" at bounding box center [756, 536] width 1386 height 770
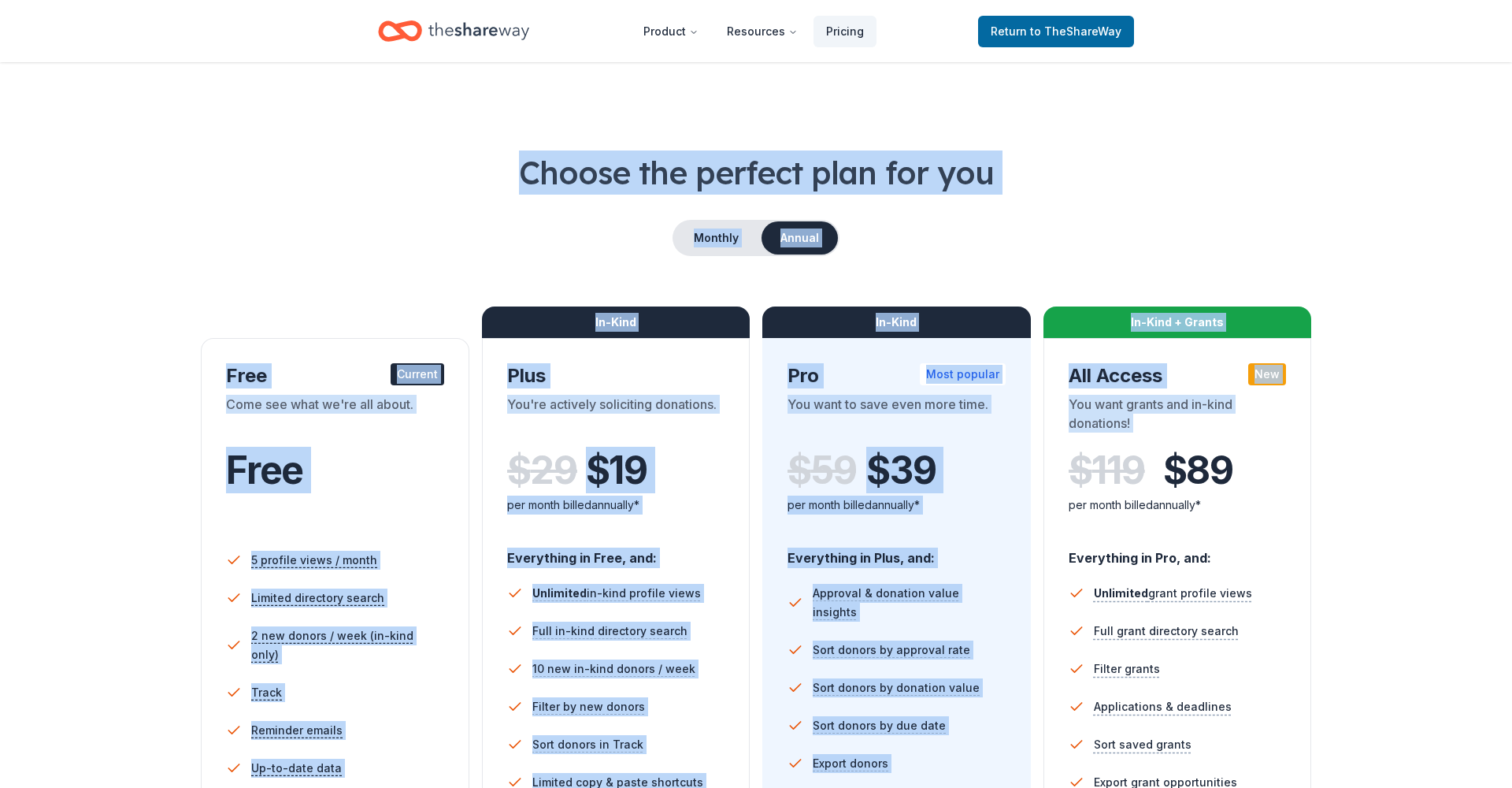
drag, startPoint x: 877, startPoint y: 297, endPoint x: 1405, endPoint y: 473, distance: 556.6
click at [1405, 473] on div "Choose the perfect plan for you Monthly Annual Free Current Come see what we're…" at bounding box center [756, 536] width 1386 height 770
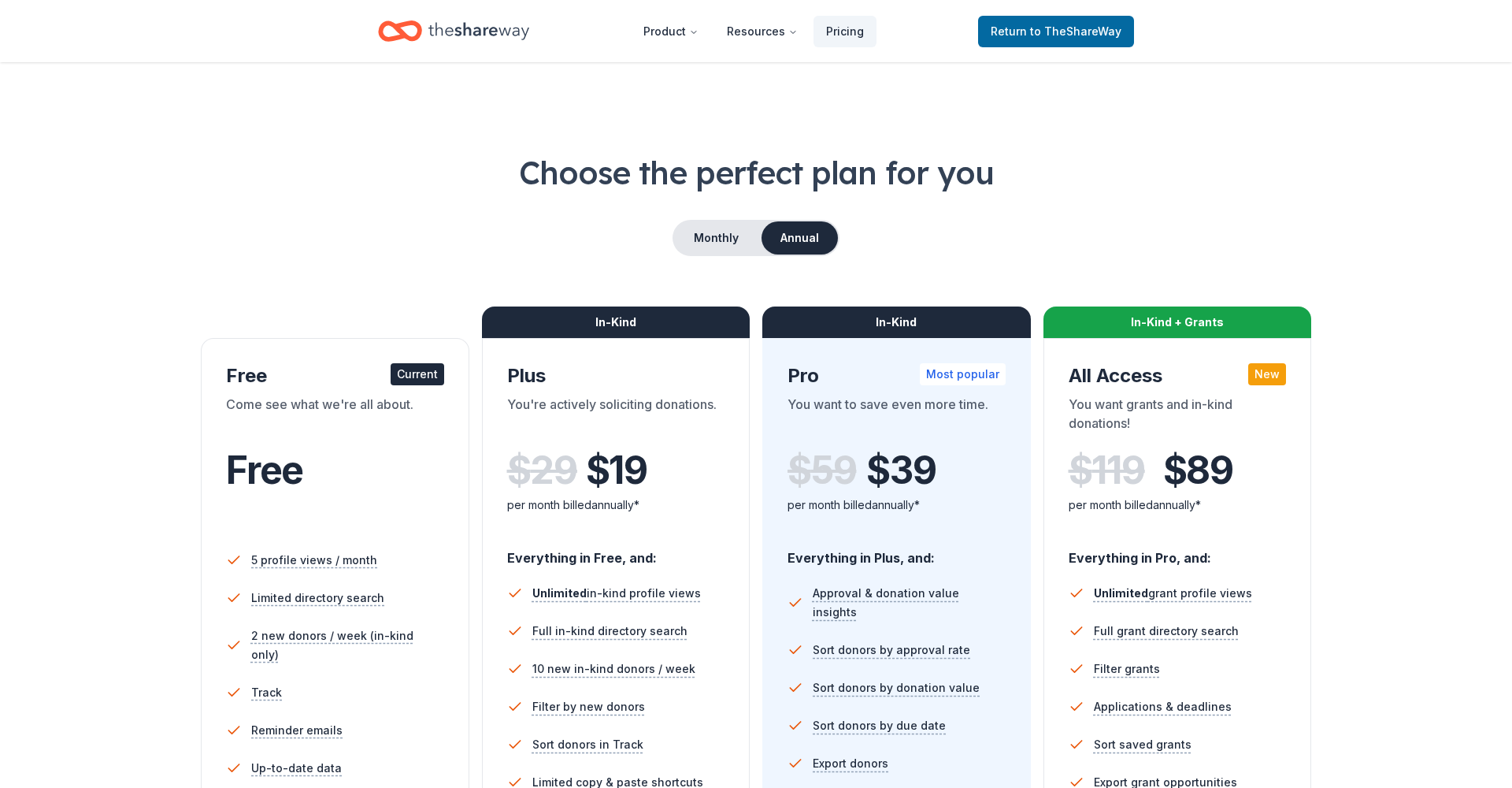
click at [1405, 473] on div "Choose the perfect plan for you Monthly Annual Free Current Come see what we're…" at bounding box center [756, 536] width 1386 height 770
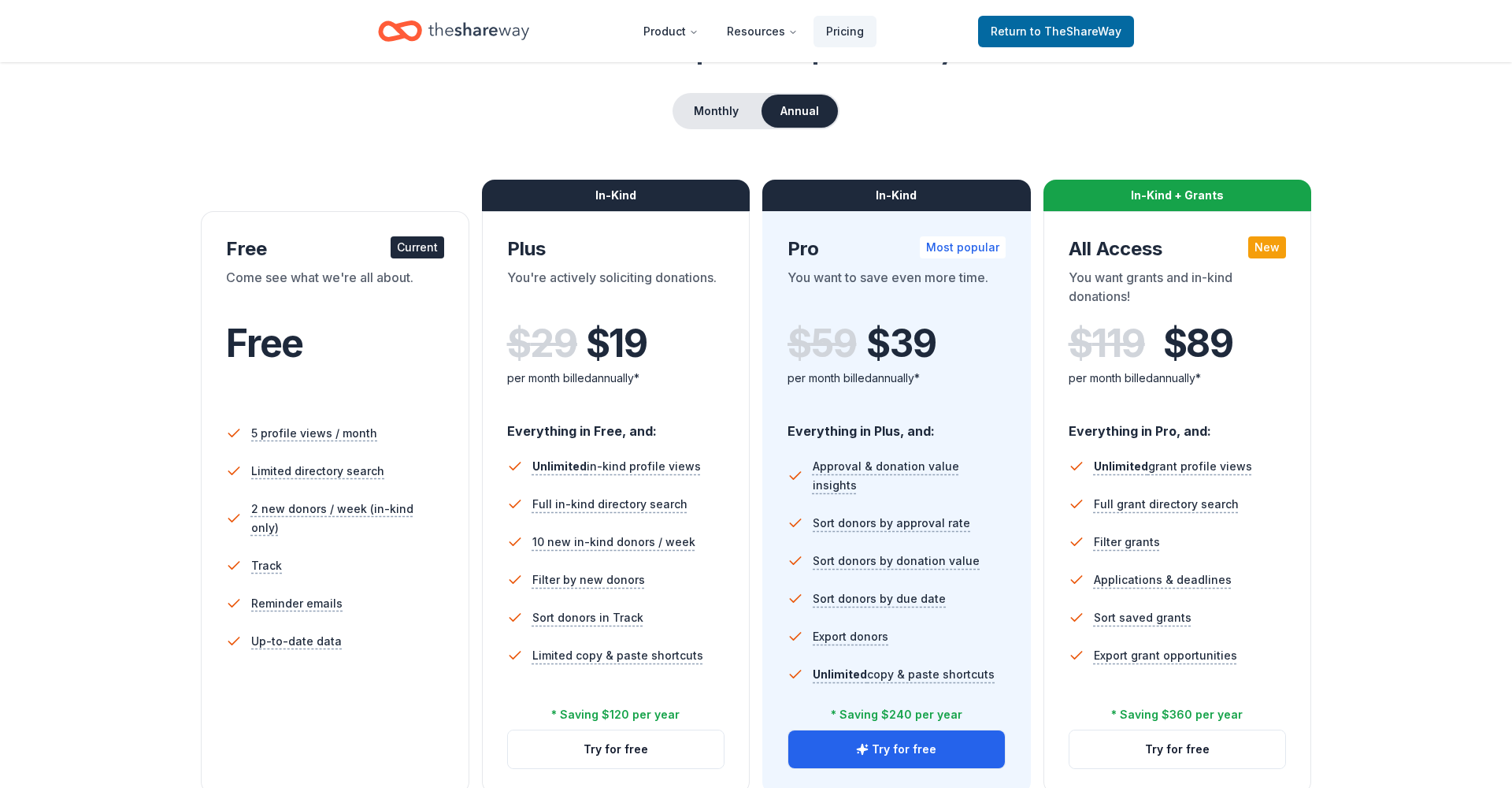
scroll to position [249, 0]
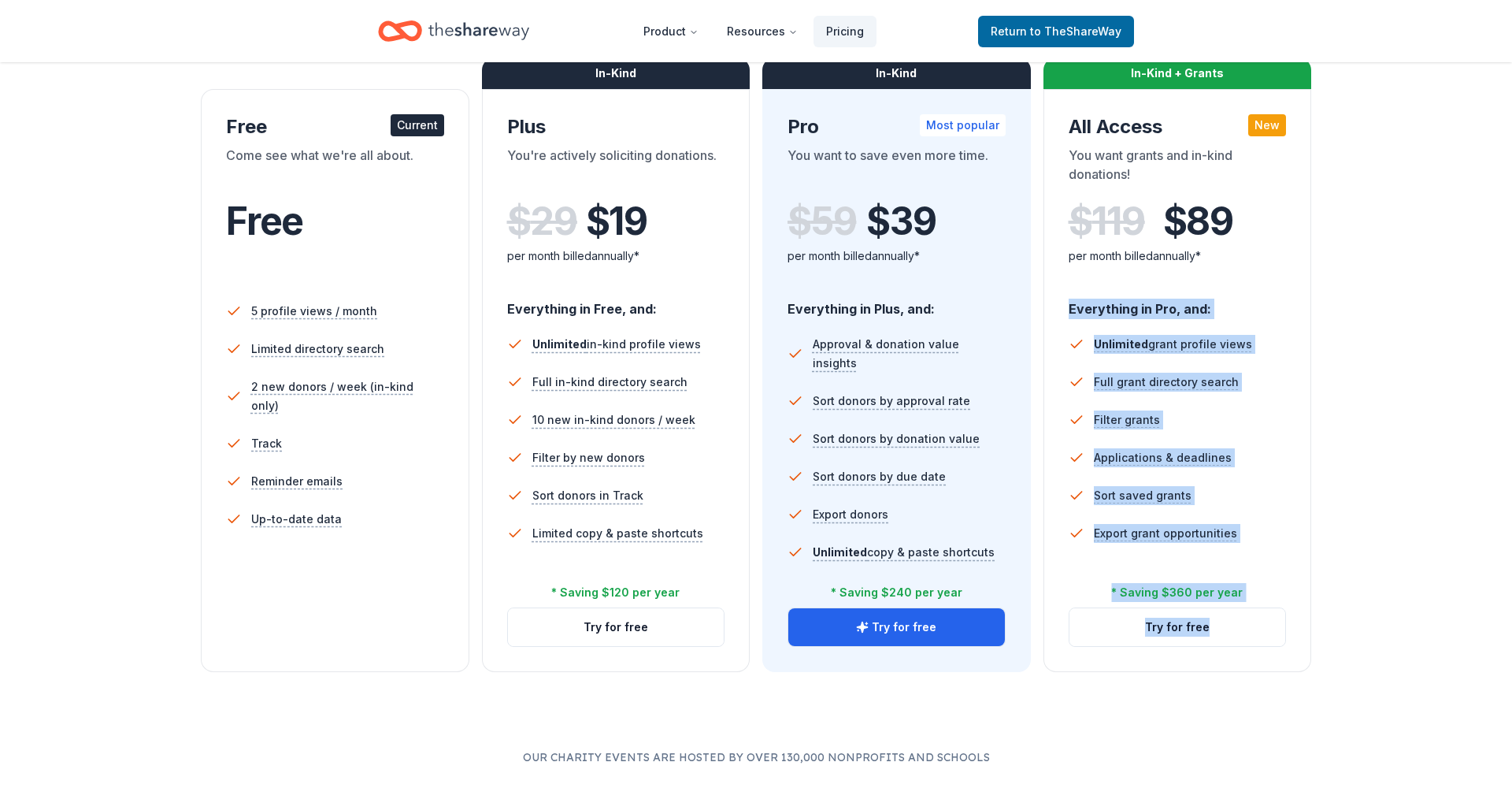
drag, startPoint x: 1328, startPoint y: 473, endPoint x: 1313, endPoint y: 602, distance: 129.9
click at [1309, 610] on div "Choose the perfect plan for you Monthly Annual Free Current Come see what we're…" at bounding box center [756, 287] width 1386 height 770
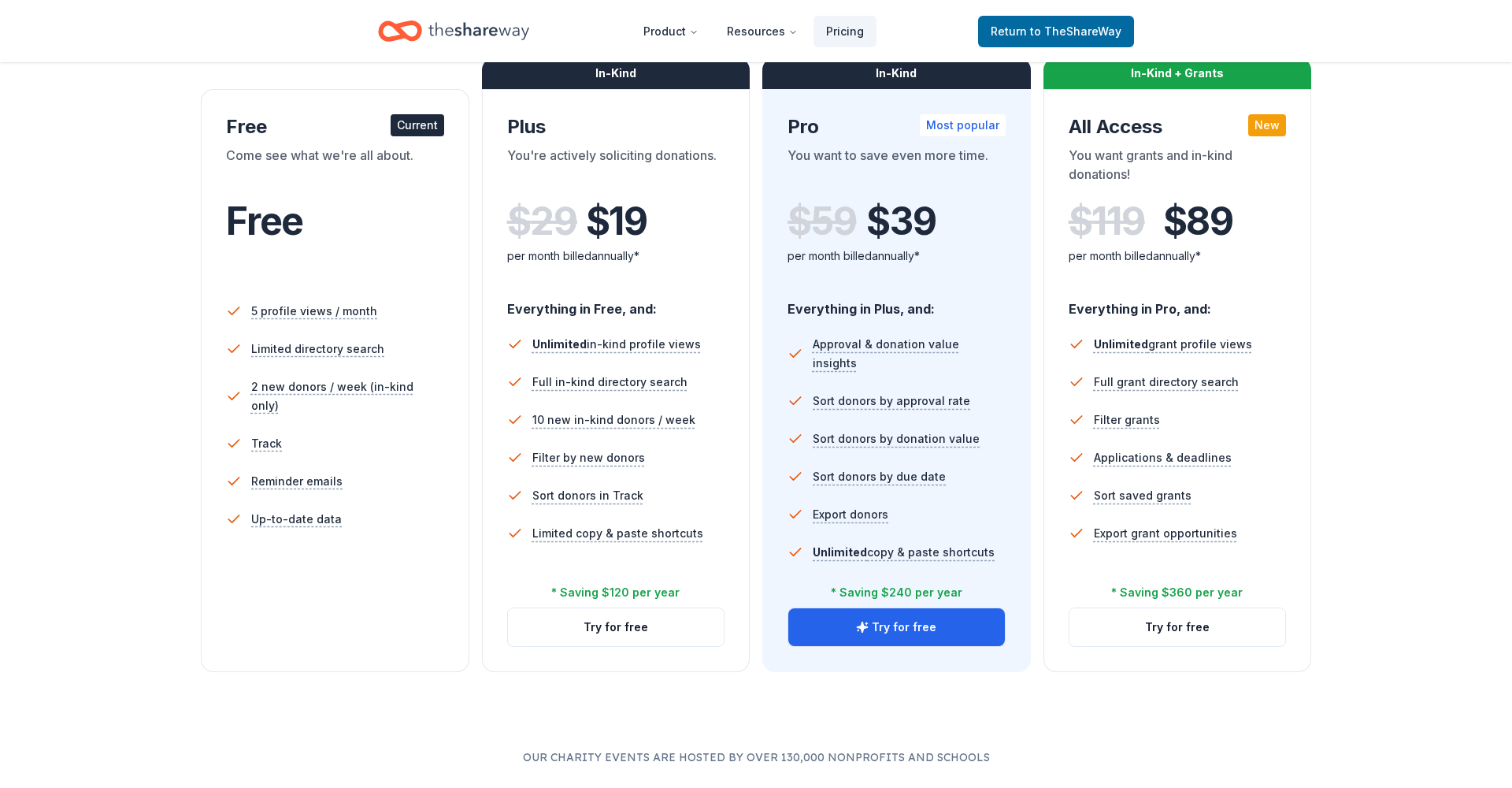
click at [1313, 602] on div "Choose the perfect plan for you Monthly Annual Free Current Come see what we're…" at bounding box center [756, 287] width 1386 height 770
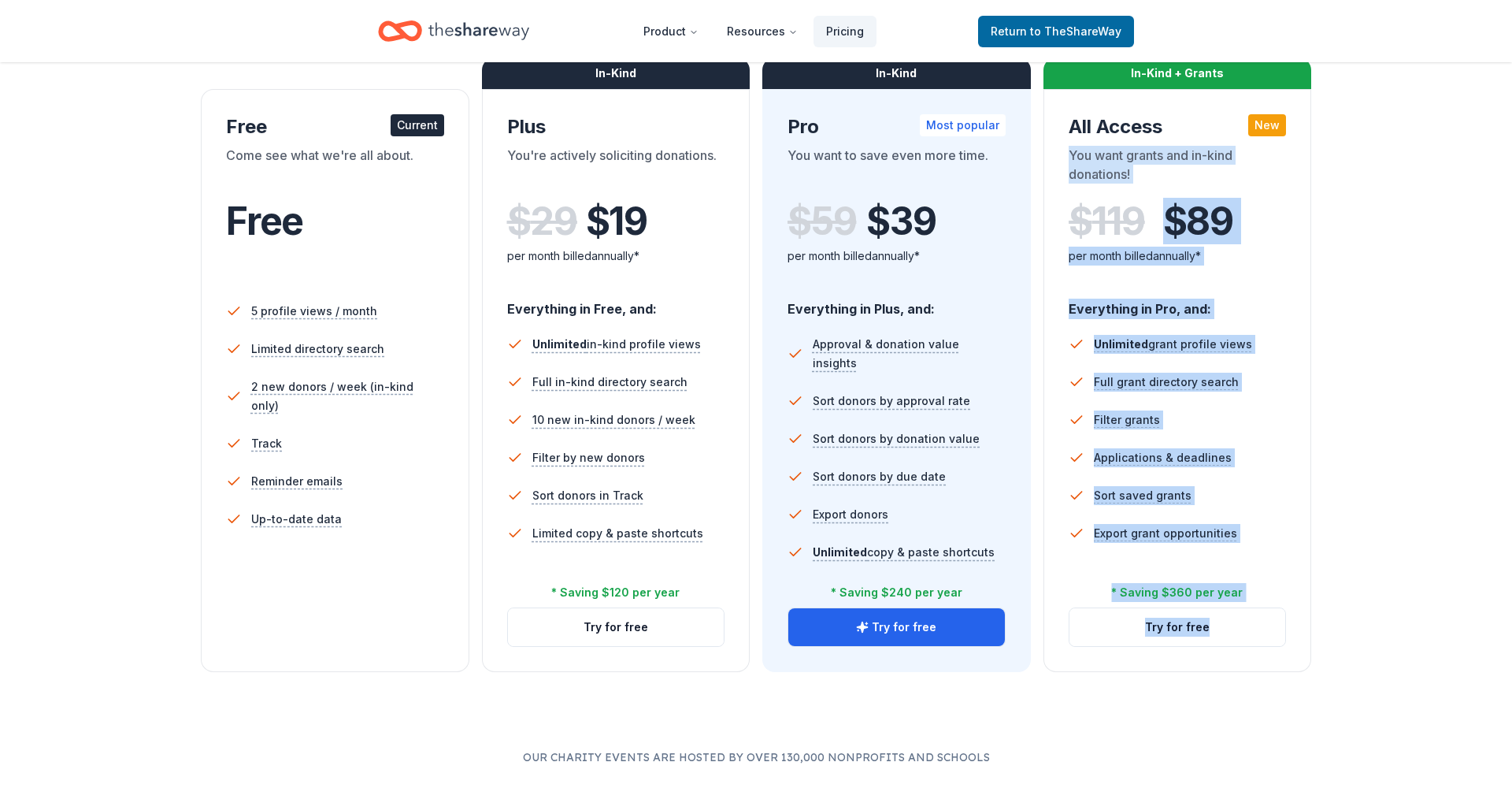
drag, startPoint x: 1321, startPoint y: 643, endPoint x: 1312, endPoint y: 125, distance: 518.1
click at [1312, 125] on div "Choose the perfect plan for you Monthly Annual Free Current Come see what we're…" at bounding box center [756, 287] width 1386 height 770
click at [1363, 183] on div "Choose the perfect plan for you Monthly Annual Free Current Come see what we're…" at bounding box center [756, 287] width 1386 height 770
drag, startPoint x: 1364, startPoint y: 146, endPoint x: 1361, endPoint y: 632, distance: 486.0
click at [1348, 661] on div "Choose the perfect plan for you Monthly Annual Free Current Come see what we're…" at bounding box center [756, 287] width 1386 height 770
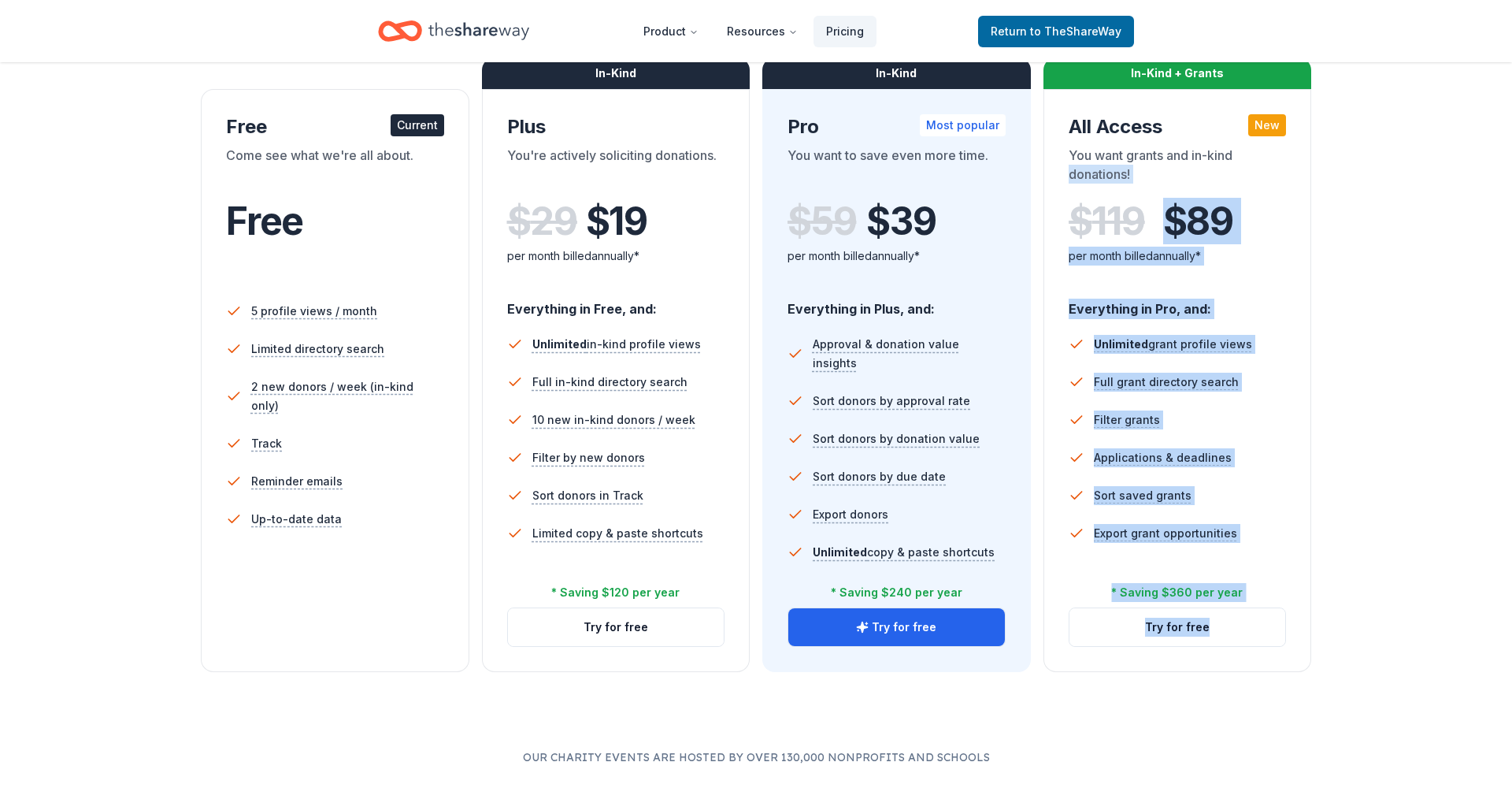
drag, startPoint x: 1373, startPoint y: 617, endPoint x: 1377, endPoint y: 418, distance: 199.0
click at [1373, 617] on div "Choose the perfect plan for you Monthly Annual Free Current Come see what we're…" at bounding box center [756, 287] width 1386 height 770
drag, startPoint x: 1351, startPoint y: 228, endPoint x: 1364, endPoint y: 537, distance: 309.3
click at [1352, 546] on div "Choose the perfect plan for you Monthly Annual Free Current Come see what we're…" at bounding box center [756, 287] width 1386 height 770
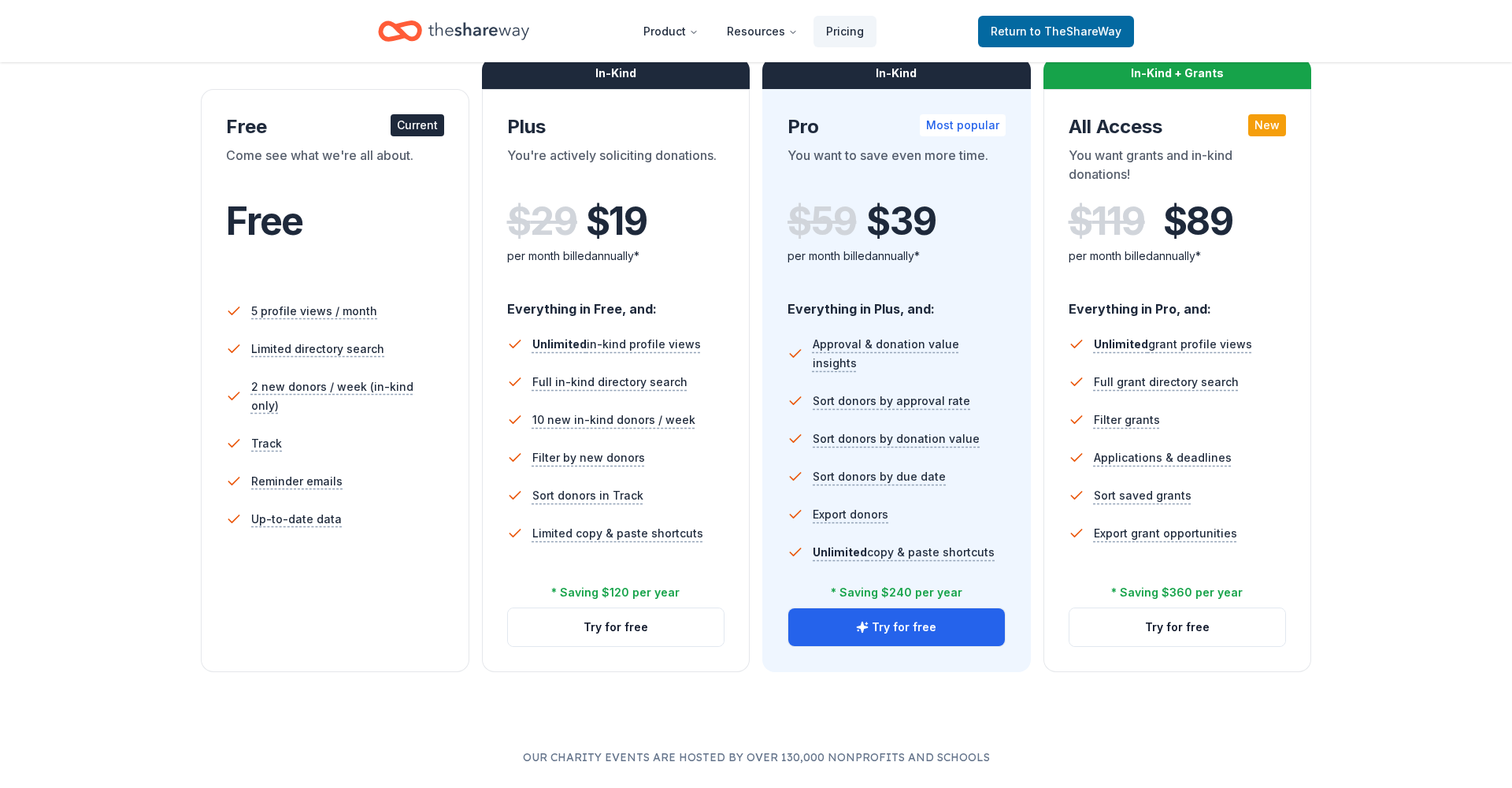
click at [1367, 537] on div "Choose the perfect plan for you Monthly Annual Free Current Come see what we're…" at bounding box center [756, 287] width 1386 height 770
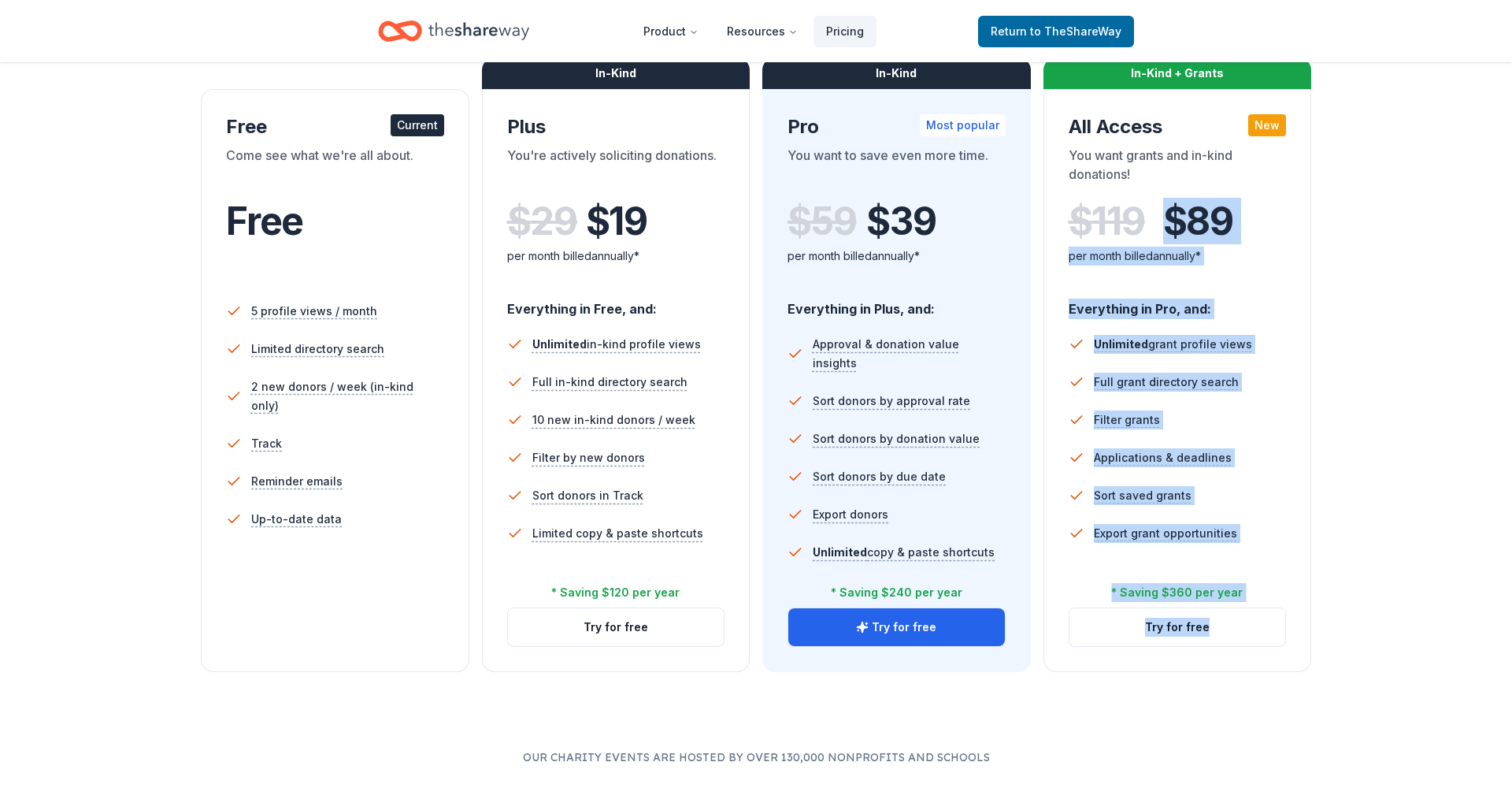
drag, startPoint x: 1377, startPoint y: 222, endPoint x: 1383, endPoint y: 614, distance: 392.0
click at [1383, 614] on div "Choose the perfect plan for you Monthly Annual Free Current Come see what we're…" at bounding box center [756, 287] width 1386 height 770
click at [1394, 601] on div "Choose the perfect plan for you Monthly Annual Free Current Come see what we're…" at bounding box center [756, 287] width 1386 height 770
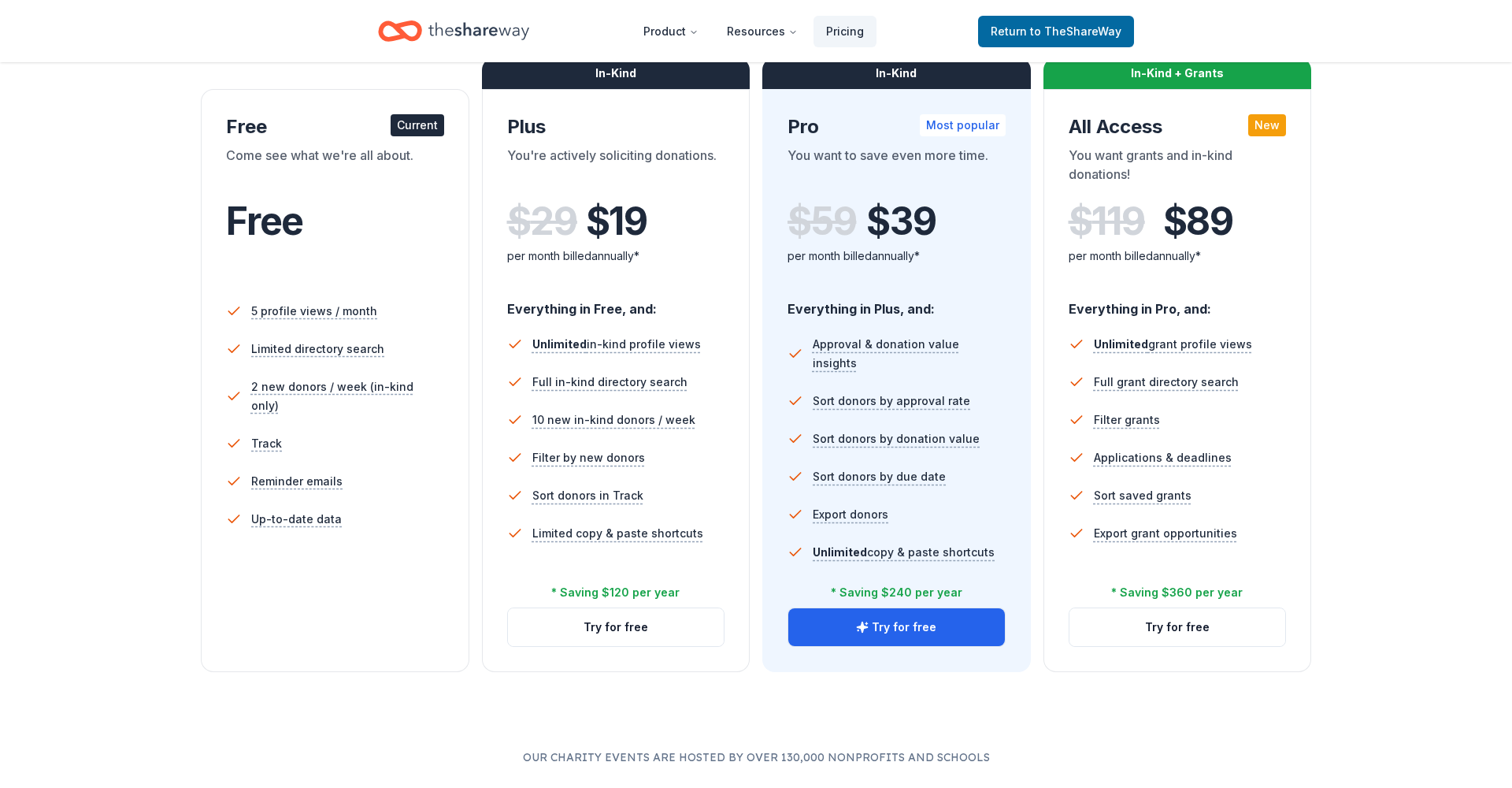
click at [304, 115] on div "Free Current" at bounding box center [335, 127] width 219 height 25
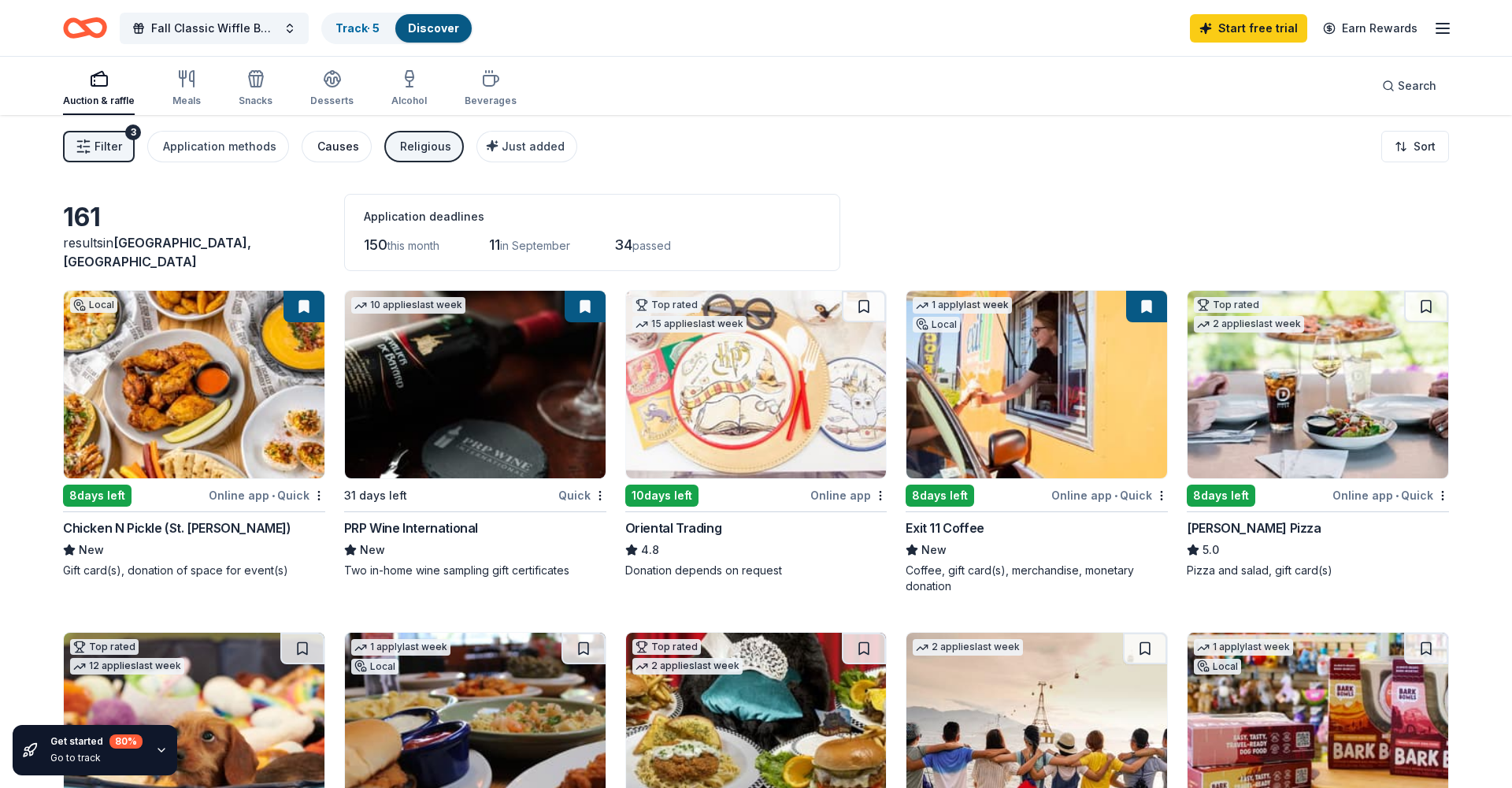
click at [330, 153] on div "Causes" at bounding box center [339, 147] width 42 height 19
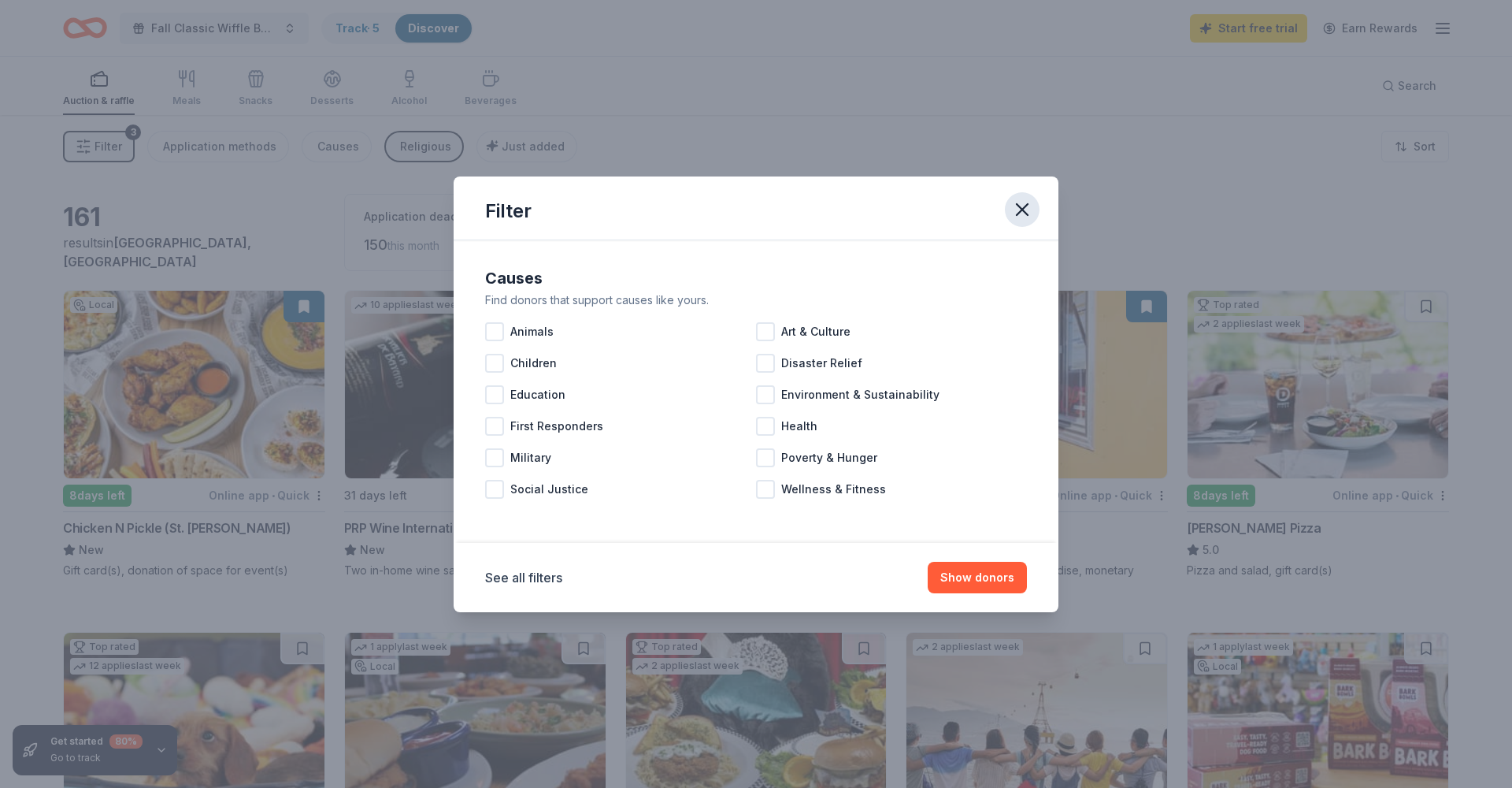
click at [1013, 211] on icon "button" at bounding box center [1023, 210] width 22 height 22
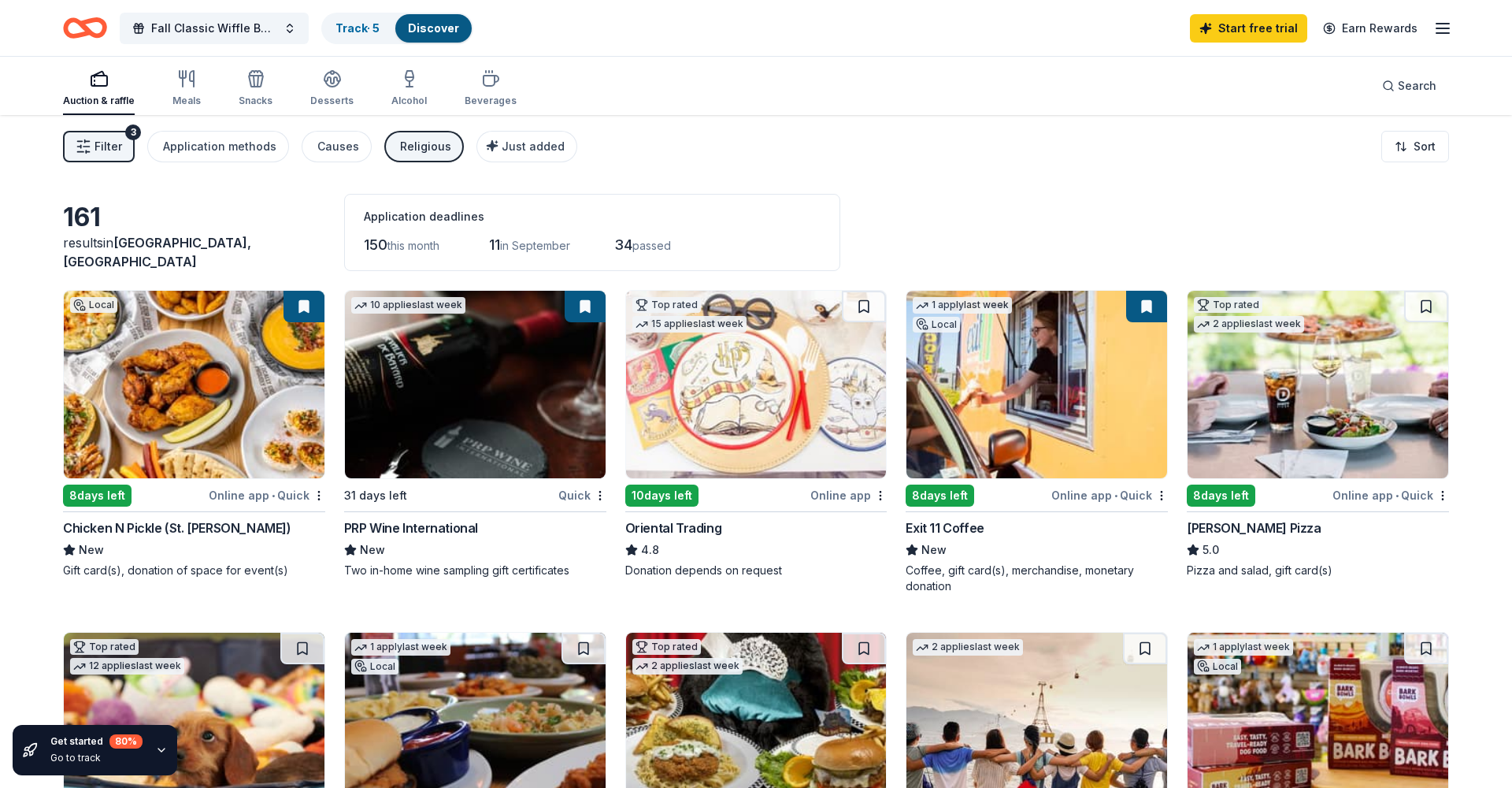
click at [419, 156] on button "Religious" at bounding box center [423, 146] width 79 height 31
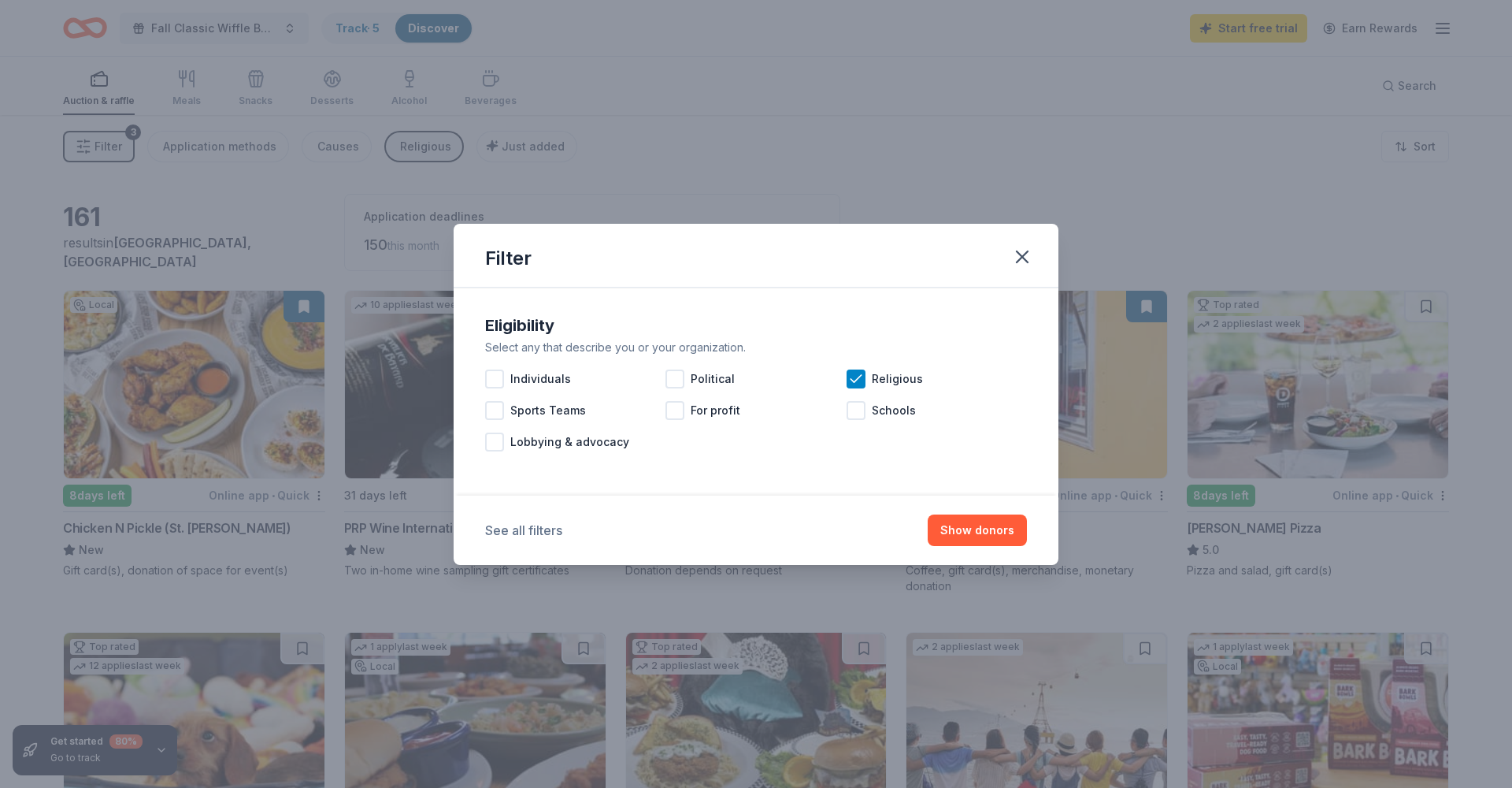
click at [510, 531] on button "See all filters" at bounding box center [523, 530] width 77 height 19
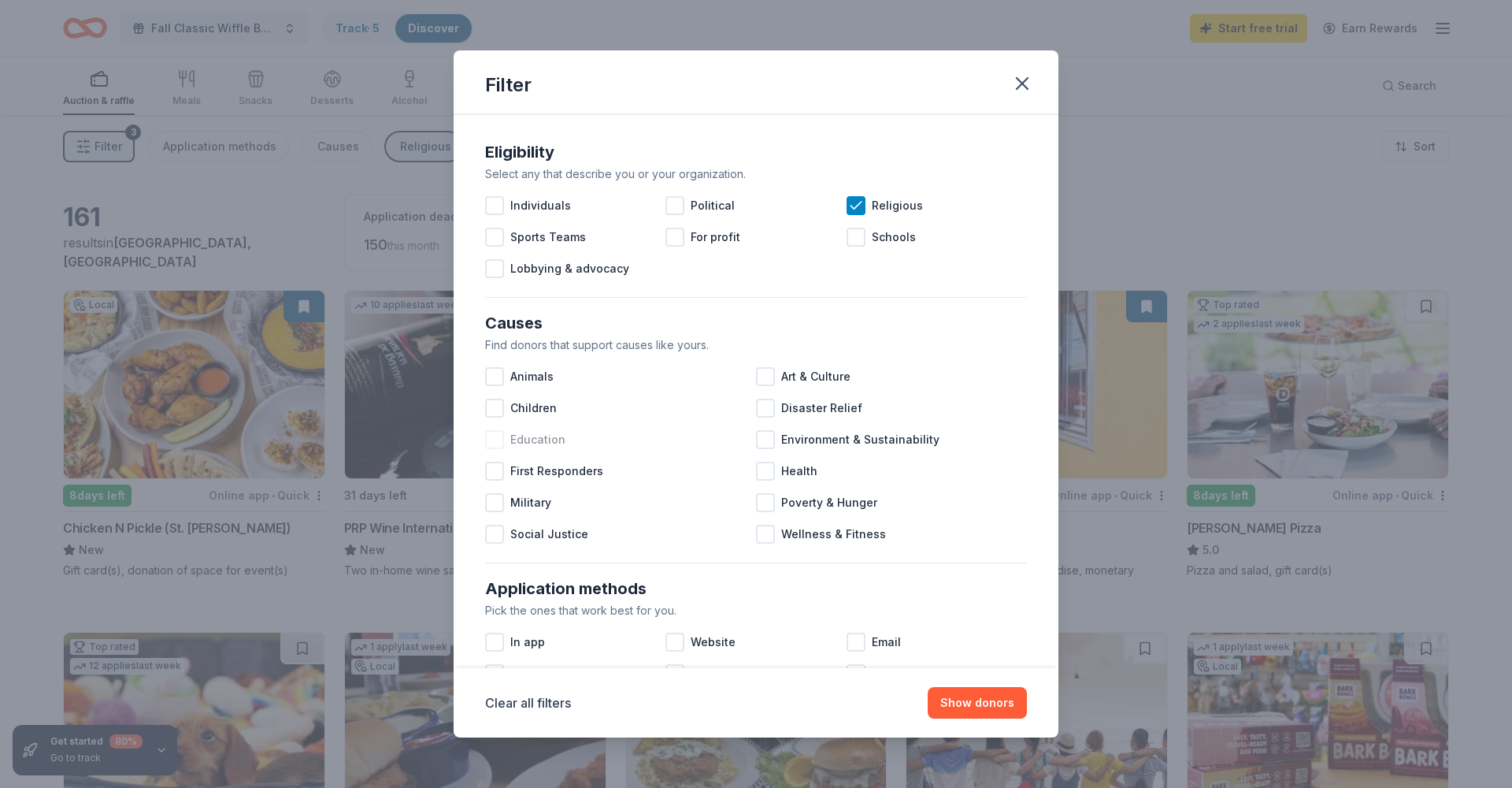
click at [527, 444] on span "Education" at bounding box center [538, 440] width 55 height 19
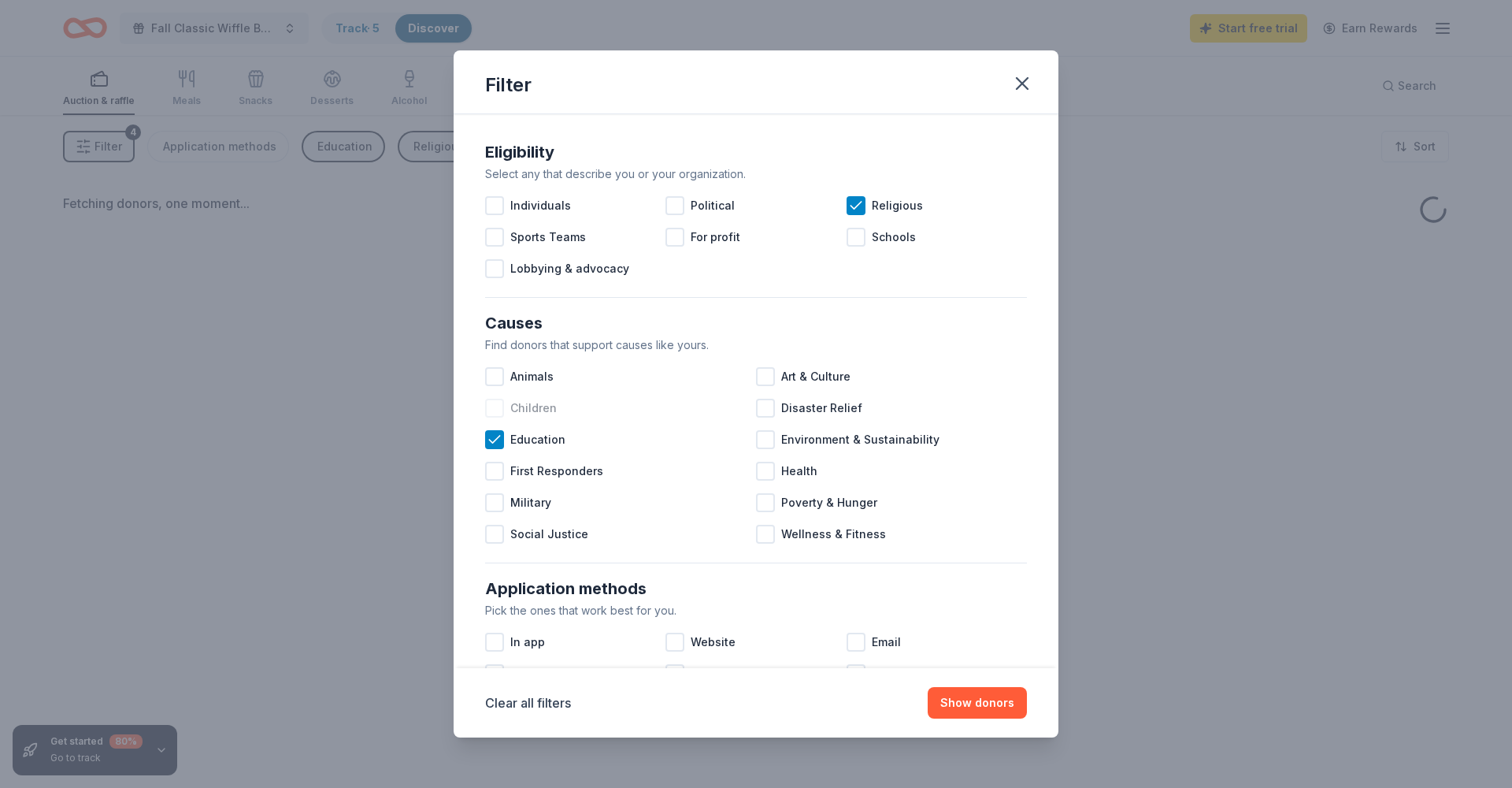
click at [507, 403] on div "Children" at bounding box center [620, 408] width 271 height 31
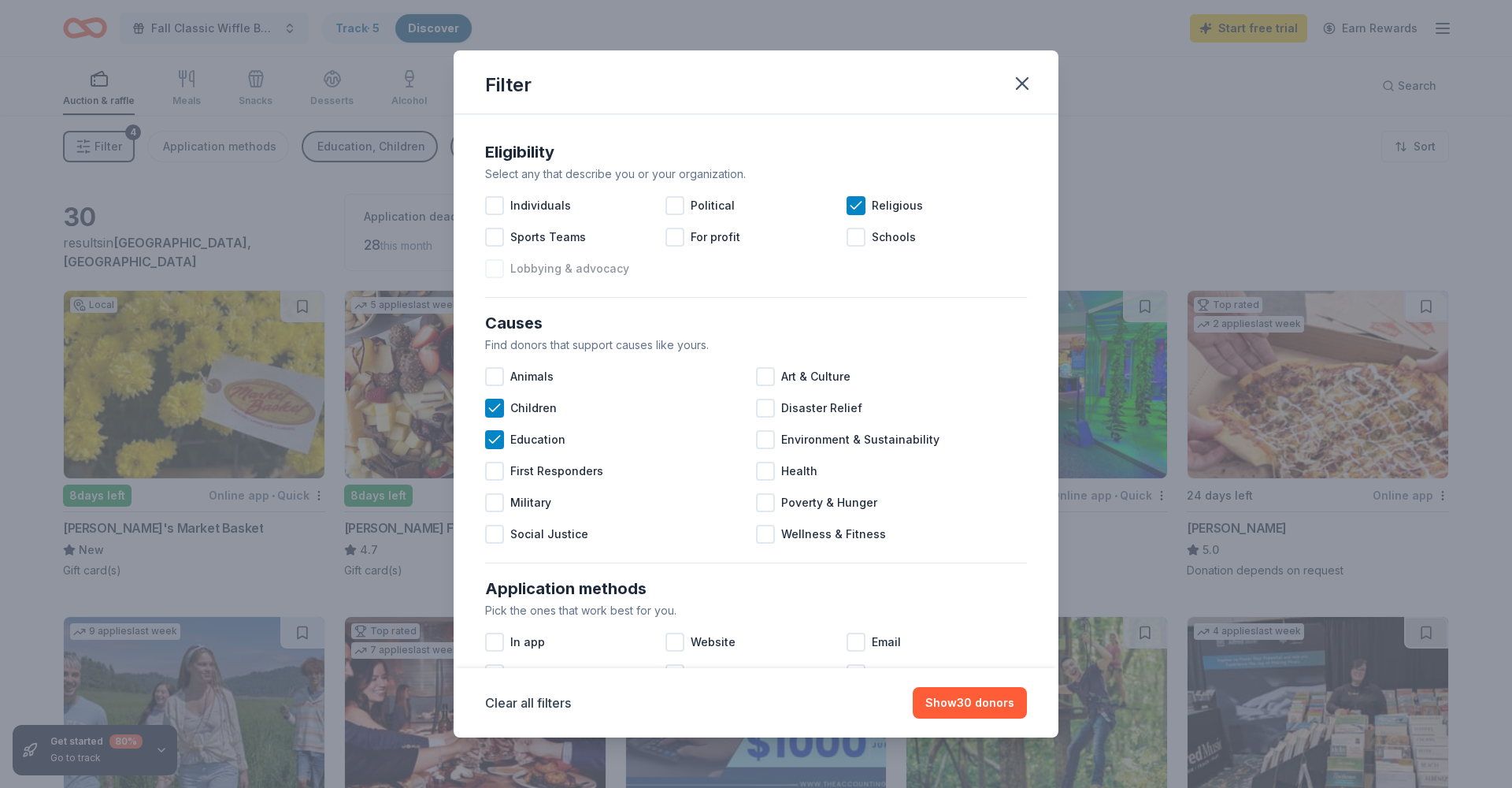
click at [574, 274] on span "Lobbying & advocacy" at bounding box center [570, 269] width 119 height 19
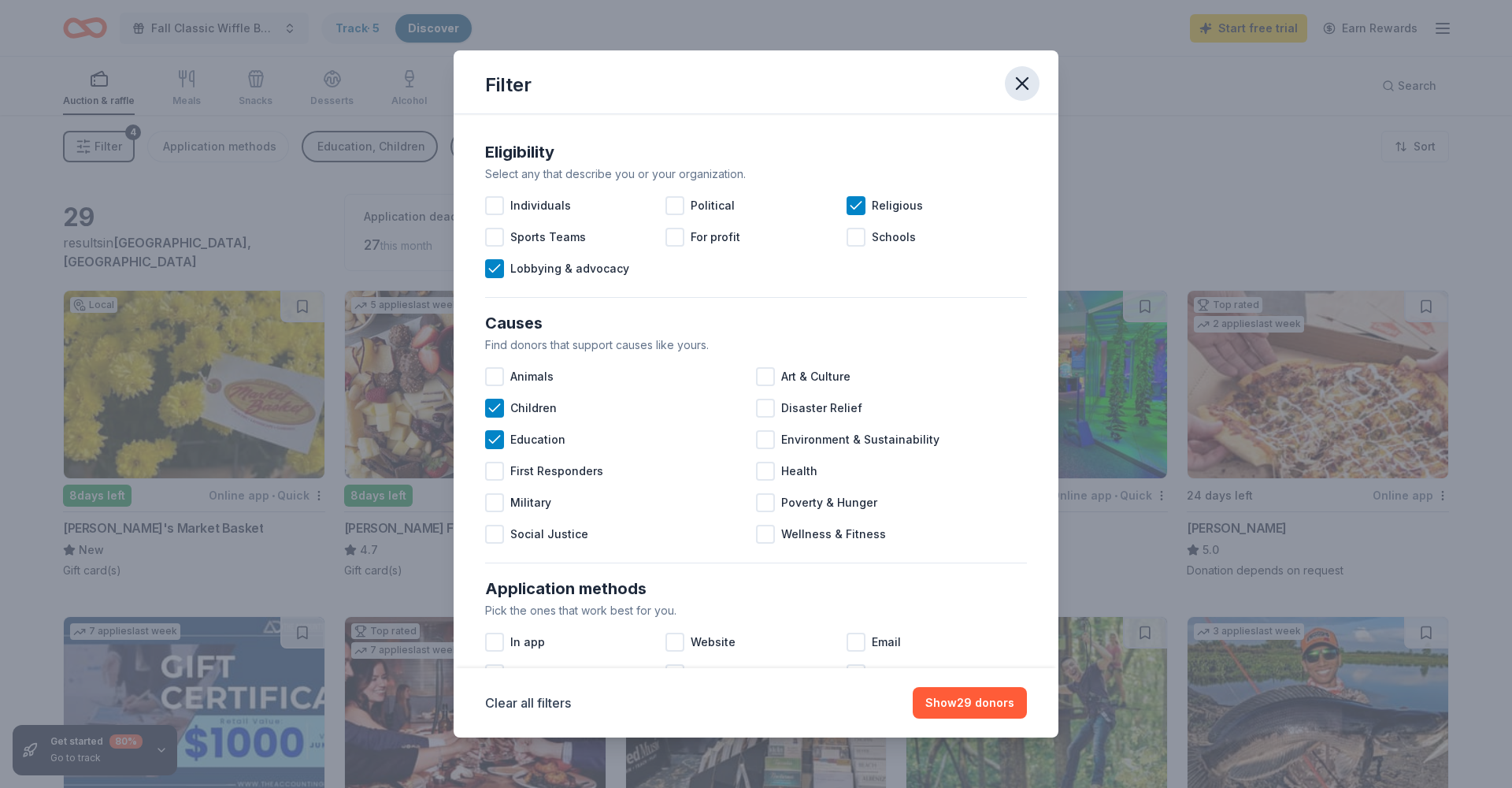
click at [1027, 76] on icon "button" at bounding box center [1023, 84] width 22 height 22
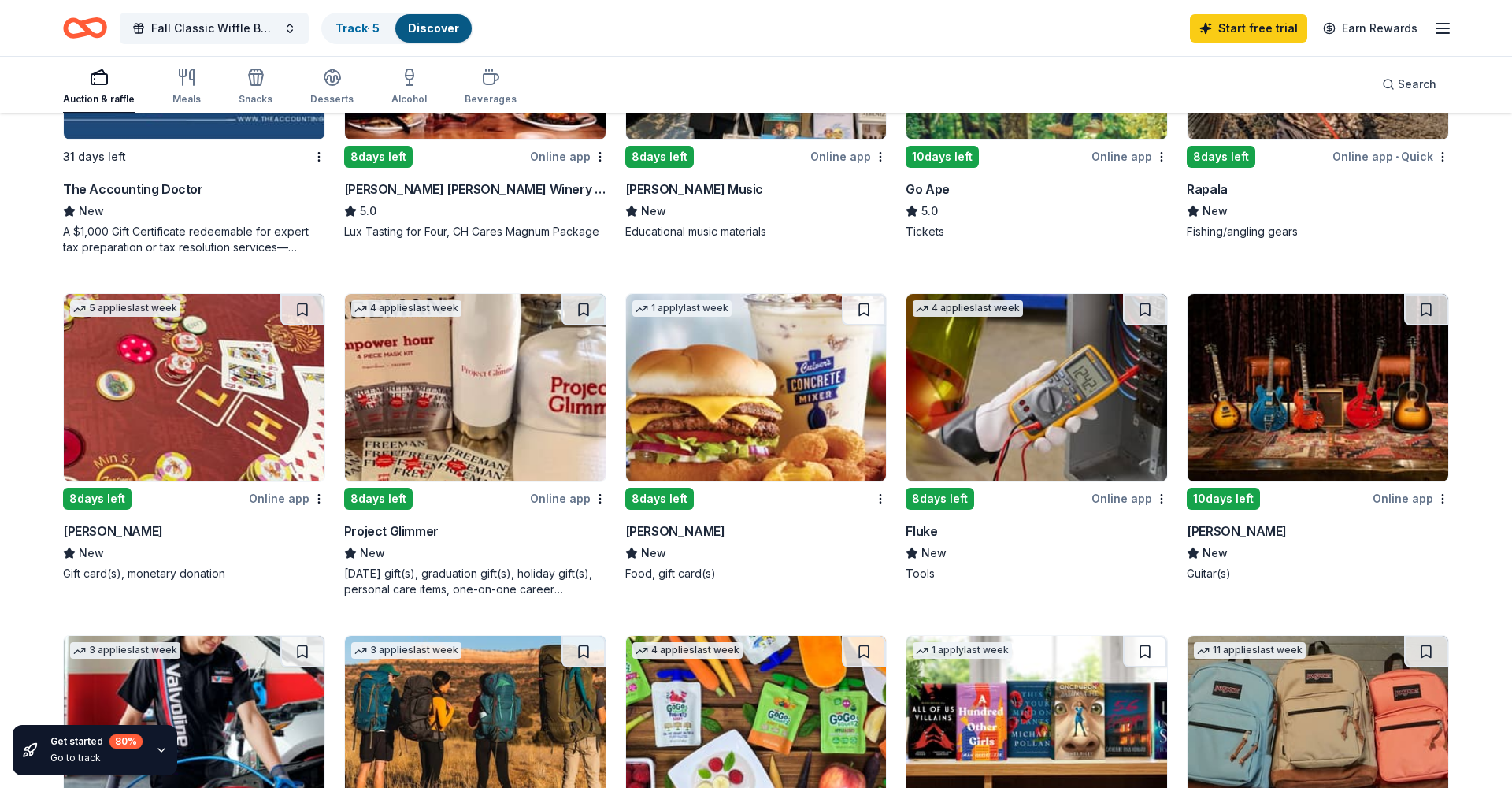
scroll to position [725, 0]
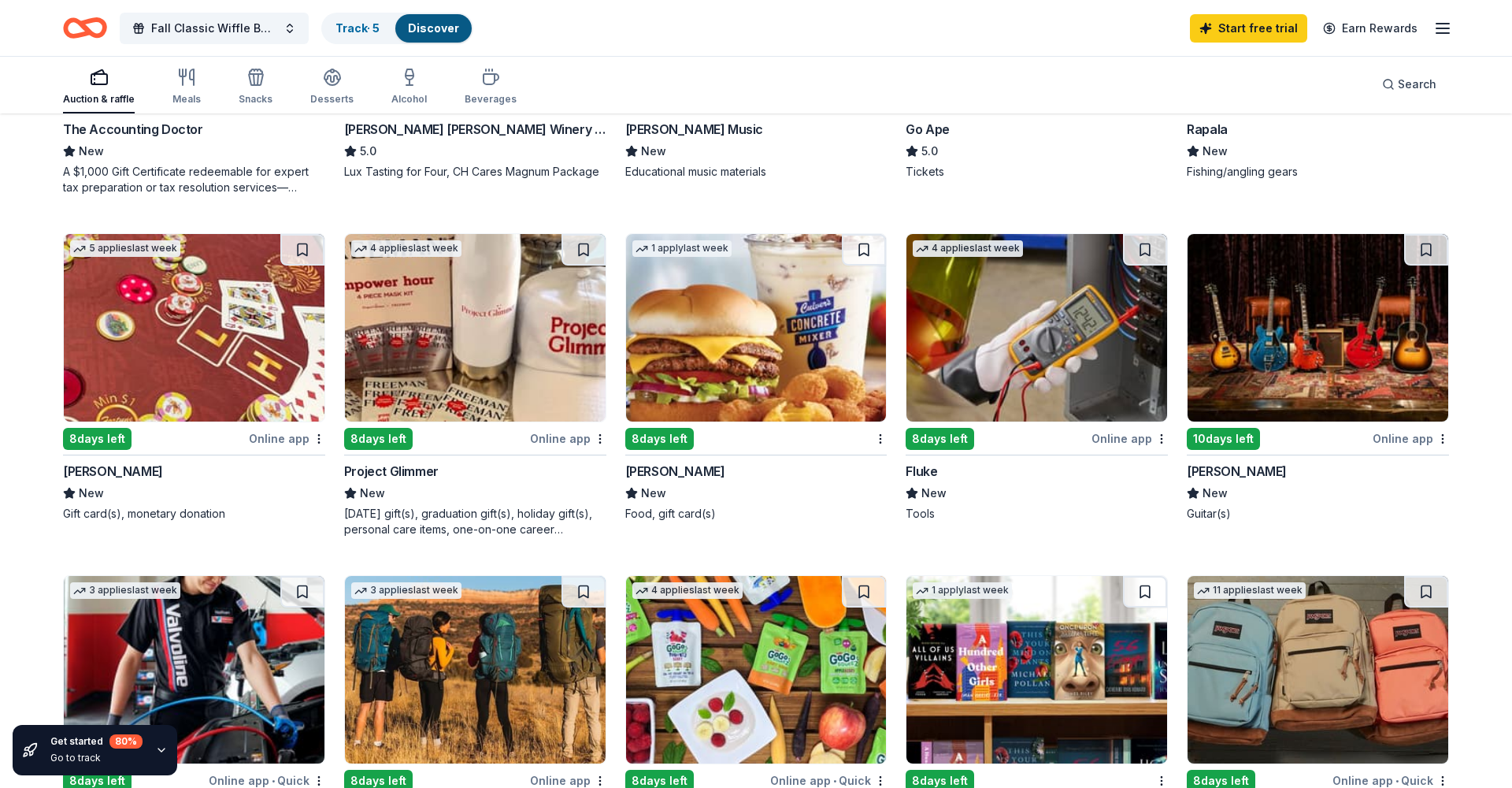
drag, startPoint x: 54, startPoint y: 203, endPoint x: 1492, endPoint y: 566, distance: 1483.1
click at [1492, 569] on div "29 results in Dardenne Prairie, MO Application deadlines 27 this month 2 in Sep…" at bounding box center [756, 461] width 1512 height 2144
click at [1482, 403] on div "29 results in Dardenne Prairie, MO Application deadlines 27 this month 2 in Sep…" at bounding box center [756, 461] width 1512 height 2144
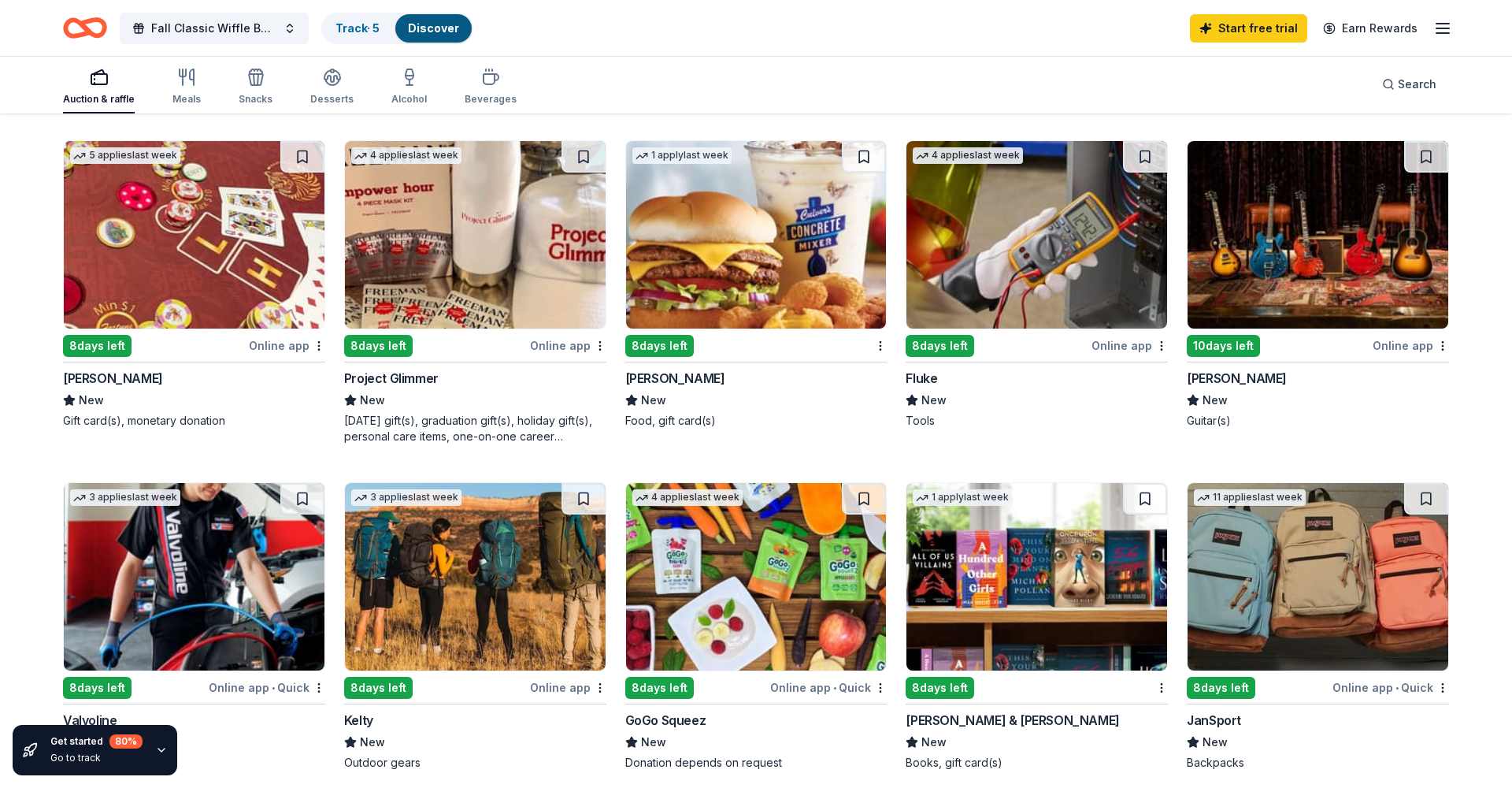
click at [783, 253] on img at bounding box center [756, 235] width 261 height 187
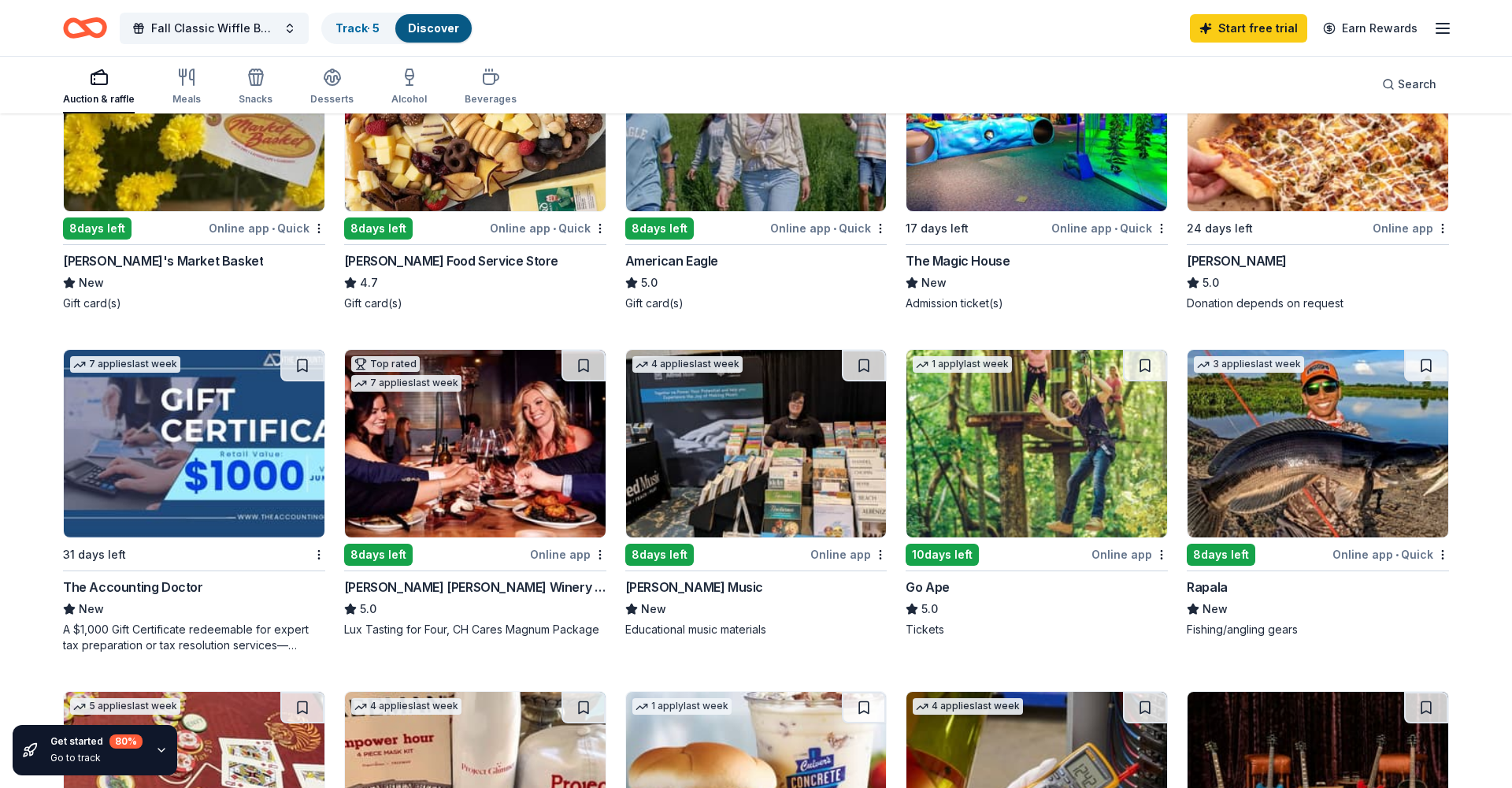
scroll to position [0, 0]
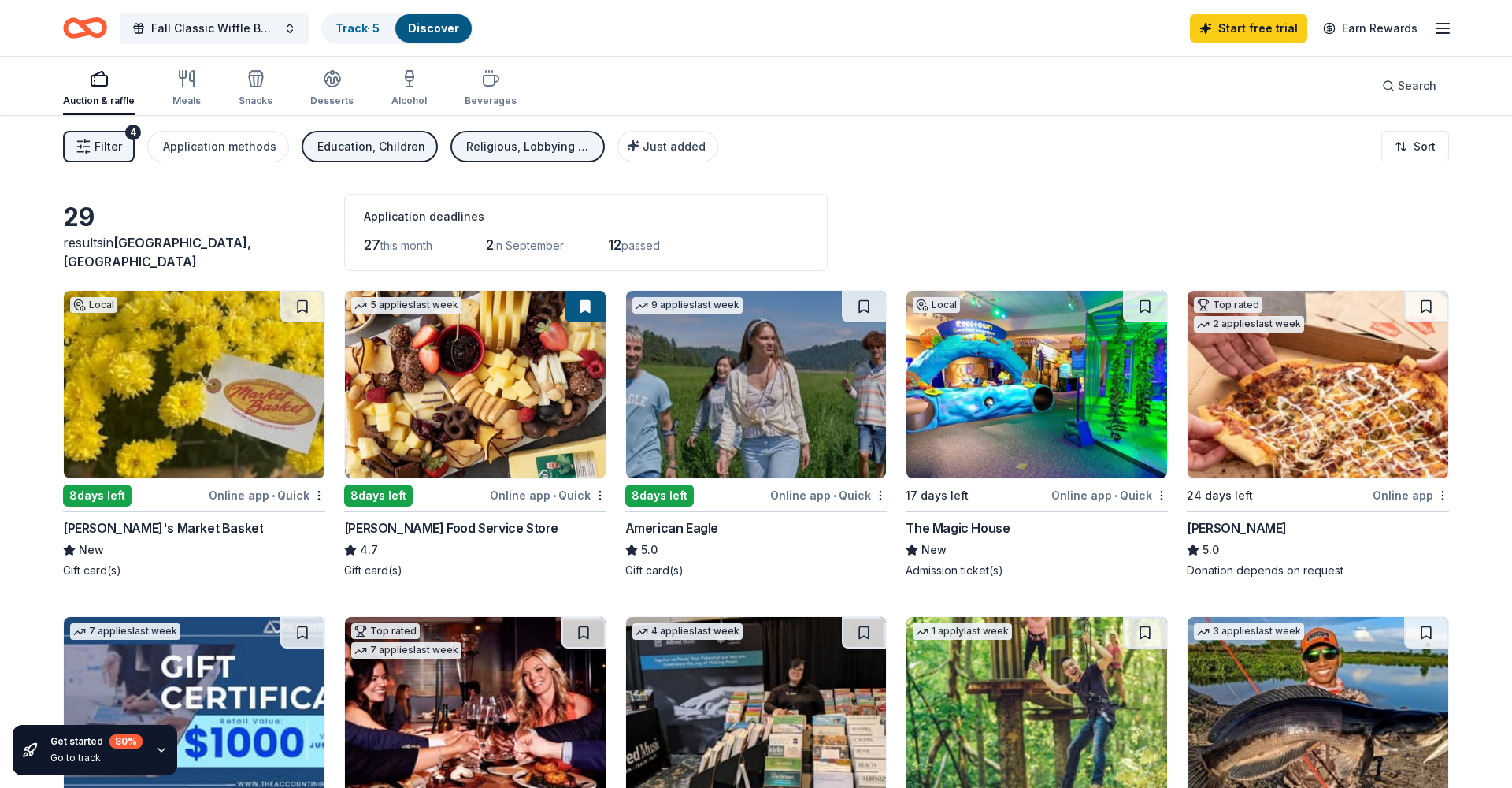
click at [545, 139] on div "Religious, Lobbying & advocacy" at bounding box center [529, 147] width 126 height 19
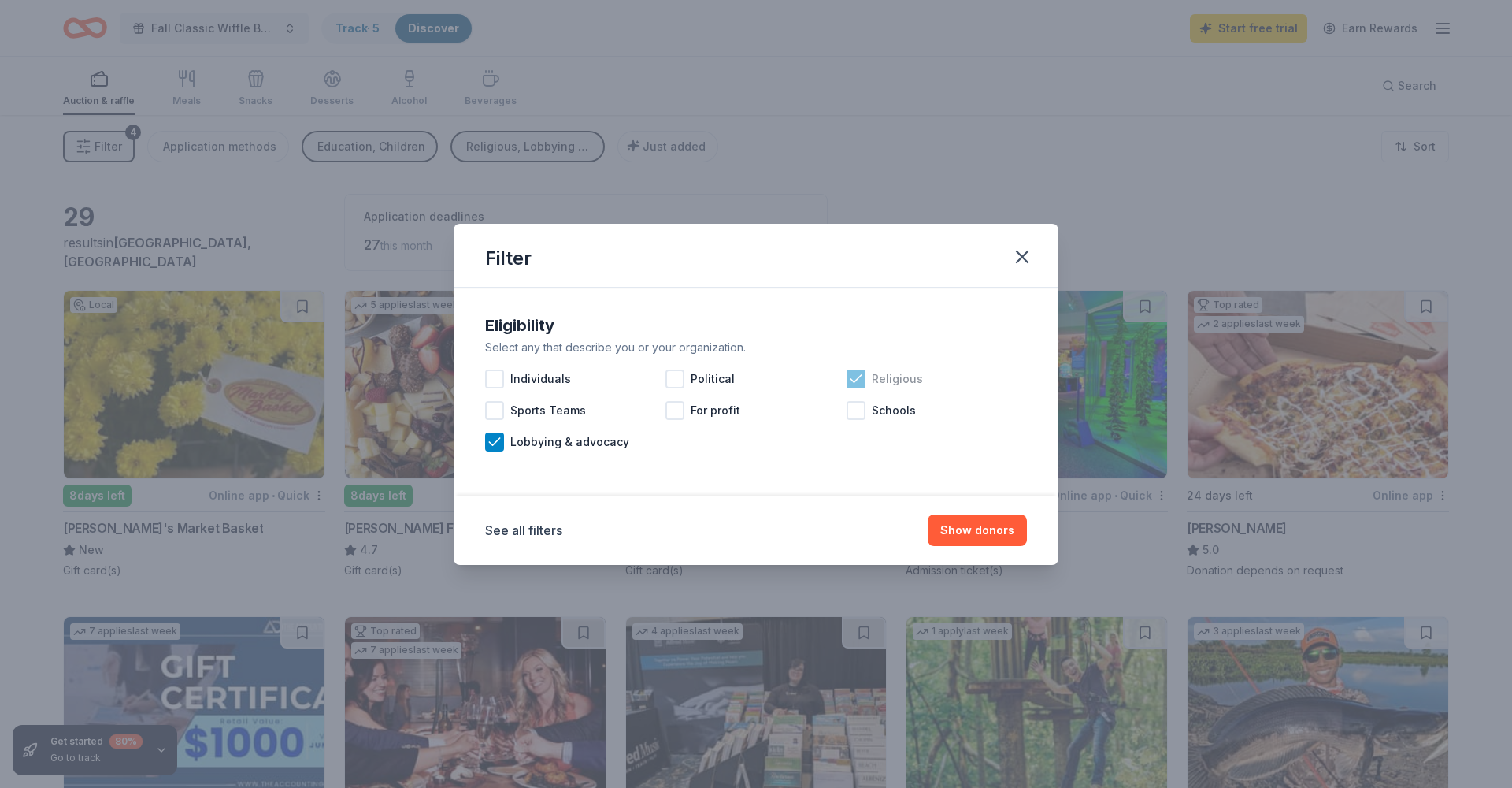
click at [858, 380] on icon at bounding box center [856, 379] width 16 height 16
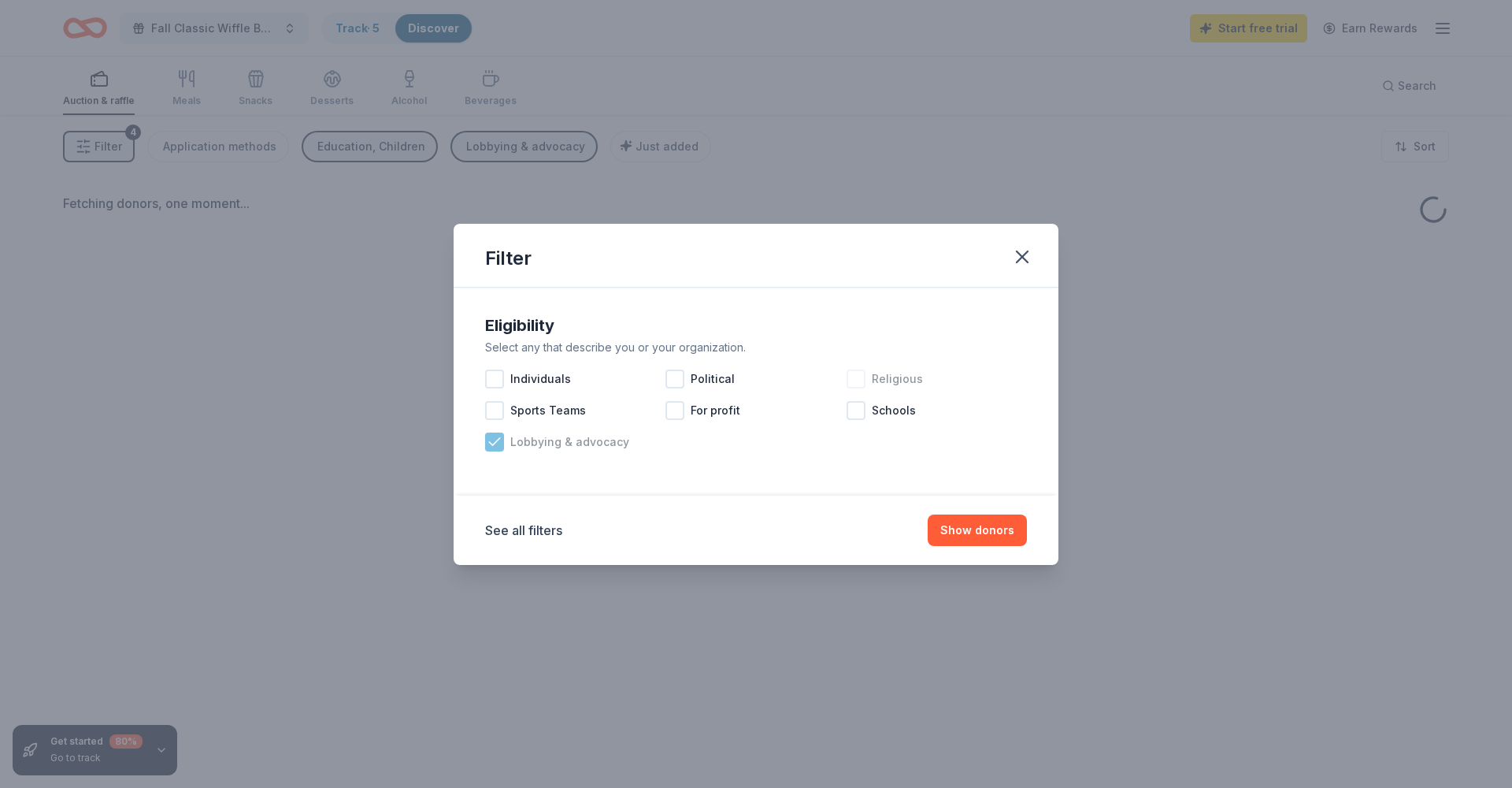
click at [505, 455] on div "Lobbying & advocacy" at bounding box center [575, 441] width 180 height 31
click at [976, 531] on button "Show donors" at bounding box center [977, 530] width 99 height 31
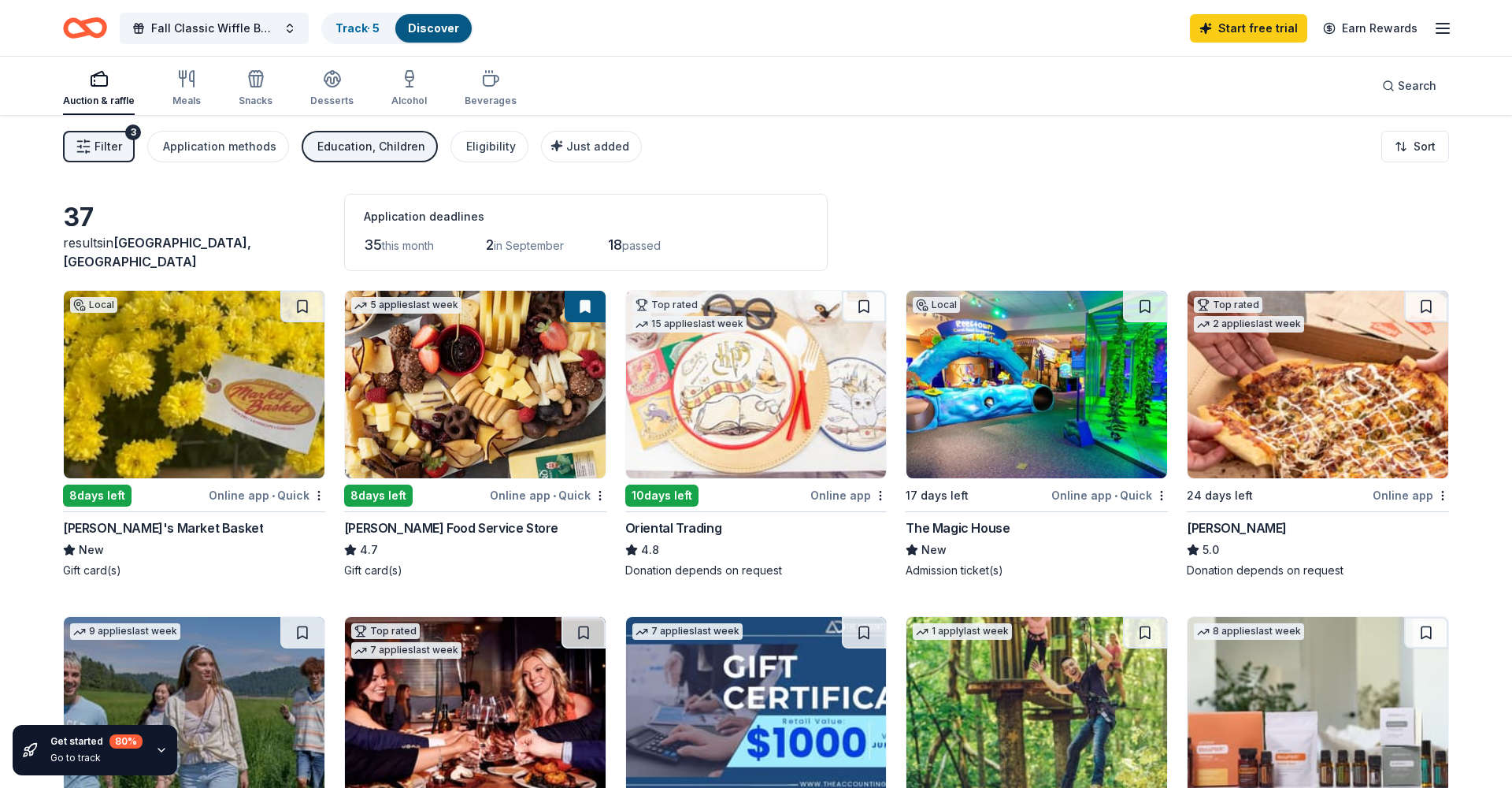
click at [367, 151] on div "Education, Children" at bounding box center [371, 147] width 108 height 19
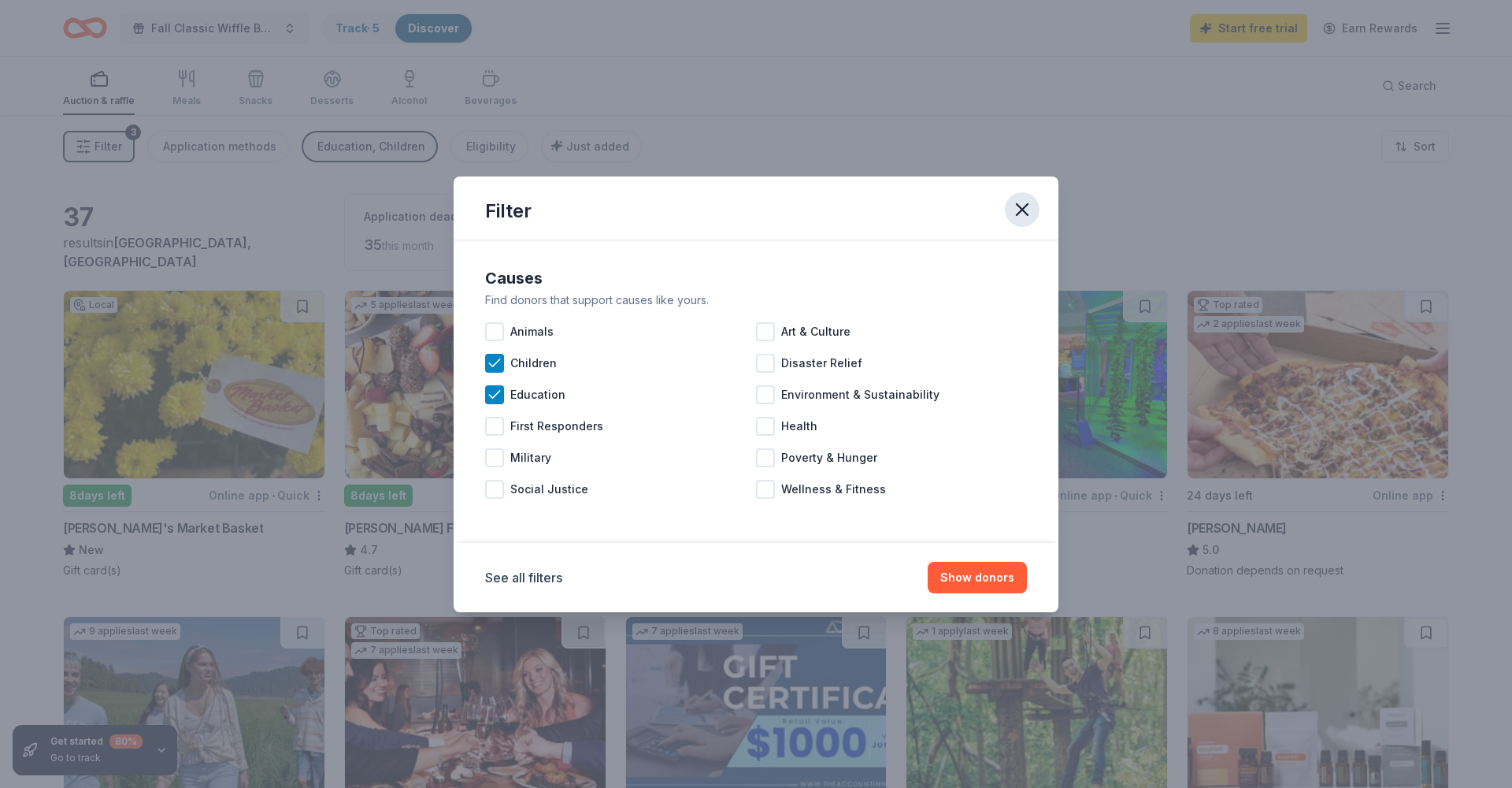
click at [1017, 212] on icon "button" at bounding box center [1023, 210] width 22 height 22
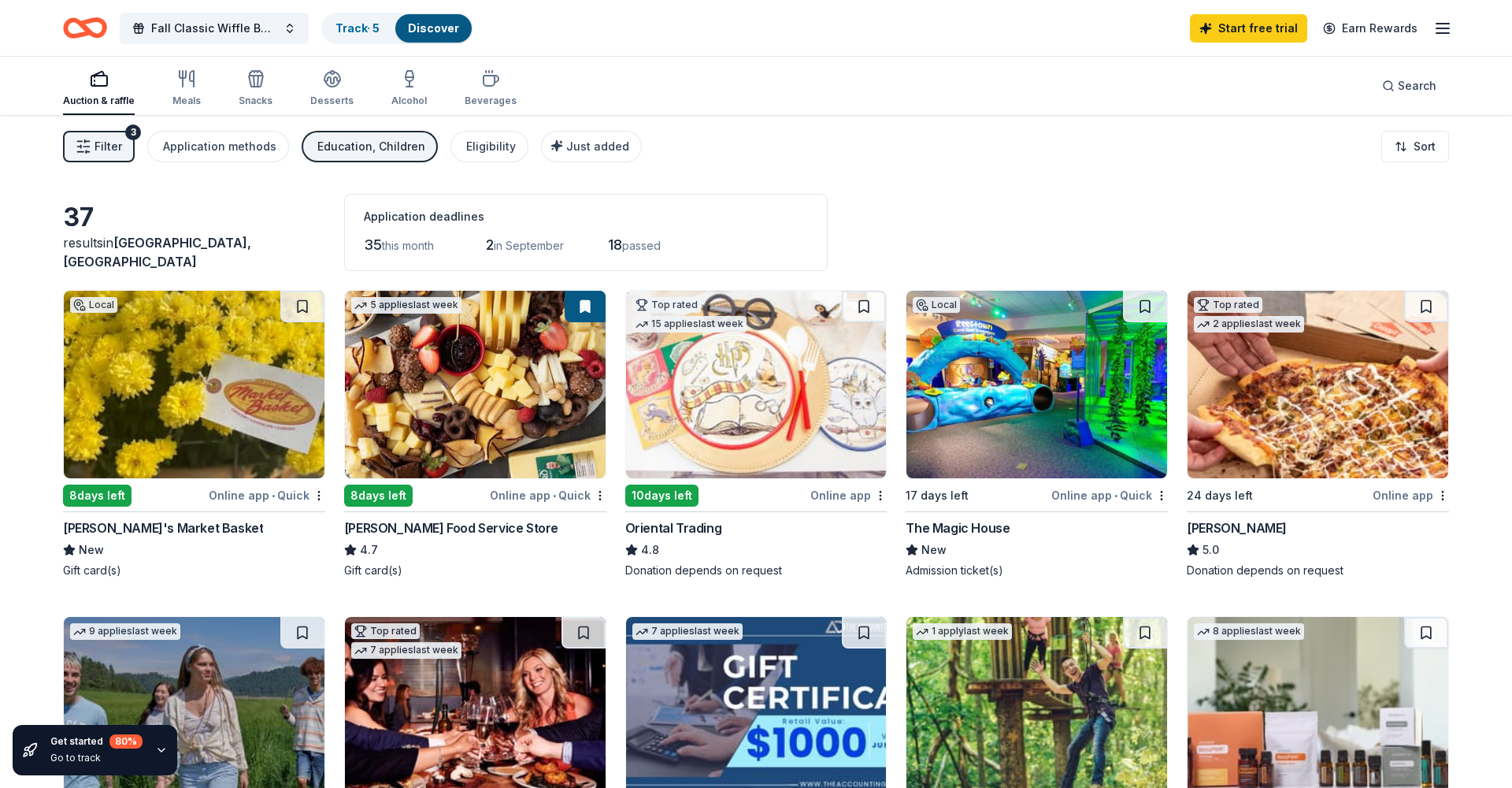
click at [399, 138] on div "Education, Children" at bounding box center [371, 147] width 108 height 19
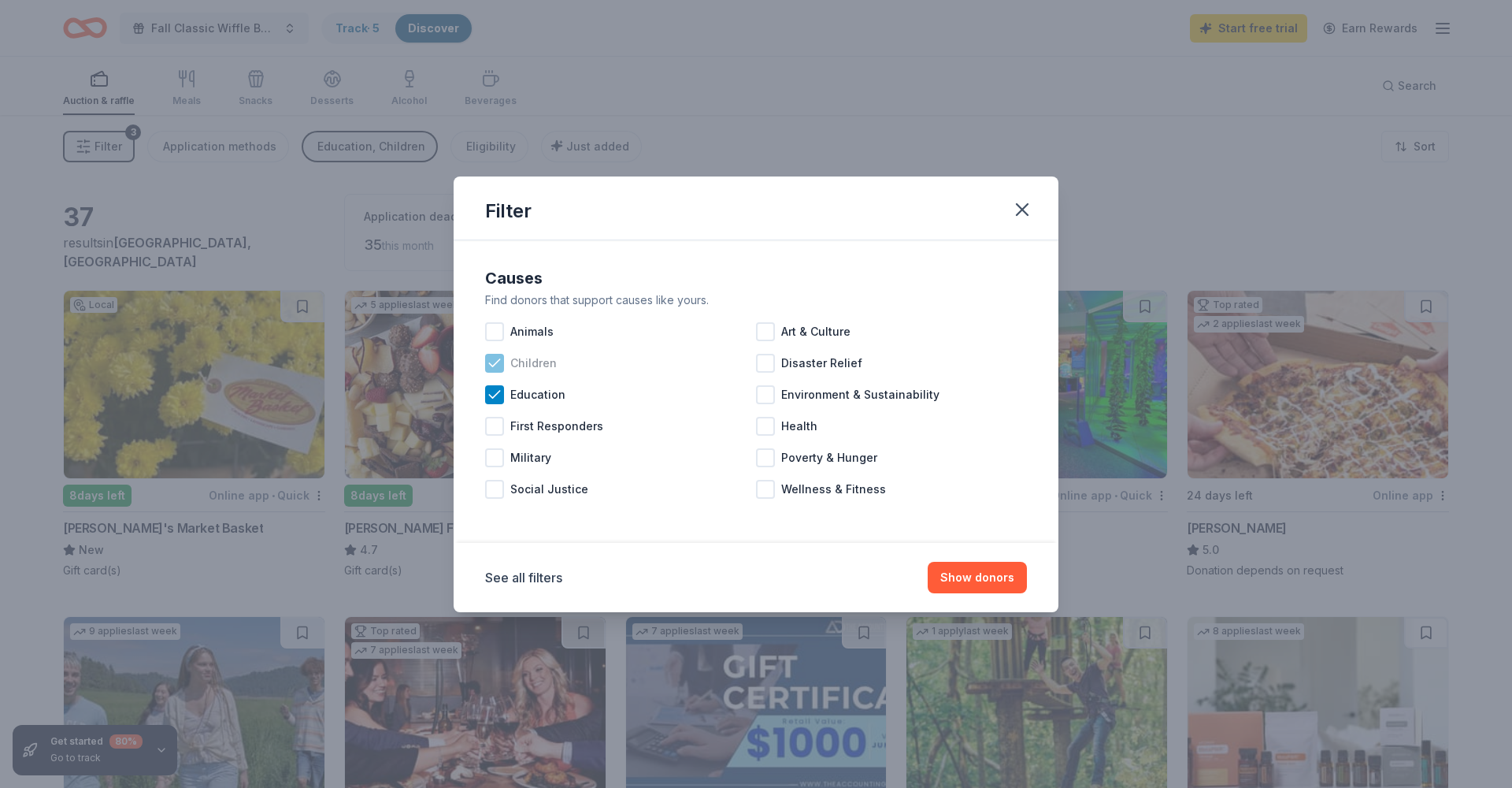
click at [506, 361] on div "Children" at bounding box center [620, 363] width 271 height 31
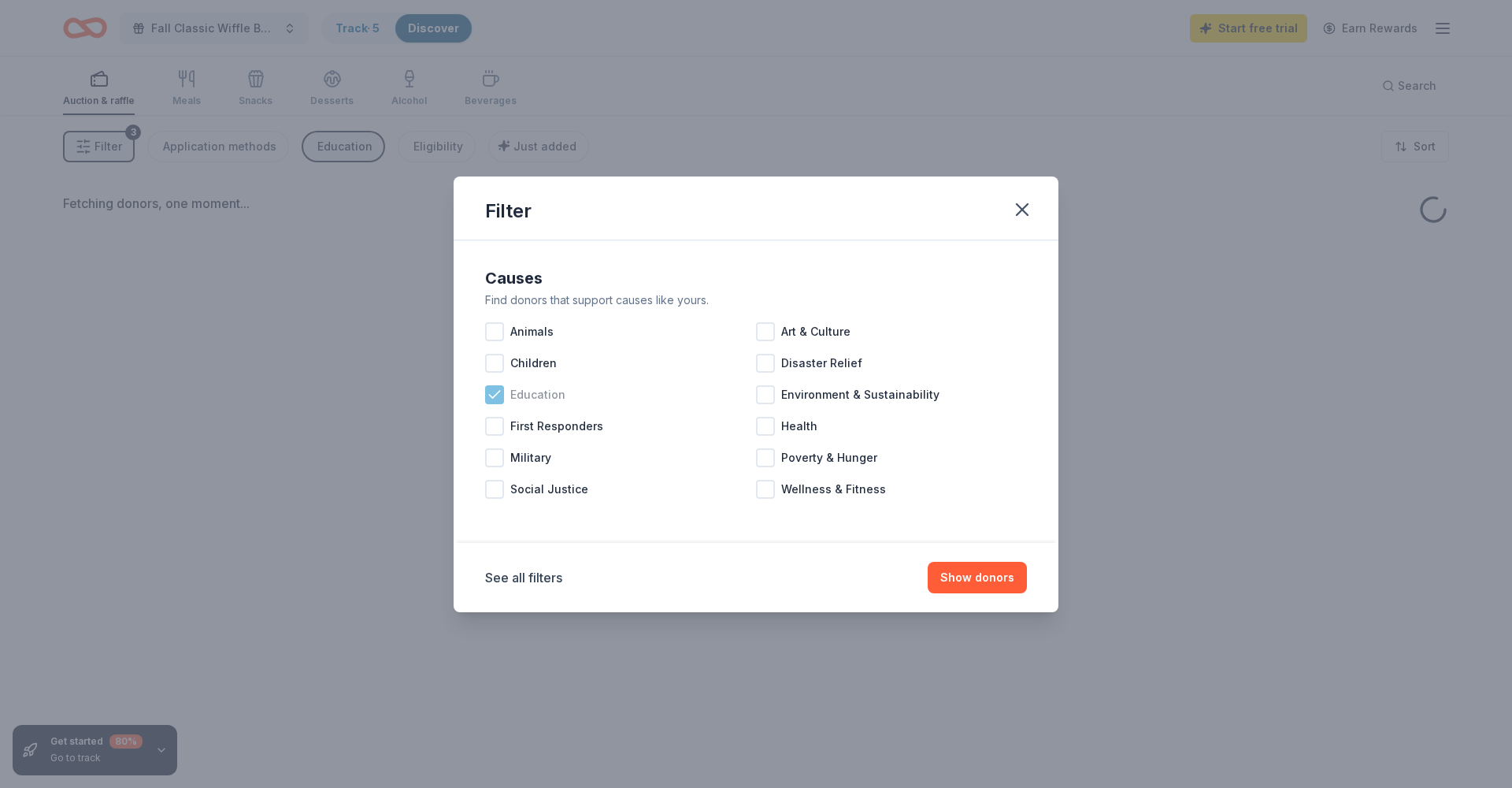
click at [499, 392] on icon at bounding box center [494, 394] width 10 height 7
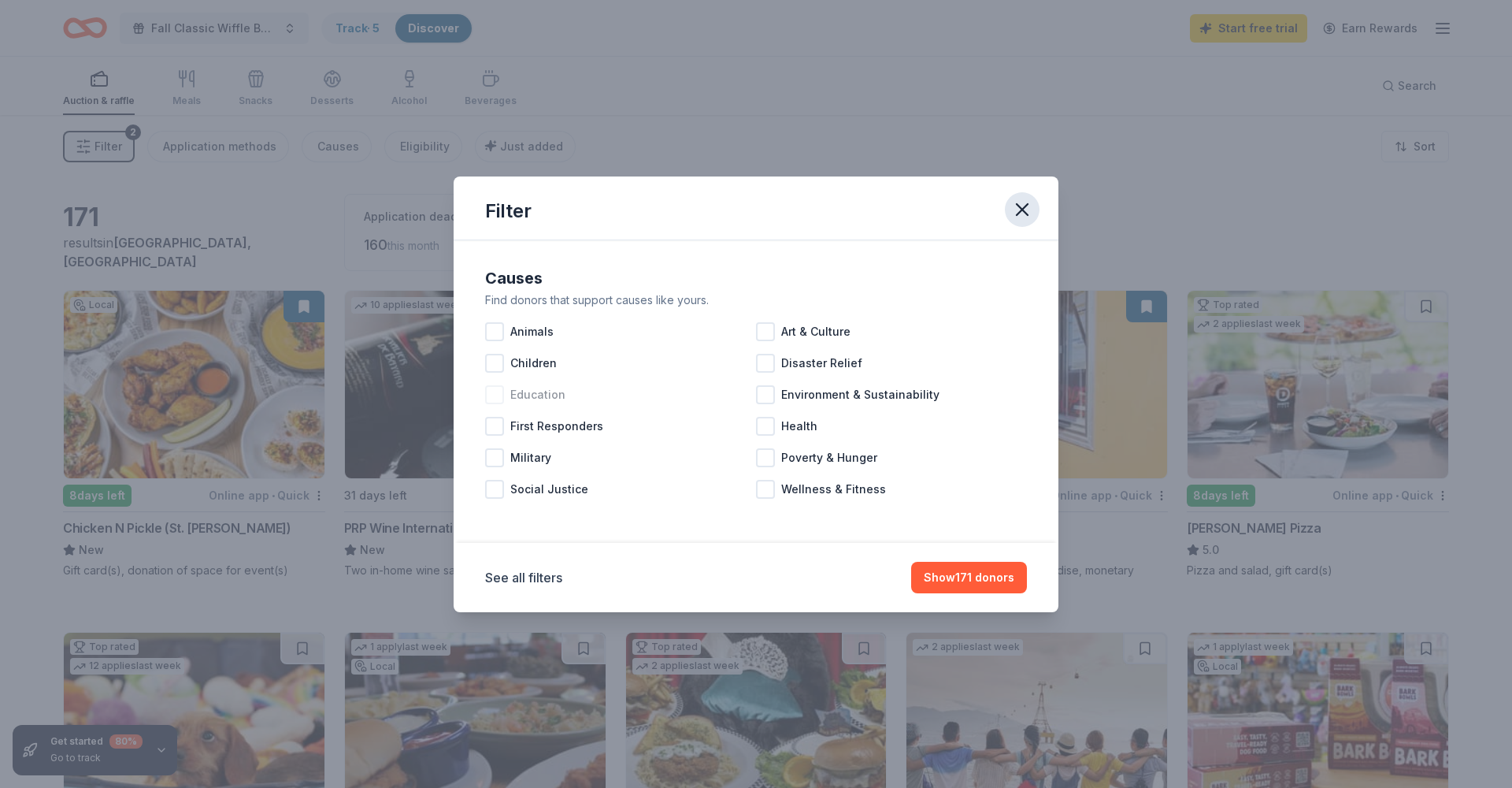
click at [1009, 207] on button "button" at bounding box center [1022, 209] width 34 height 34
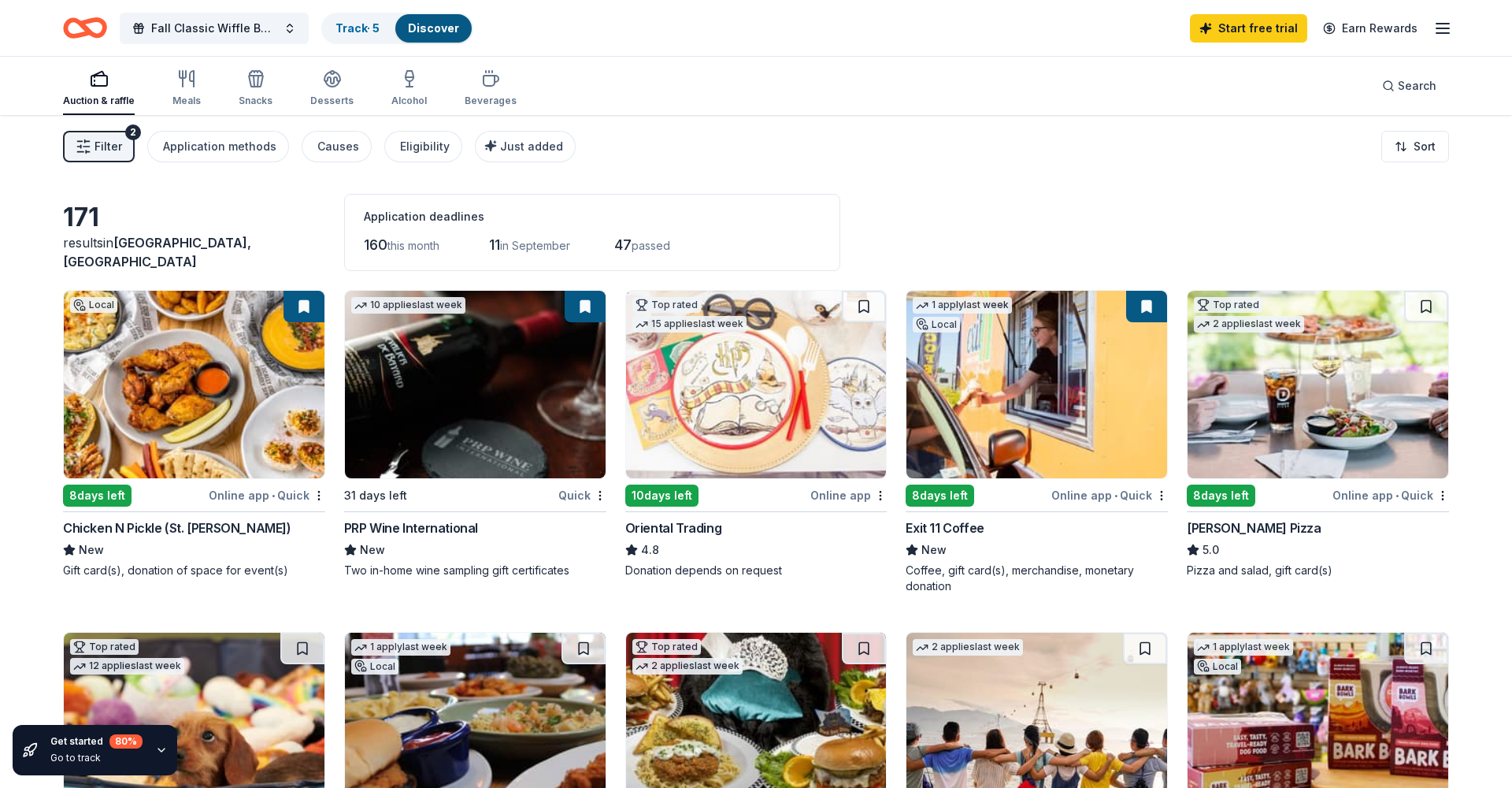
click at [125, 134] on div "2" at bounding box center [133, 132] width 16 height 16
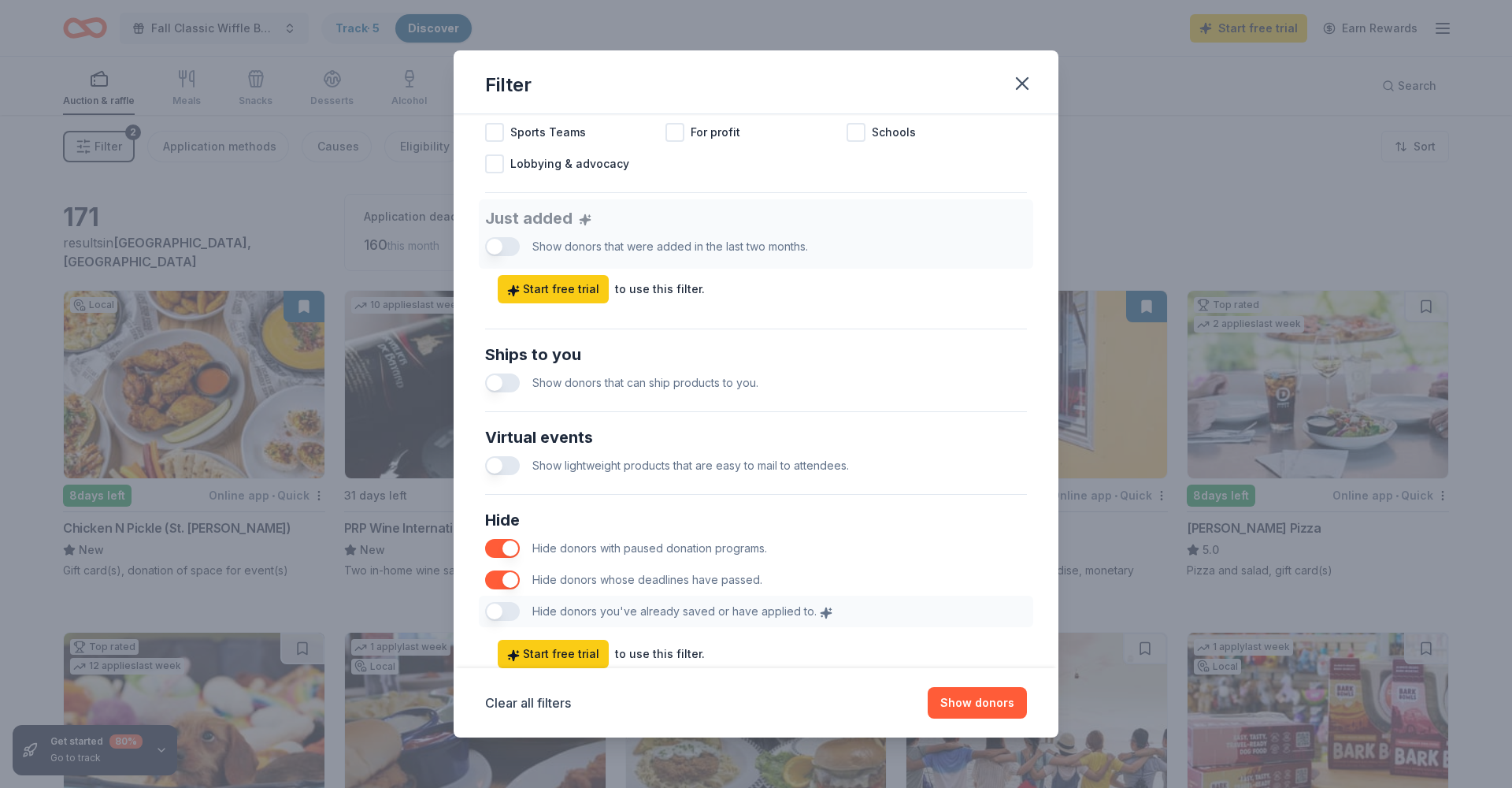
scroll to position [593, 0]
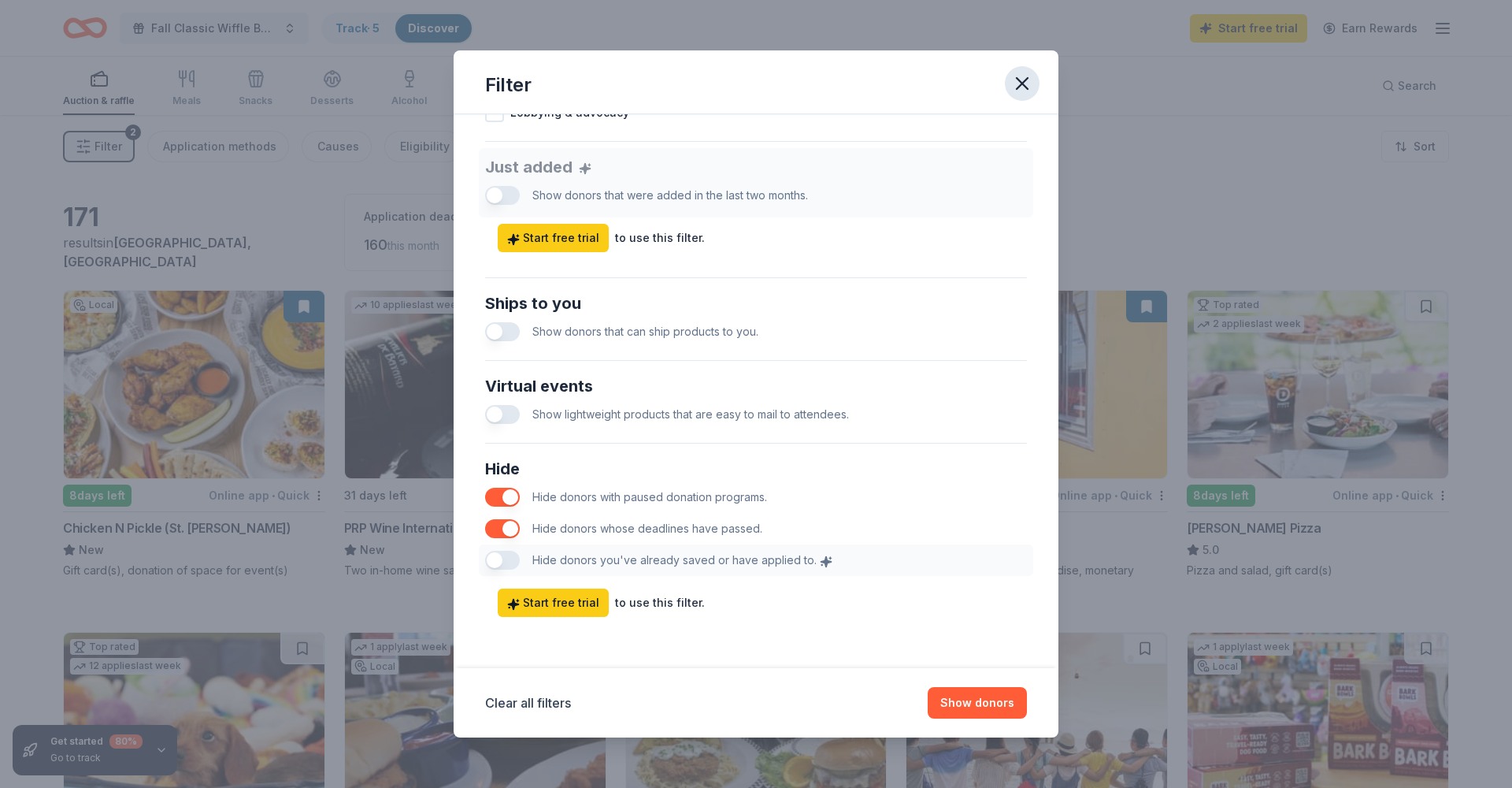
click at [1022, 80] on icon "button" at bounding box center [1023, 84] width 22 height 22
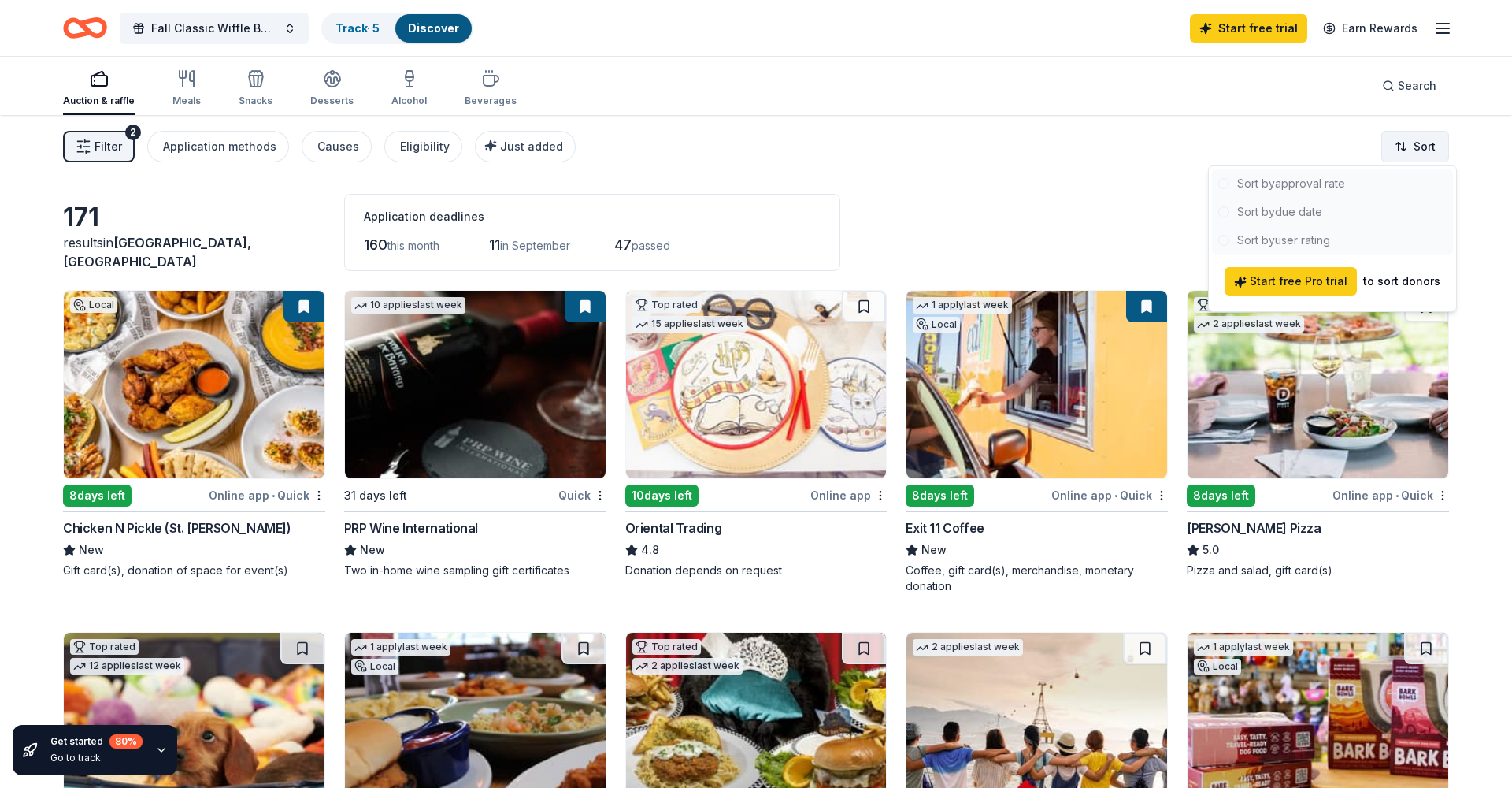
click at [1418, 137] on html "Fall Classic Wiffle Ball Tournament Track · 5 Discover Start free trial Earn Re…" at bounding box center [756, 394] width 1512 height 788
drag, startPoint x: 969, startPoint y: 147, endPoint x: 883, endPoint y: 164, distance: 87.7
click at [967, 149] on html "Fall Classic Wiffle Ball Tournament Track · 5 Discover Start free trial Earn Re…" at bounding box center [756, 394] width 1512 height 788
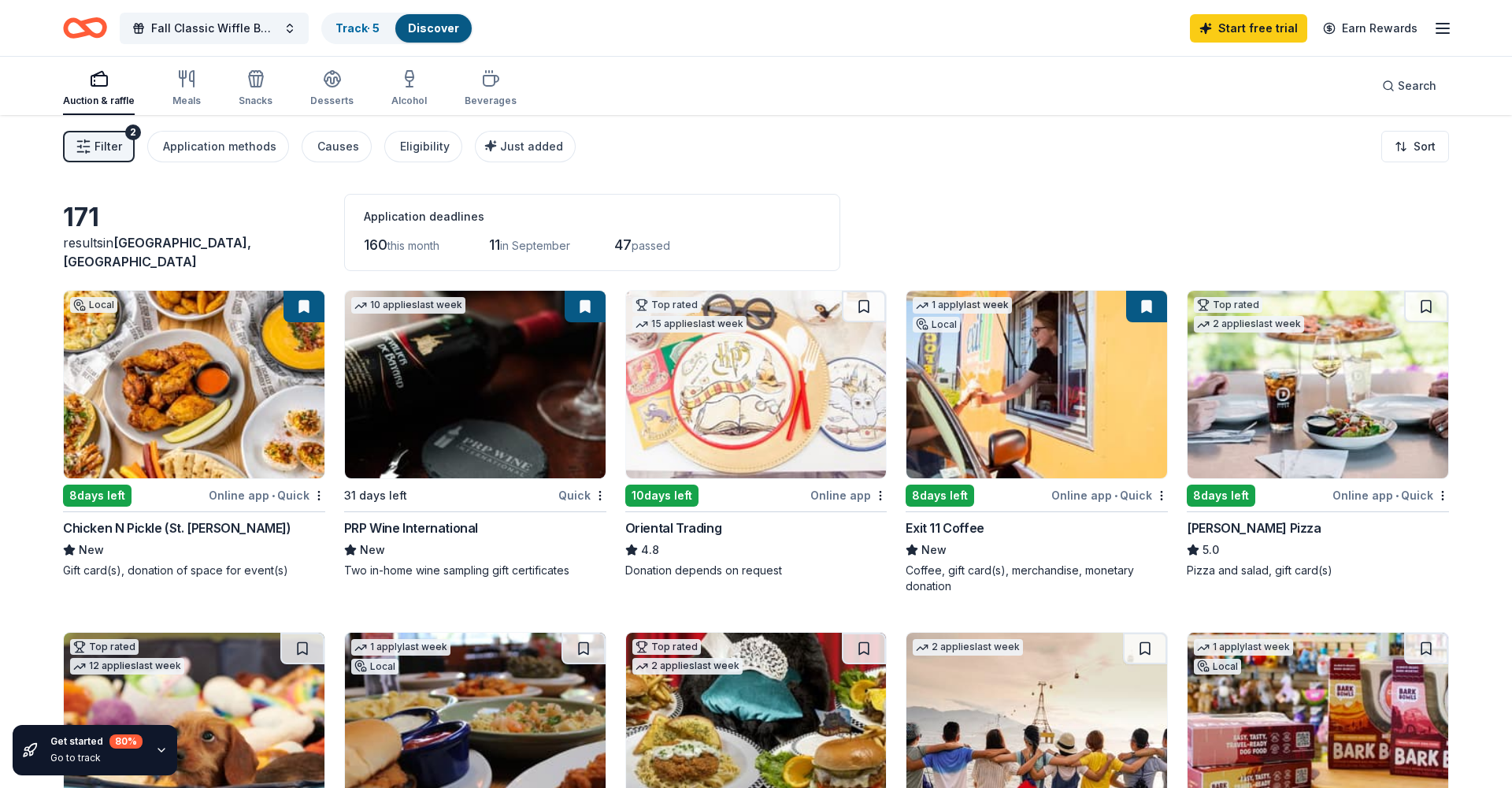
click at [103, 233] on div "171" at bounding box center [195, 217] width 263 height 31
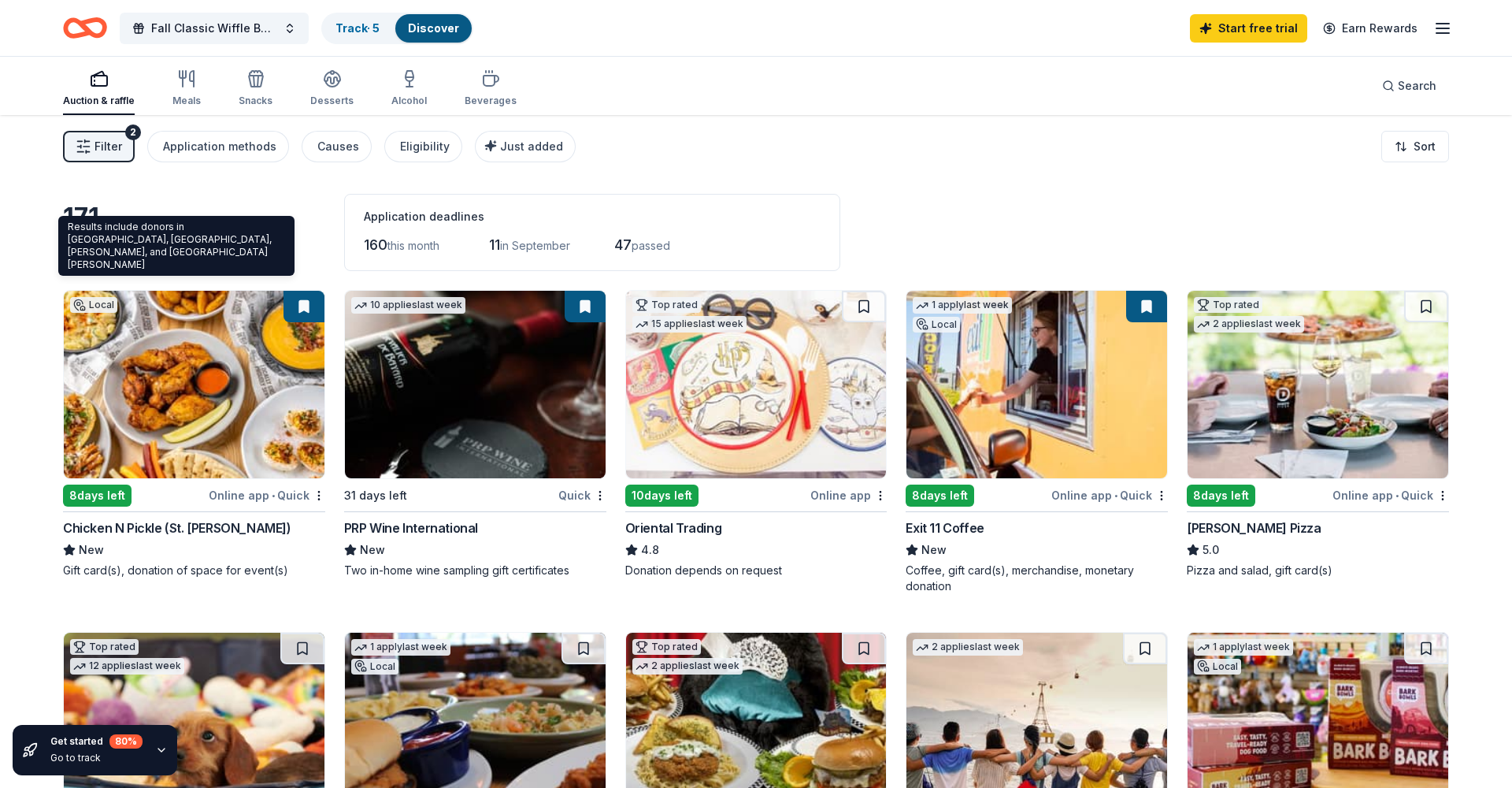
click at [144, 257] on span "Dardenne Prairie, MO" at bounding box center [157, 251] width 188 height 34
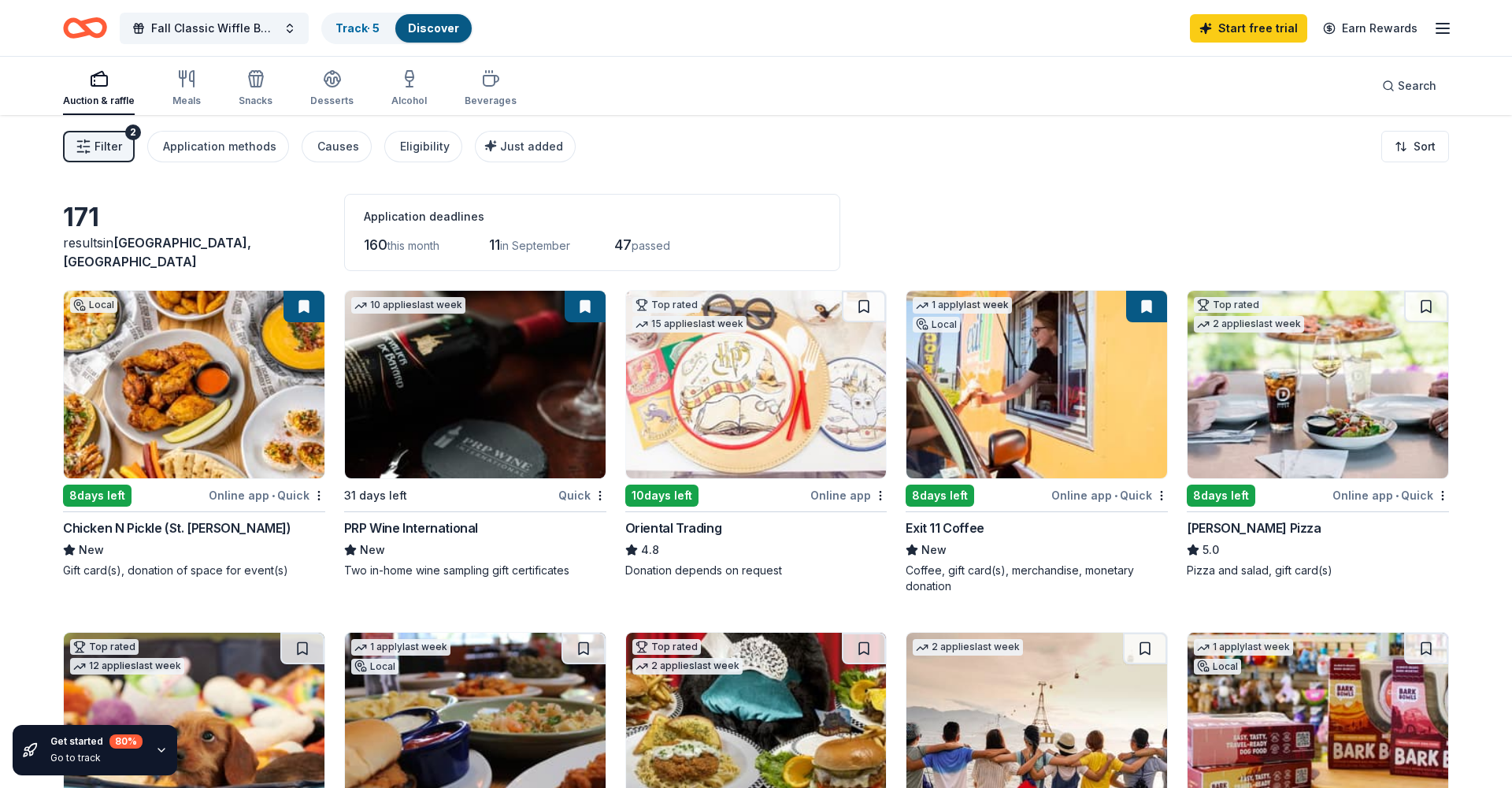
click at [702, 143] on div "Filter 2 Application methods Causes Eligibility Just added Sort" at bounding box center [756, 147] width 1512 height 63
click at [500, 247] on span "11" at bounding box center [495, 244] width 11 height 17
click at [415, 249] on span "this month" at bounding box center [413, 245] width 52 height 14
click at [591, 197] on div "Application deadlines 160 this month 11 in September 47 passed" at bounding box center [592, 232] width 496 height 77
drag, startPoint x: 636, startPoint y: 155, endPoint x: 640, endPoint y: 274, distance: 119.1
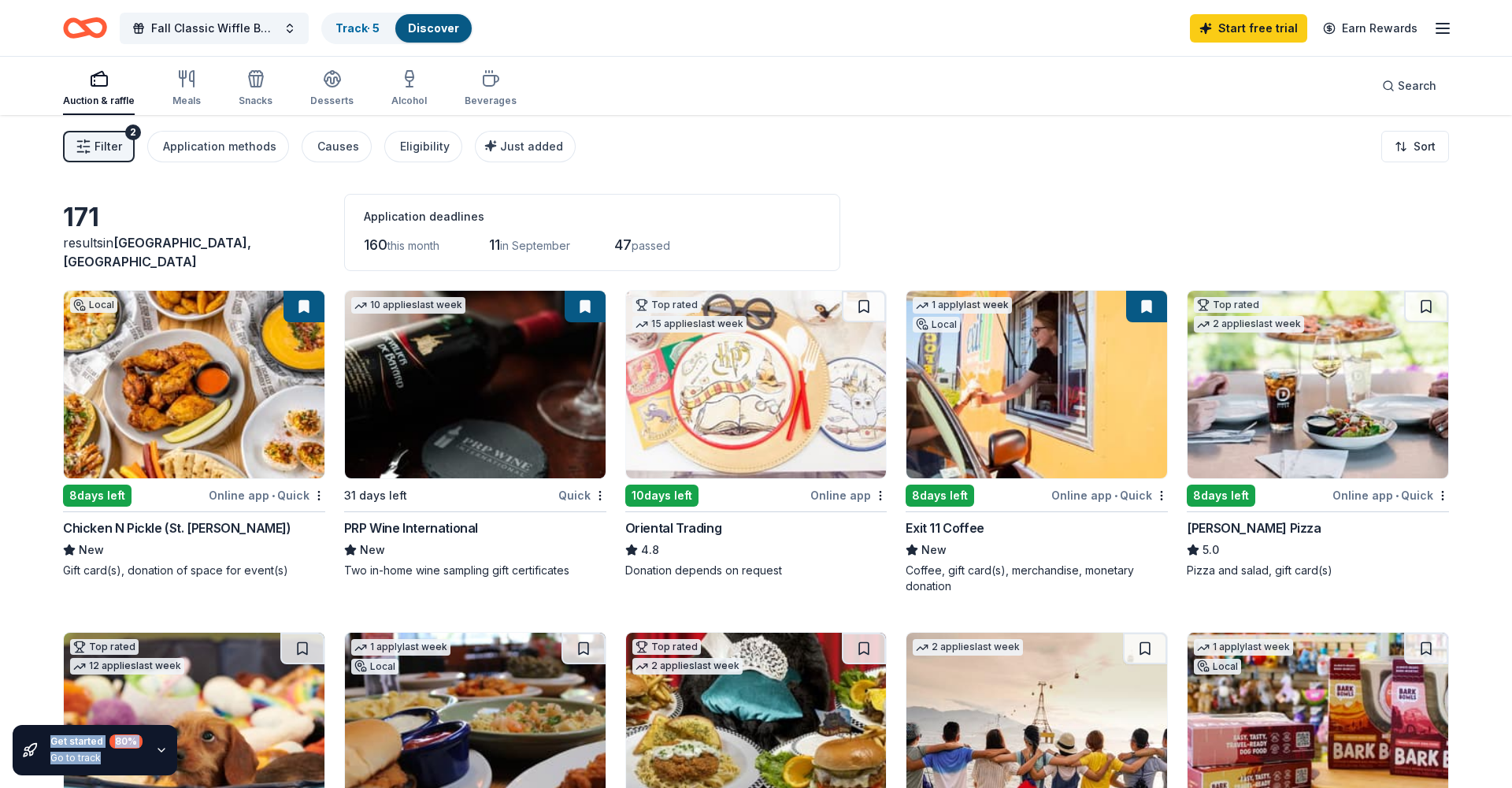
click at [804, 122] on div "Filter 2 Application methods Causes Eligibility Just added Sort" at bounding box center [756, 147] width 1512 height 63
drag, startPoint x: 800, startPoint y: 144, endPoint x: 881, endPoint y: 215, distance: 107.7
click at [884, 215] on div "171 results in Dardenne Prairie, MO Application deadlines 160 this month 11 in …" at bounding box center [756, 232] width 1386 height 77
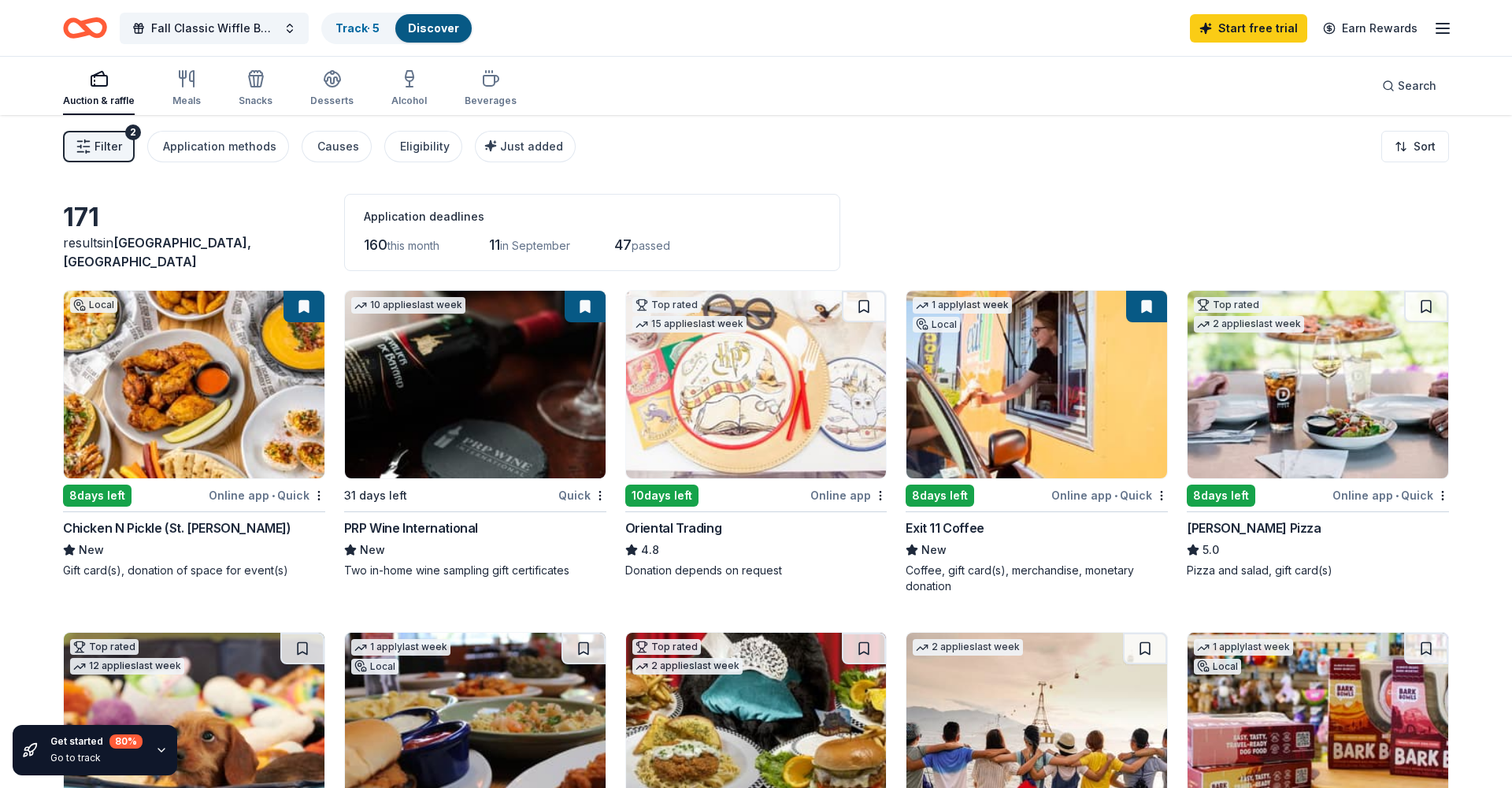
drag, startPoint x: 910, startPoint y: 221, endPoint x: 0, endPoint y: 204, distance: 910.2
click at [34, 168] on div "Filter 2 Application methods Causes Eligibility Just added Sort" at bounding box center [756, 147] width 1512 height 63
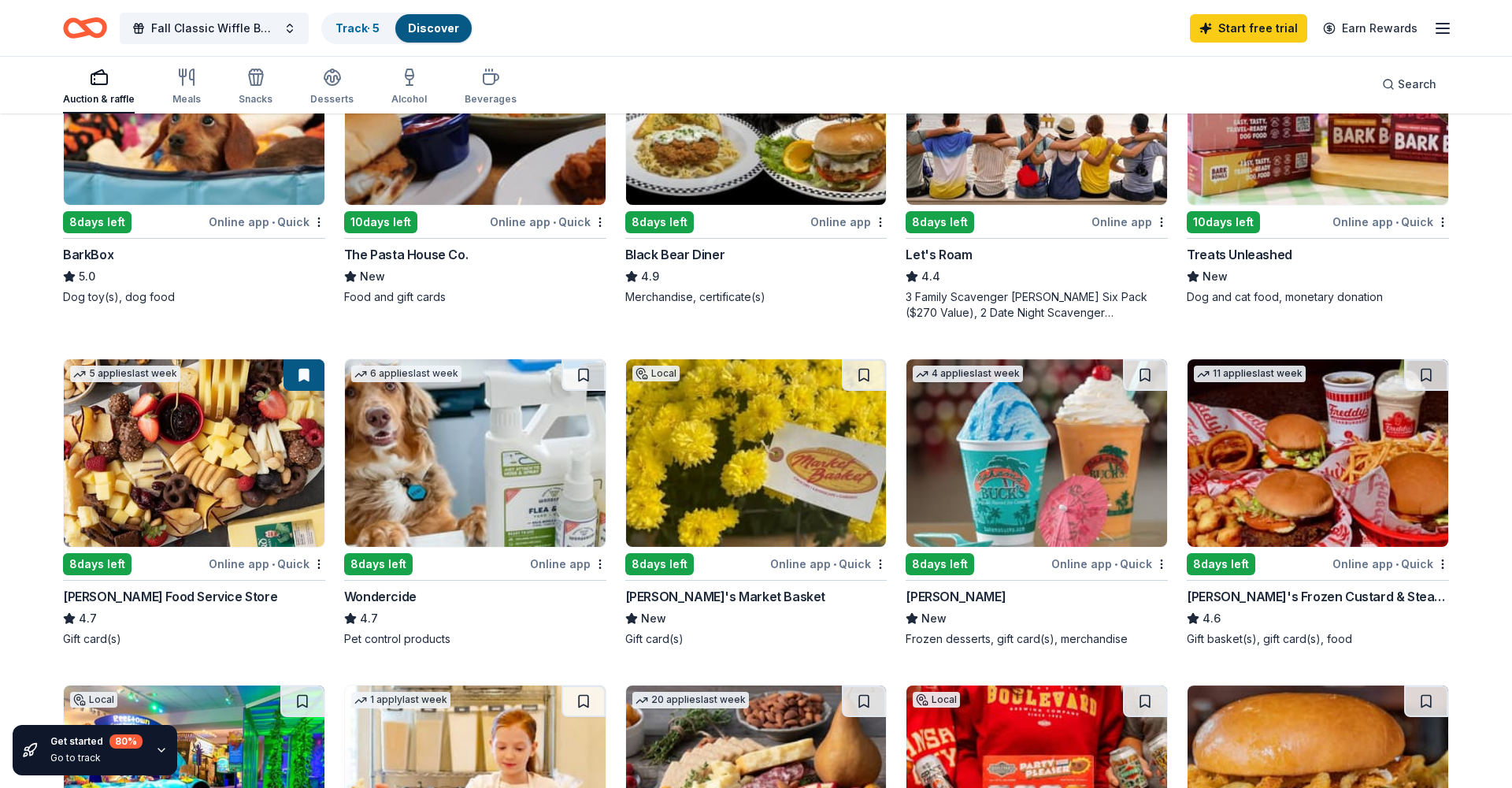
scroll to position [456, 0]
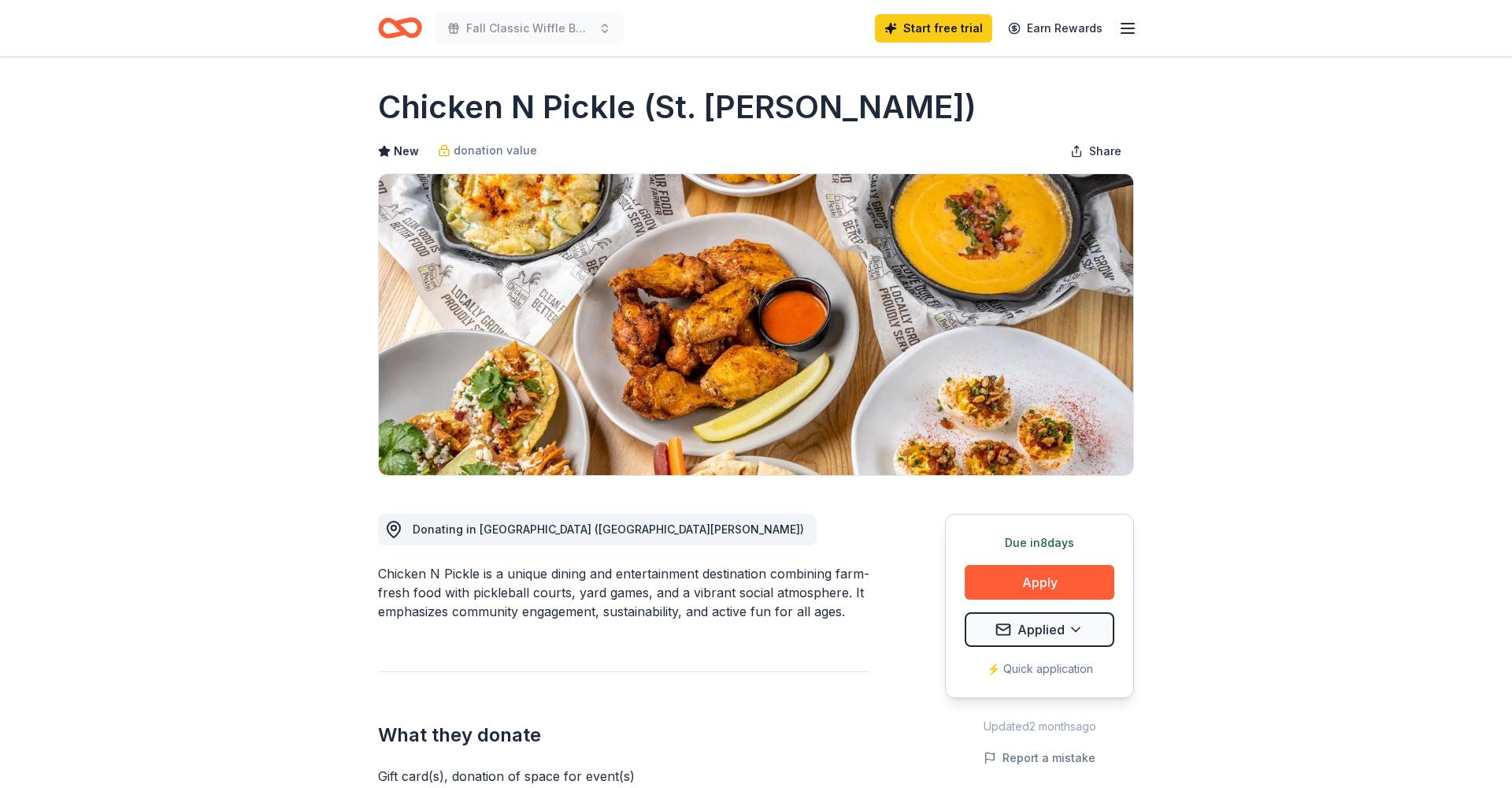
scroll to position [66, 0]
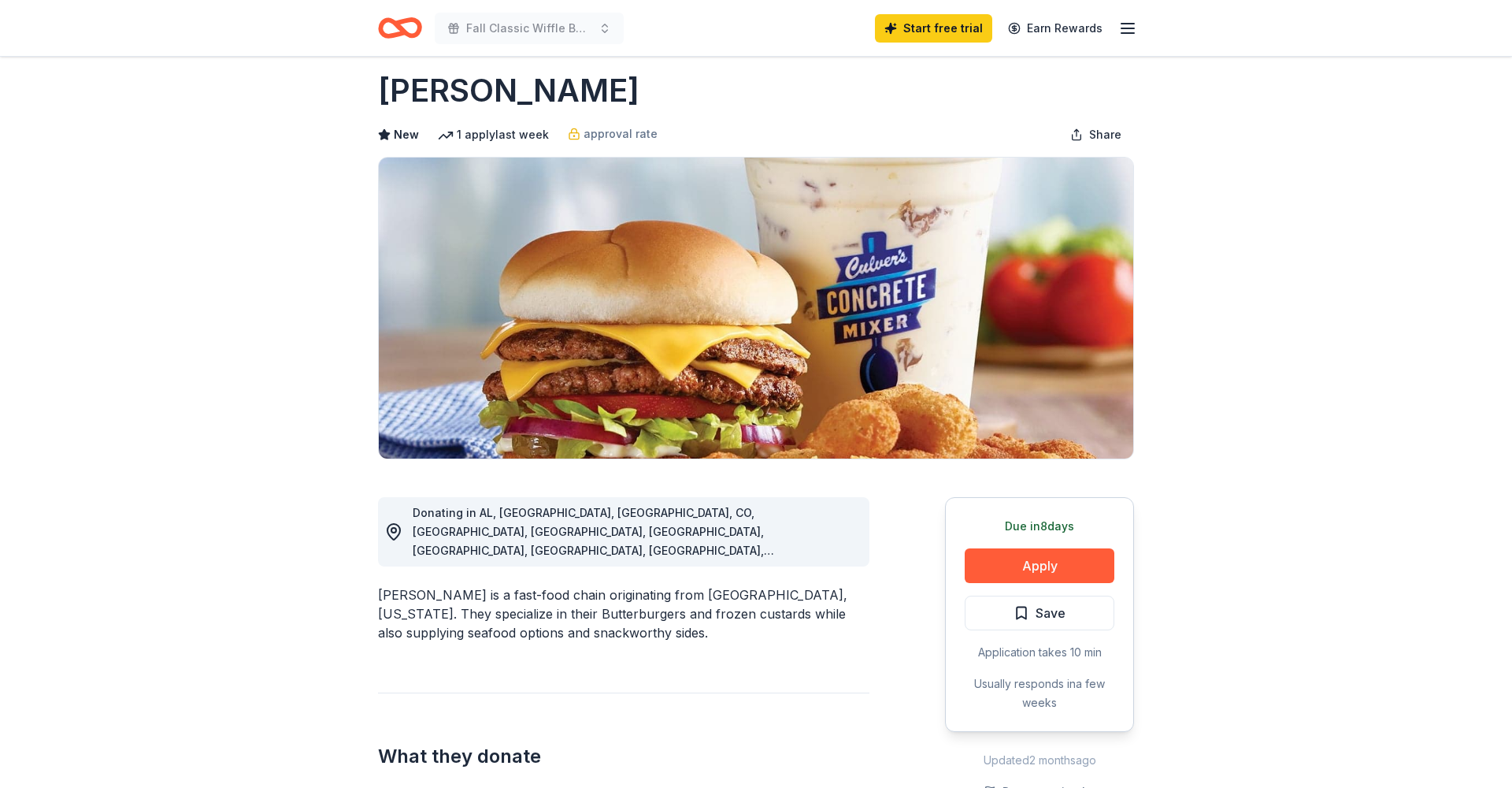
scroll to position [50, 0]
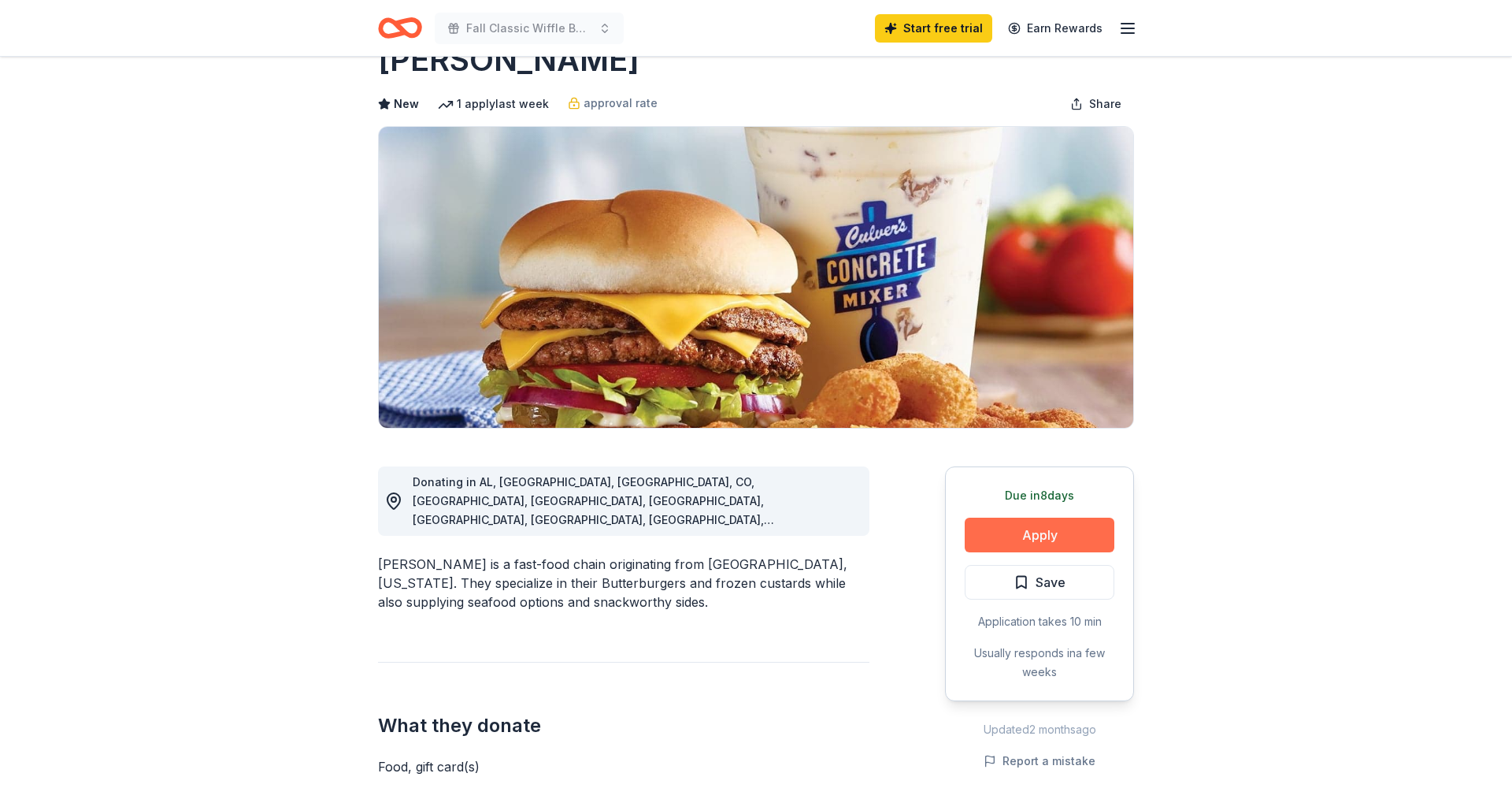
click at [1039, 539] on button "Apply" at bounding box center [1039, 535] width 150 height 34
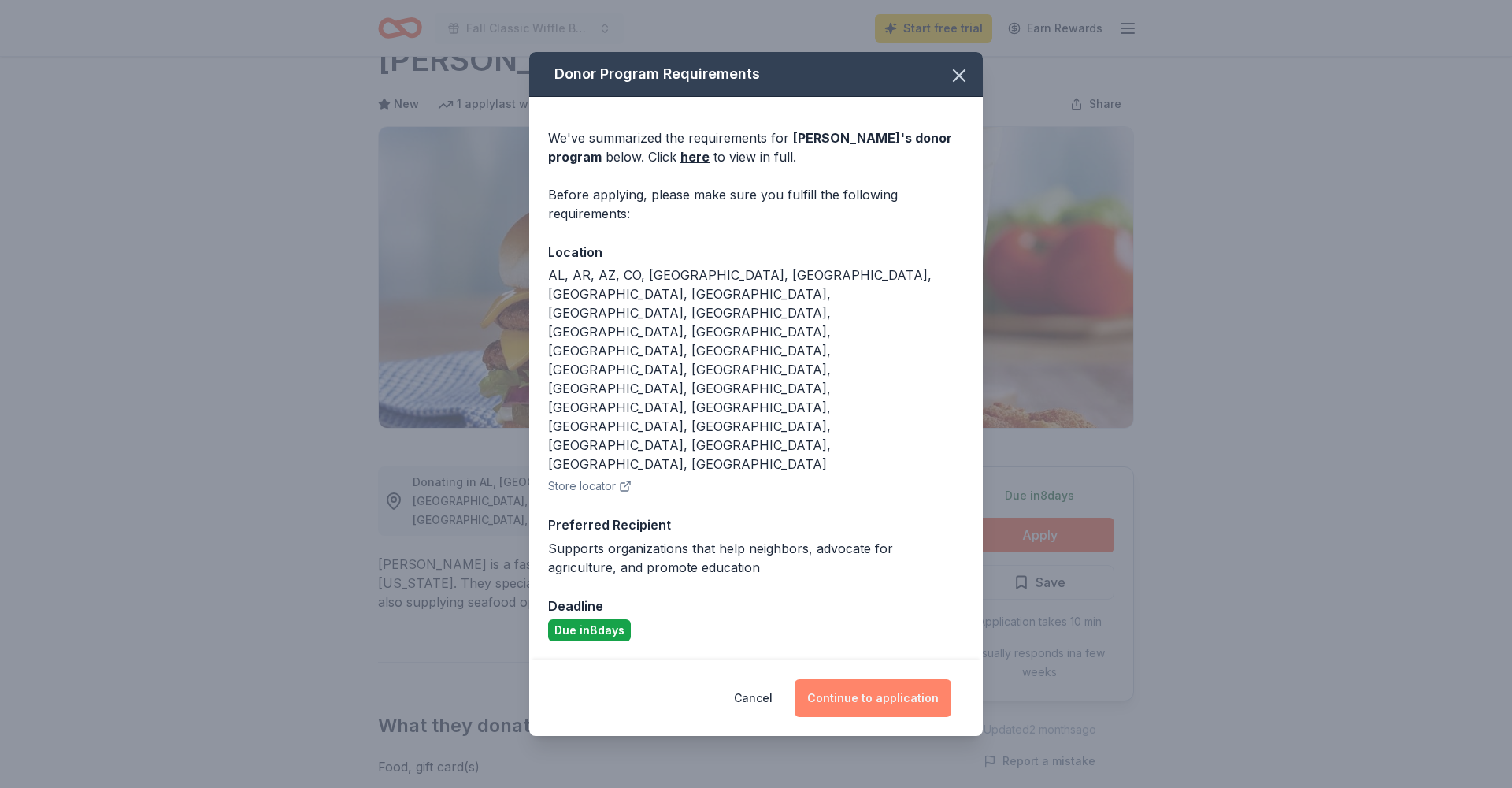
click at [863, 679] on button "Continue to application" at bounding box center [873, 698] width 157 height 38
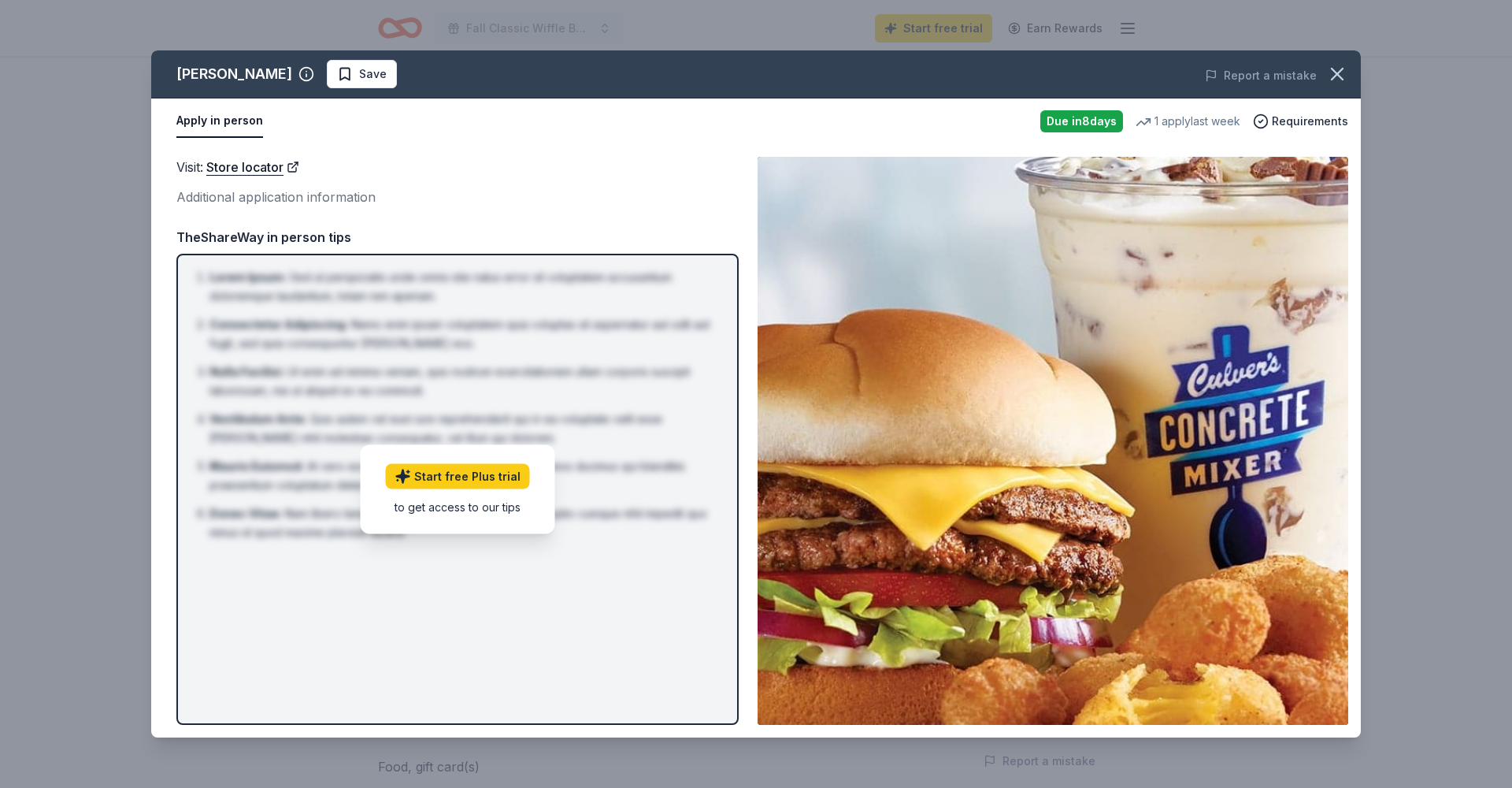
click at [570, 155] on div "Visit : Store locator Additional application information Visit : Store locator …" at bounding box center [756, 440] width 1209 height 593
click at [1350, 67] on button "button" at bounding box center [1337, 74] width 34 height 34
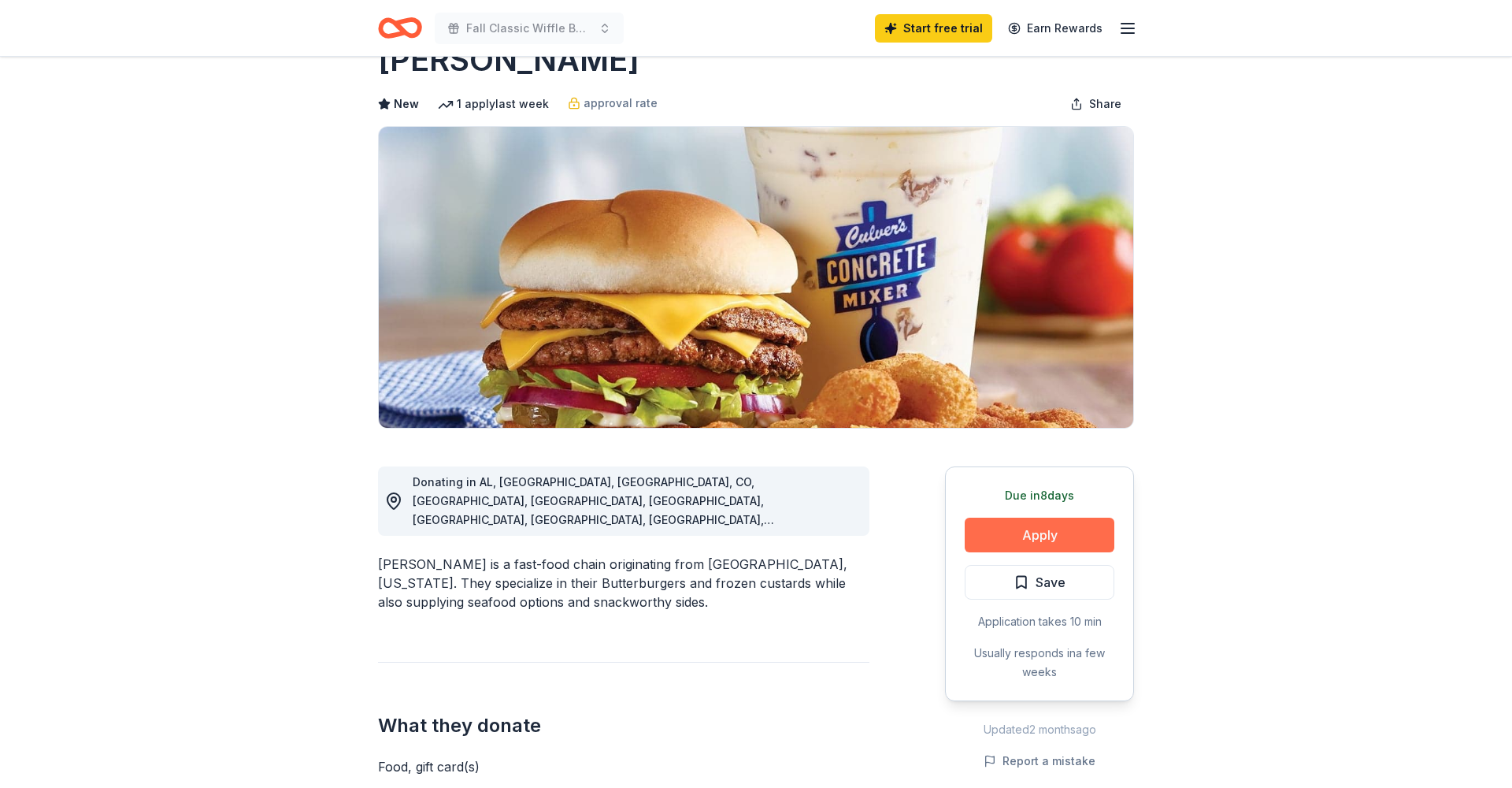
click at [1030, 529] on button "Apply" at bounding box center [1039, 535] width 150 height 34
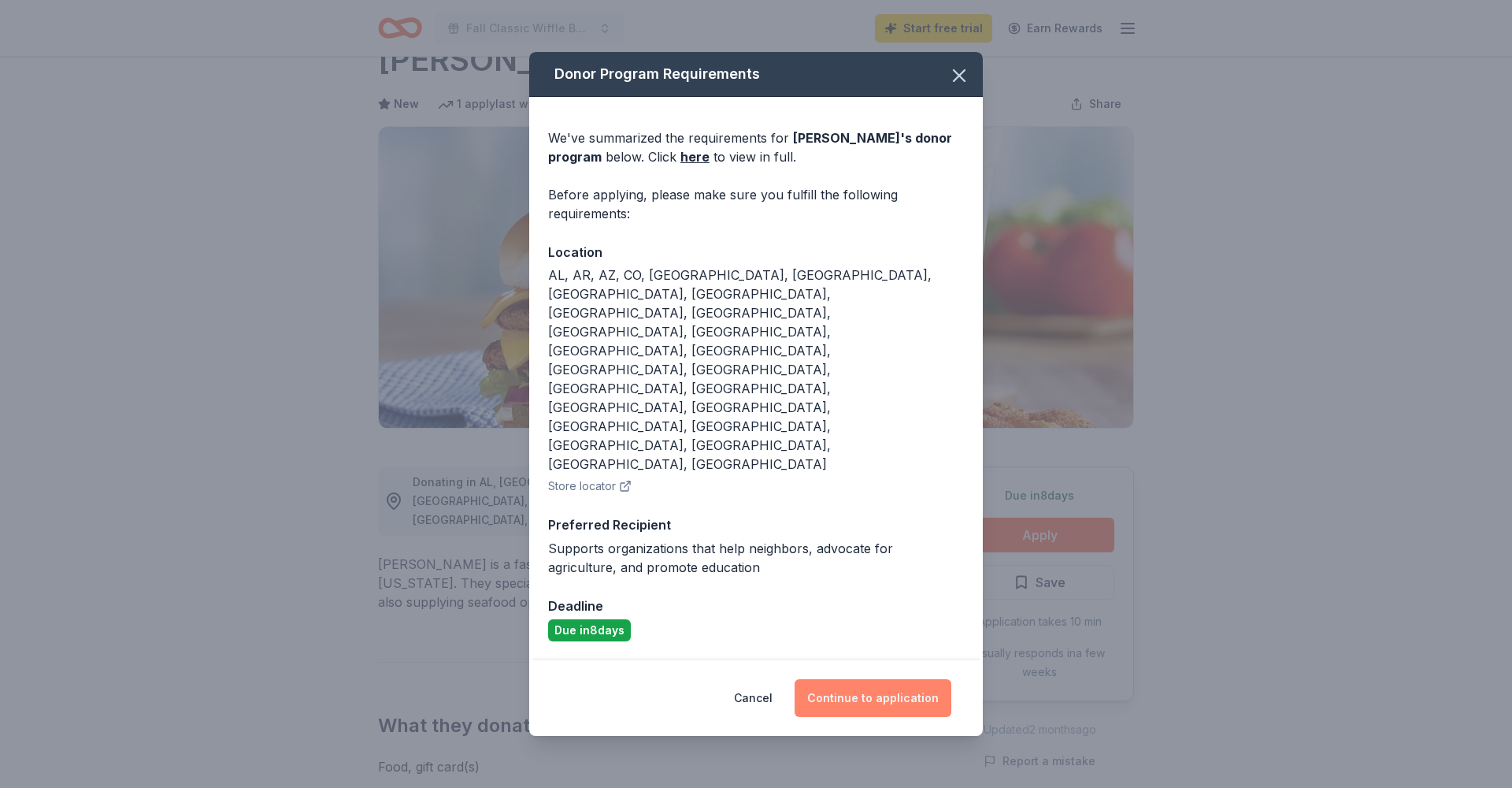
click at [874, 679] on button "Continue to application" at bounding box center [873, 698] width 157 height 38
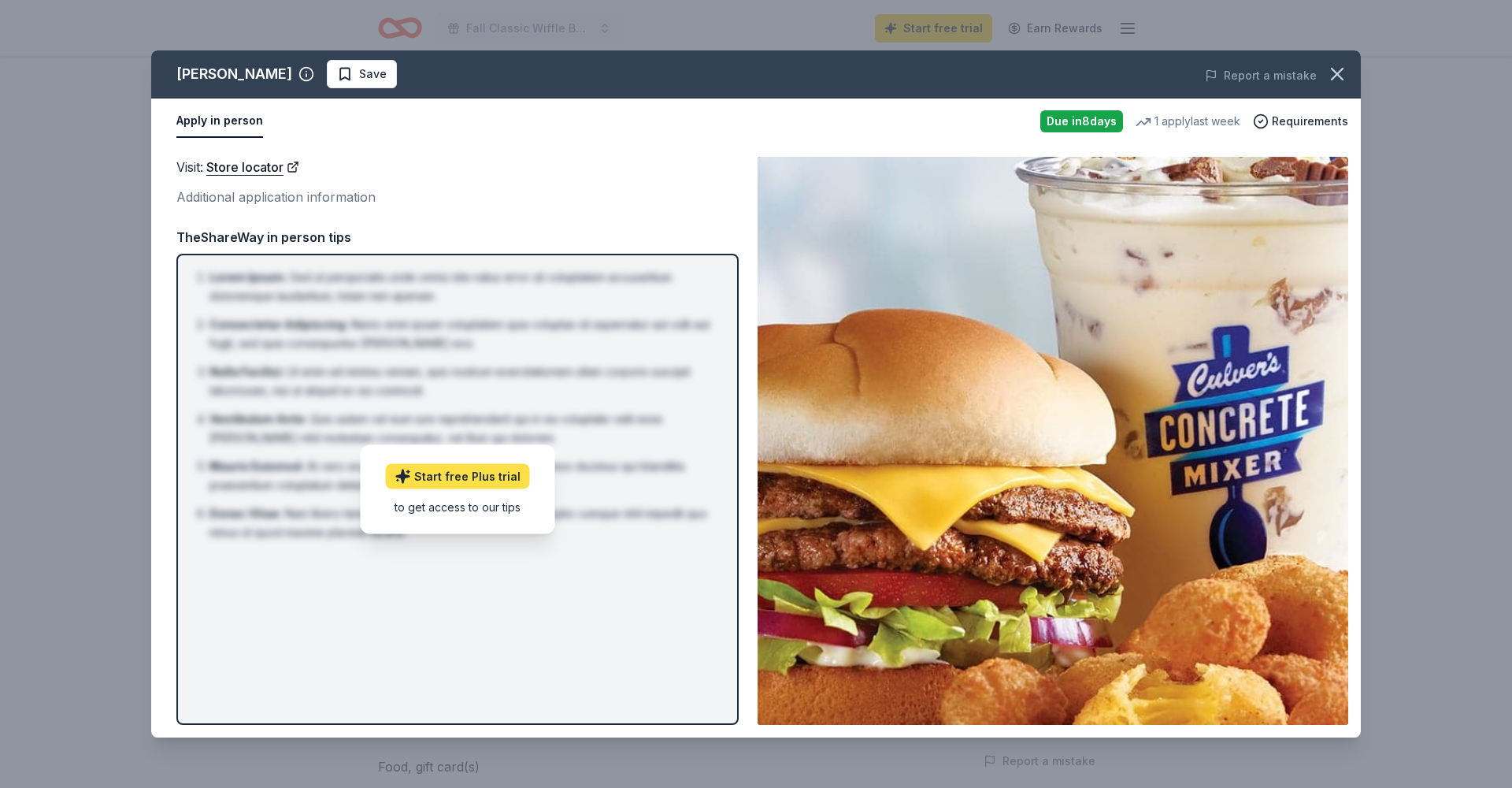
click at [518, 464] on link "Start free Plus trial" at bounding box center [458, 476] width 144 height 25
drag, startPoint x: 708, startPoint y: 448, endPoint x: 741, endPoint y: 425, distance: 40.2
click at [708, 448] on ol "Lorem Ipsum : Sed ut perspiciatis unde omnis iste natus error sit voluptatem ac…" at bounding box center [457, 405] width 534 height 274
click at [270, 167] on link "Store locator" at bounding box center [253, 167] width 93 height 21
